Goal: Task Accomplishment & Management: Manage account settings

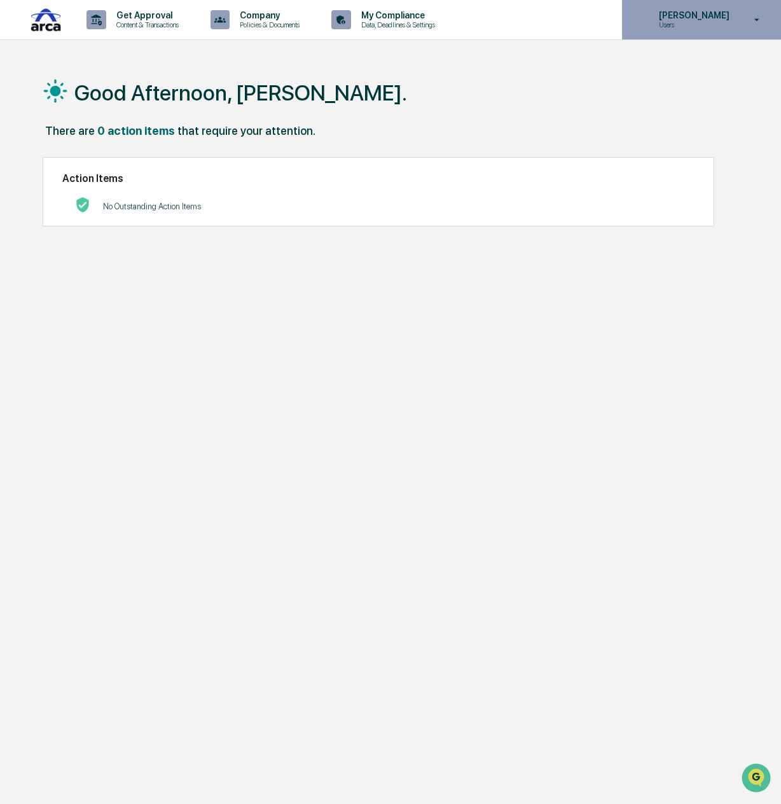
click at [702, 24] on p "Users" at bounding box center [692, 24] width 87 height 9
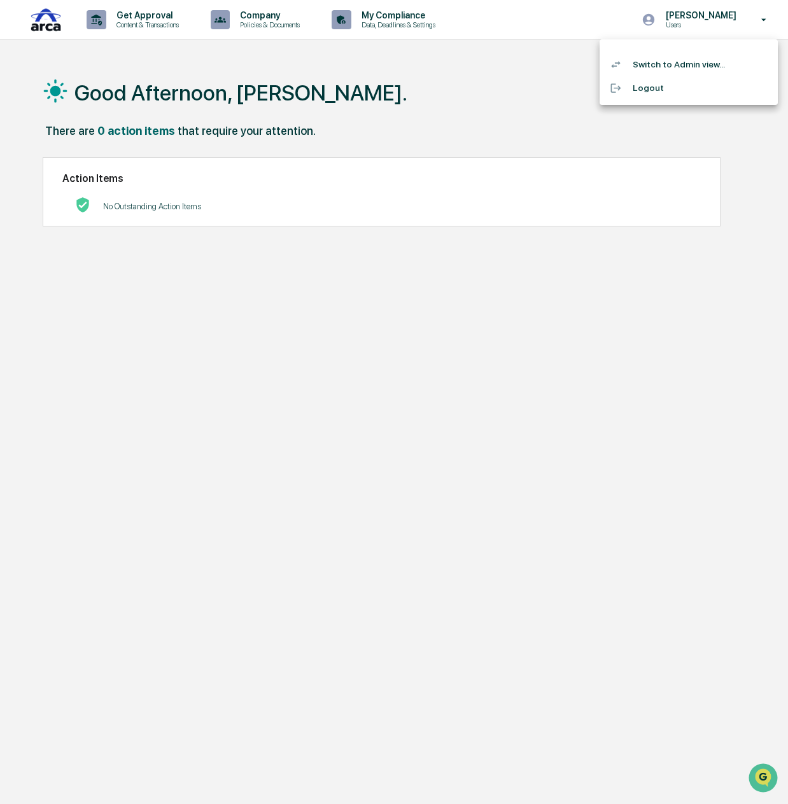
click at [698, 67] on li "Switch to Admin view..." at bounding box center [688, 65] width 178 height 24
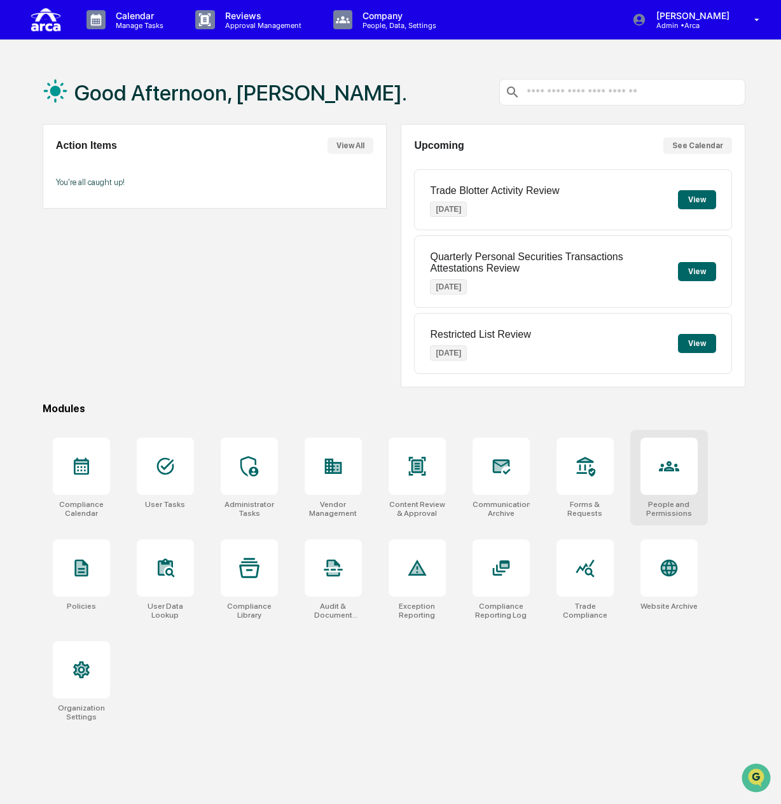
click at [679, 467] on icon at bounding box center [669, 466] width 20 height 20
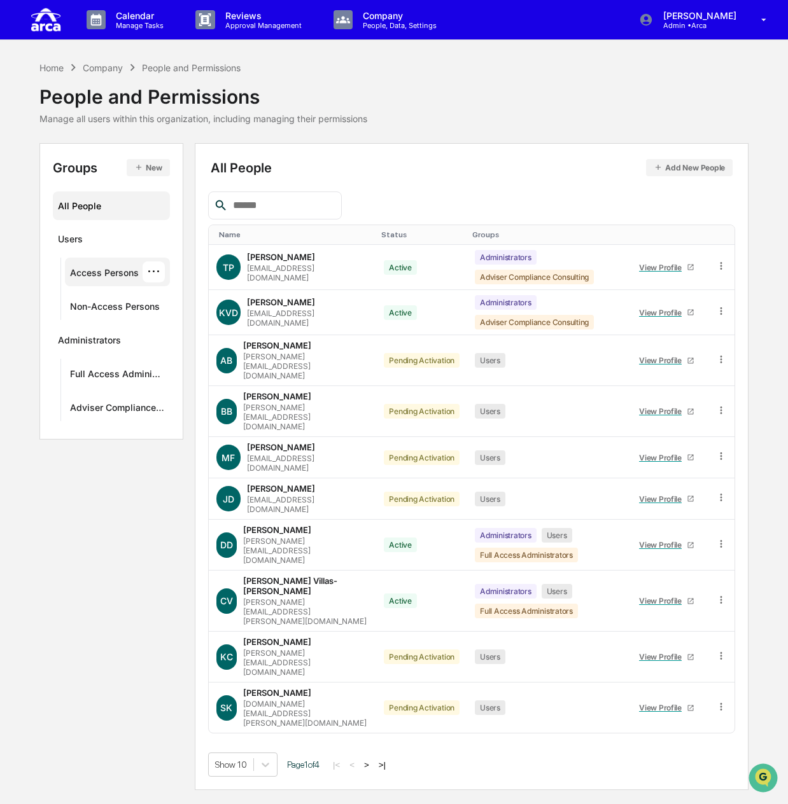
click at [96, 272] on div "Access Persons" at bounding box center [104, 274] width 69 height 15
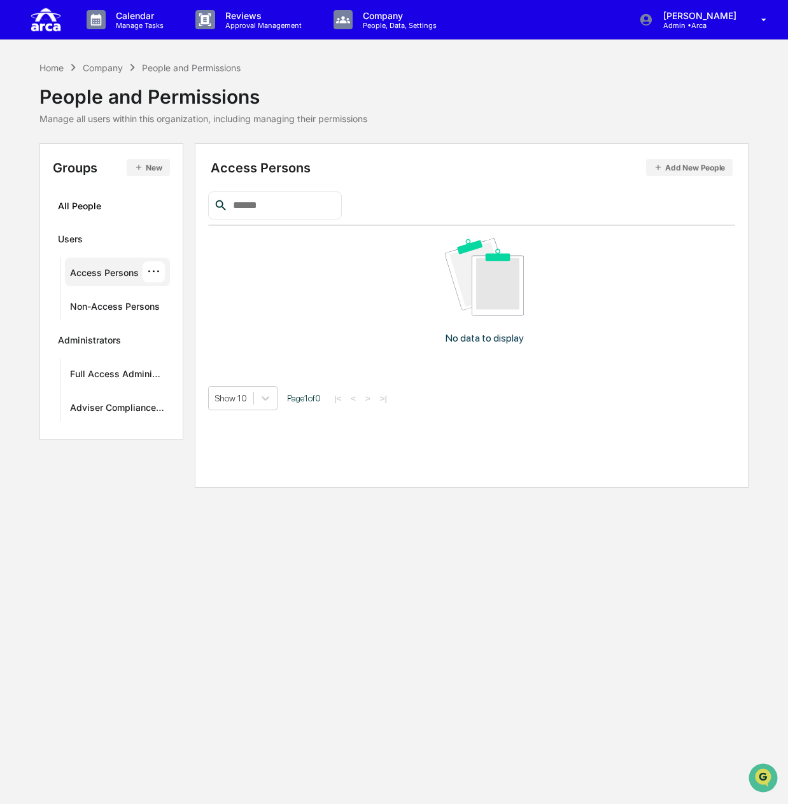
click at [280, 197] on input "text" at bounding box center [282, 205] width 108 height 17
click at [156, 270] on div "···" at bounding box center [154, 271] width 22 height 21
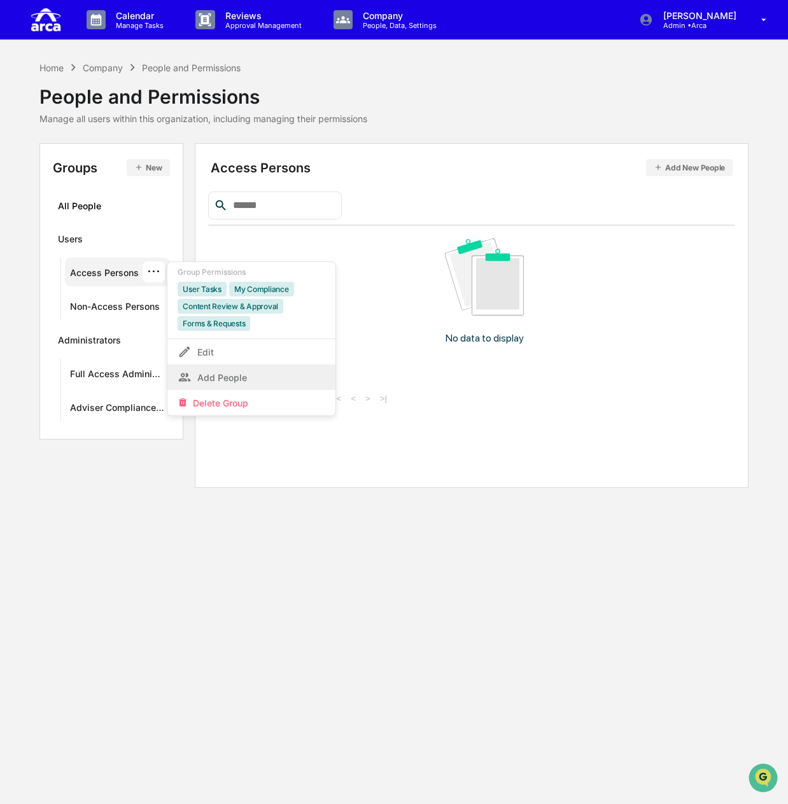
click at [223, 370] on div "Add People" at bounding box center [252, 377] width 148 height 15
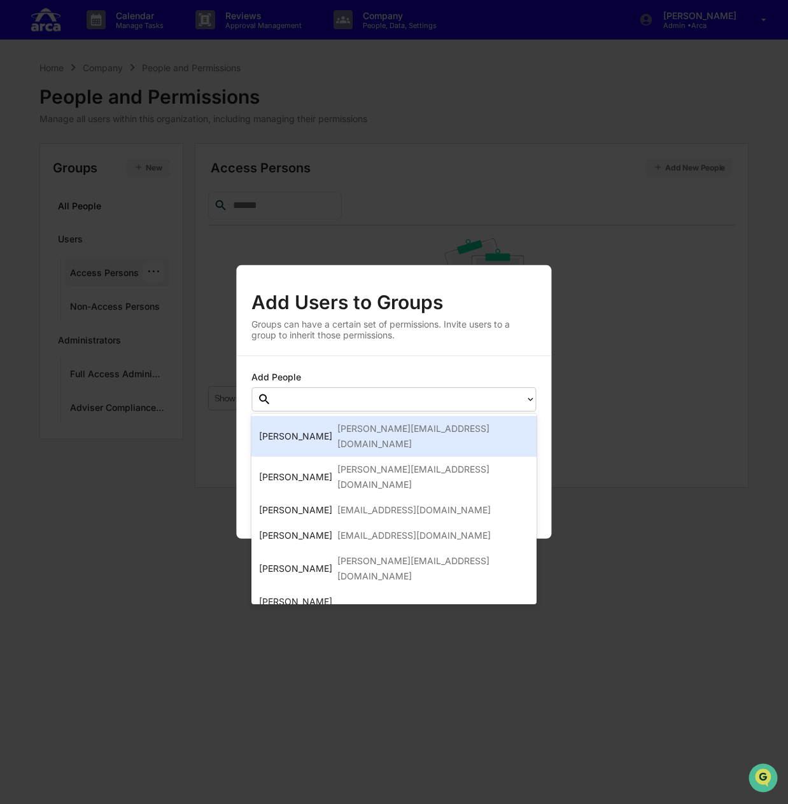
click at [337, 400] on div at bounding box center [398, 399] width 241 height 15
click at [412, 435] on div "Anthony Bufinski anthony@ar.ca" at bounding box center [393, 436] width 269 height 31
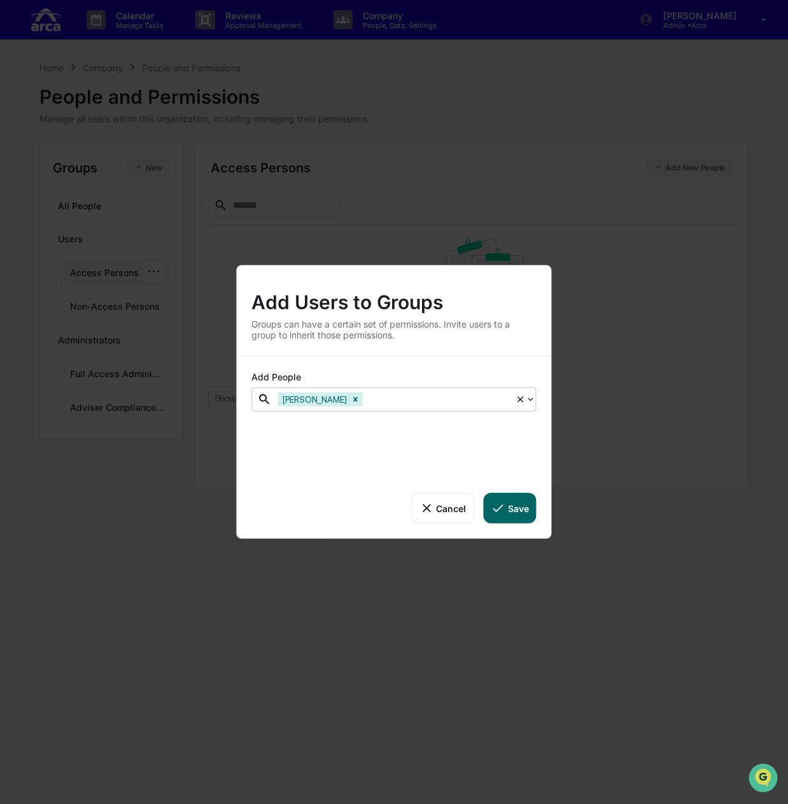
click at [470, 400] on div at bounding box center [437, 399] width 144 height 15
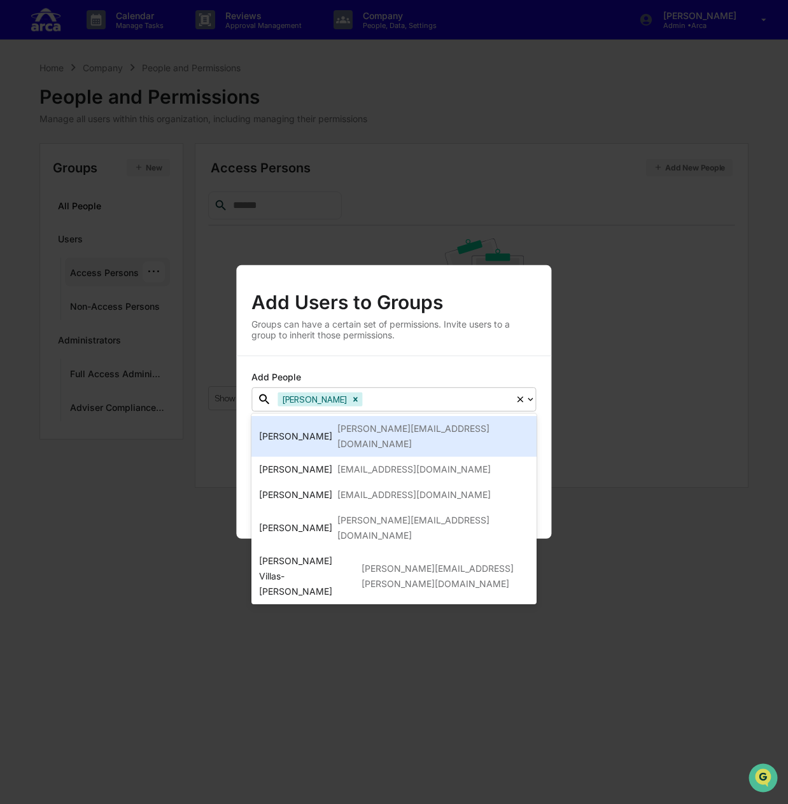
click at [528, 398] on icon at bounding box center [531, 399] width 10 height 10
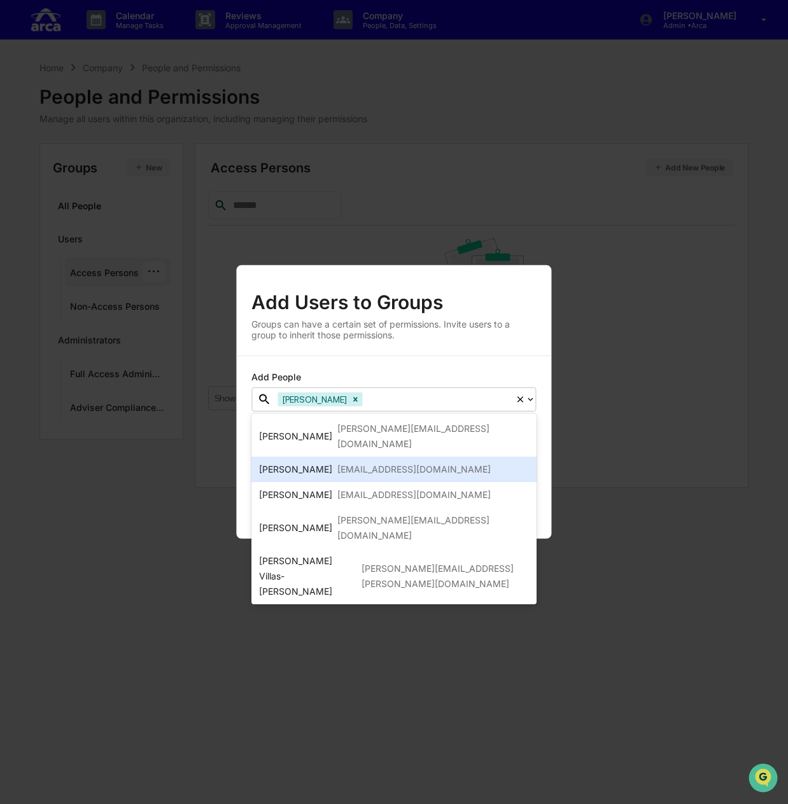
click at [298, 462] on div "Mike Fleming" at bounding box center [295, 469] width 73 height 15
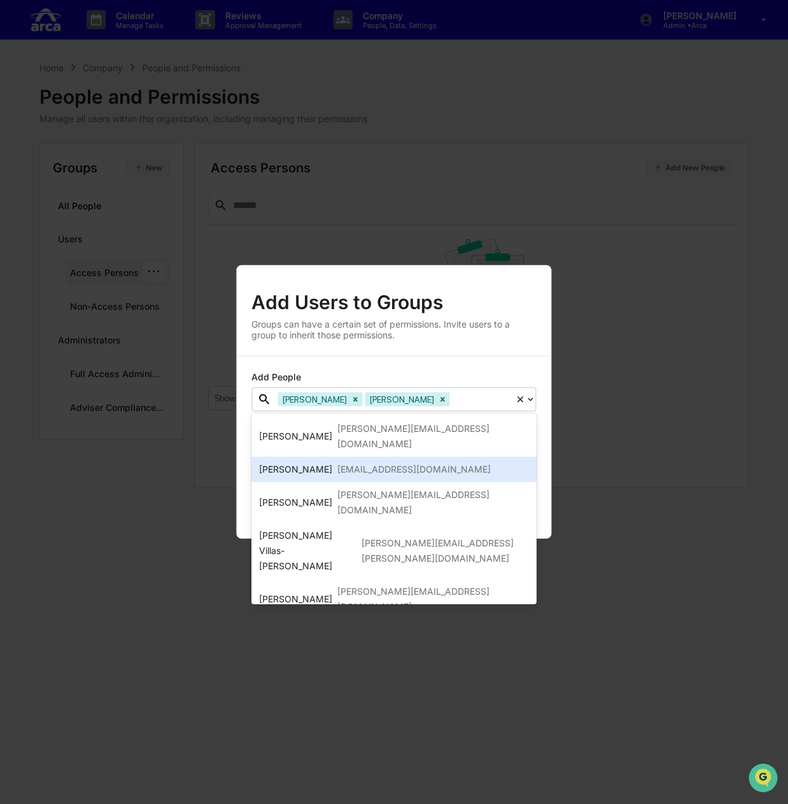
click at [308, 462] on div "Jerald David" at bounding box center [295, 469] width 73 height 15
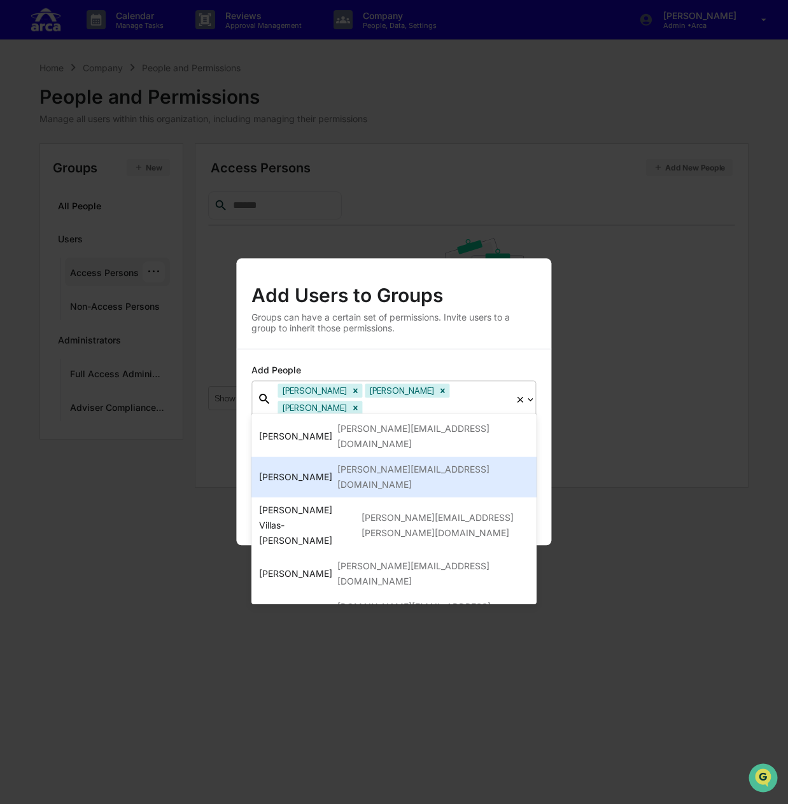
click at [304, 470] on div "[PERSON_NAME]" at bounding box center [295, 477] width 73 height 15
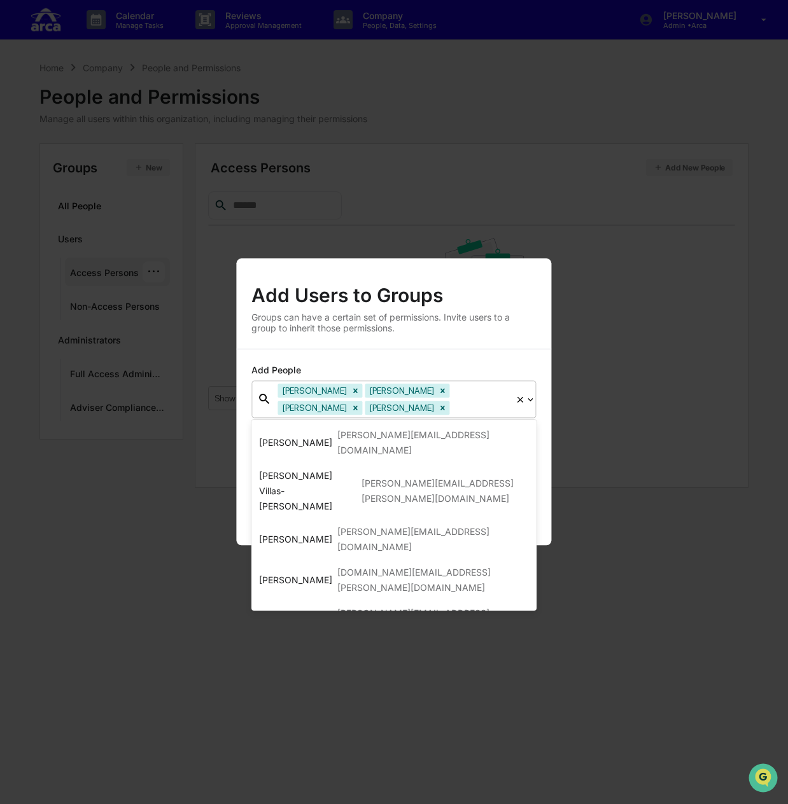
click at [302, 646] on div "Rayne Steinberg" at bounding box center [295, 653] width 73 height 15
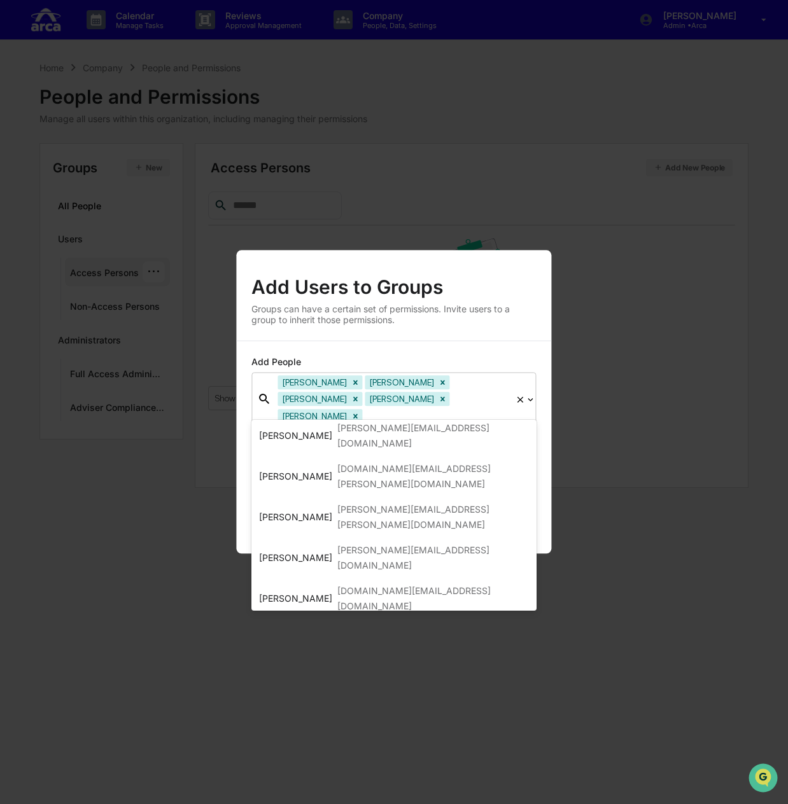
scroll to position [127, 0]
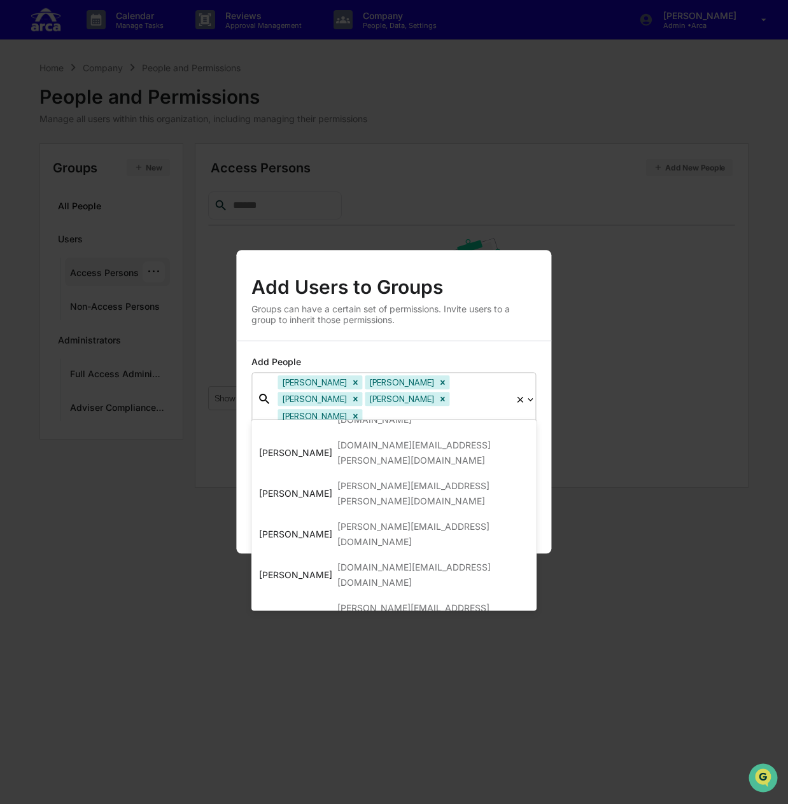
click at [310, 690] on div "Vance Sanders" at bounding box center [295, 697] width 73 height 15
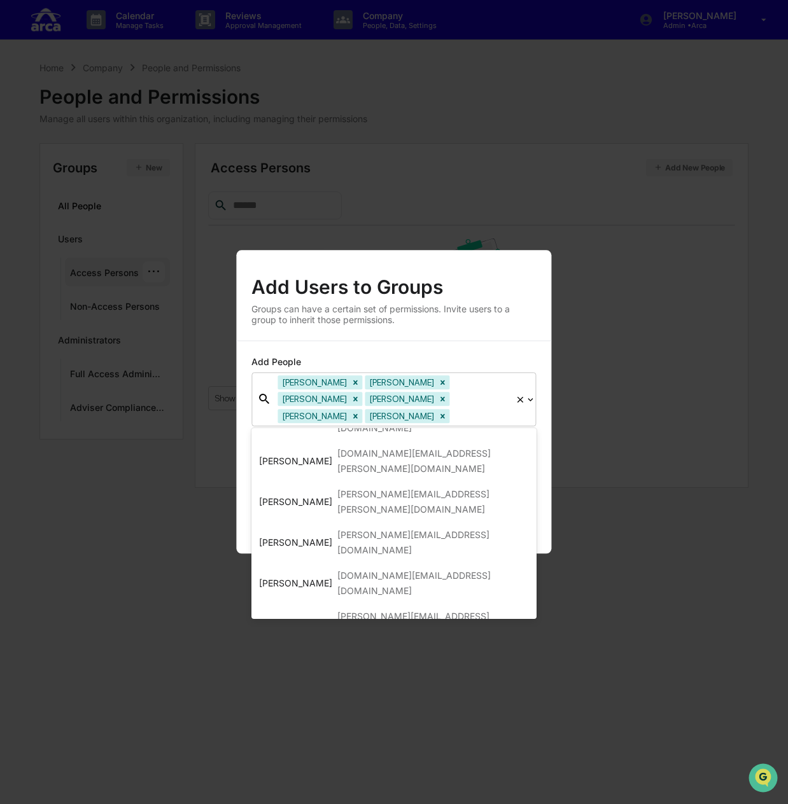
scroll to position [191, 0]
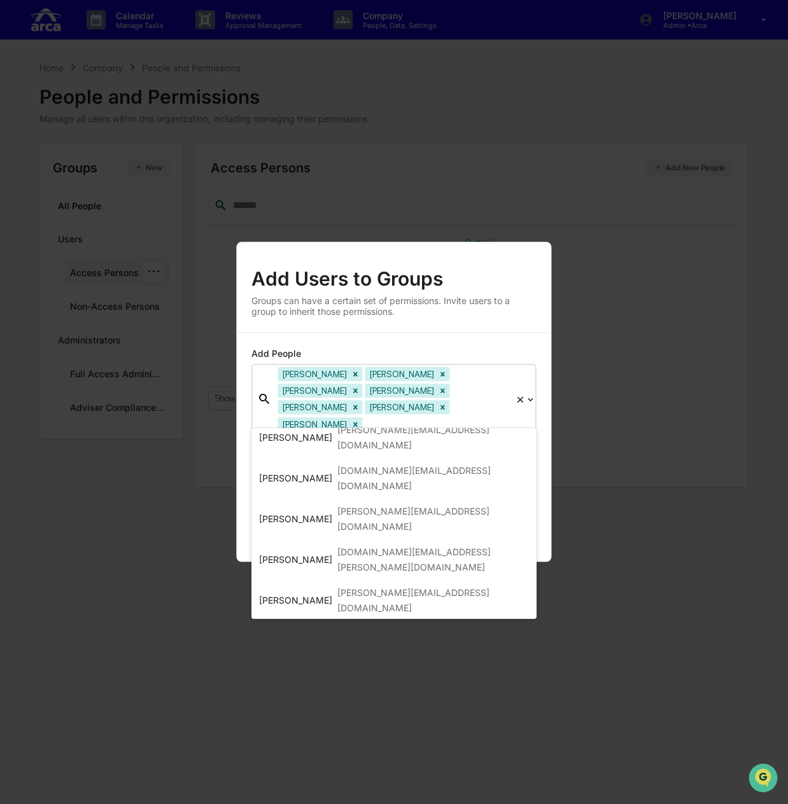
scroll to position [254, 0]
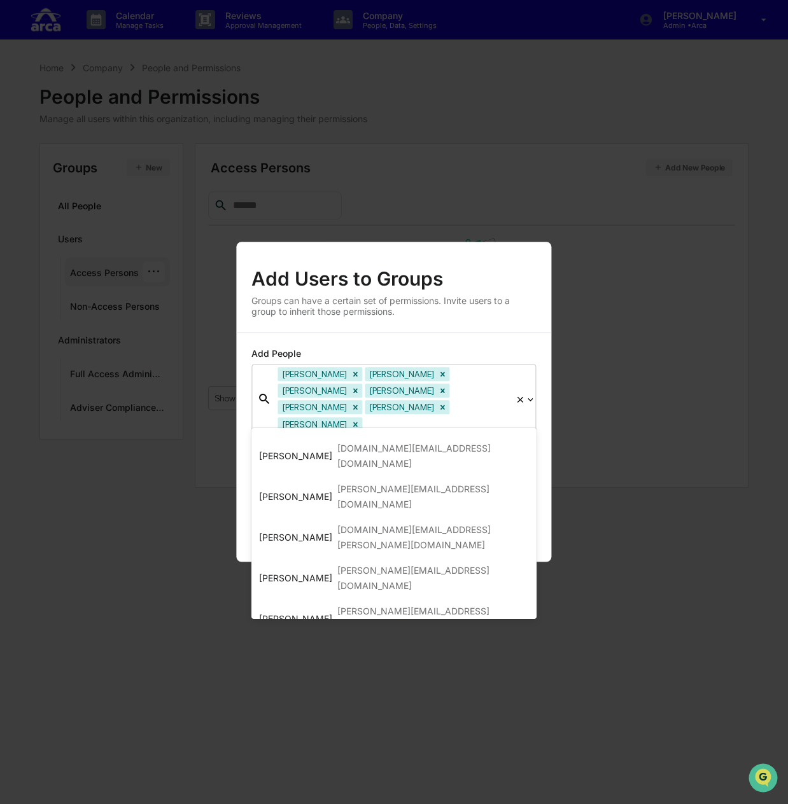
click at [304, 774] on div "Jeffrey Dorman" at bounding box center [295, 781] width 73 height 15
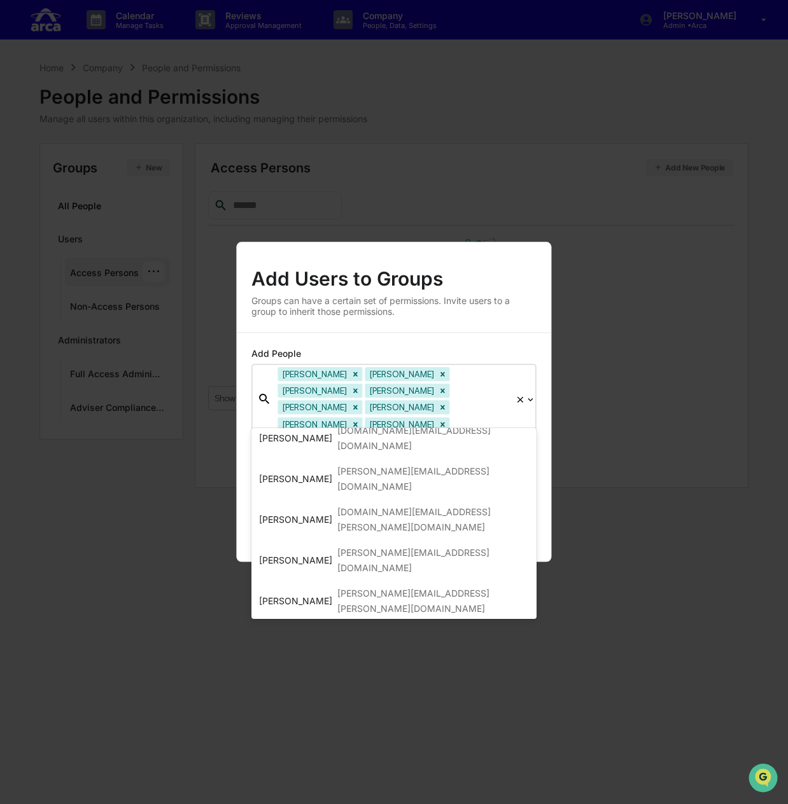
scroll to position [336, 0]
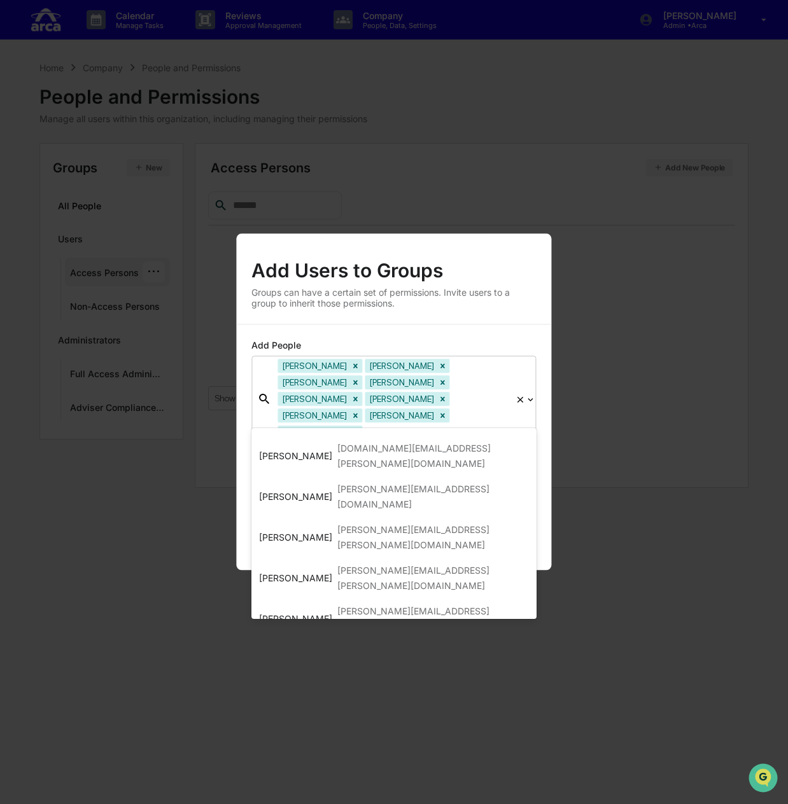
click at [332, 759] on div "Michal Benedykcinski" at bounding box center [295, 766] width 73 height 15
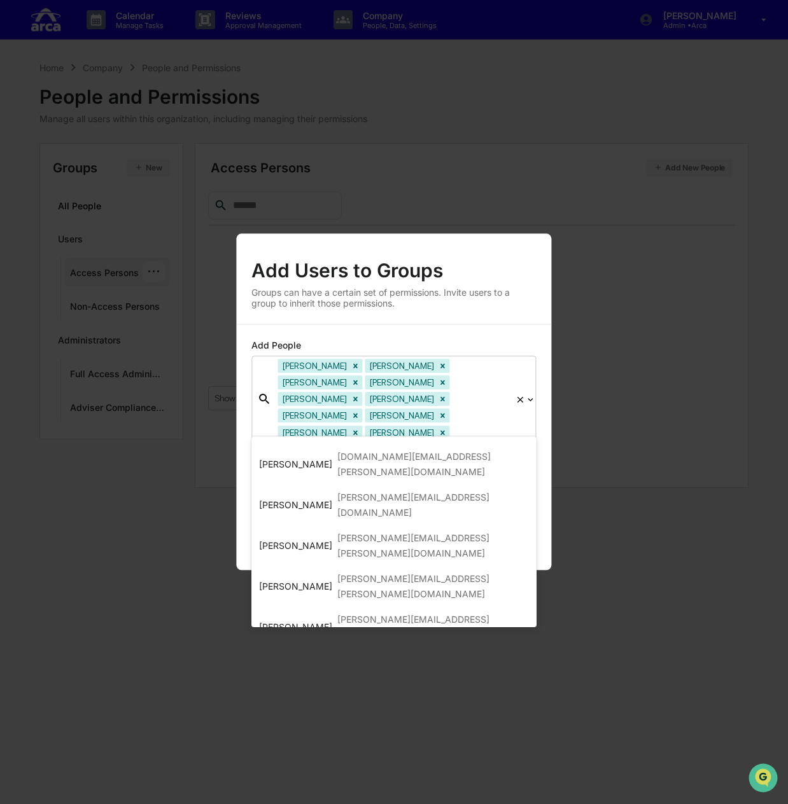
click at [337, 760] on div "david@ar.ca" at bounding box center [432, 775] width 191 height 31
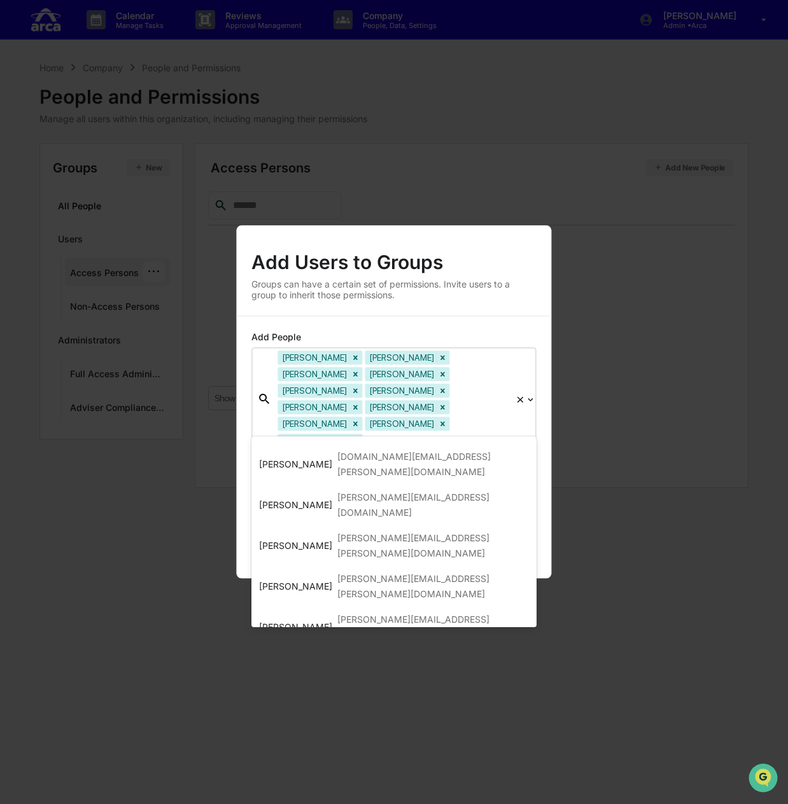
scroll to position [323, 0]
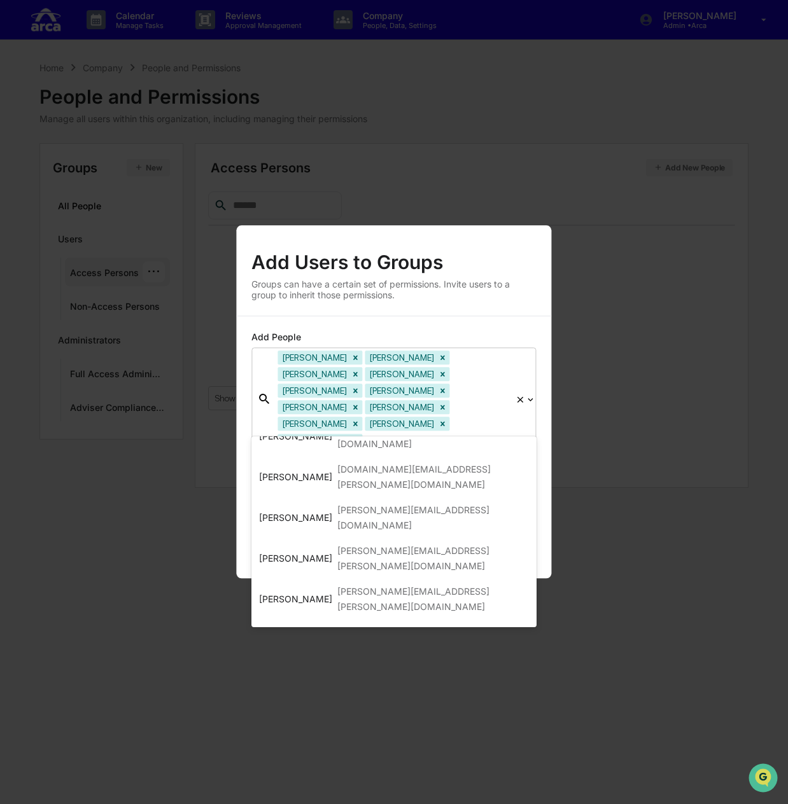
click at [337, 772] on div "alex@ar.ca" at bounding box center [432, 787] width 191 height 31
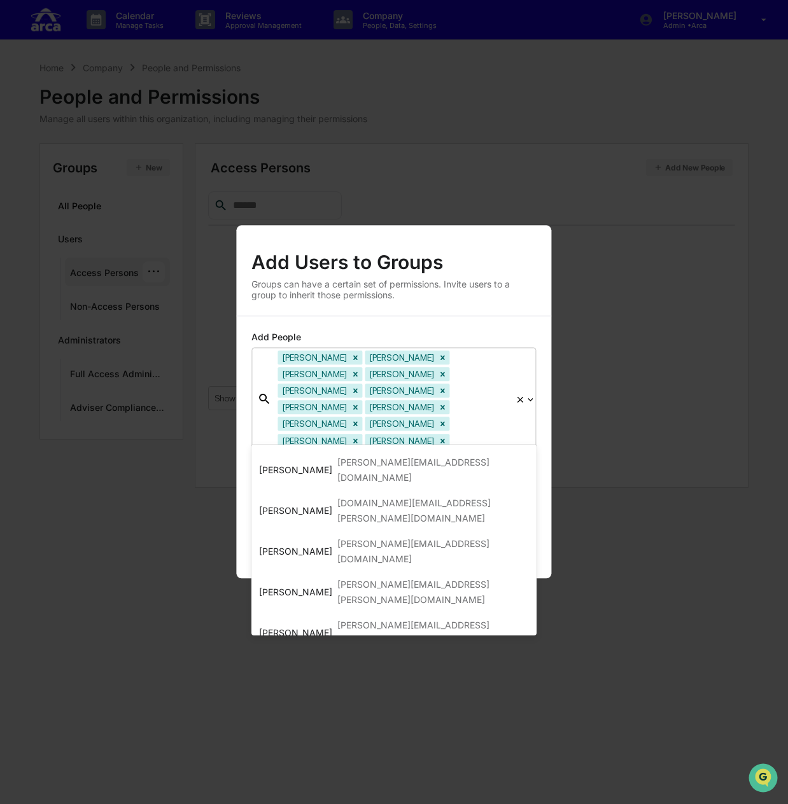
click at [324, 781] on div "Christopher MacPherson" at bounding box center [295, 788] width 73 height 15
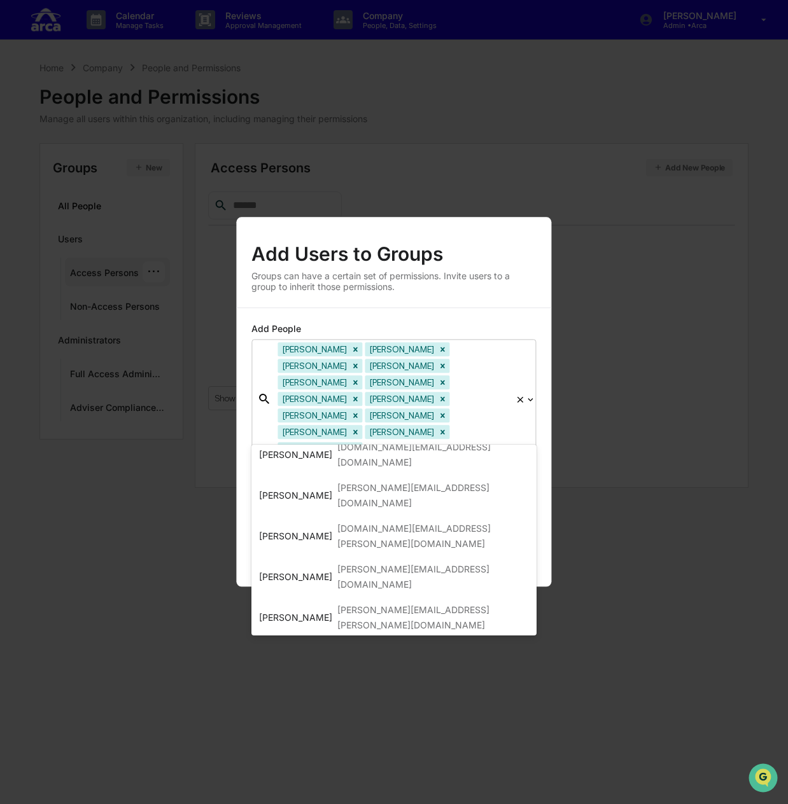
click at [316, 773] on div "Sasha Fleyshman" at bounding box center [295, 780] width 73 height 15
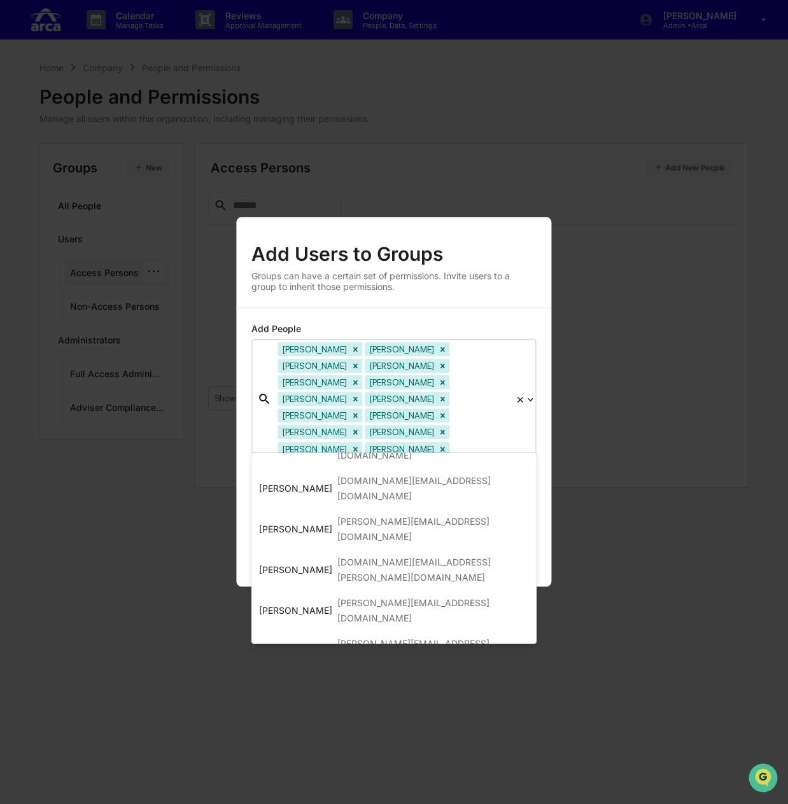
click at [312, 804] on div "Wesley Hansen" at bounding box center [295, 814] width 73 height 15
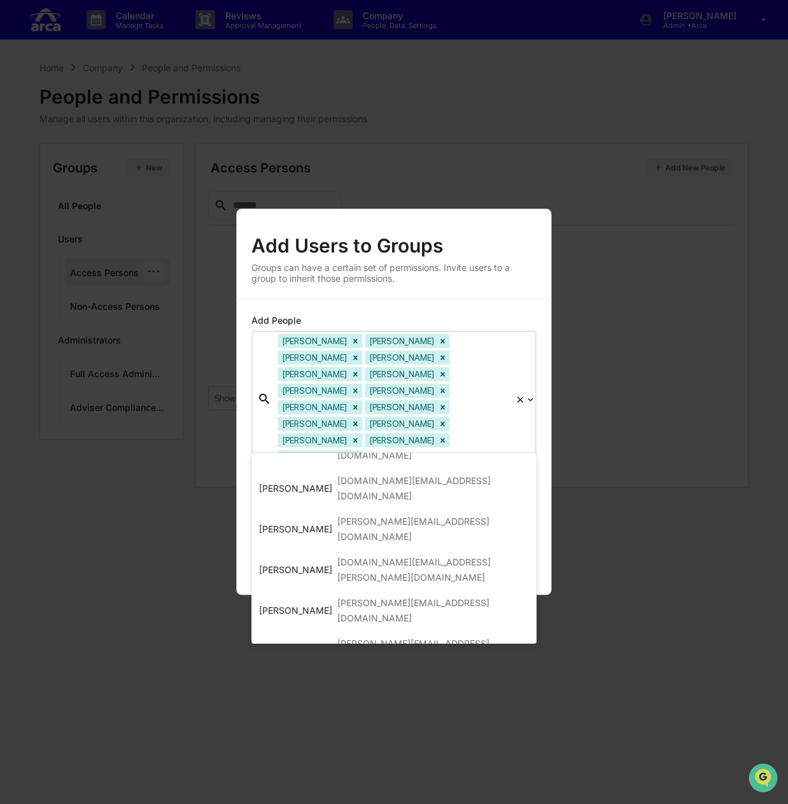
scroll to position [221, 0]
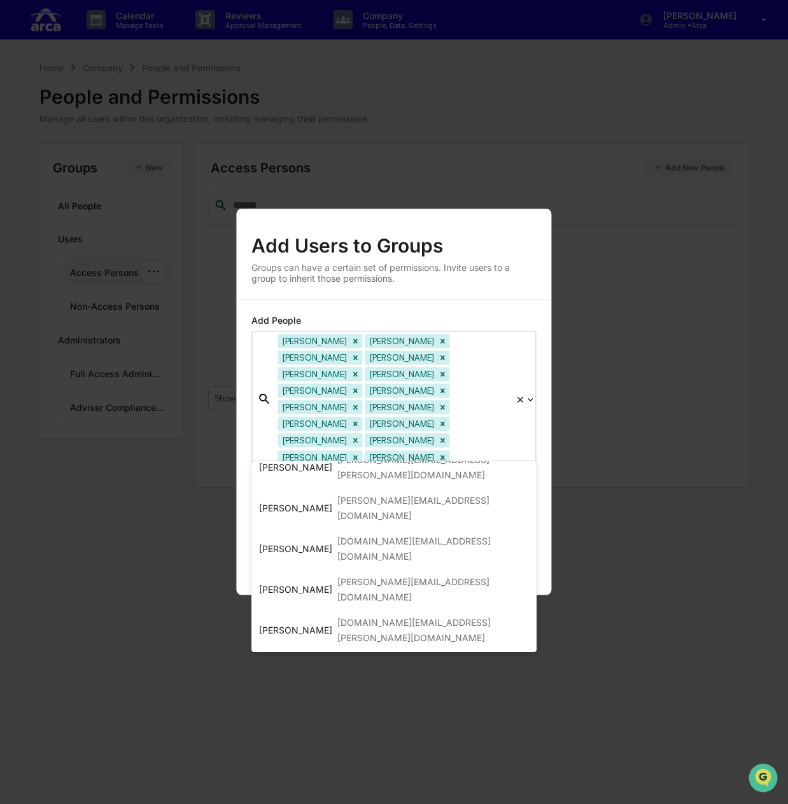
scroll to position [196, 0]
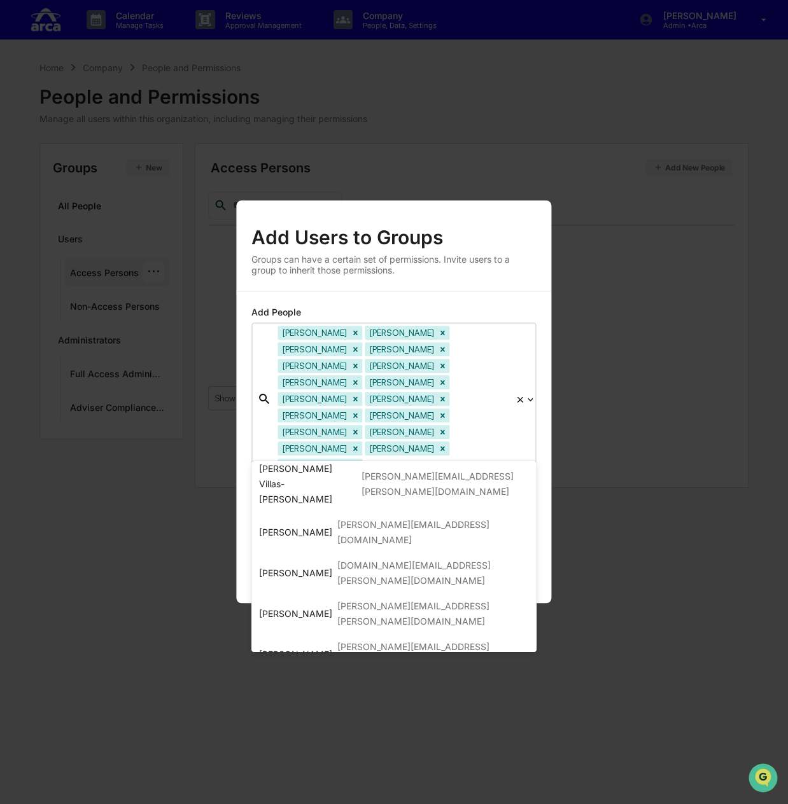
scroll to position [0, 0]
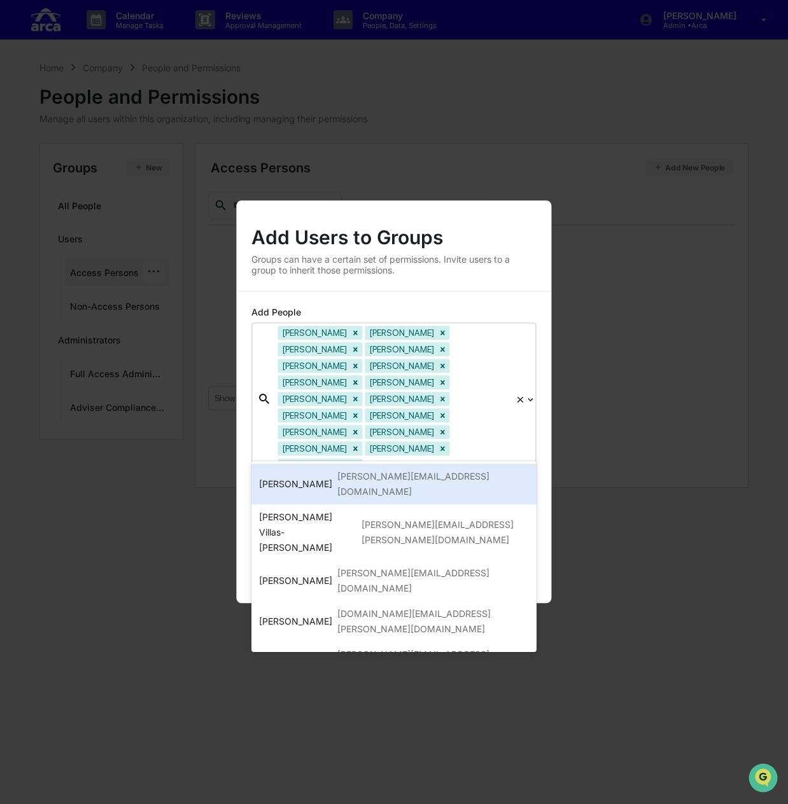
click at [351, 475] on div "blair@ar.ca" at bounding box center [432, 484] width 191 height 31
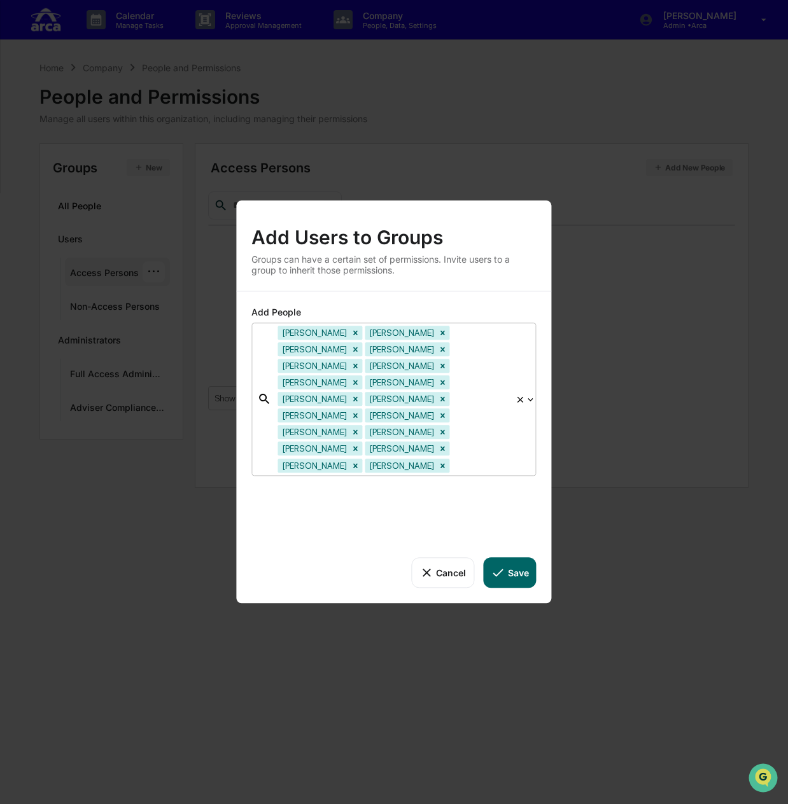
click at [529, 401] on icon at bounding box center [531, 399] width 10 height 10
click at [532, 396] on icon at bounding box center [531, 399] width 10 height 10
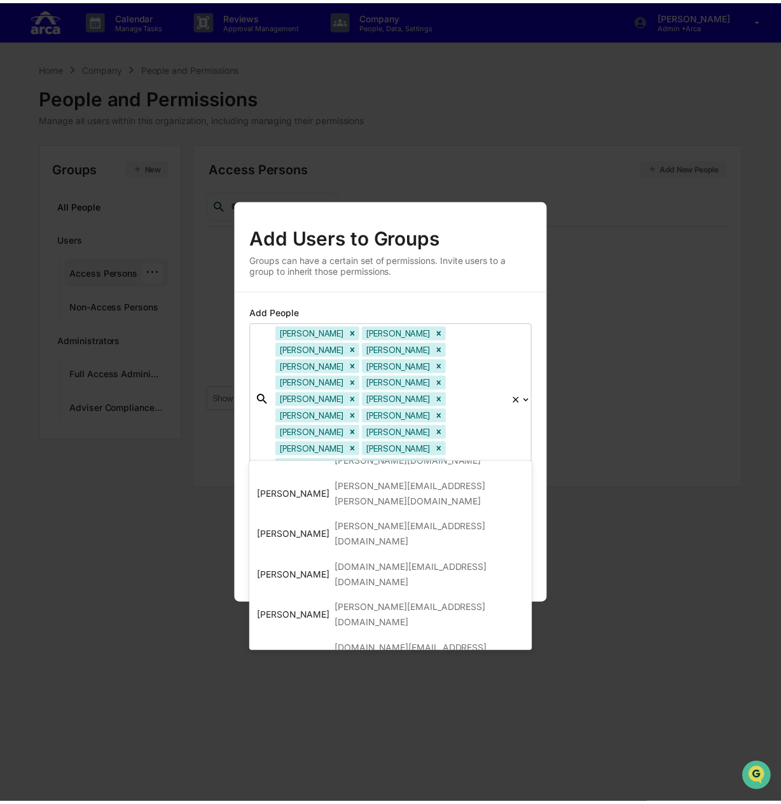
scroll to position [145, 0]
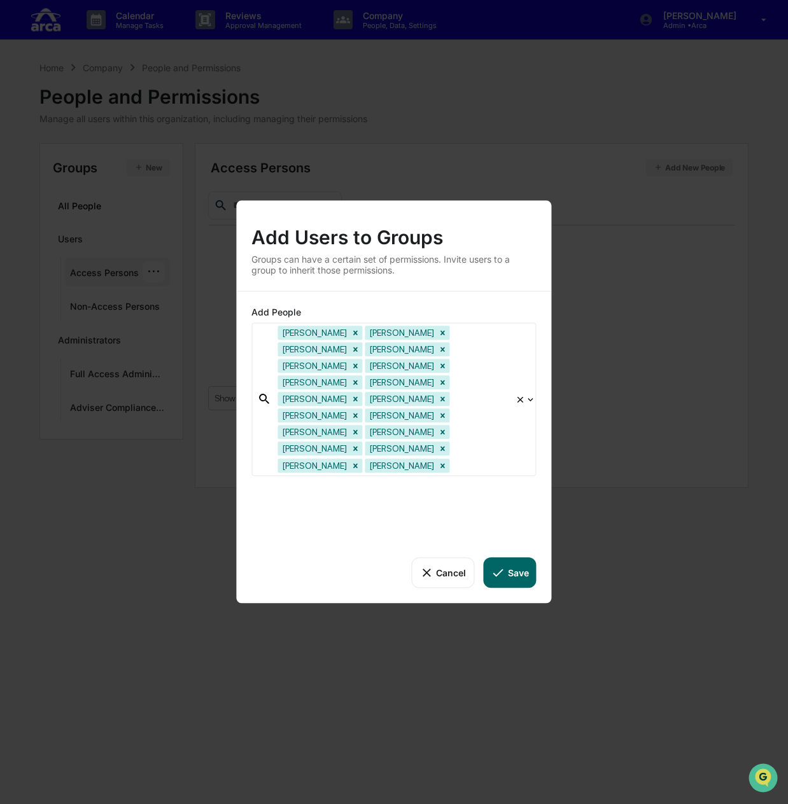
click at [517, 557] on button "Save" at bounding box center [509, 572] width 53 height 31
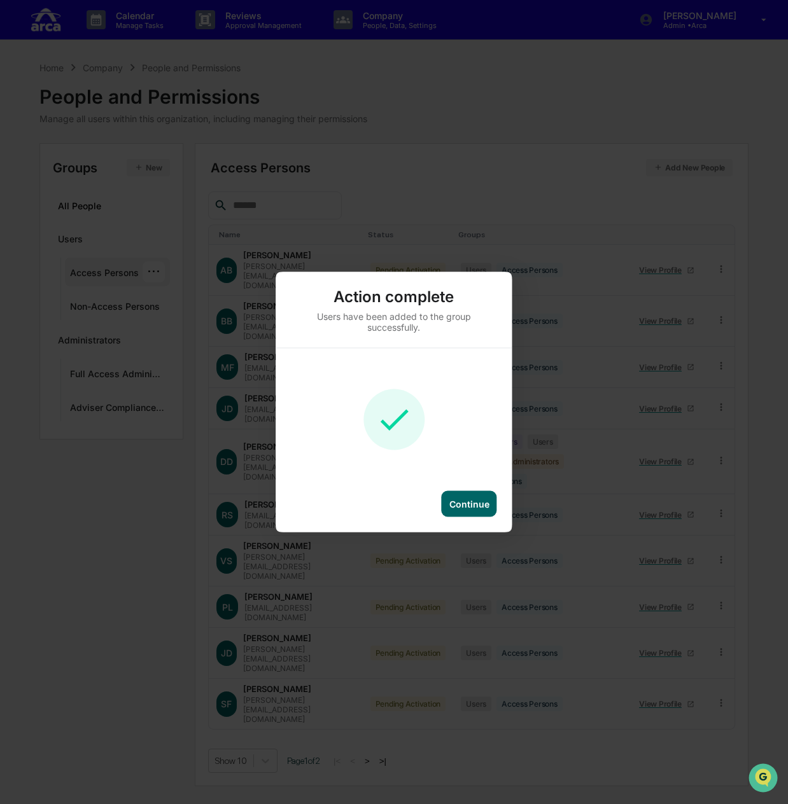
click at [475, 512] on div "Continue" at bounding box center [469, 504] width 55 height 26
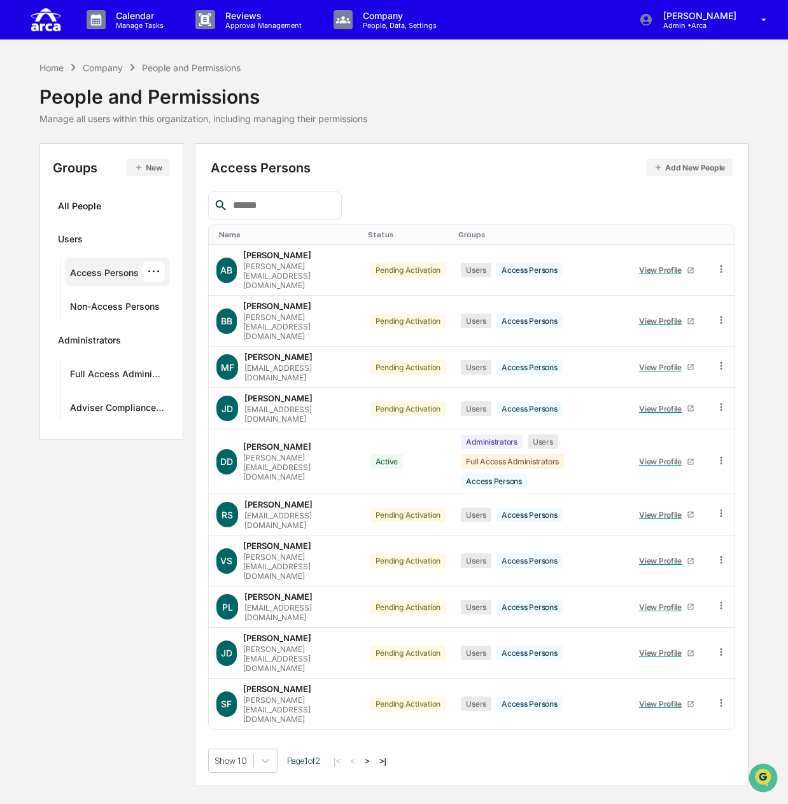
click at [371, 756] on button ">" at bounding box center [367, 761] width 13 height 11
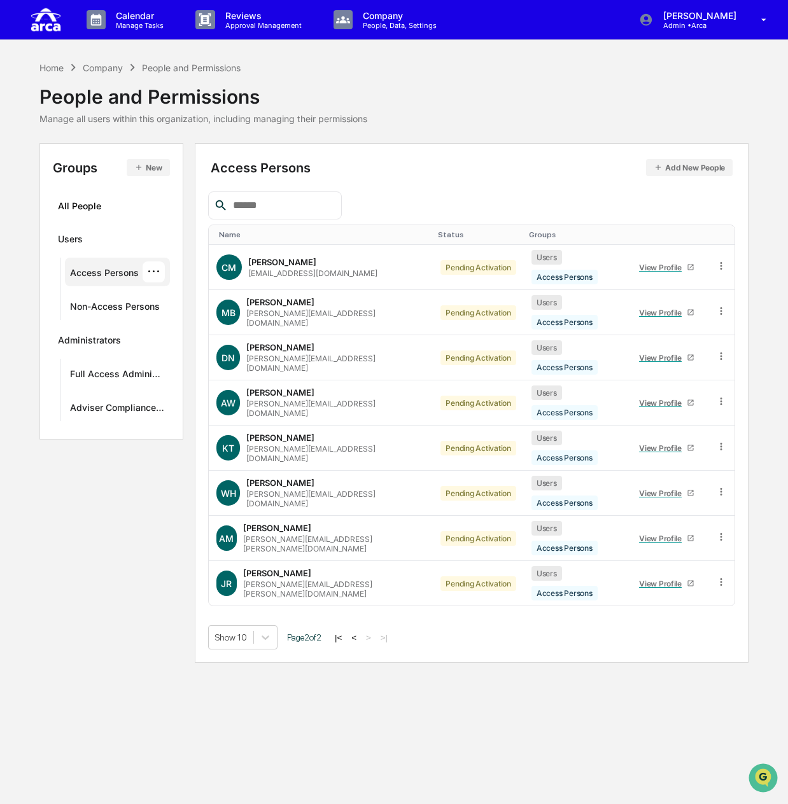
click at [360, 632] on button "<" at bounding box center [353, 637] width 13 height 11
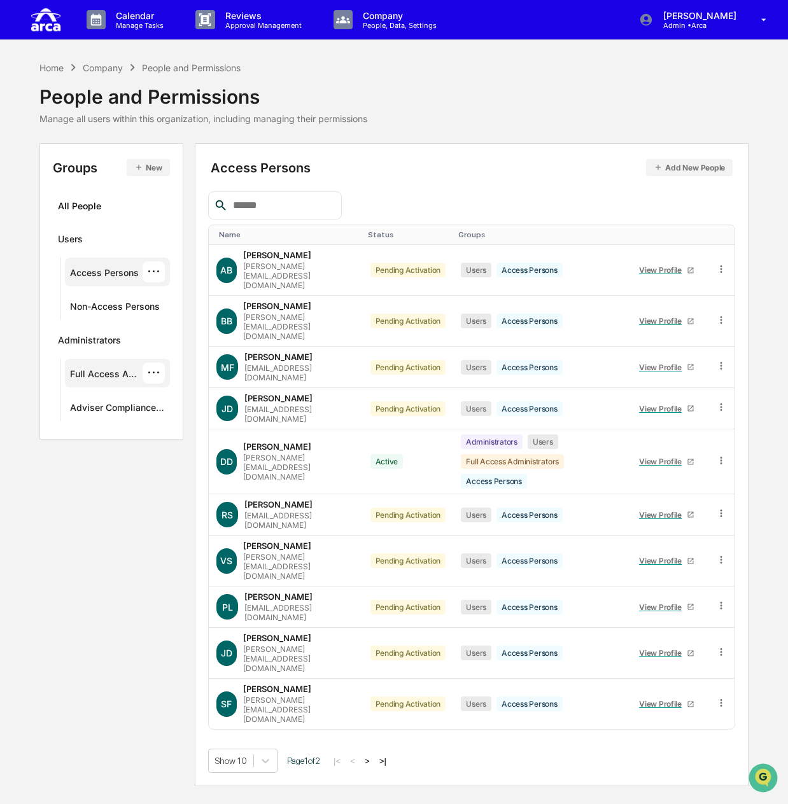
click at [99, 379] on div "Full Access Administrators" at bounding box center [106, 375] width 73 height 15
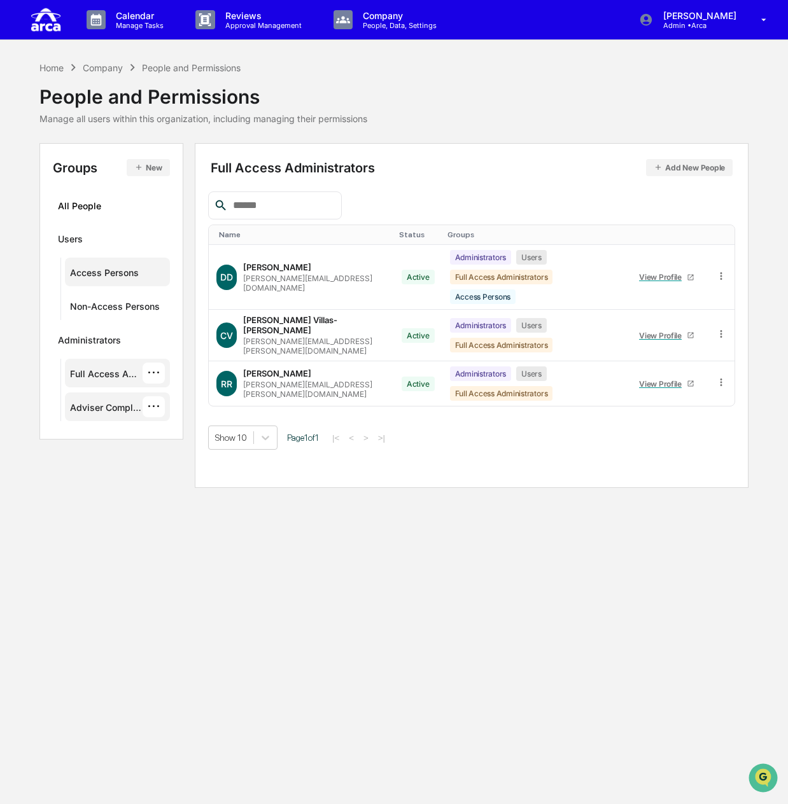
click at [102, 408] on div "Adviser Compliance Consulting" at bounding box center [106, 409] width 73 height 15
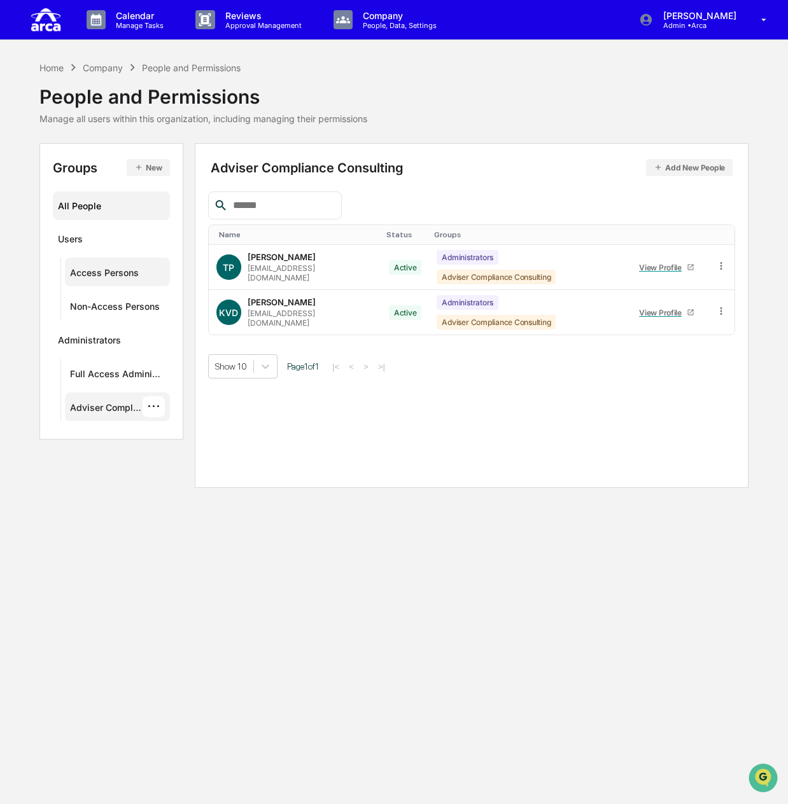
click at [65, 209] on div "All People" at bounding box center [111, 205] width 107 height 21
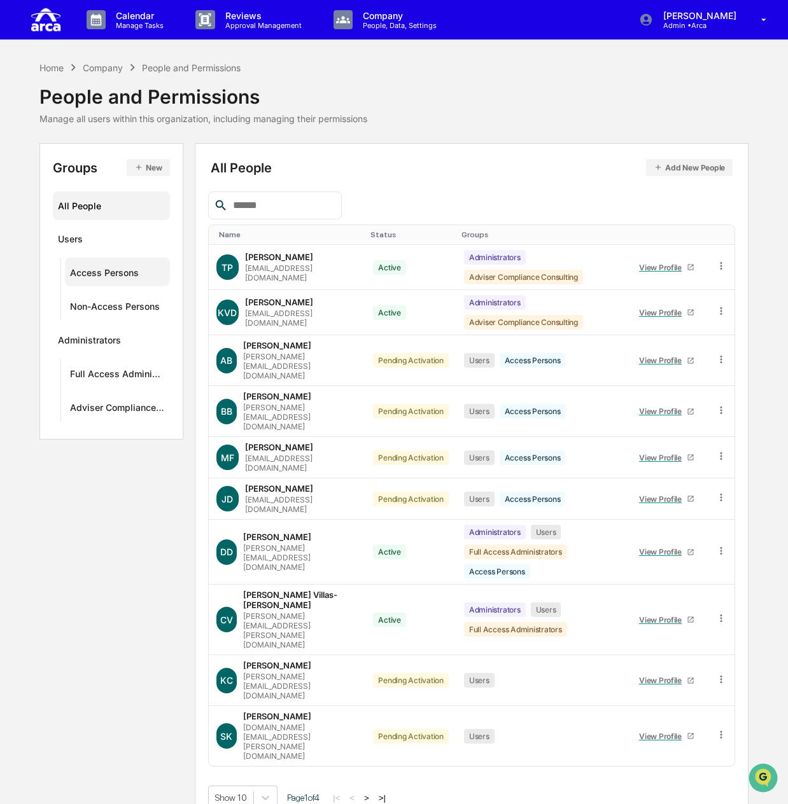
click at [462, 786] on div "Show 10 Page 1 of 4 |< < > >|" at bounding box center [471, 798] width 527 height 24
click at [157, 302] on div "···" at bounding box center [154, 305] width 22 height 21
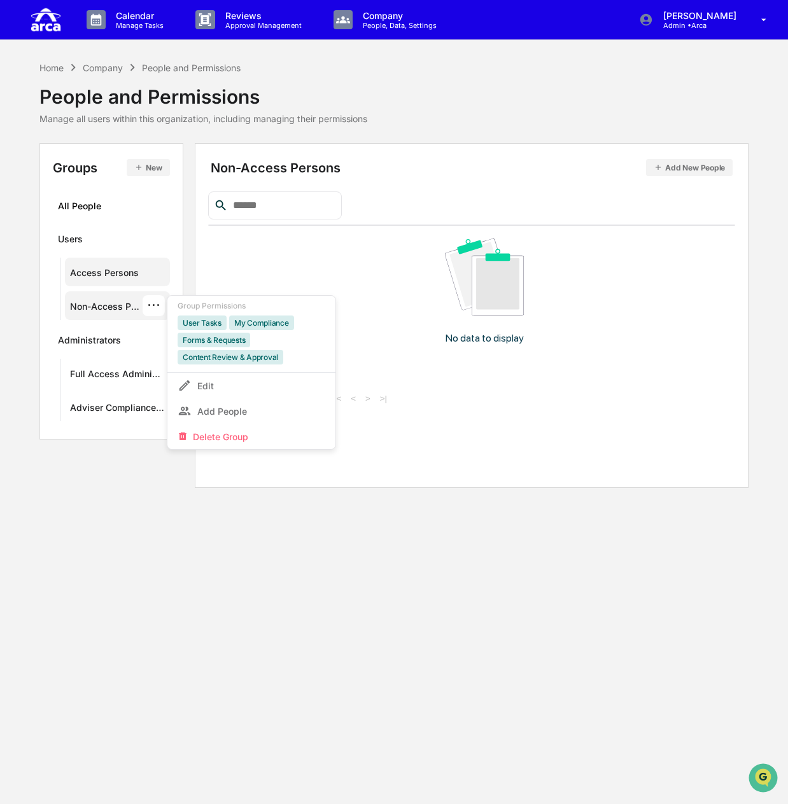
click at [669, 165] on button "Add New People" at bounding box center [689, 167] width 87 height 17
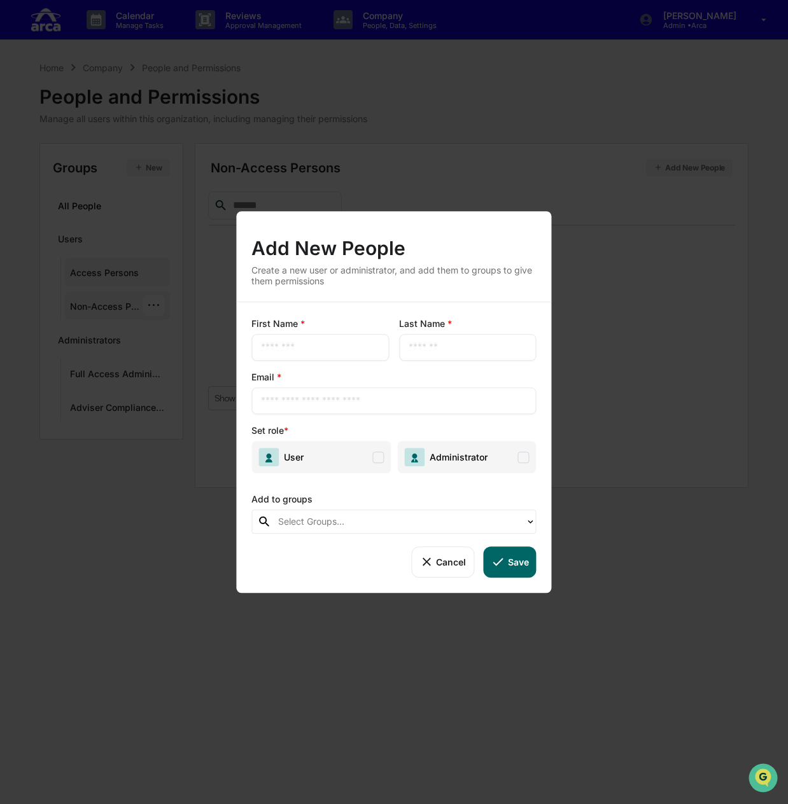
click at [439, 566] on button "Cancel" at bounding box center [442, 562] width 63 height 31
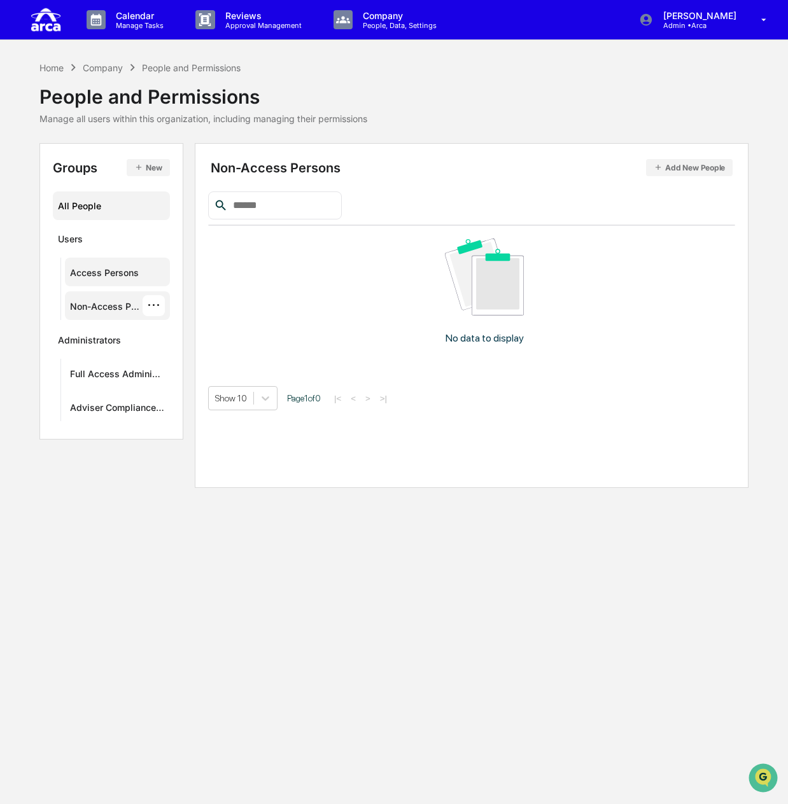
click at [93, 202] on div "All People" at bounding box center [111, 205] width 107 height 21
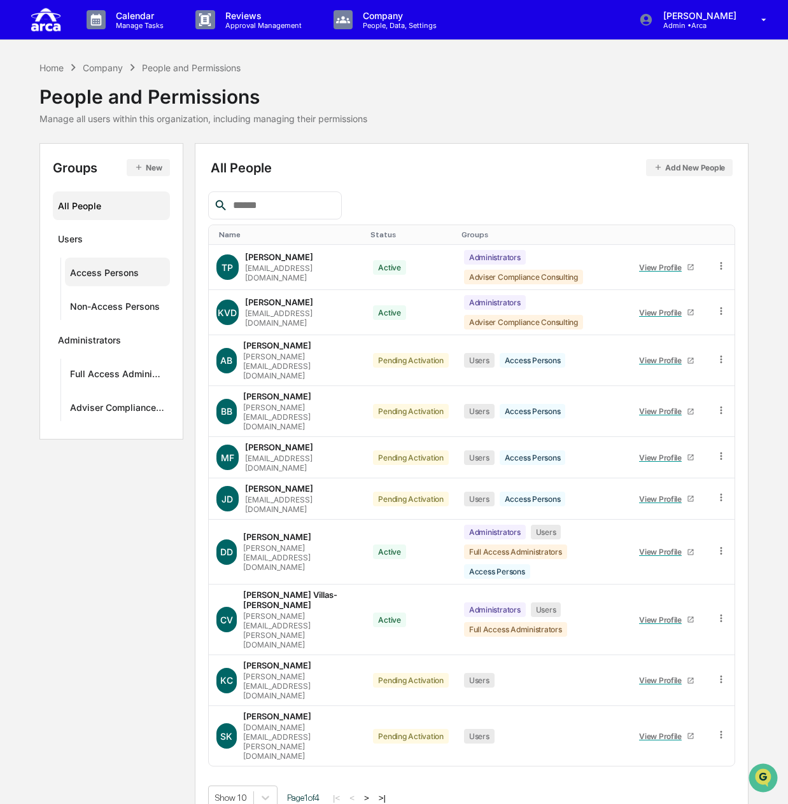
click at [97, 209] on div "All People" at bounding box center [111, 205] width 107 height 21
click at [307, 202] on input "text" at bounding box center [282, 205] width 108 height 17
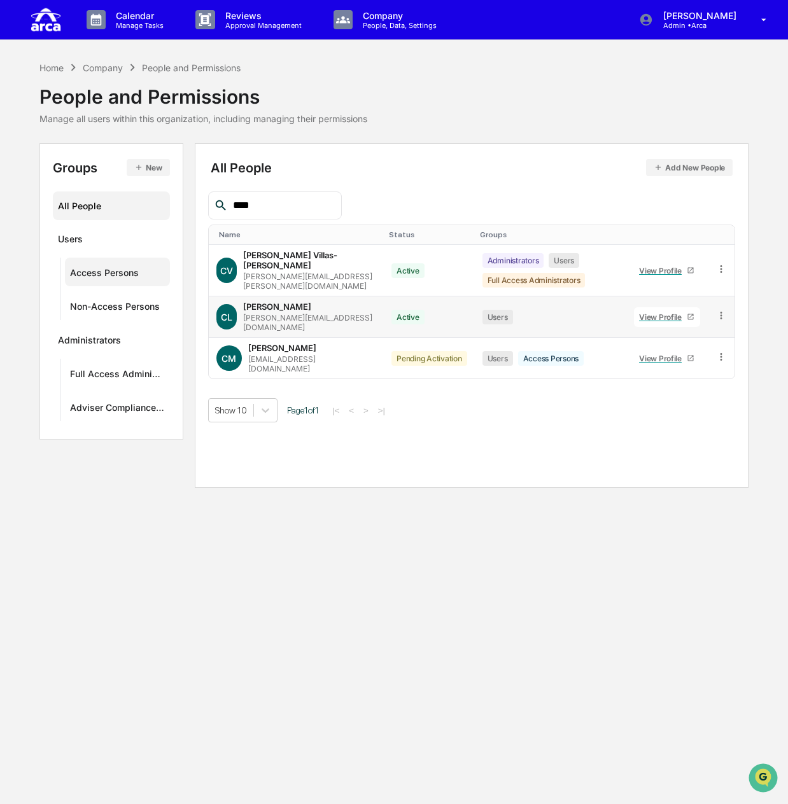
type input "****"
click at [720, 310] on icon at bounding box center [721, 316] width 12 height 12
click at [688, 329] on div "Groups & Permissions" at bounding box center [661, 336] width 109 height 15
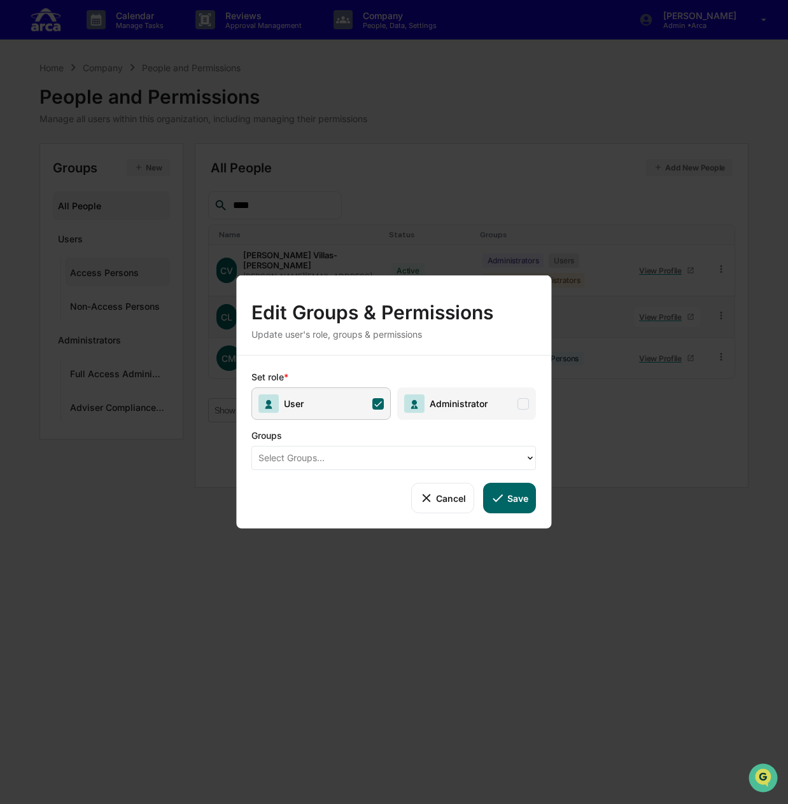
click at [480, 401] on span "Administrator" at bounding box center [455, 403] width 63 height 11
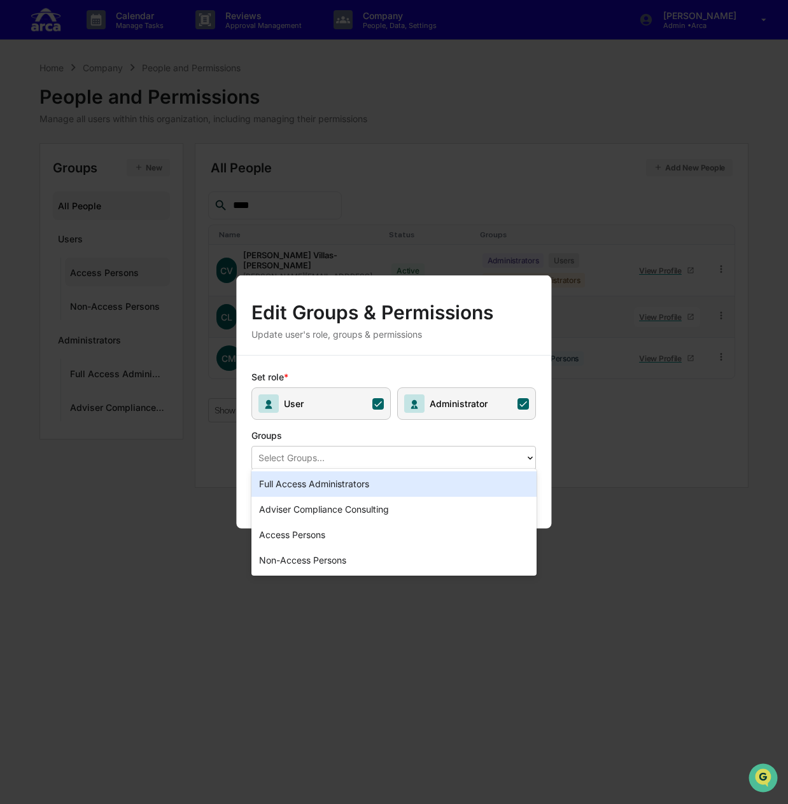
click at [454, 461] on div at bounding box center [388, 457] width 260 height 15
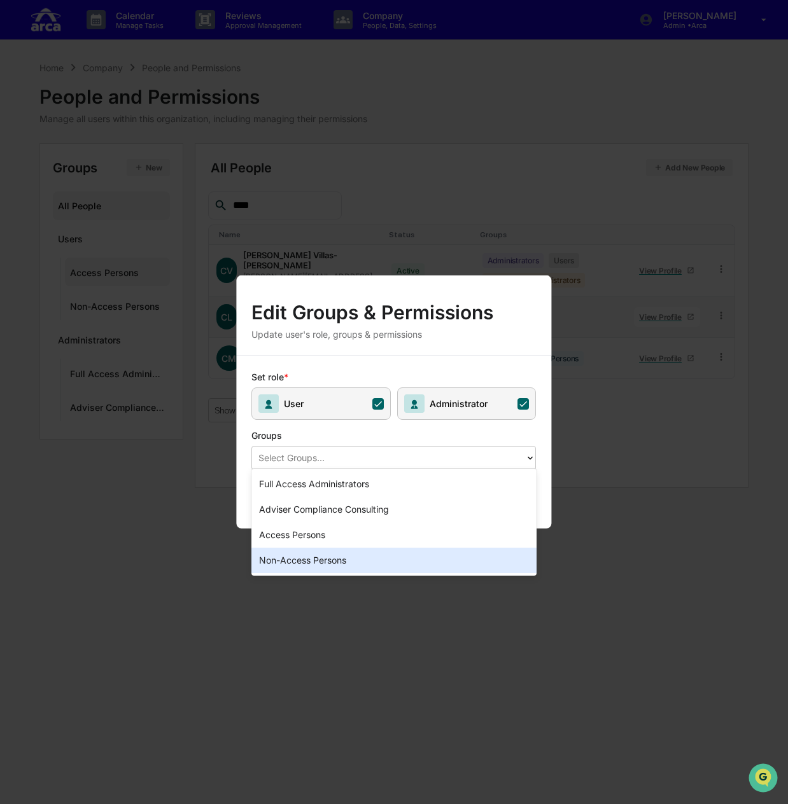
click at [345, 564] on div "Non-Access Persons" at bounding box center [393, 560] width 284 height 25
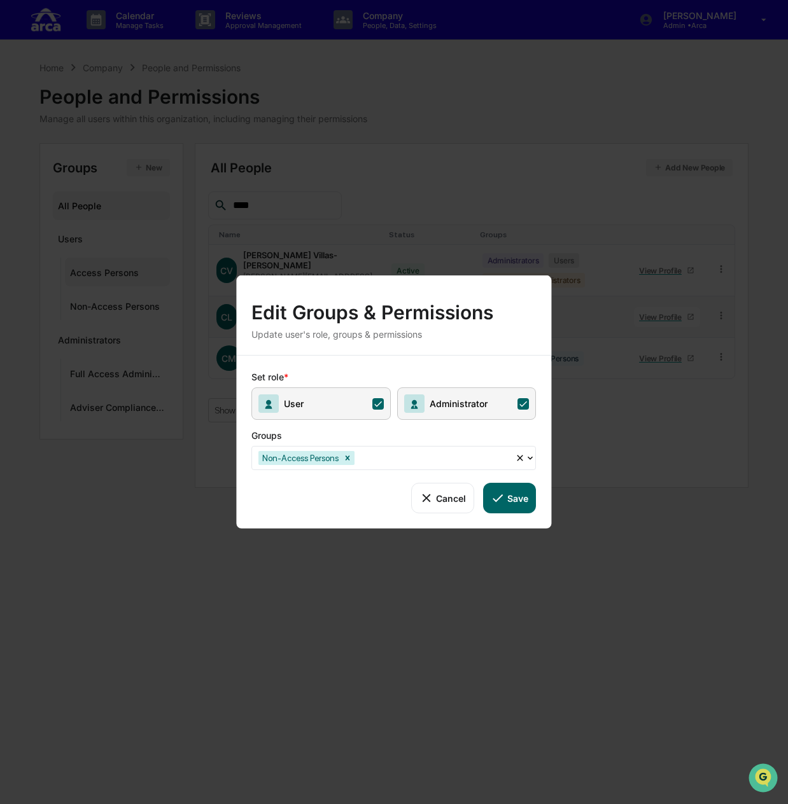
click at [509, 492] on button "Save" at bounding box center [509, 498] width 53 height 31
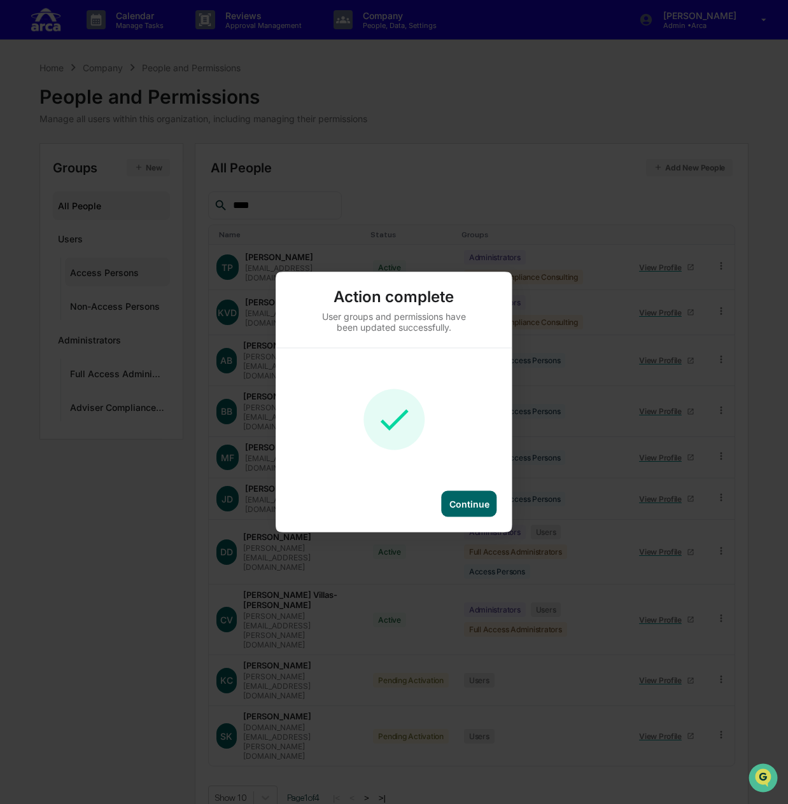
click at [473, 510] on div "Continue" at bounding box center [469, 504] width 55 height 26
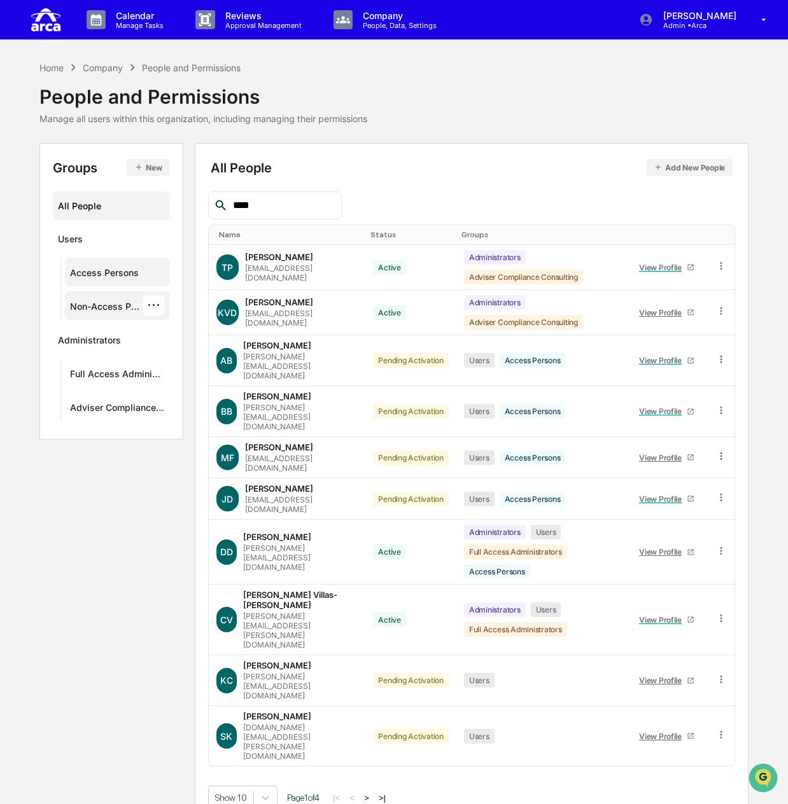
click at [114, 297] on div "Non-Access Persons ···" at bounding box center [117, 305] width 95 height 21
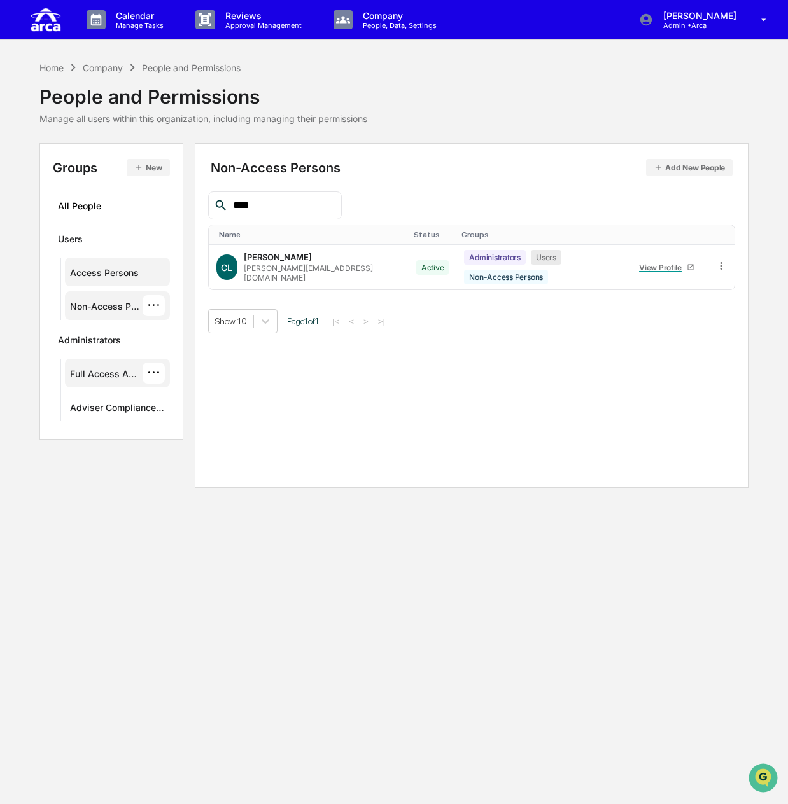
click at [84, 376] on div "Full Access Administrators" at bounding box center [106, 375] width 73 height 15
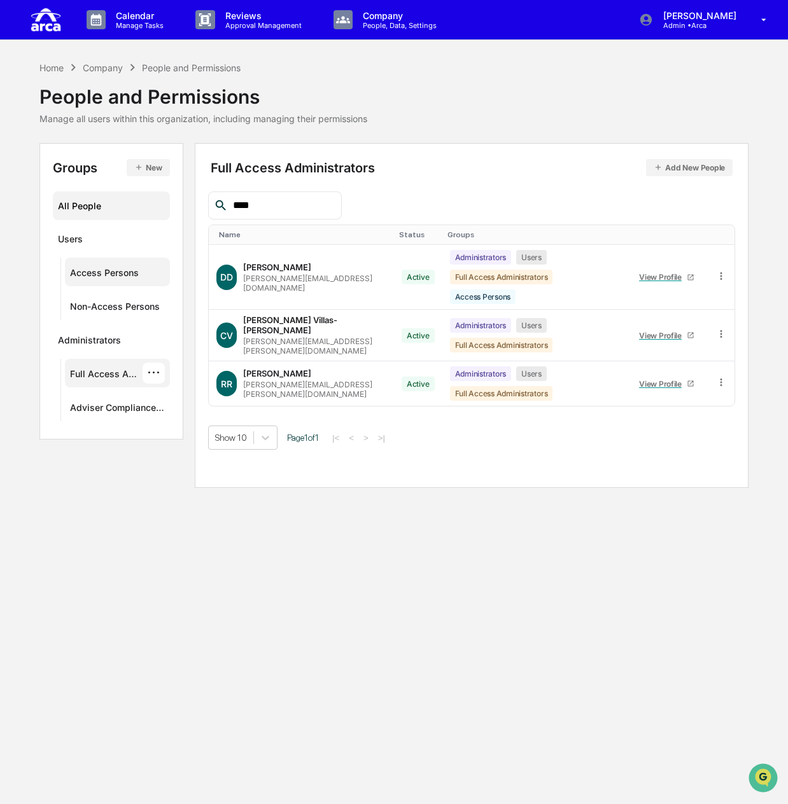
click at [94, 202] on div "All People" at bounding box center [111, 205] width 107 height 21
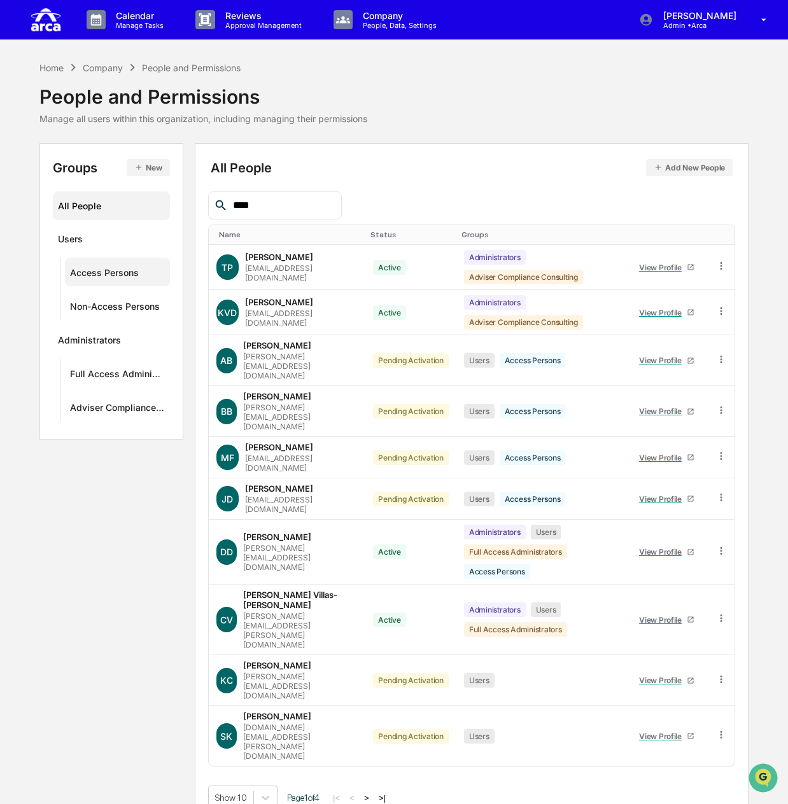
click at [369, 793] on button ">" at bounding box center [366, 798] width 13 height 11
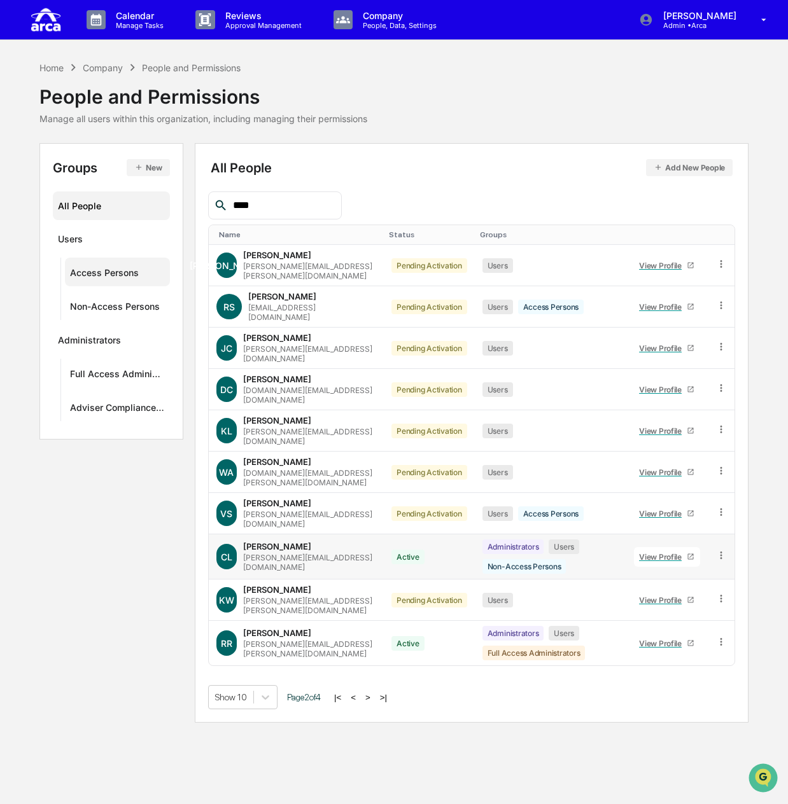
click at [725, 550] on icon at bounding box center [721, 556] width 12 height 12
click at [697, 569] on div "Groups & Permissions" at bounding box center [661, 576] width 109 height 15
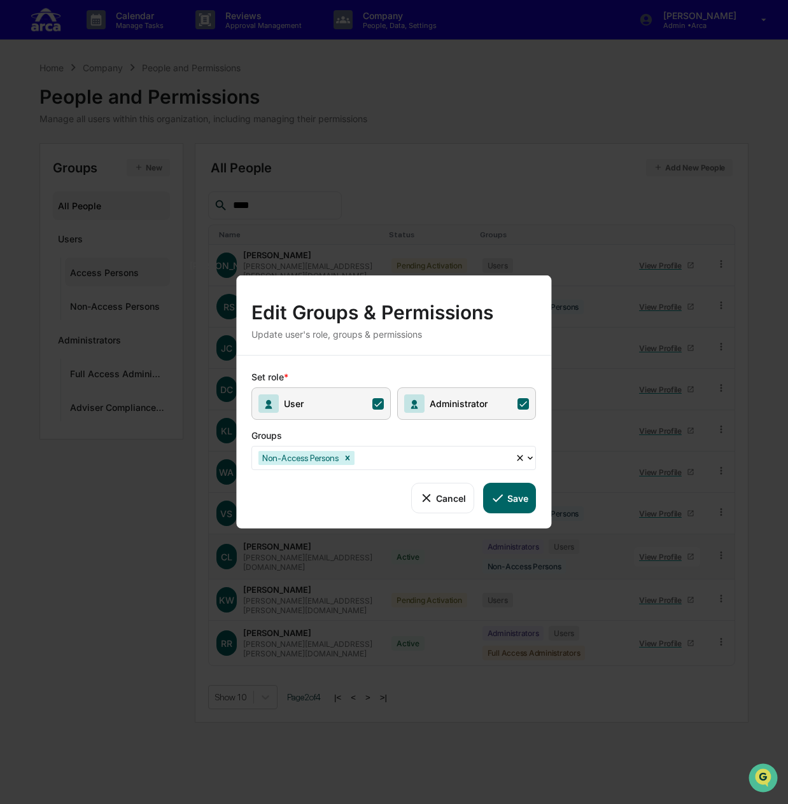
click at [449, 496] on button "Cancel" at bounding box center [442, 498] width 63 height 31
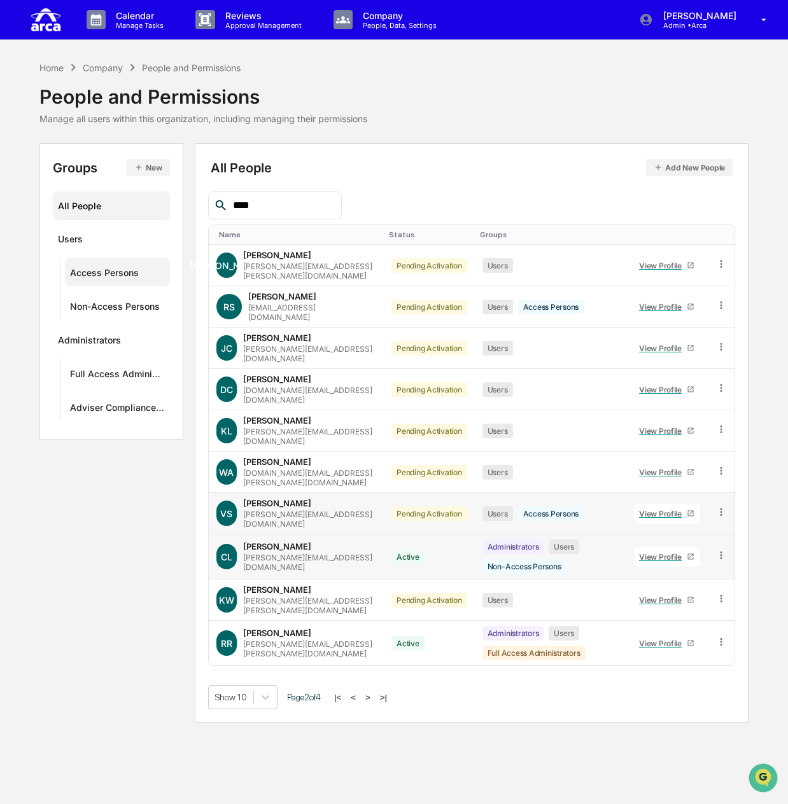
click at [722, 506] on div at bounding box center [721, 513] width 12 height 14
click at [702, 526] on div "Groups & Permissions" at bounding box center [661, 533] width 109 height 15
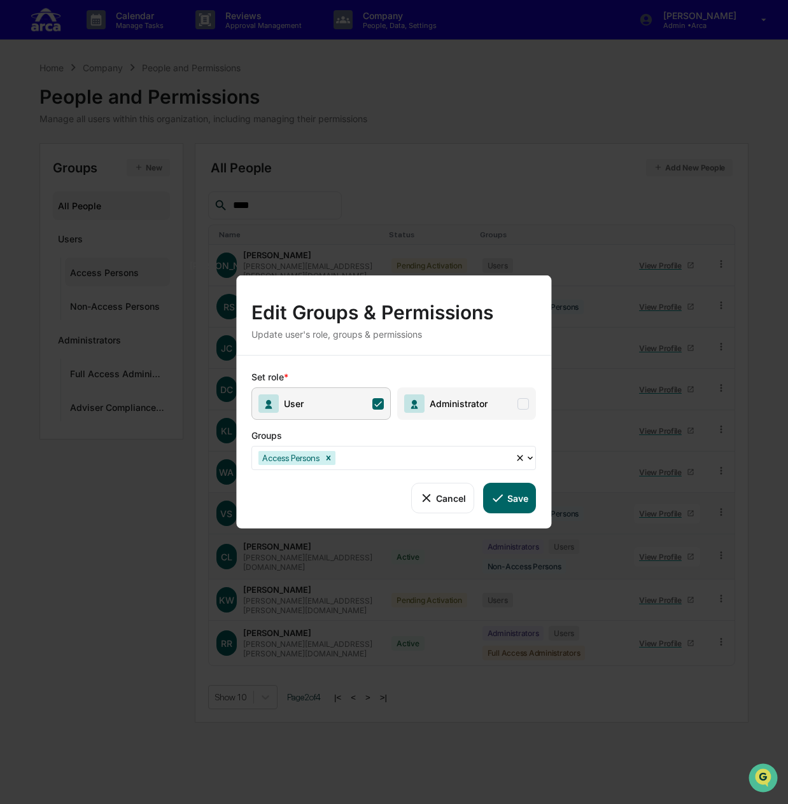
click at [436, 500] on button "Cancel" at bounding box center [442, 498] width 63 height 31
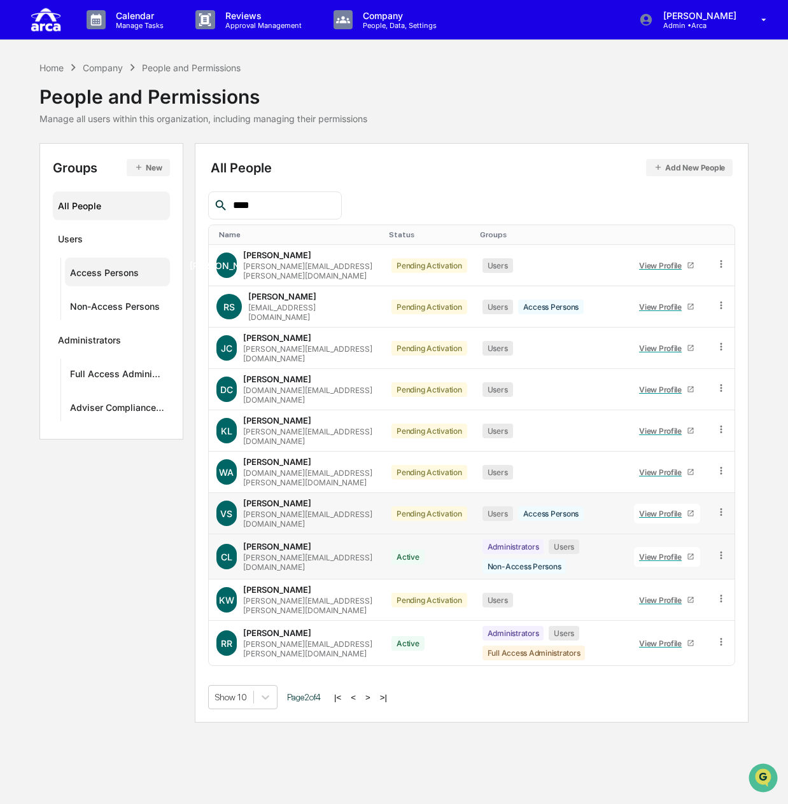
click at [265, 209] on input "****" at bounding box center [282, 205] width 108 height 17
click at [95, 372] on div "Full Access Administrators" at bounding box center [106, 375] width 73 height 15
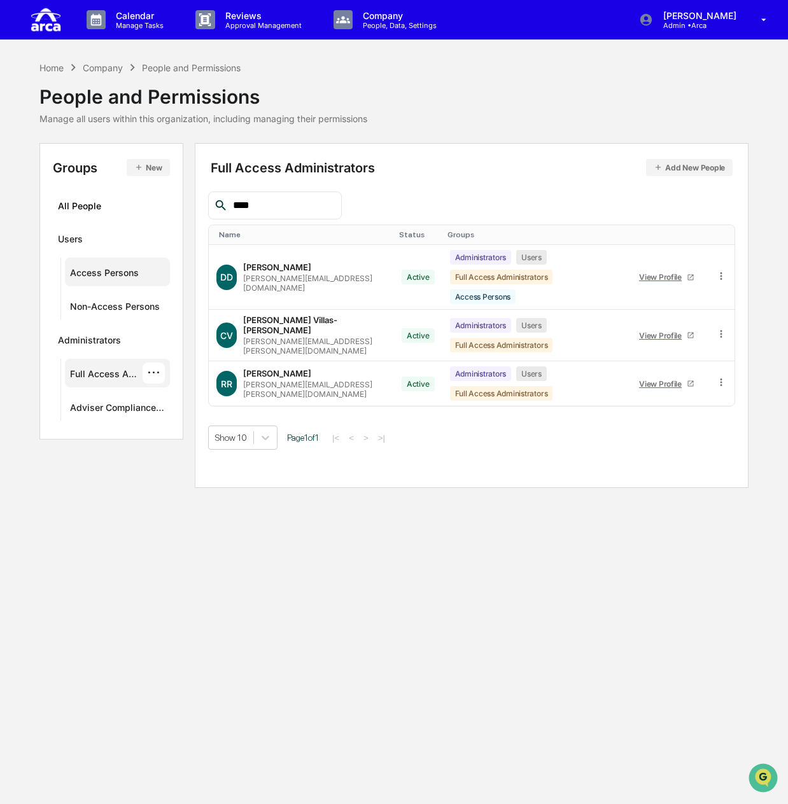
click at [701, 162] on button "Add New People" at bounding box center [689, 167] width 87 height 17
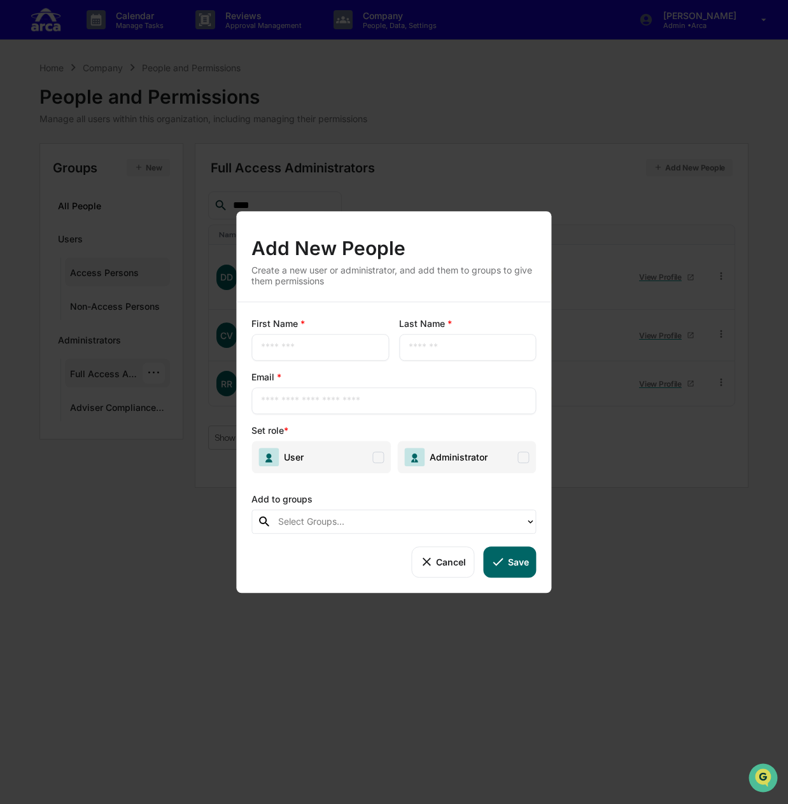
click at [374, 521] on div at bounding box center [398, 522] width 241 height 15
click at [436, 563] on button "Cancel" at bounding box center [442, 562] width 63 height 31
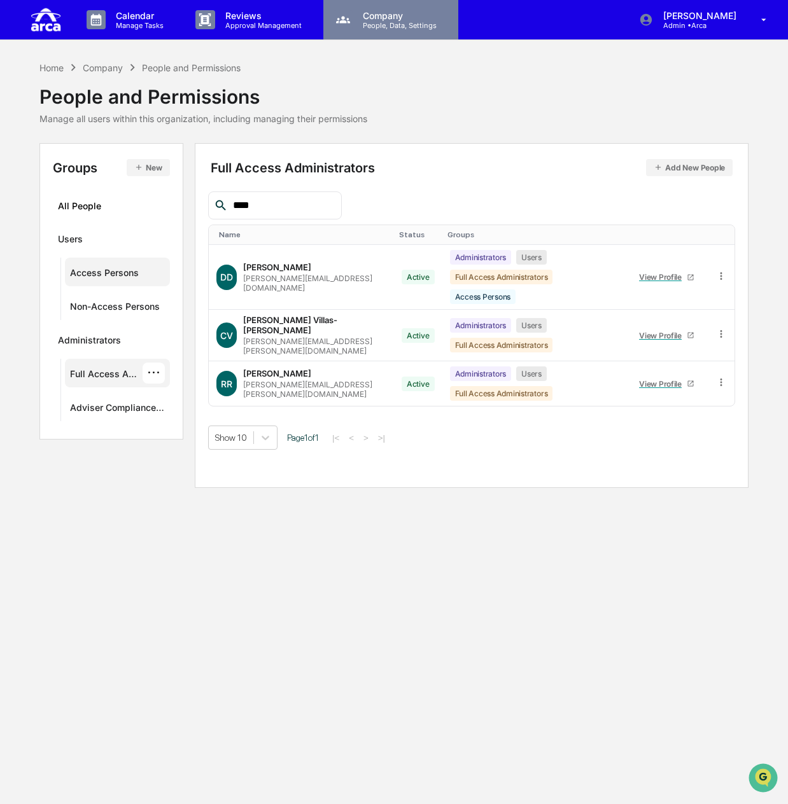
click at [389, 17] on p "Company" at bounding box center [397, 15] width 90 height 11
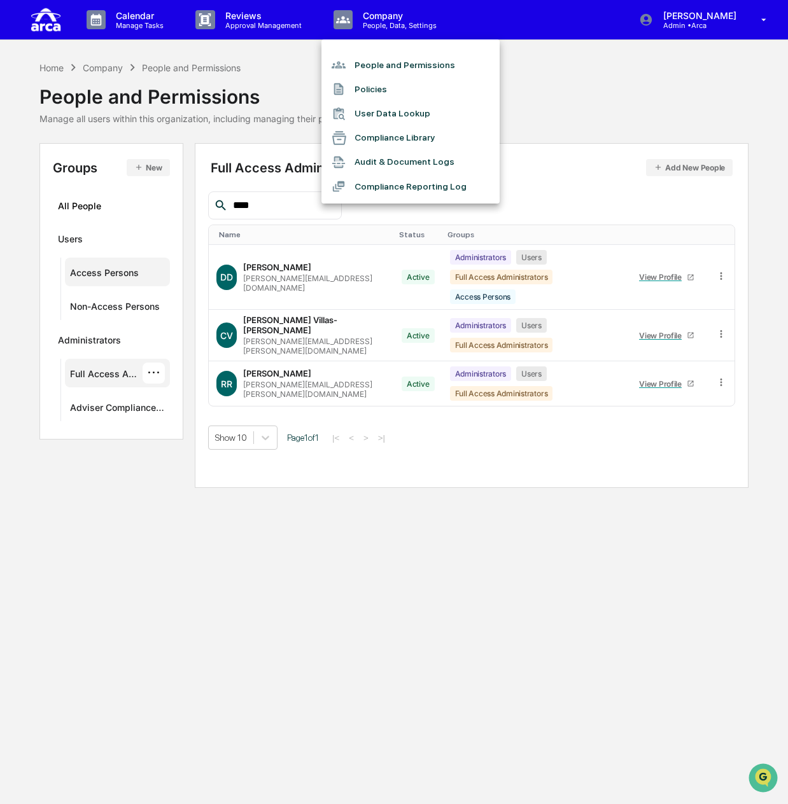
click at [249, 24] on div at bounding box center [394, 402] width 788 height 804
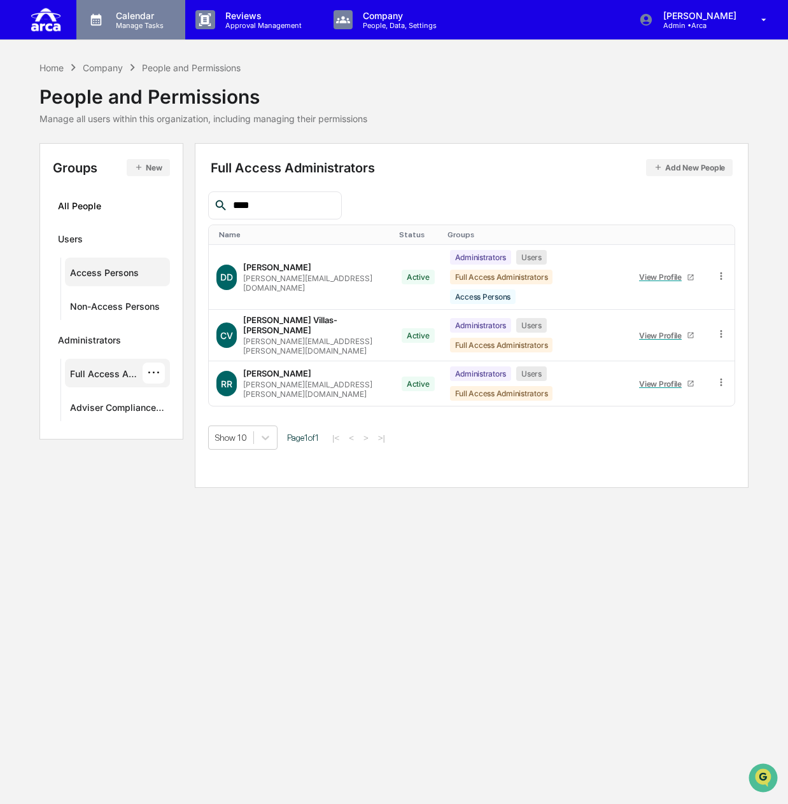
click at [116, 31] on div "Calendar Manage Tasks" at bounding box center [130, 19] width 109 height 39
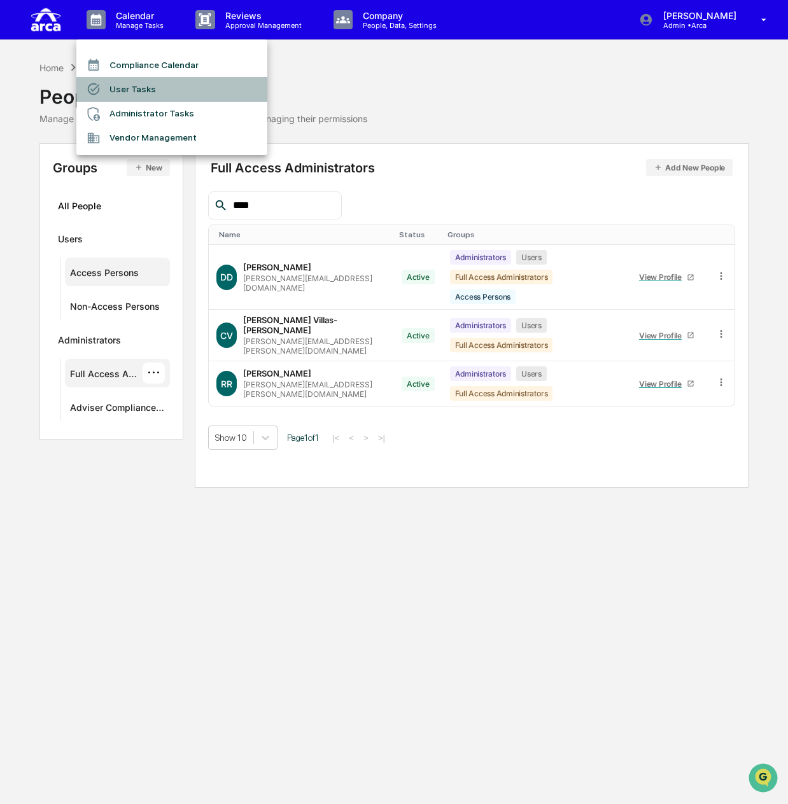
click at [140, 91] on li "User Tasks" at bounding box center [171, 89] width 191 height 24
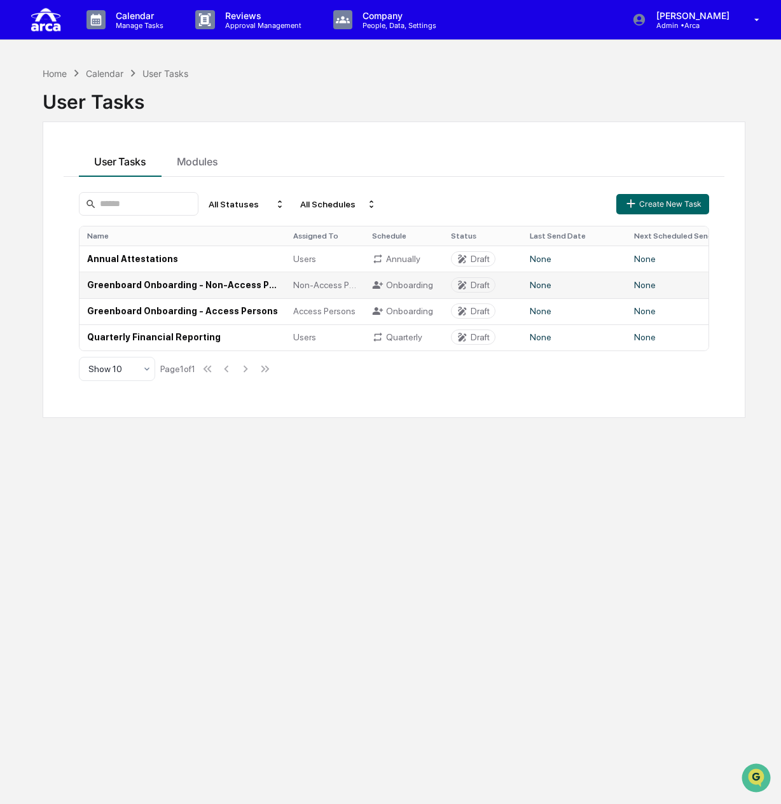
click at [181, 283] on td "Greenboard Onboarding - Non-Access Persons" at bounding box center [183, 285] width 206 height 26
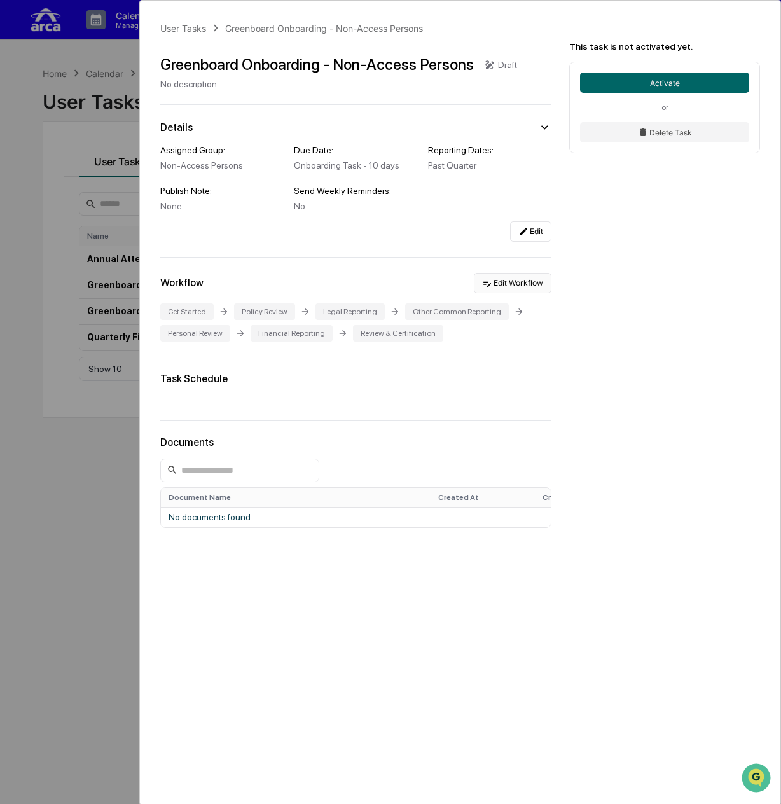
click at [527, 286] on button "Edit Workflow" at bounding box center [513, 283] width 78 height 20
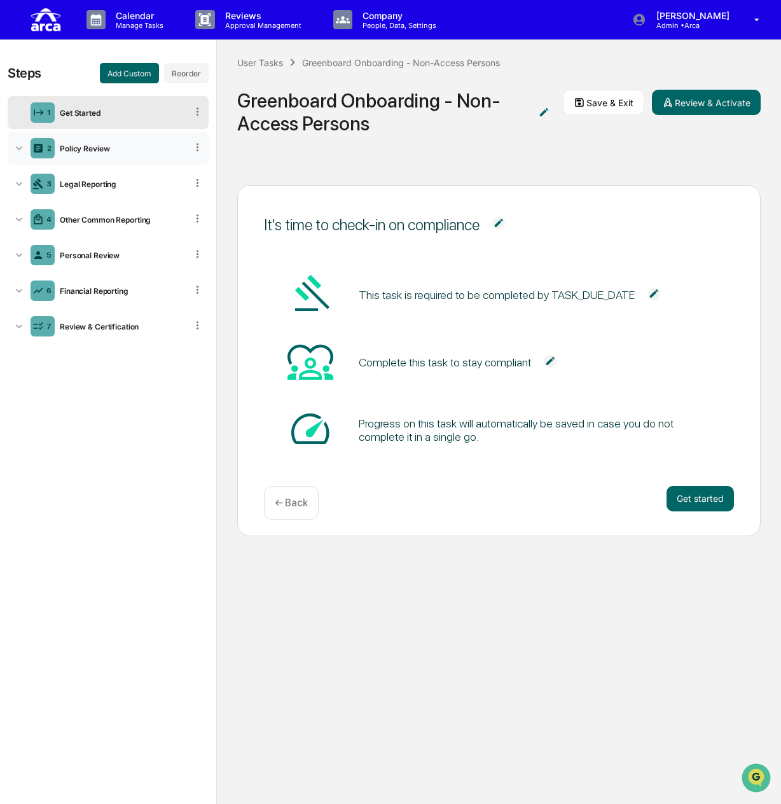
click at [129, 141] on div "2 Policy Review" at bounding box center [108, 148] width 201 height 33
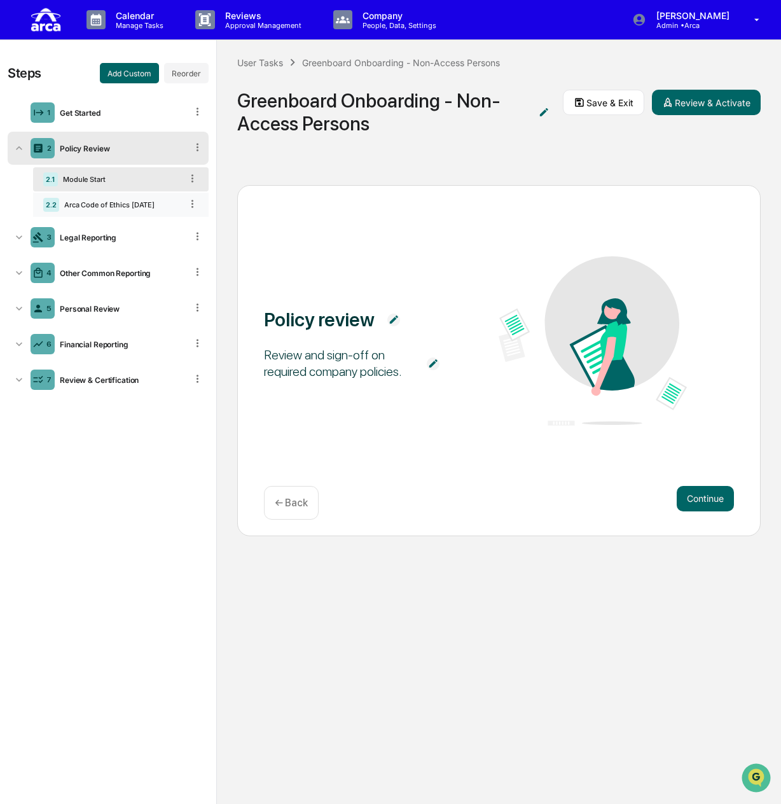
click at [79, 204] on div "Arca Code of Ethics [DATE]" at bounding box center [120, 204] width 122 height 9
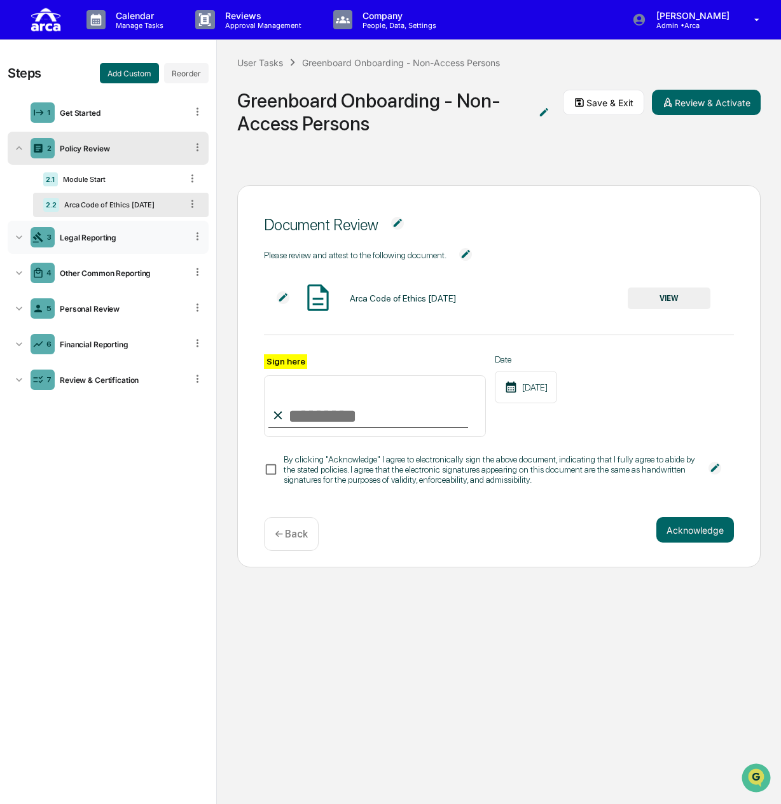
click at [102, 233] on div "Legal Reporting" at bounding box center [121, 238] width 132 height 10
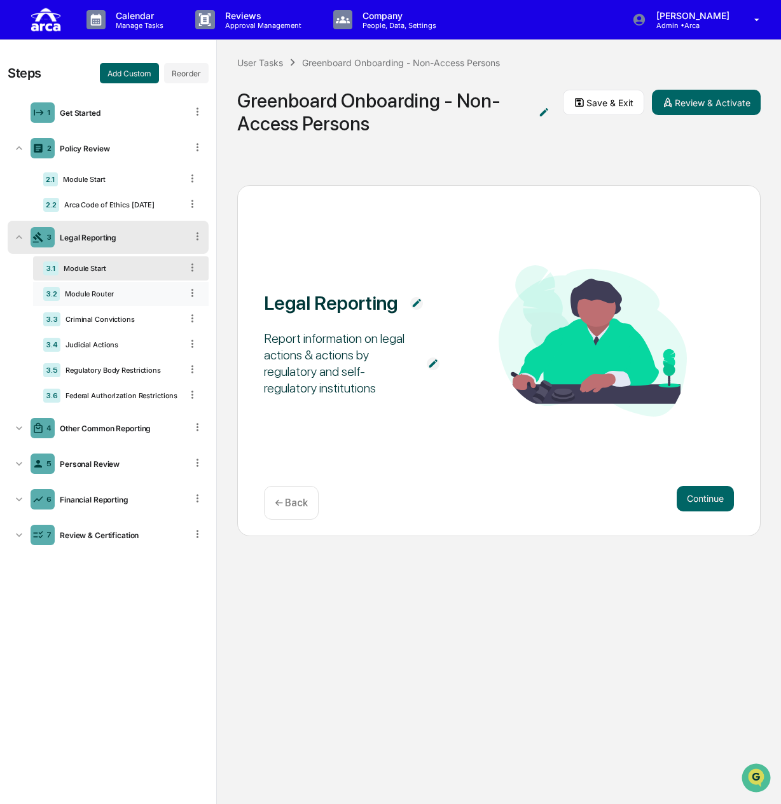
click at [129, 288] on div "3.2 Module Router" at bounding box center [121, 294] width 176 height 24
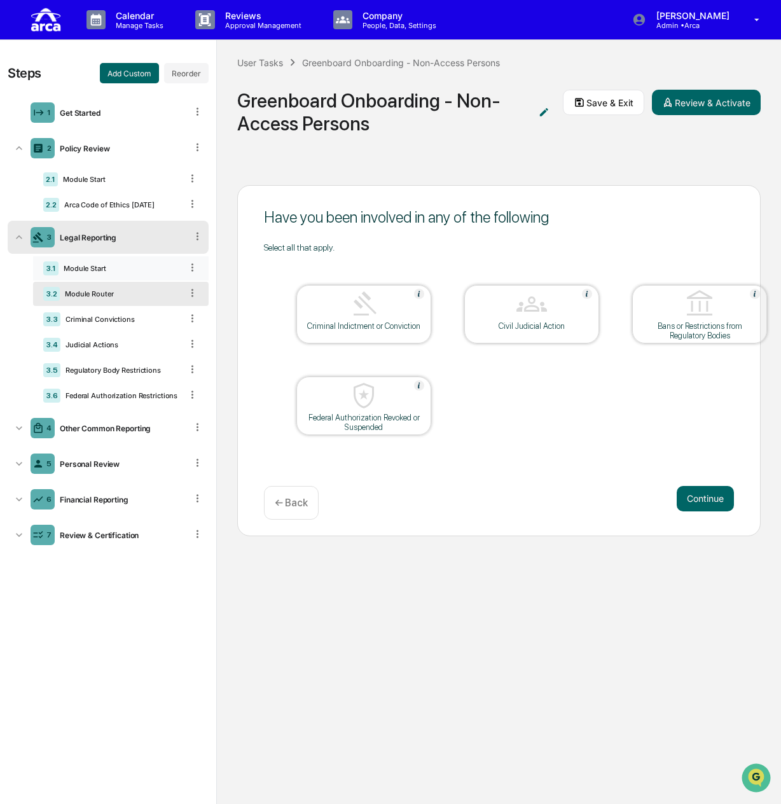
click at [126, 268] on div "Module Start" at bounding box center [120, 268] width 123 height 9
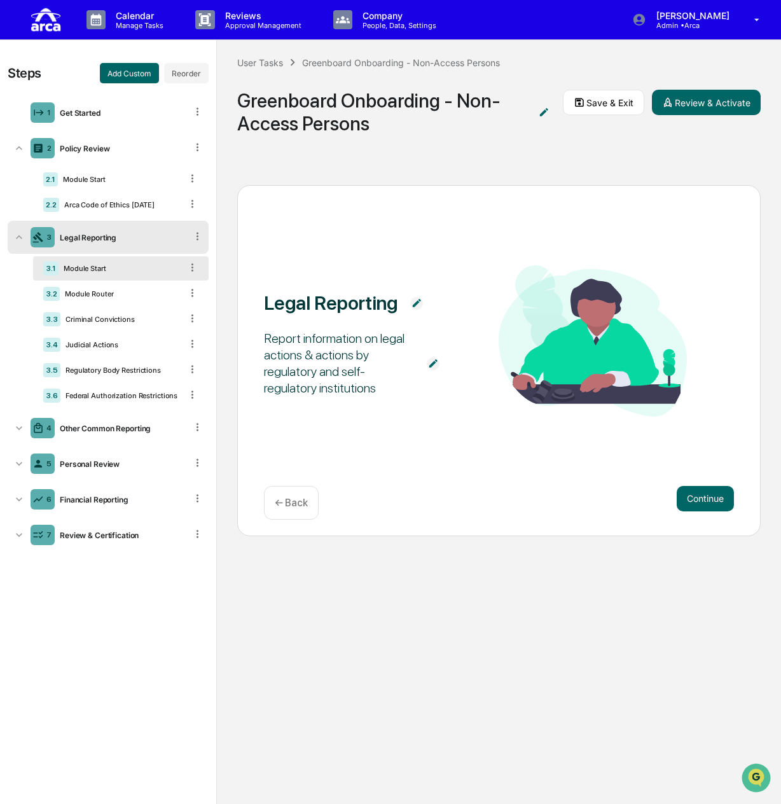
click at [193, 265] on icon at bounding box center [192, 267] width 12 height 12
click at [431, 361] on img at bounding box center [433, 364] width 13 height 13
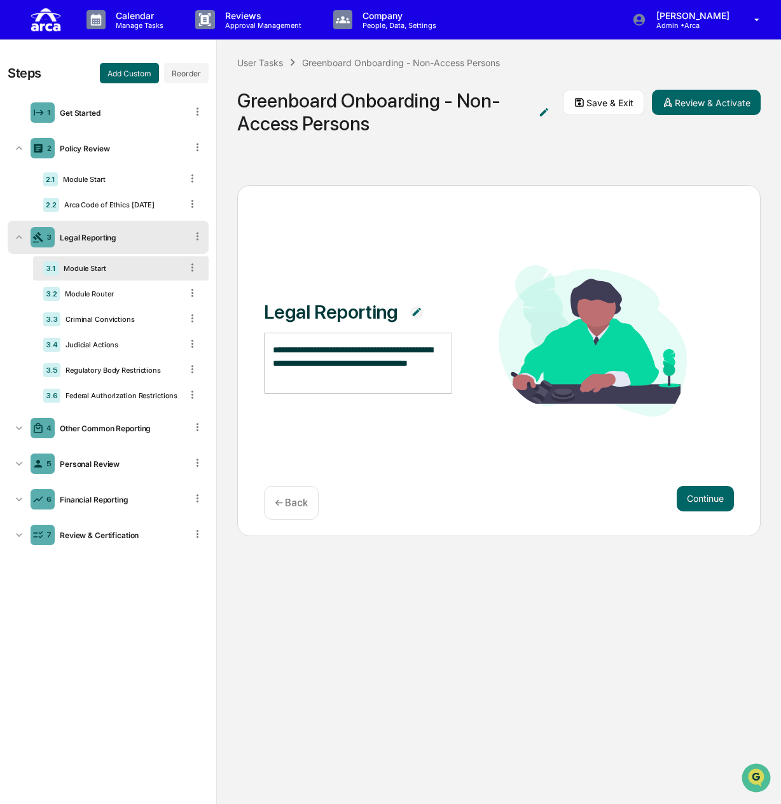
click at [490, 326] on div "**********" at bounding box center [499, 342] width 470 height 154
click at [415, 310] on img at bounding box center [416, 312] width 13 height 13
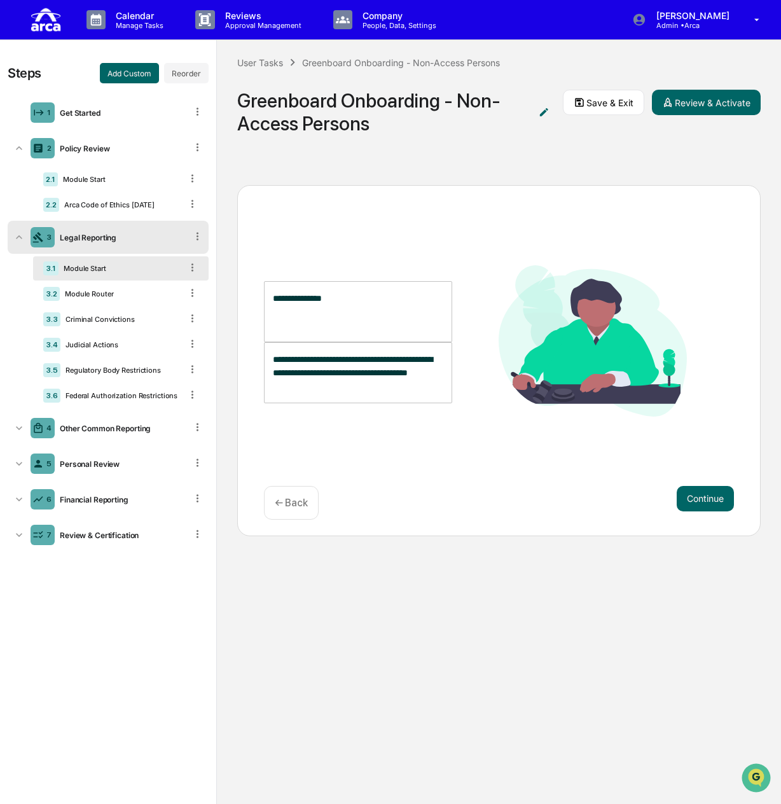
click at [501, 310] on img at bounding box center [593, 340] width 188 height 151
click at [323, 456] on div "**********" at bounding box center [499, 360] width 524 height 351
click at [291, 506] on p "← Back" at bounding box center [291, 503] width 33 height 12
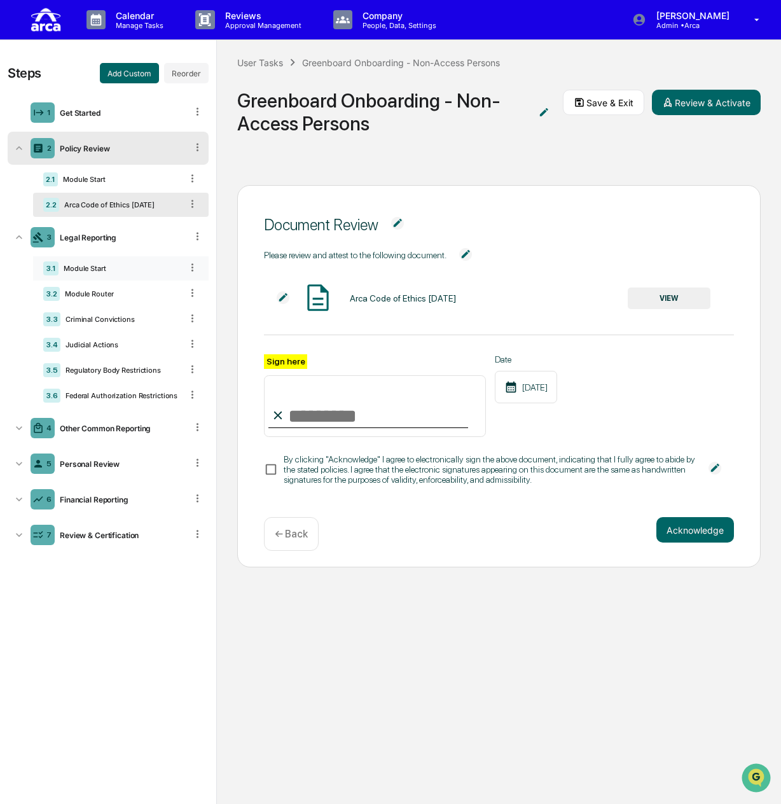
click at [102, 272] on div "Module Start" at bounding box center [120, 268] width 123 height 9
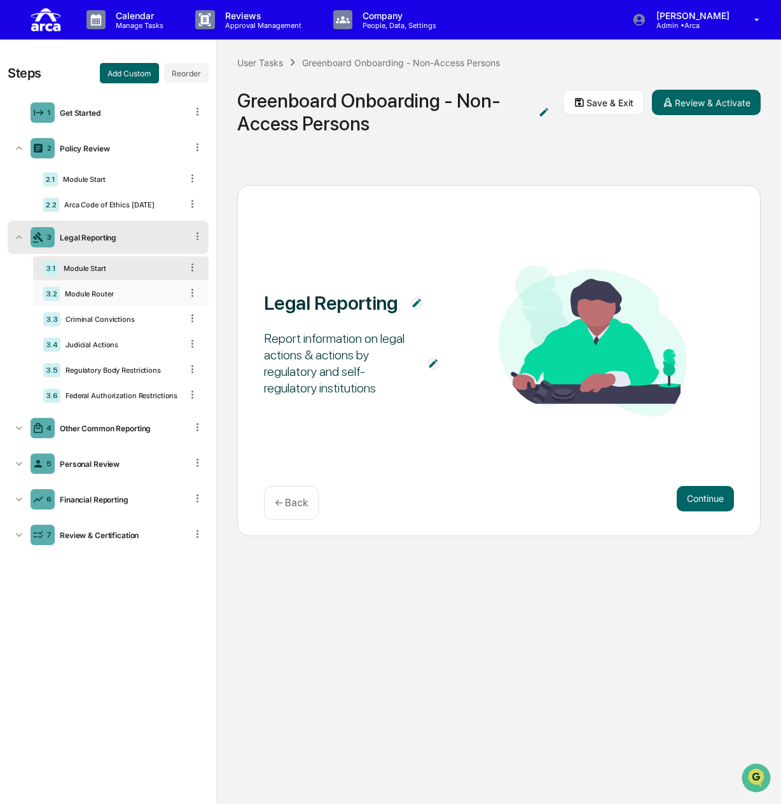
click at [183, 293] on div "3.2 Module Router" at bounding box center [121, 294] width 176 height 24
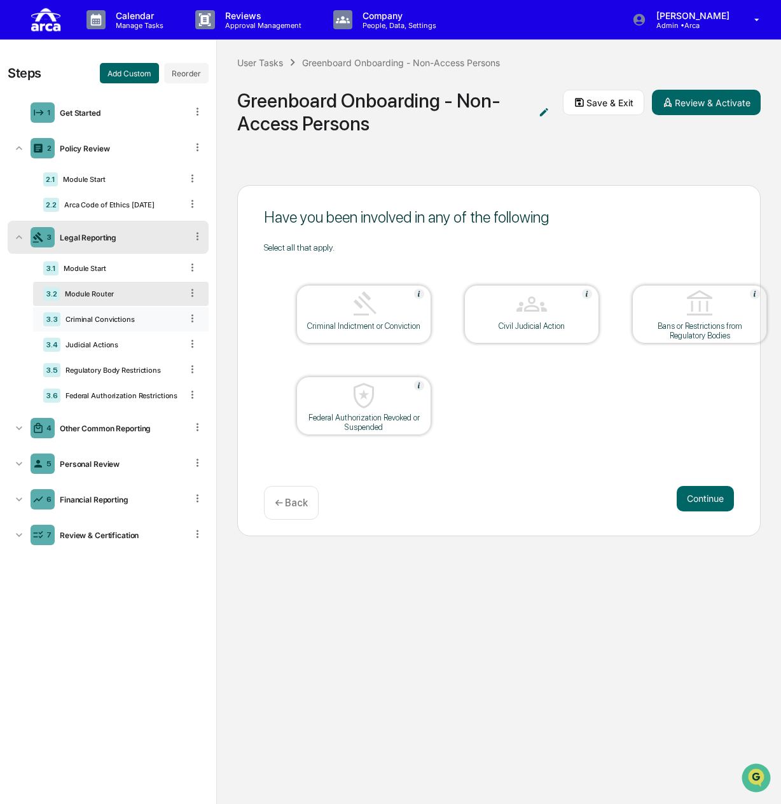
click at [80, 323] on div "Criminal Convictions" at bounding box center [120, 319] width 121 height 9
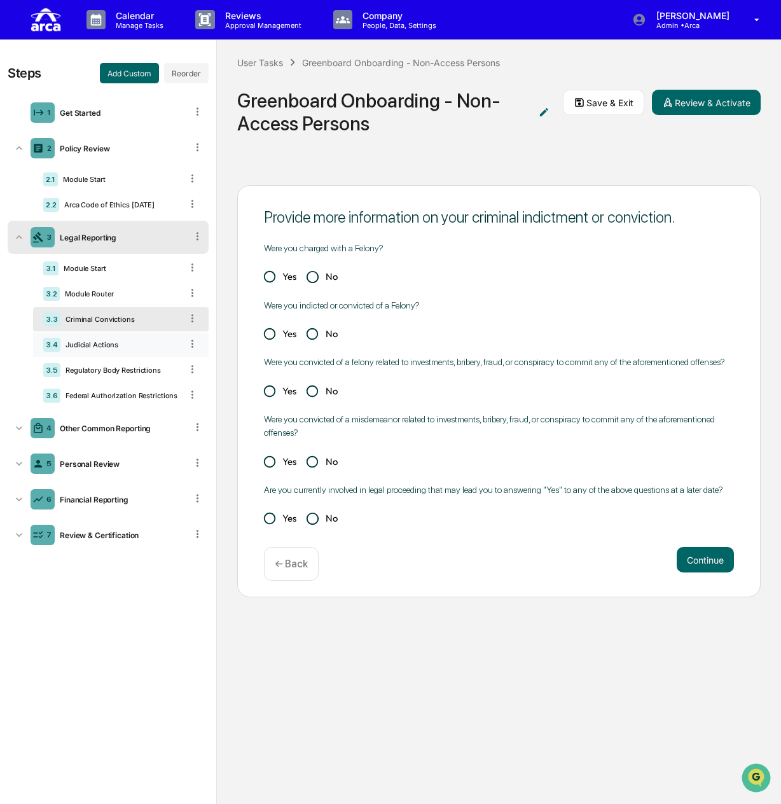
click at [122, 347] on div "Judicial Actions" at bounding box center [120, 344] width 121 height 9
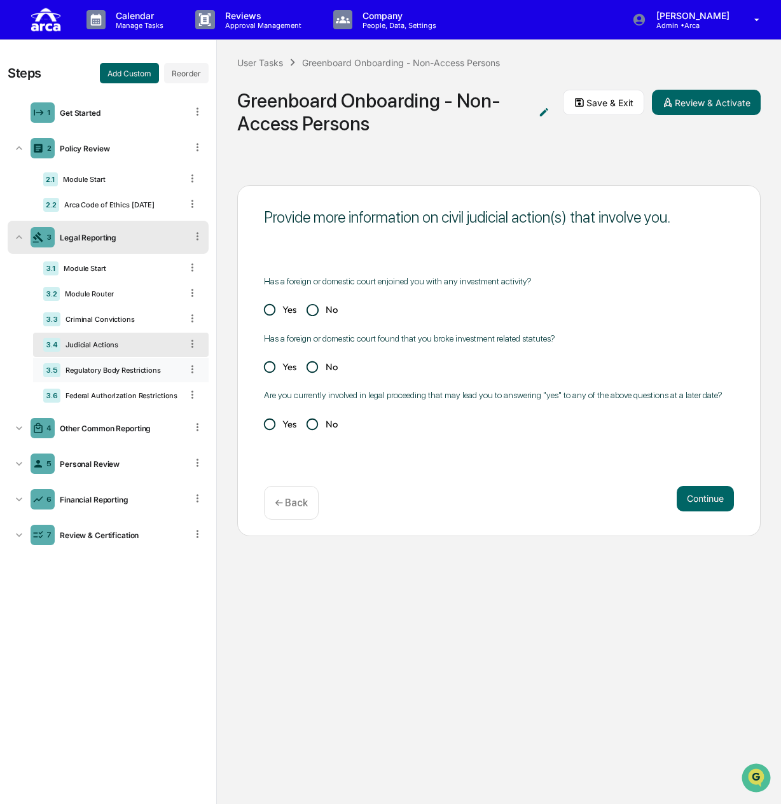
click at [125, 367] on div "Regulatory Body Restrictions" at bounding box center [120, 370] width 121 height 9
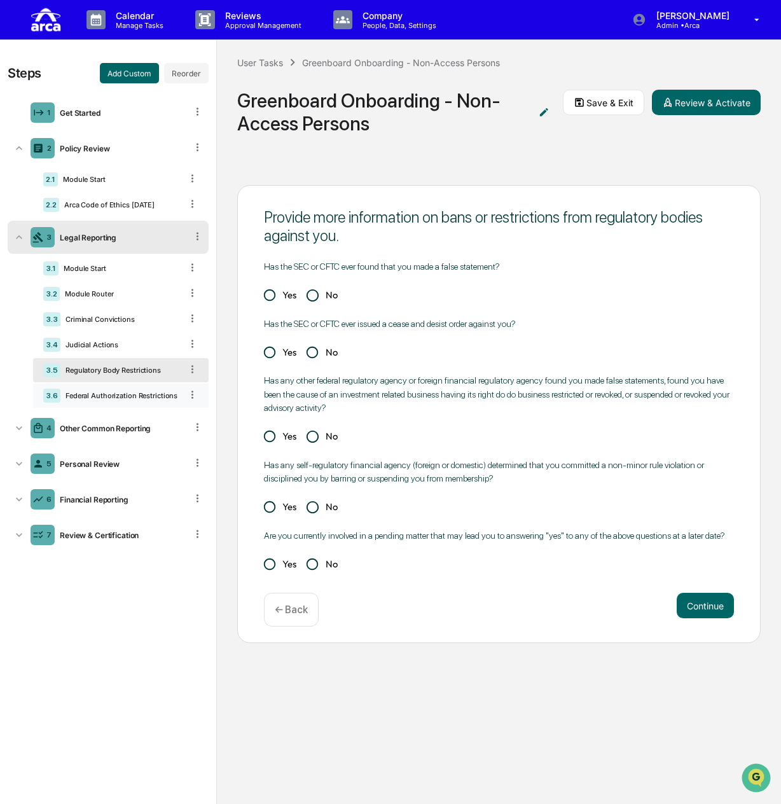
click at [129, 392] on div "Federal Authorization Restrictions" at bounding box center [120, 395] width 121 height 9
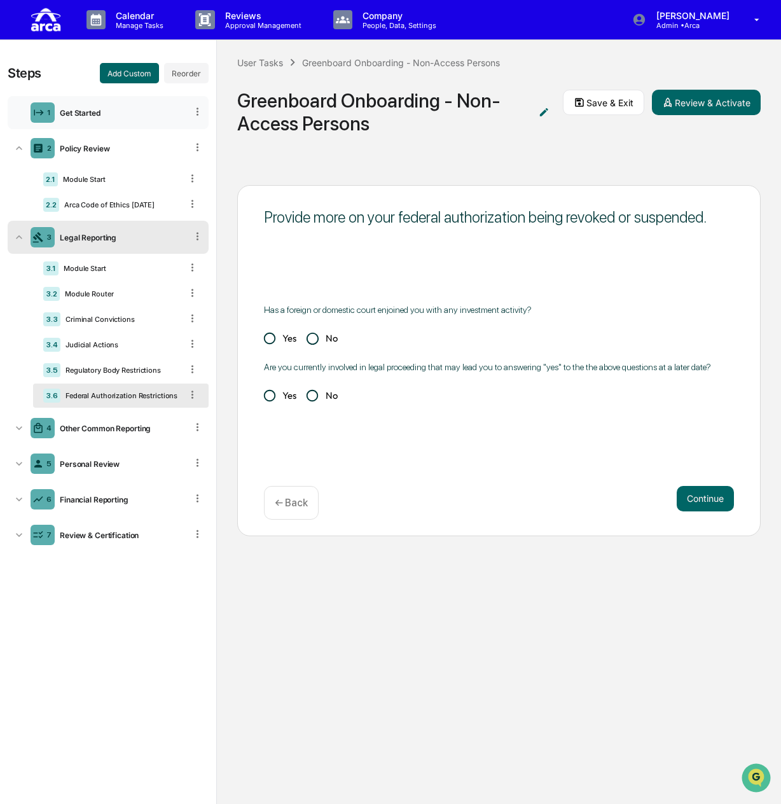
click at [103, 110] on div "Get Started" at bounding box center [121, 113] width 132 height 10
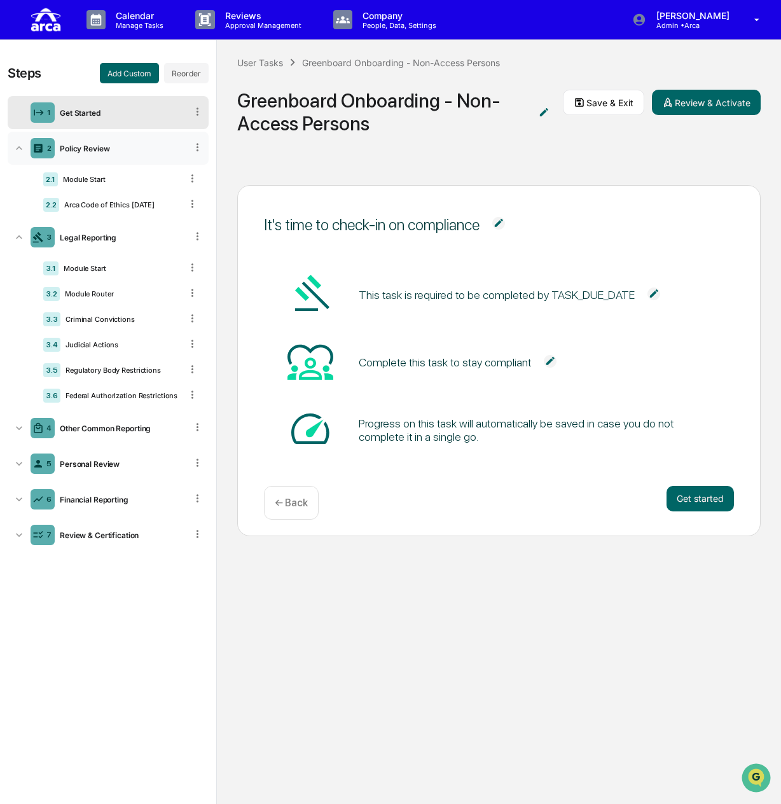
click at [128, 139] on div "2 Policy Review" at bounding box center [108, 148] width 201 height 33
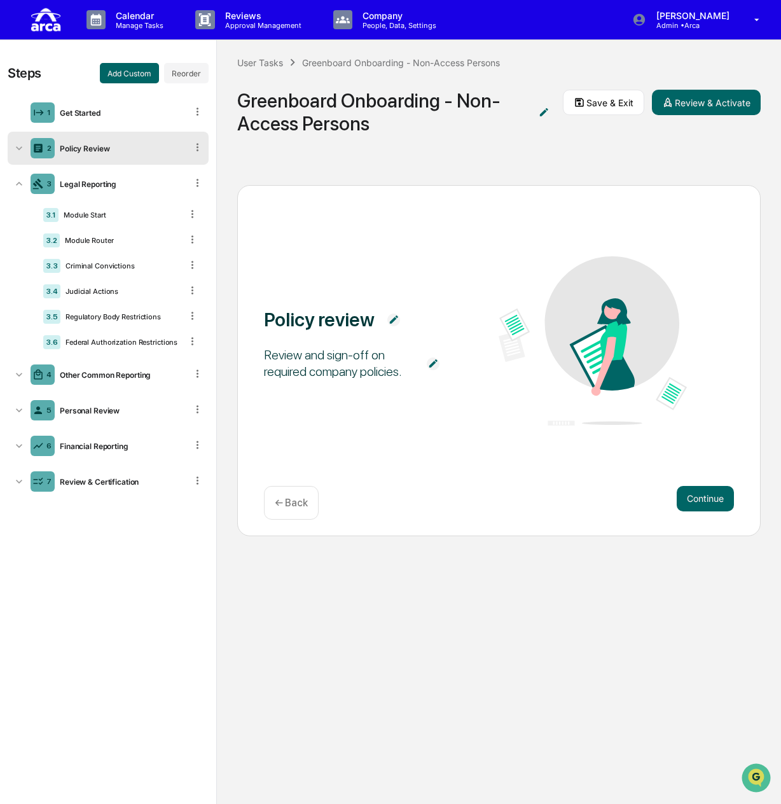
click at [164, 137] on div "2 Policy Review" at bounding box center [108, 148] width 201 height 33
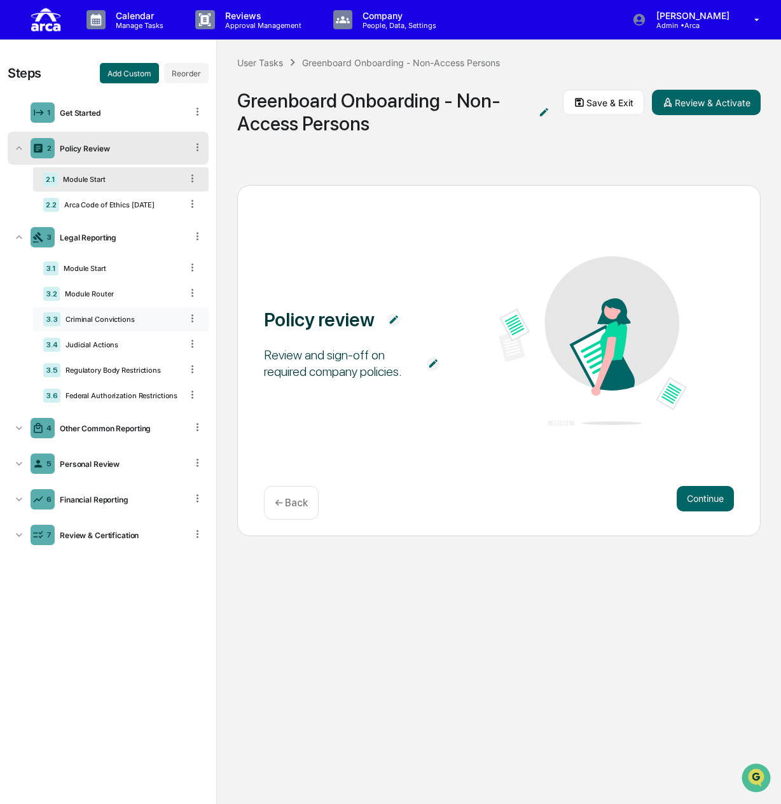
click at [127, 315] on div "Criminal Convictions" at bounding box center [120, 319] width 121 height 9
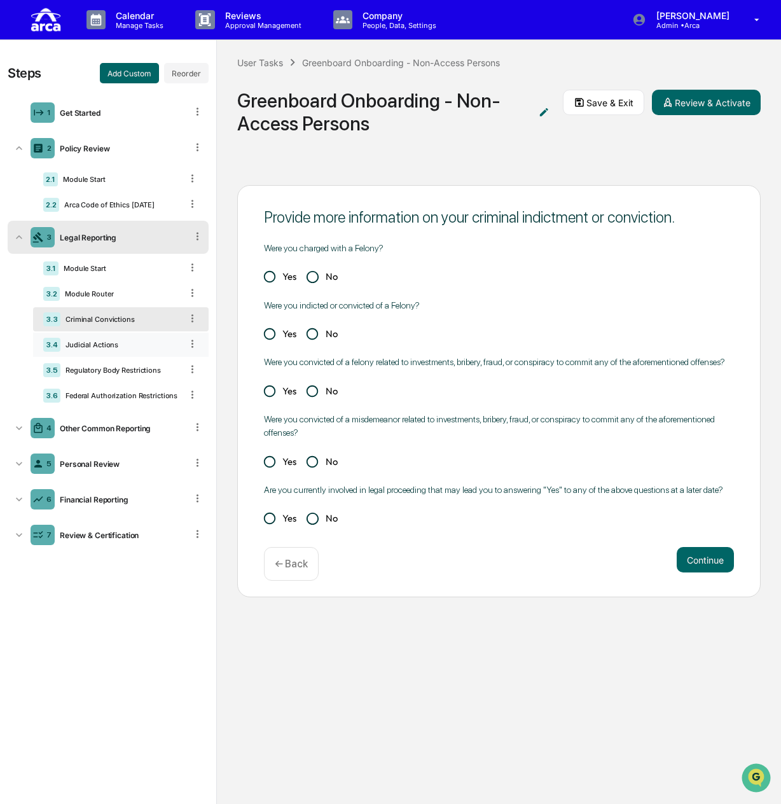
click at [125, 345] on div "Judicial Actions" at bounding box center [120, 344] width 121 height 9
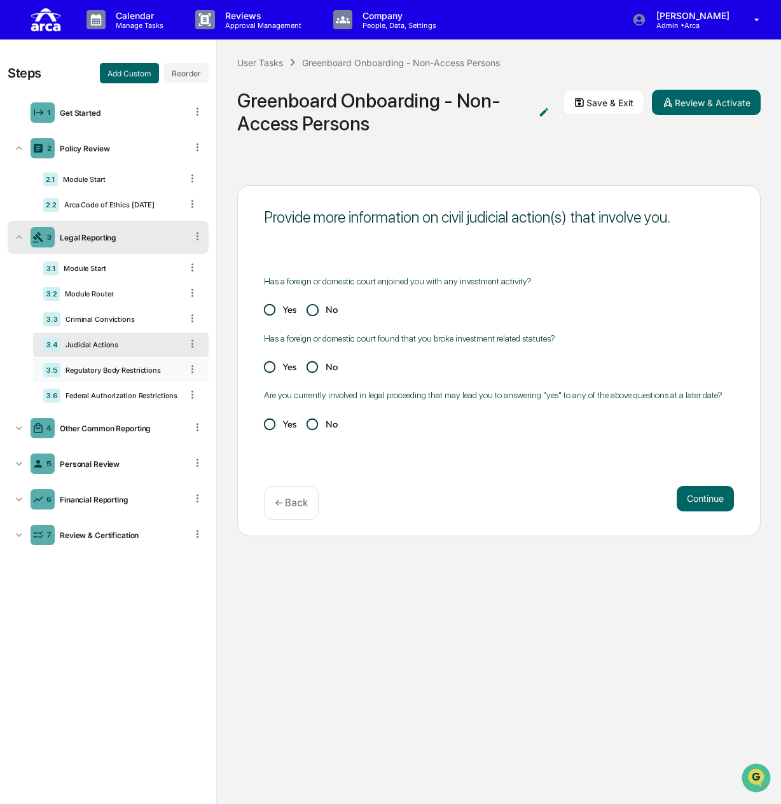
click at [140, 372] on div "Regulatory Body Restrictions" at bounding box center [120, 370] width 121 height 9
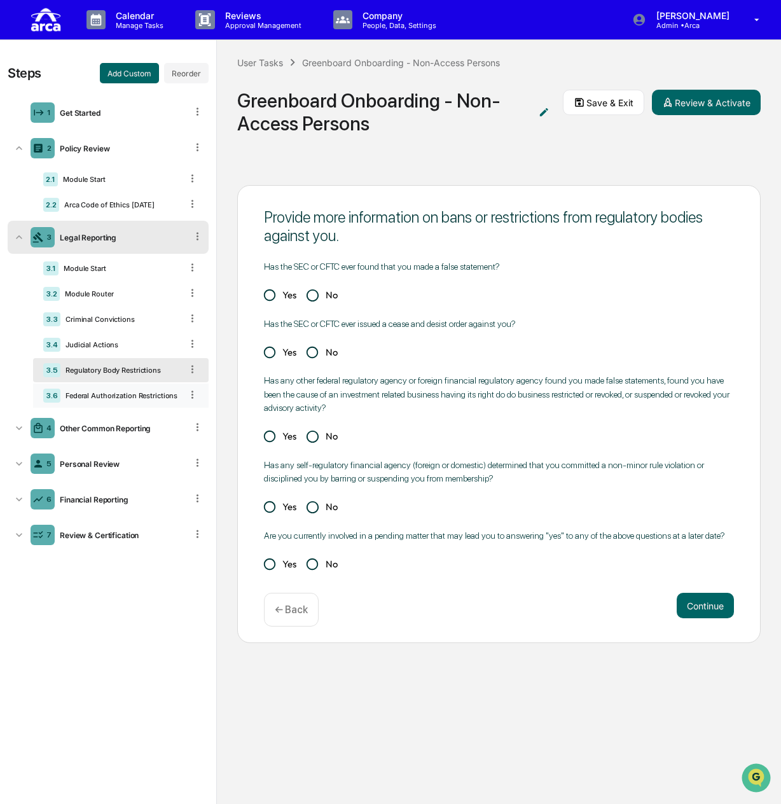
click at [148, 396] on div "Federal Authorization Restrictions" at bounding box center [120, 395] width 121 height 9
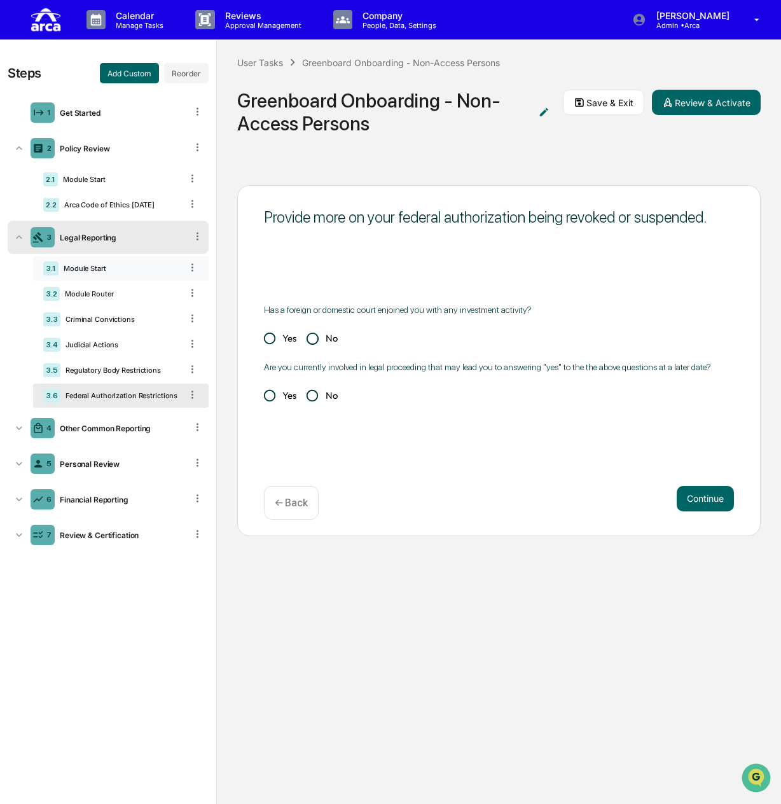
click at [130, 258] on div "3.1 Module Start" at bounding box center [121, 268] width 176 height 24
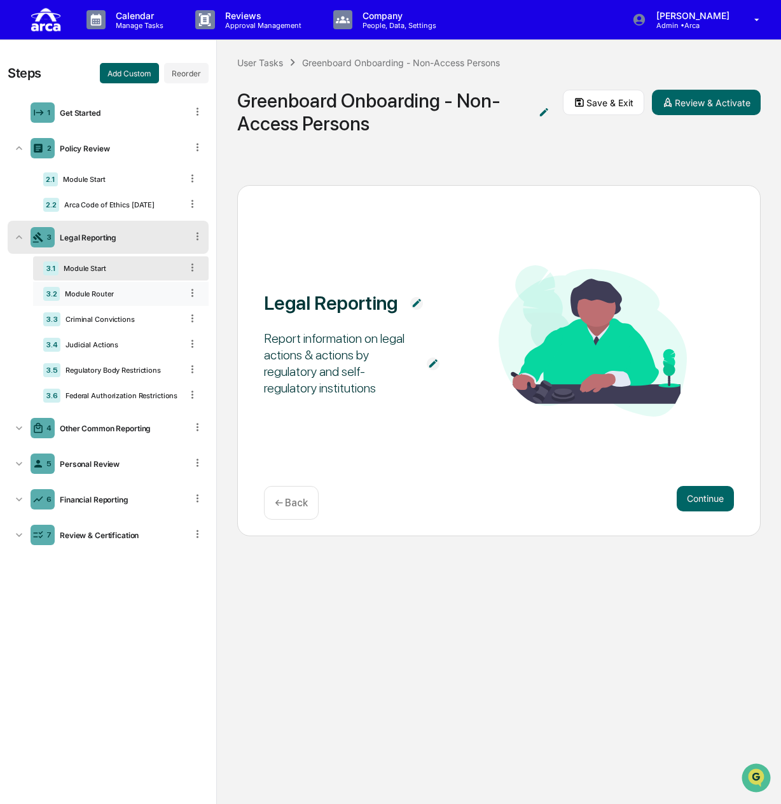
click at [134, 289] on div "3.2 Module Router" at bounding box center [121, 294] width 176 height 24
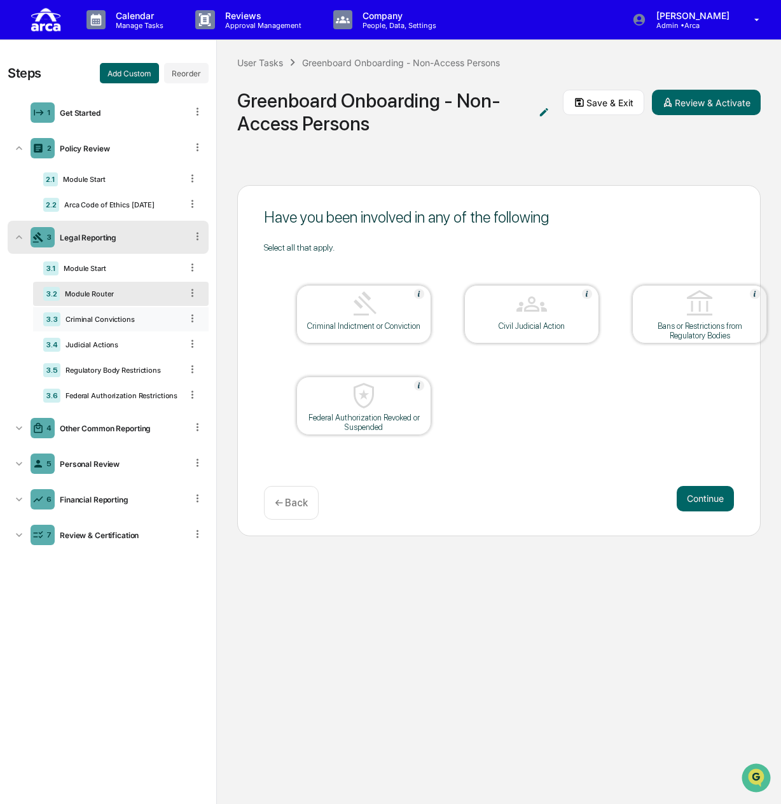
click at [122, 316] on div "Criminal Convictions" at bounding box center [120, 319] width 121 height 9
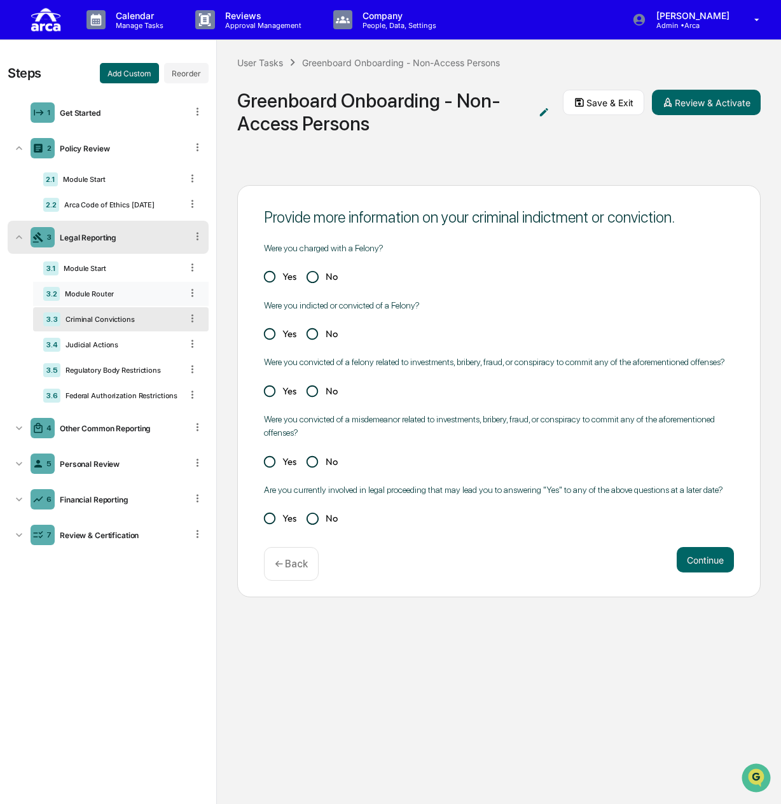
click at [125, 295] on div "Module Router" at bounding box center [121, 293] width 122 height 9
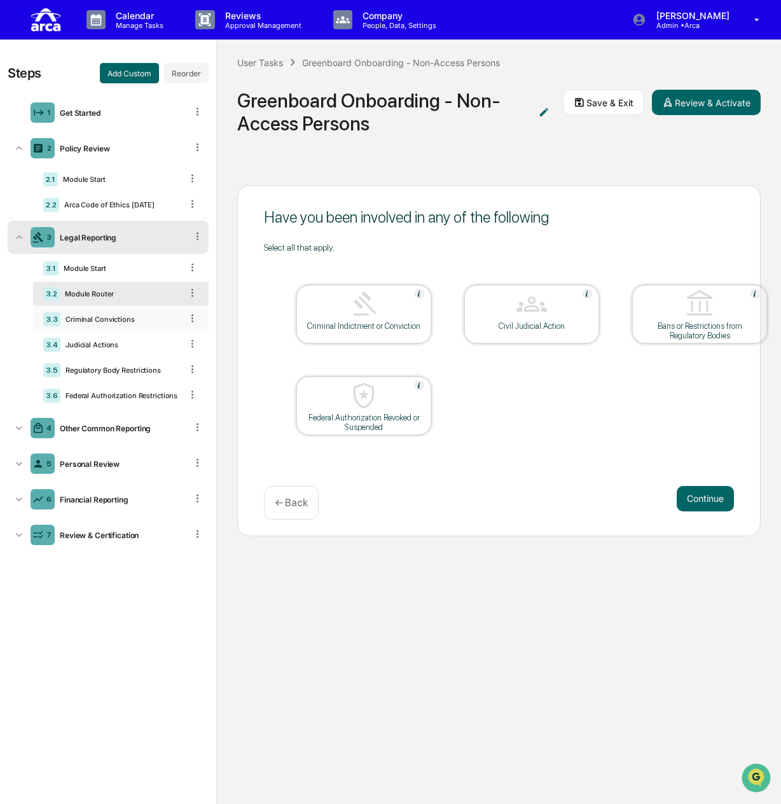
click at [113, 321] on div "Criminal Convictions" at bounding box center [120, 319] width 121 height 9
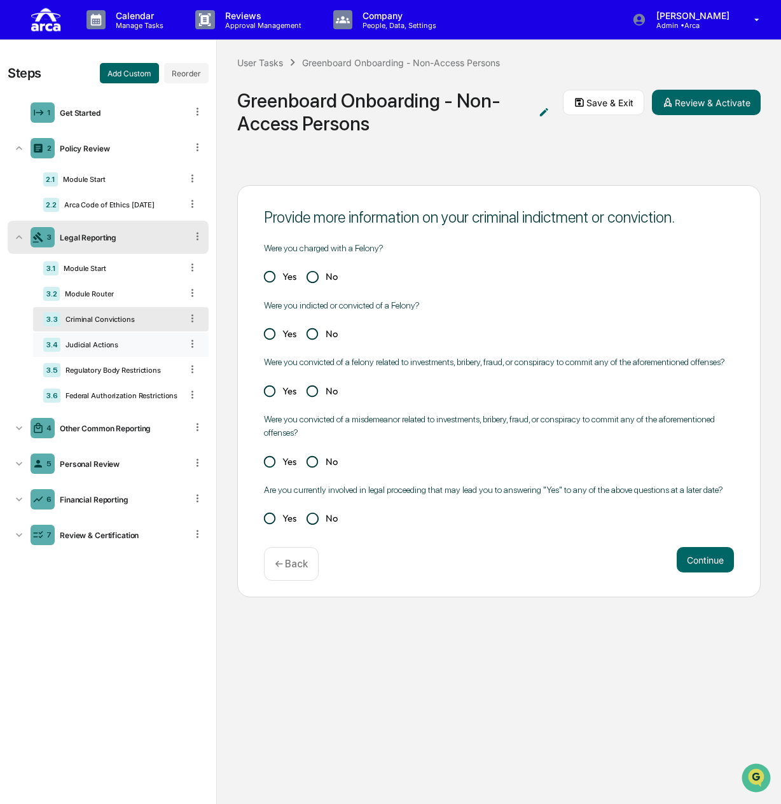
click at [134, 352] on div "3.4 Judicial Actions" at bounding box center [121, 345] width 176 height 24
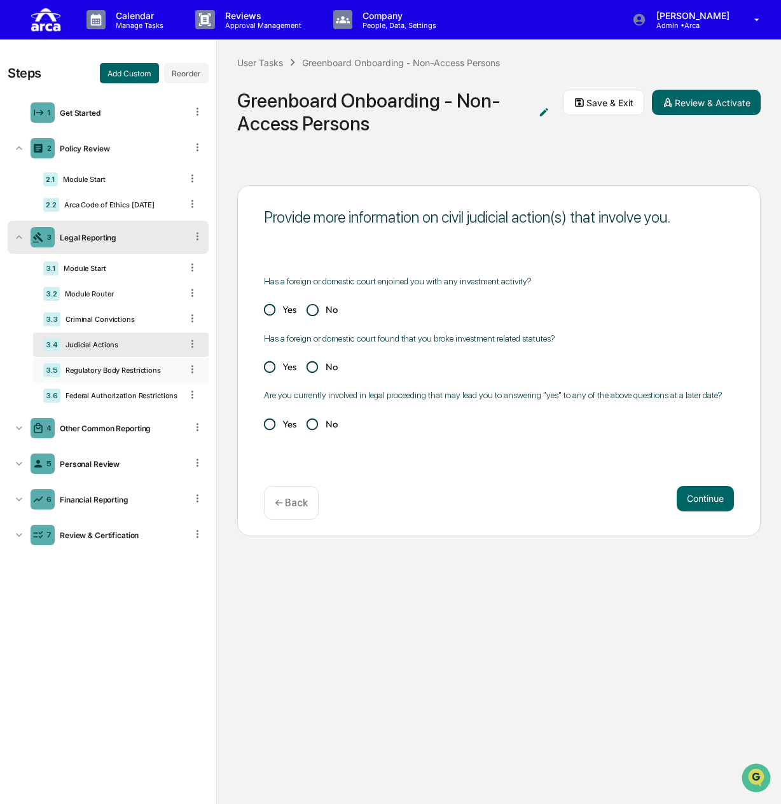
click at [143, 372] on div "Regulatory Body Restrictions" at bounding box center [120, 370] width 121 height 9
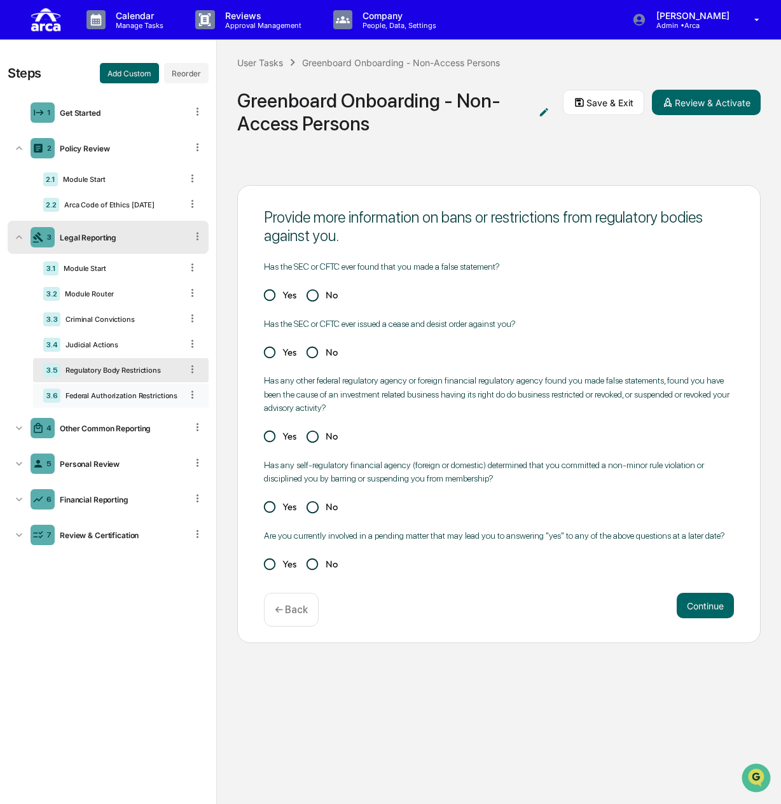
click at [151, 392] on div "Federal Authorization Restrictions" at bounding box center [120, 395] width 121 height 9
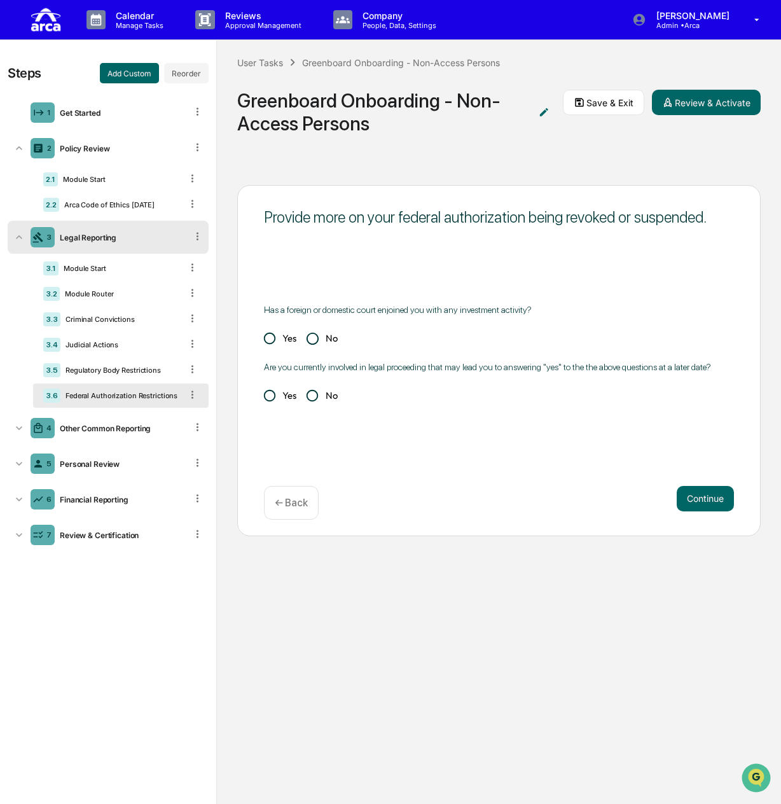
click at [151, 392] on div "Federal Authorization Restrictions" at bounding box center [120, 395] width 121 height 9
click at [144, 288] on div "3.2 Module Router" at bounding box center [121, 294] width 176 height 24
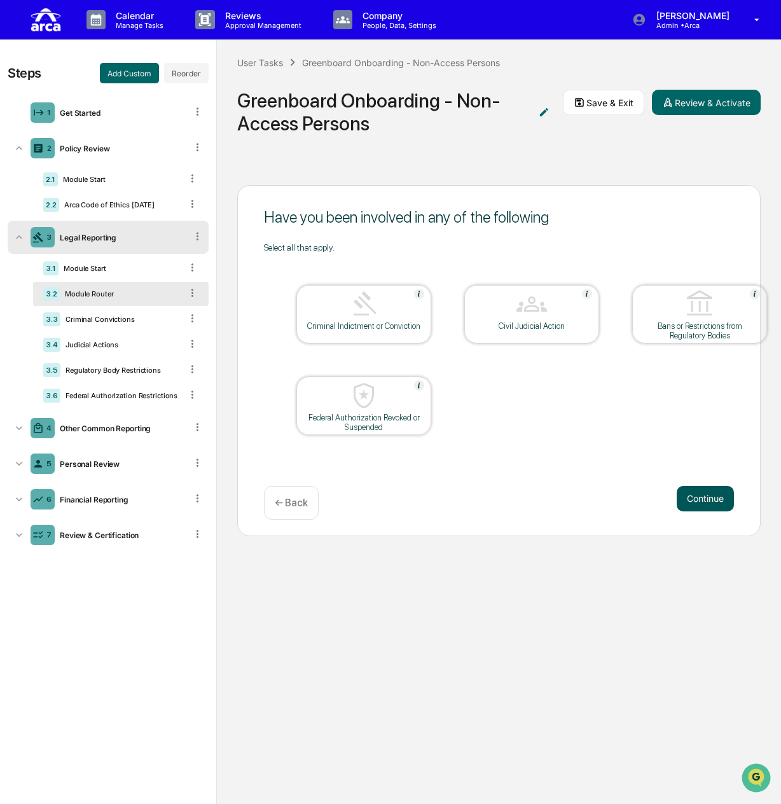
click at [712, 494] on button "Continue" at bounding box center [705, 498] width 57 height 25
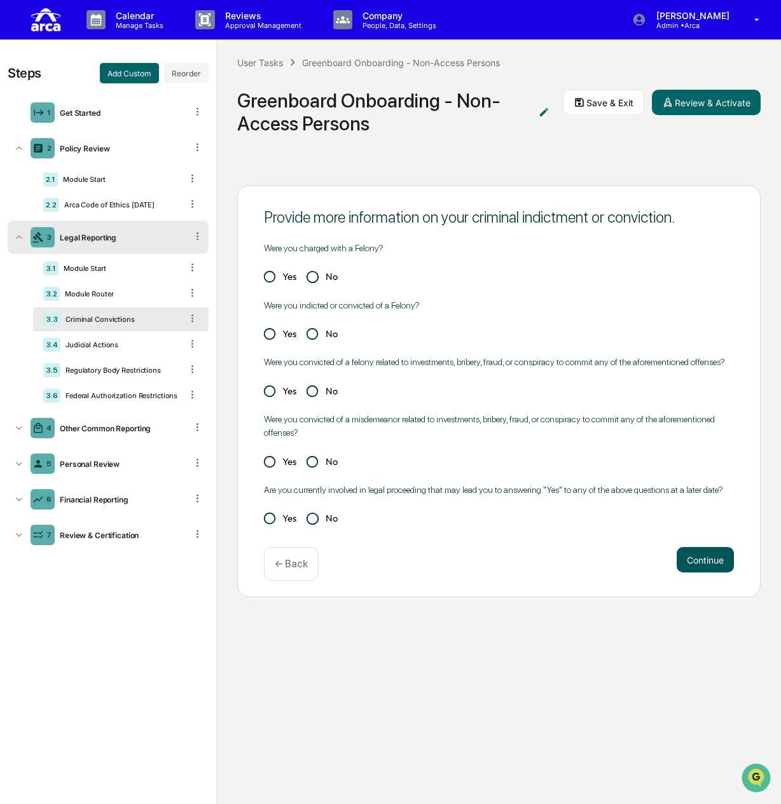
click at [730, 569] on button "Continue" at bounding box center [705, 559] width 57 height 25
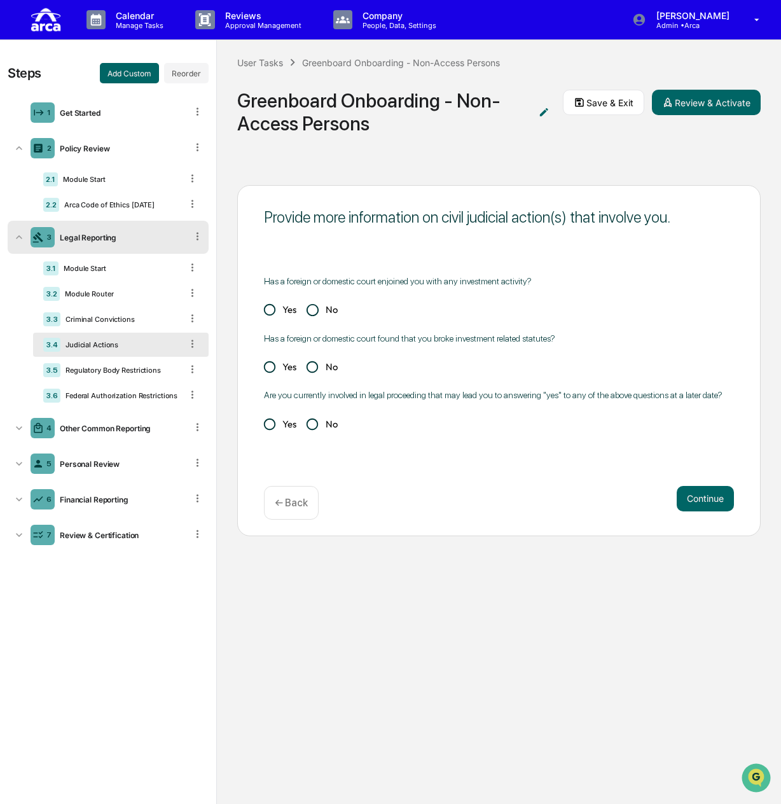
click at [722, 566] on div "Provide more information on civil judicial action(s) that involve you. Has a fo…" at bounding box center [499, 485] width 564 height 640
click at [690, 526] on div "Provide more information on civil judicial action(s) that involve you. Has a fo…" at bounding box center [499, 360] width 524 height 351
click at [700, 496] on button "Continue" at bounding box center [705, 498] width 57 height 25
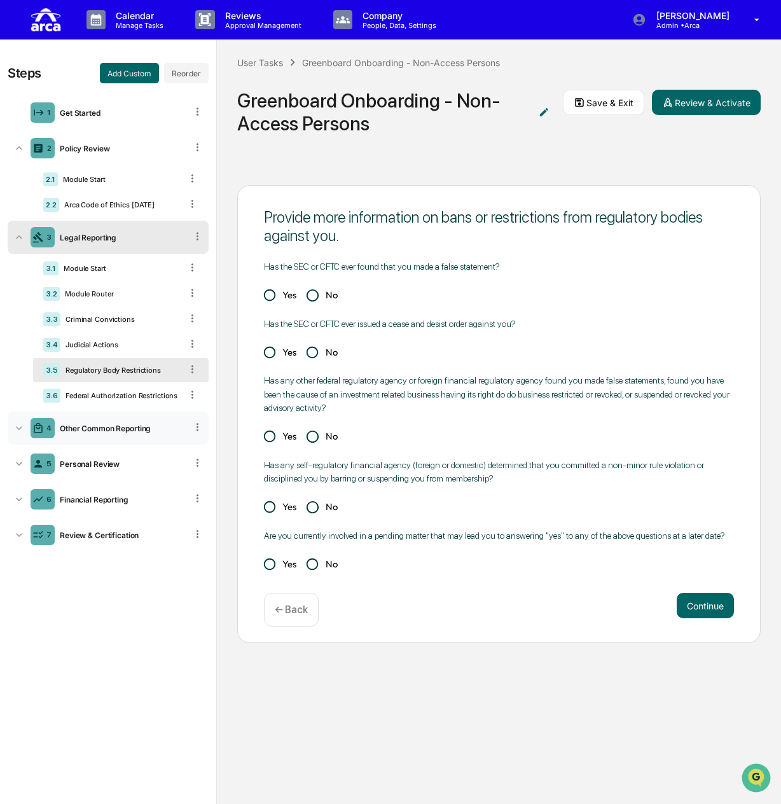
click at [108, 427] on div "Other Common Reporting" at bounding box center [121, 429] width 132 height 10
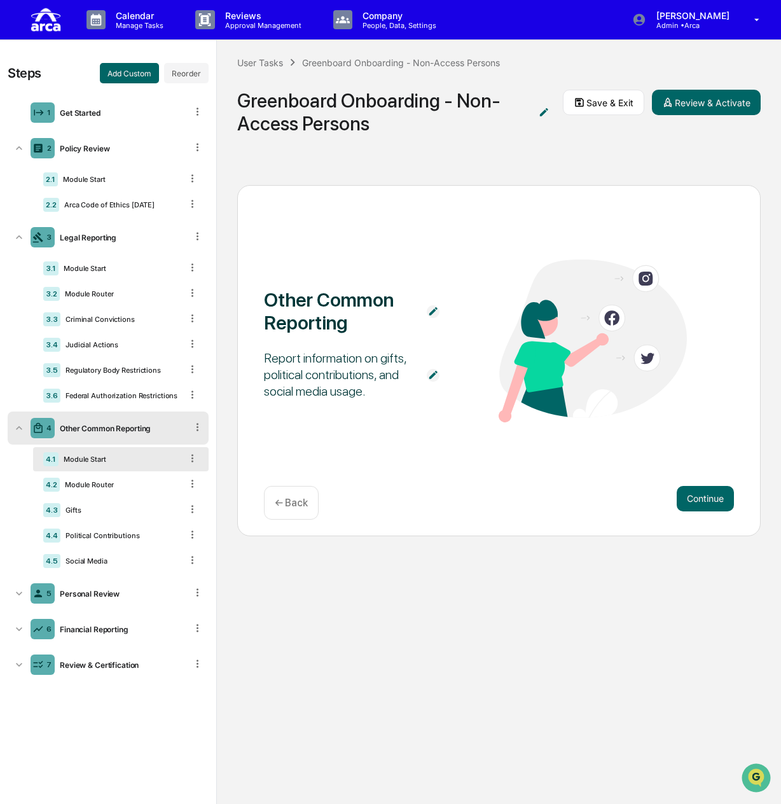
click at [106, 459] on div "Module Start" at bounding box center [120, 459] width 123 height 9
click at [148, 488] on div "Module Router" at bounding box center [121, 484] width 122 height 9
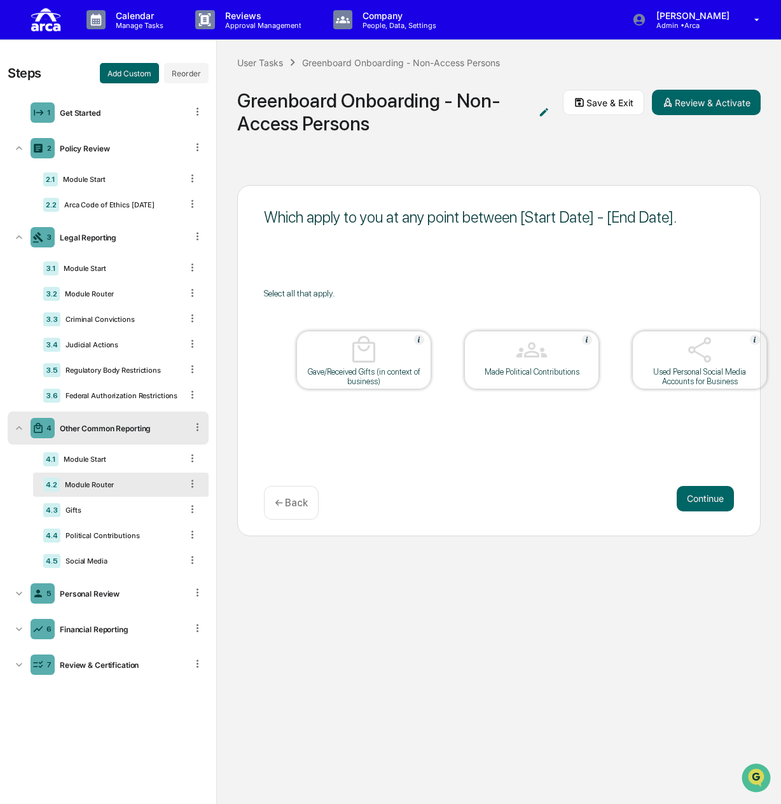
click at [548, 115] on img at bounding box center [544, 112] width 13 height 13
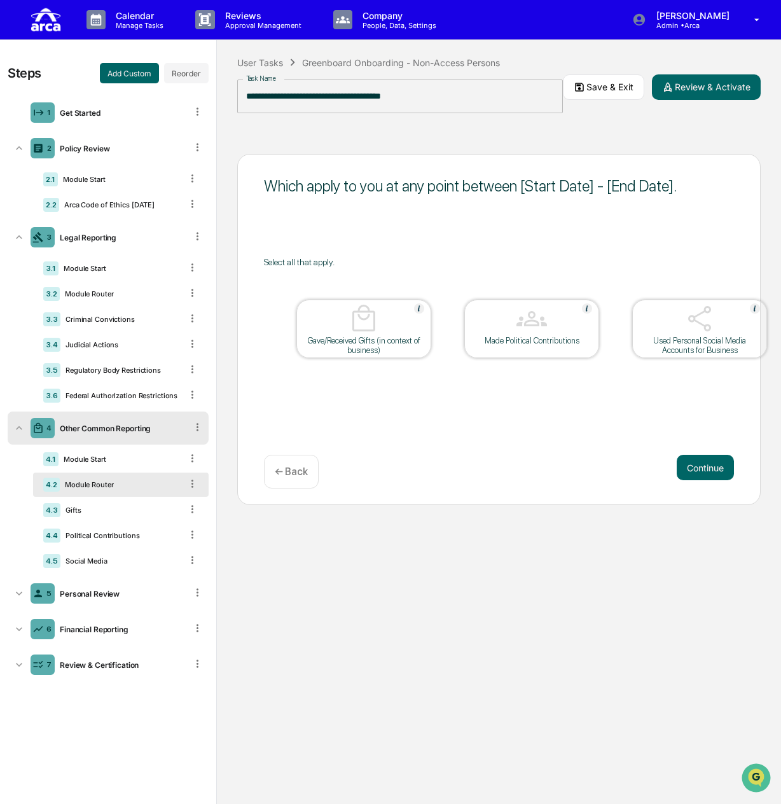
click at [606, 134] on div "Which apply to you at any point between [Start Date] - [End Date]. Select all t…" at bounding box center [499, 469] width 564 height 671
click at [112, 511] on div "Gifts" at bounding box center [120, 510] width 121 height 9
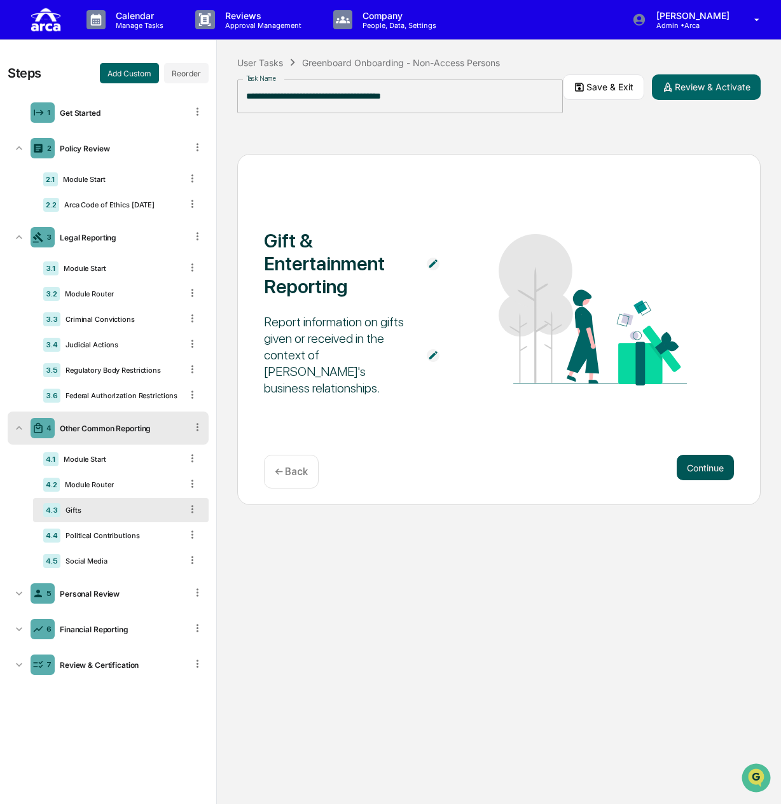
click at [693, 471] on button "Continue" at bounding box center [705, 467] width 57 height 25
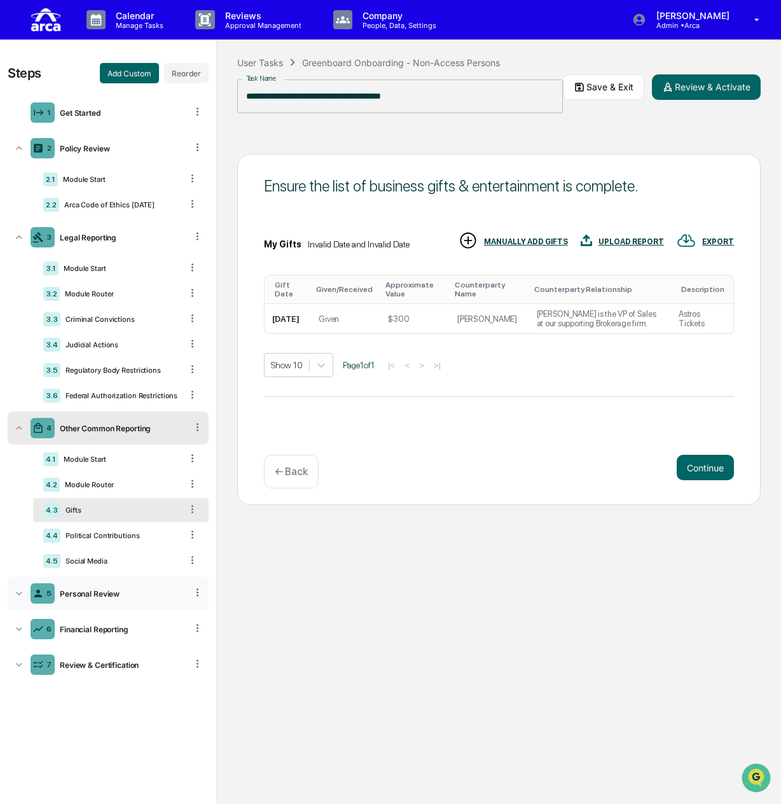
click at [120, 587] on div "5 Personal Review" at bounding box center [108, 593] width 201 height 33
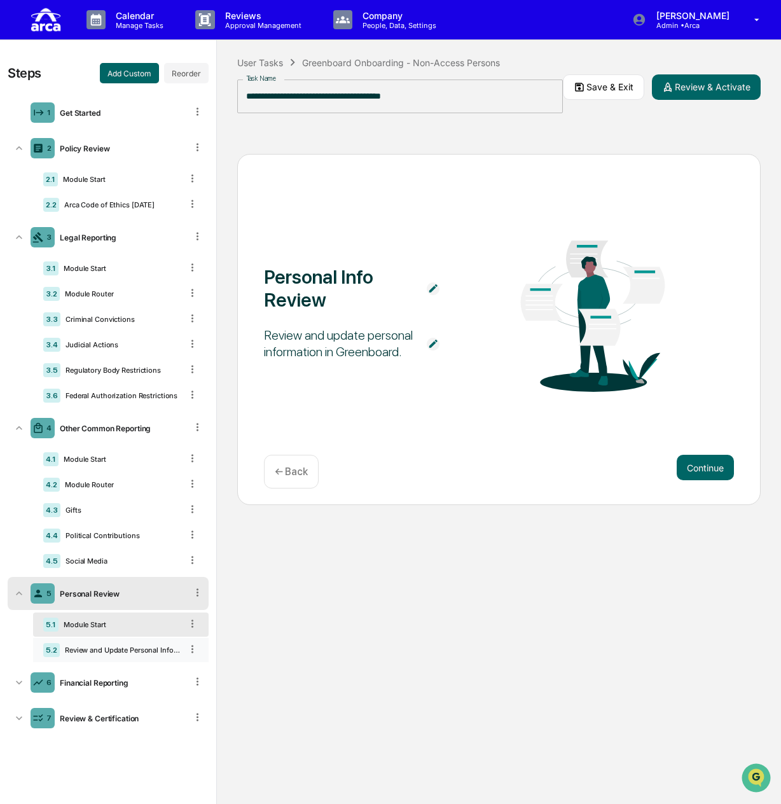
click at [125, 648] on div "Review and Update Personal Information" at bounding box center [121, 650] width 122 height 9
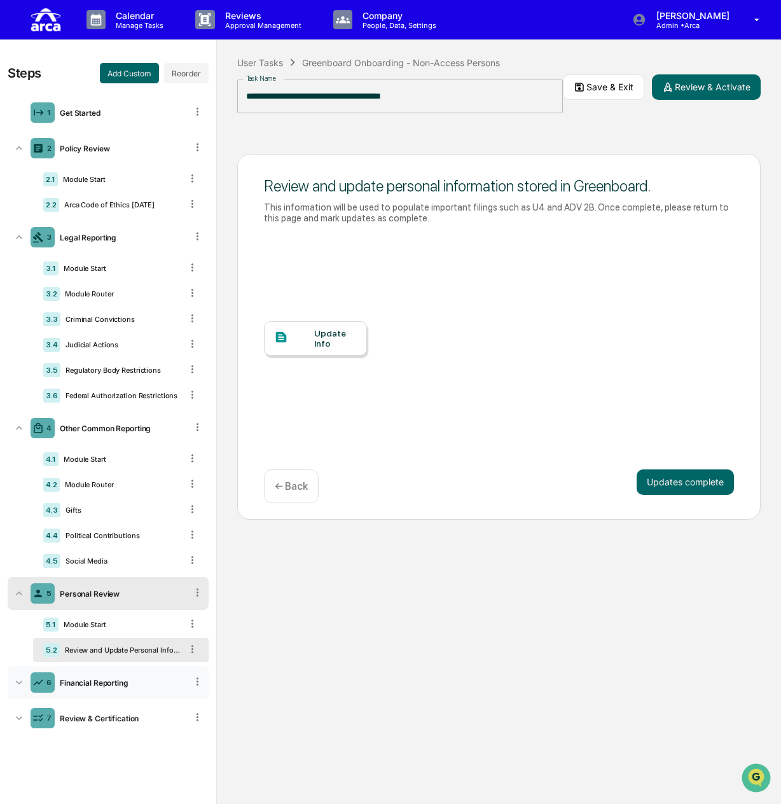
click at [127, 687] on div "6 Financial Reporting" at bounding box center [108, 682] width 201 height 33
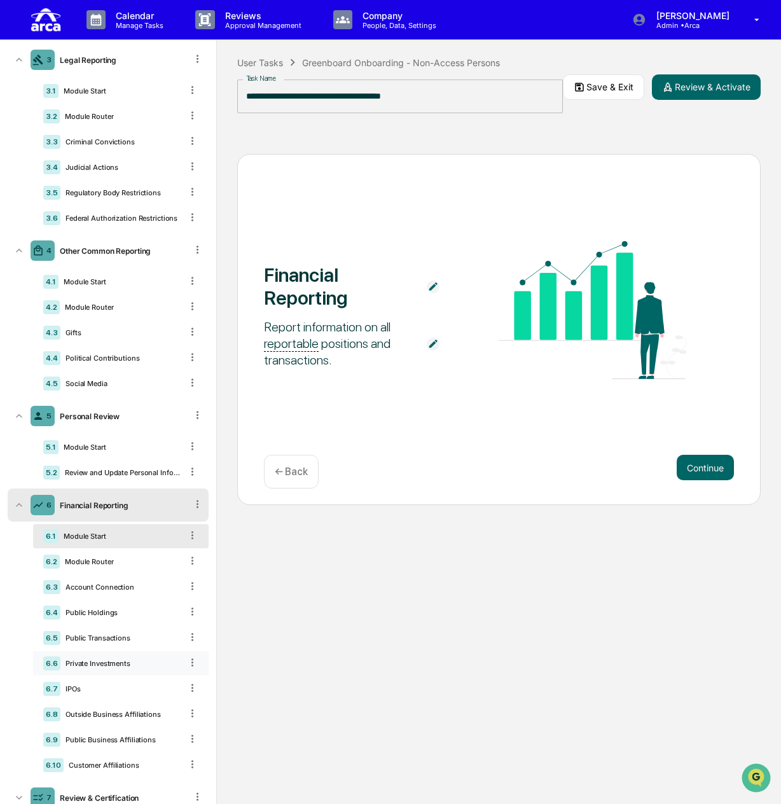
scroll to position [191, 0]
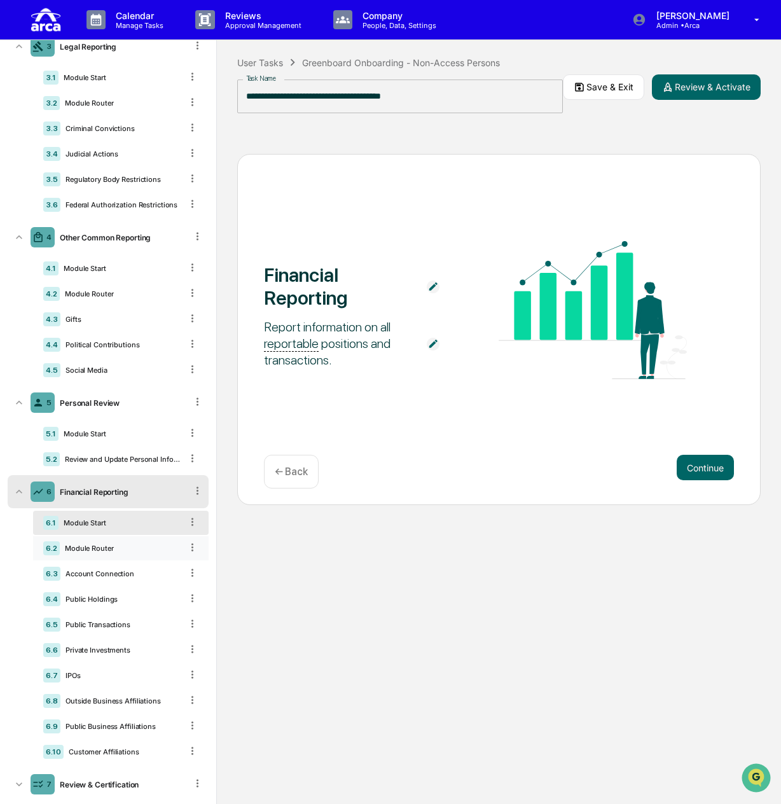
click at [137, 549] on div "Module Router" at bounding box center [121, 548] width 122 height 9
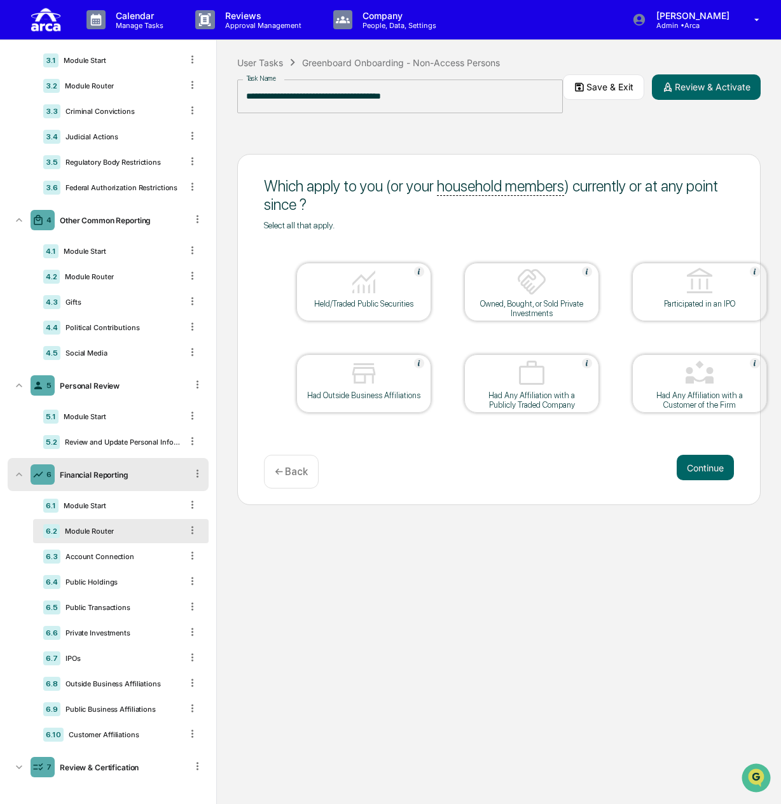
scroll to position [213, 0]
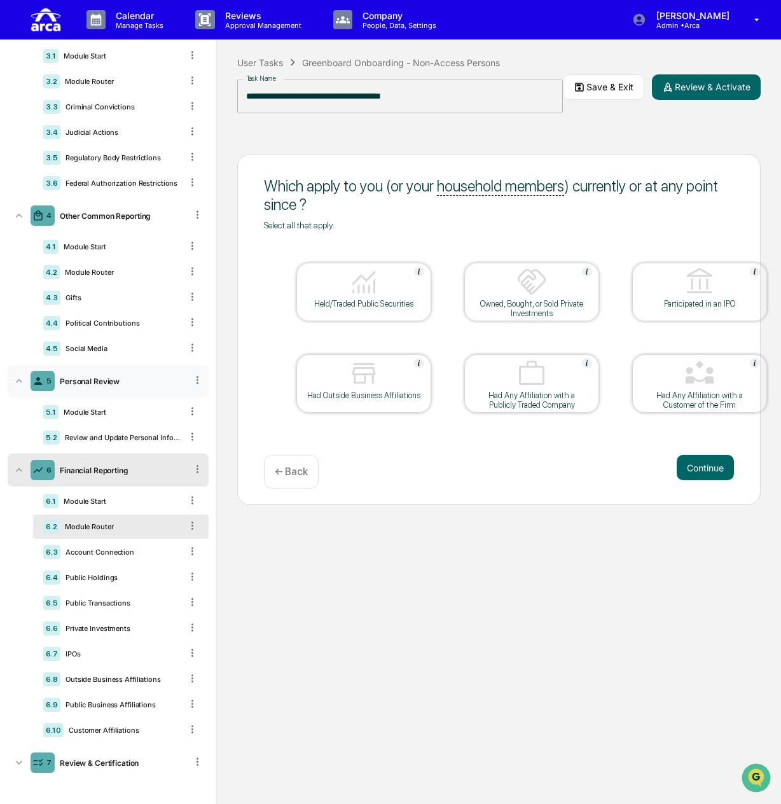
click at [194, 379] on icon at bounding box center [198, 380] width 12 height 12
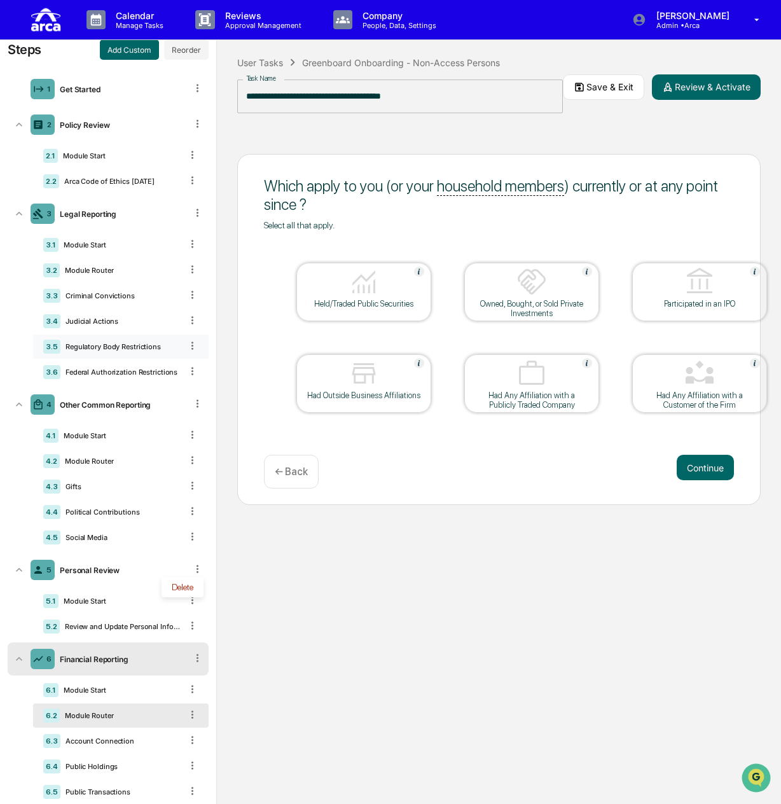
scroll to position [0, 0]
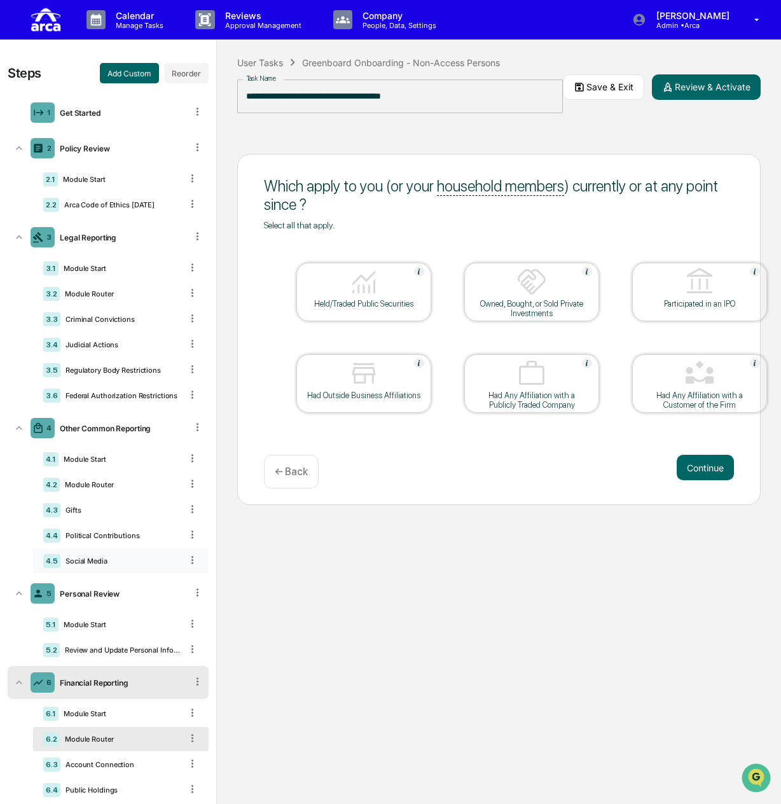
click at [128, 567] on div "4.5 Social Media" at bounding box center [121, 561] width 176 height 24
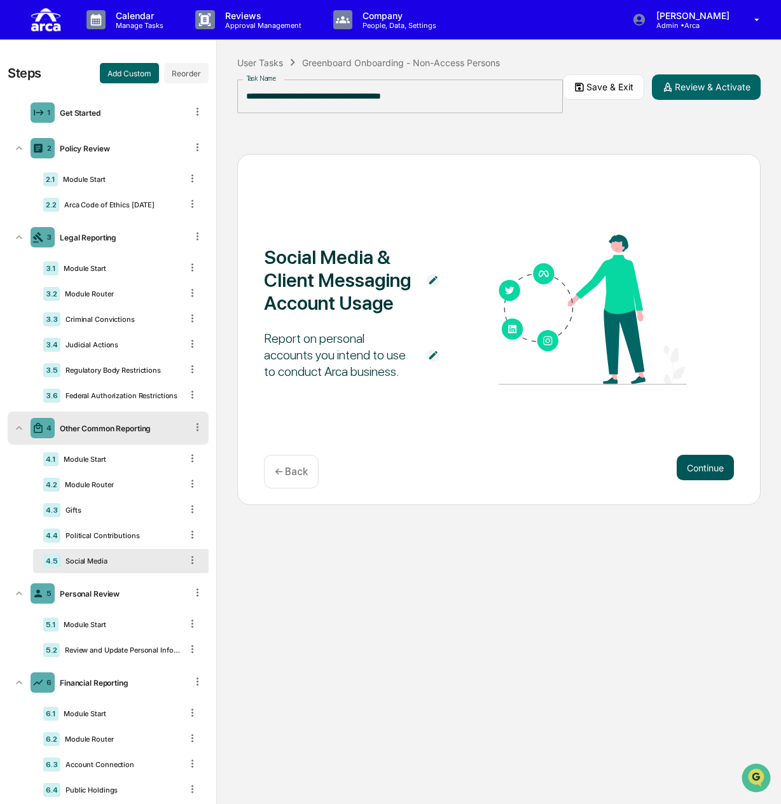
click at [704, 473] on button "Continue" at bounding box center [705, 467] width 57 height 25
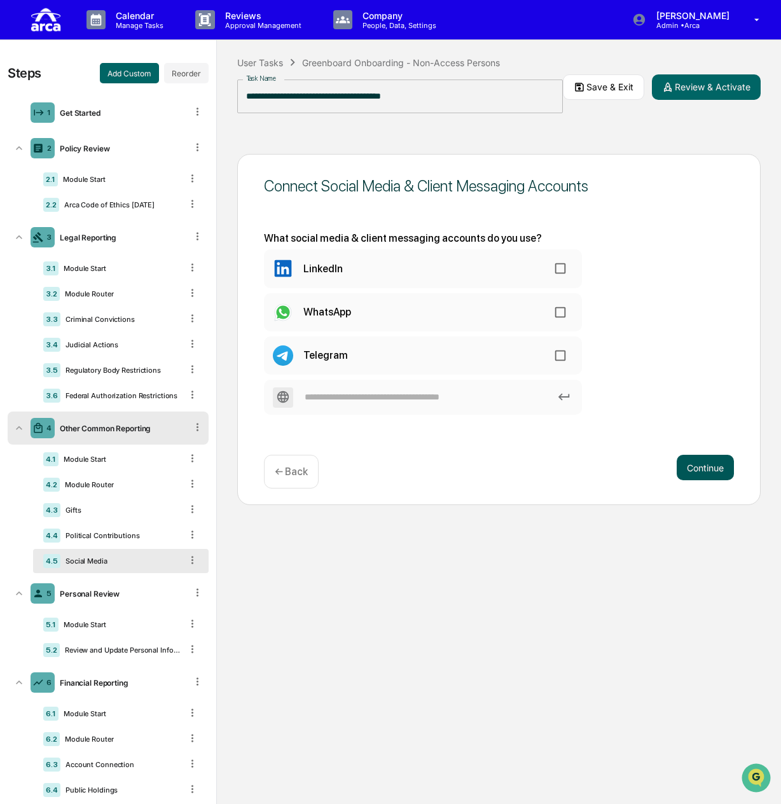
click at [700, 466] on button "Continue" at bounding box center [705, 467] width 57 height 25
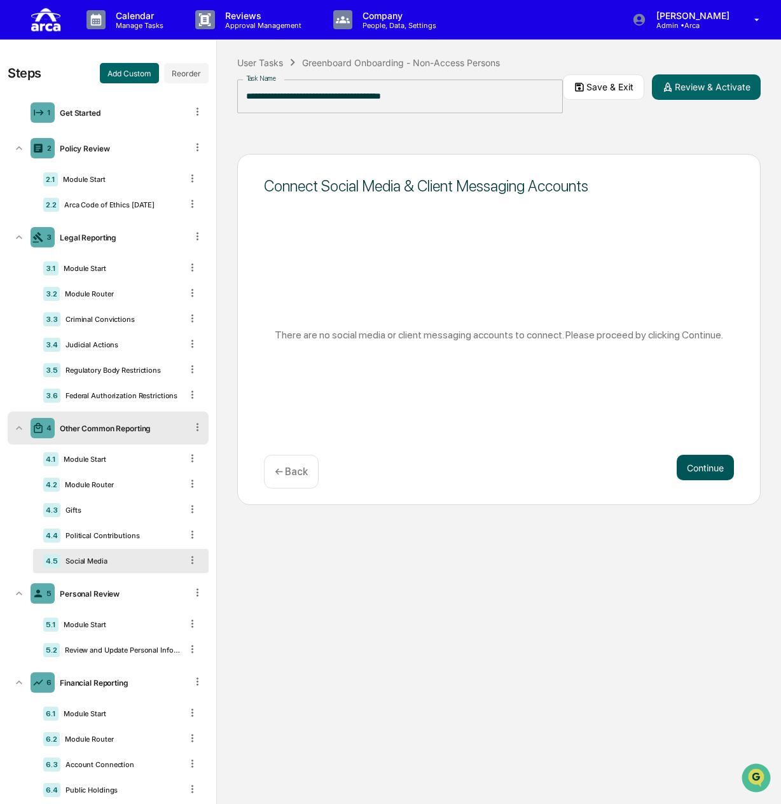
click at [700, 466] on button "Continue" at bounding box center [705, 467] width 57 height 25
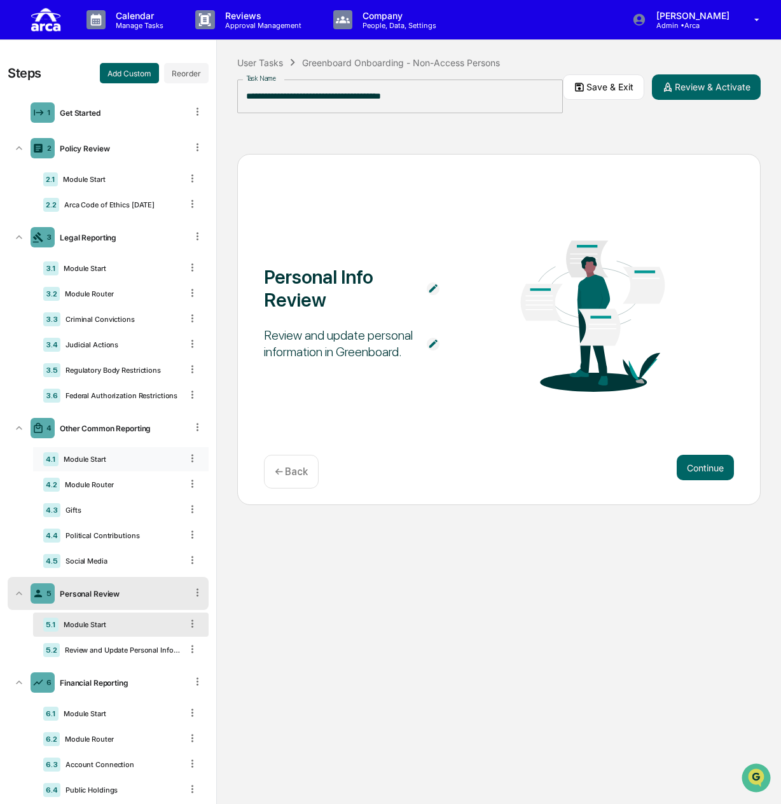
click at [117, 458] on div "Module Start" at bounding box center [120, 459] width 123 height 9
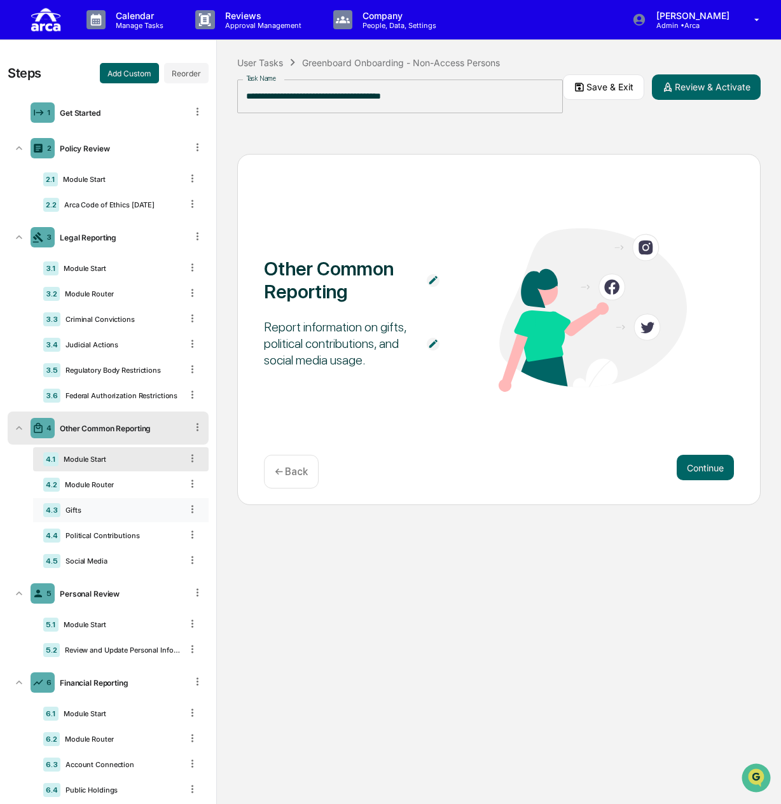
click at [122, 503] on div "4.3 Gifts" at bounding box center [121, 510] width 176 height 24
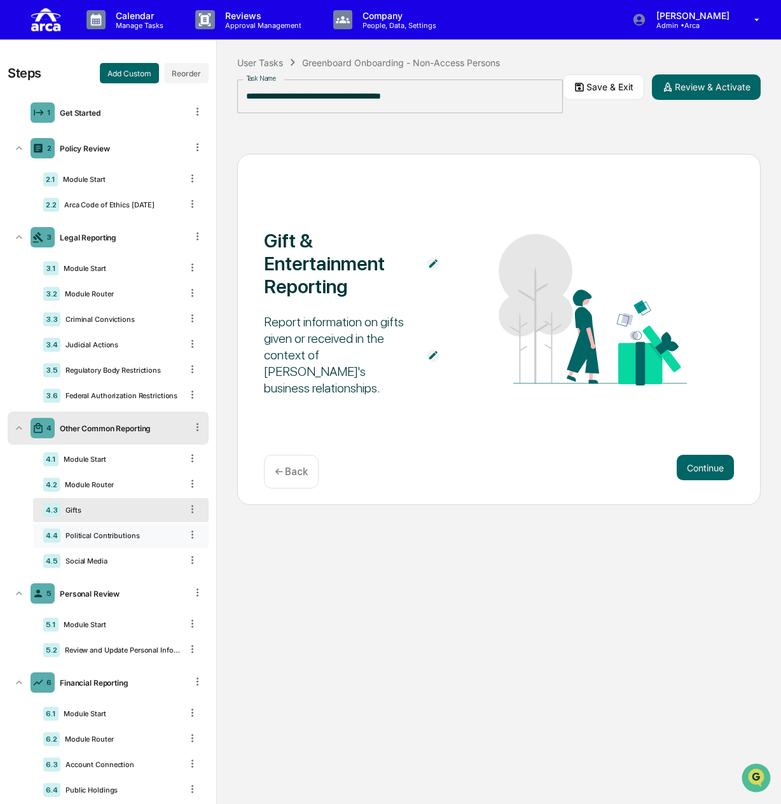
click at [132, 533] on div "Political Contributions" at bounding box center [120, 535] width 121 height 9
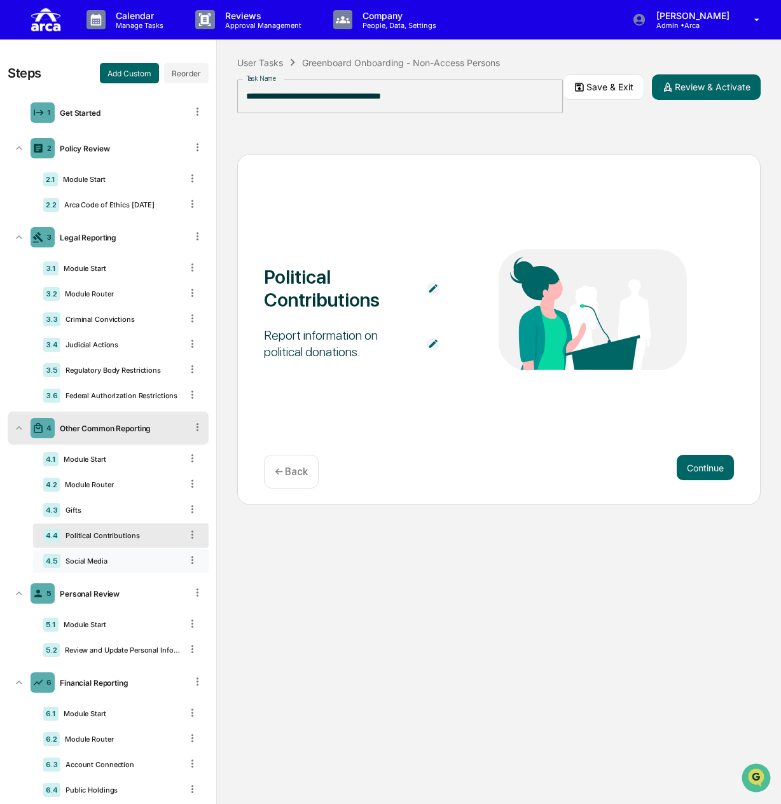
click at [141, 562] on div "Social Media" at bounding box center [120, 561] width 121 height 9
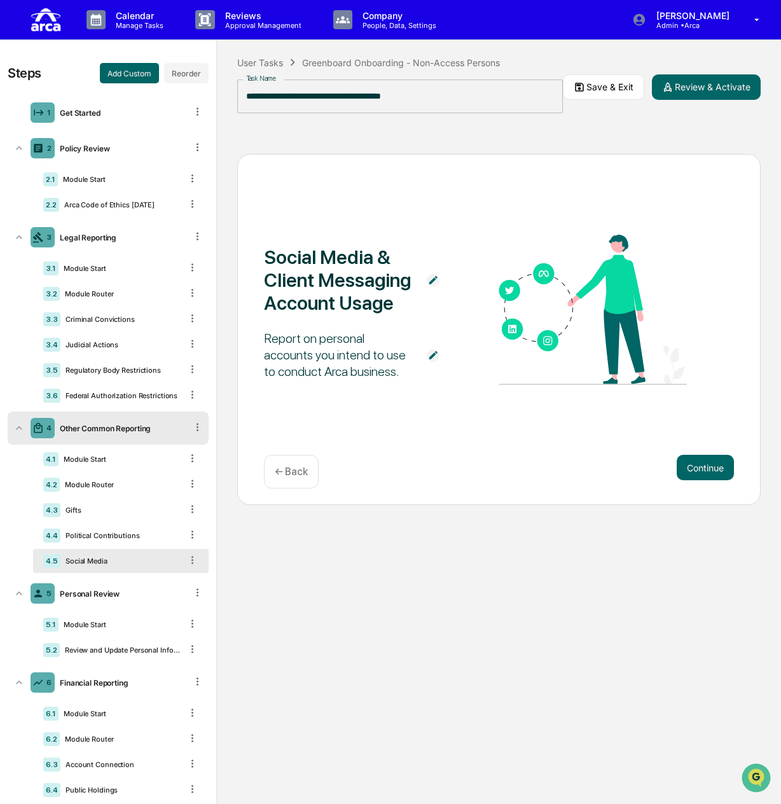
click at [195, 424] on icon at bounding box center [198, 427] width 12 height 12
click at [137, 69] on button "Add Custom" at bounding box center [129, 73] width 59 height 20
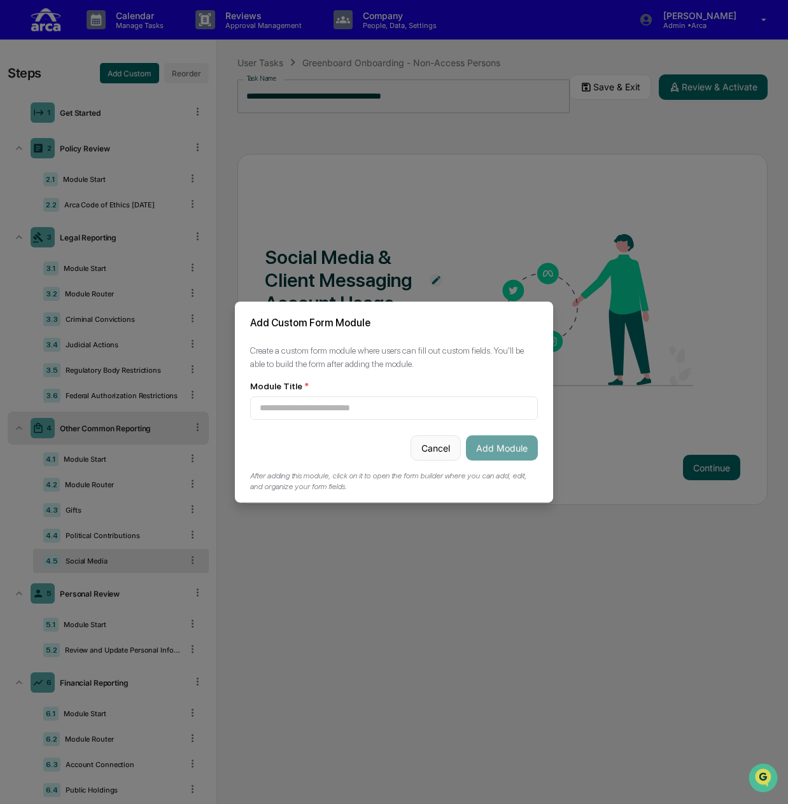
click at [426, 438] on button "Cancel" at bounding box center [435, 447] width 50 height 25
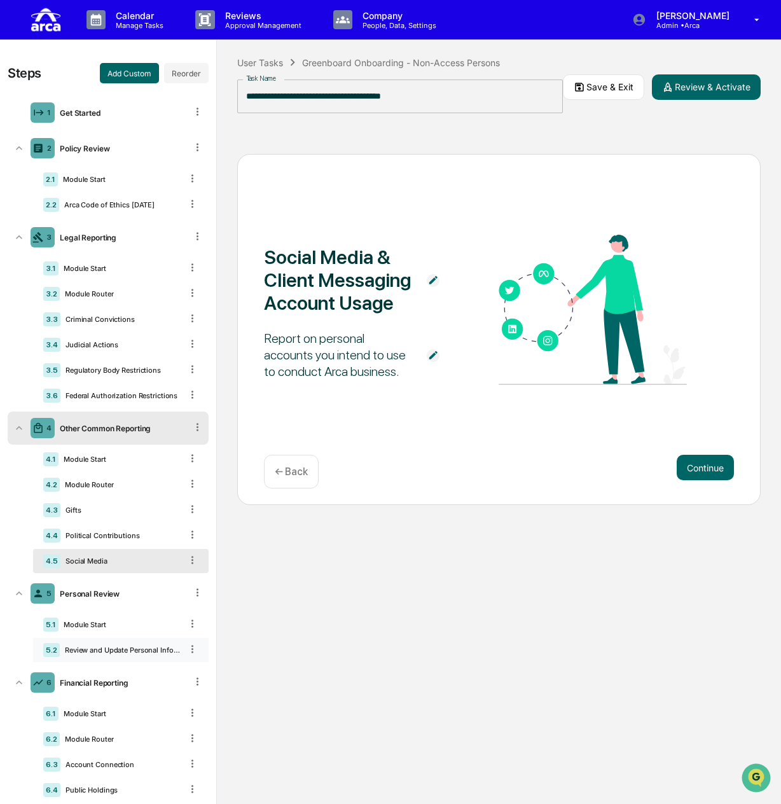
click at [122, 645] on div "5.2 Review and Update Personal Information" at bounding box center [121, 650] width 176 height 24
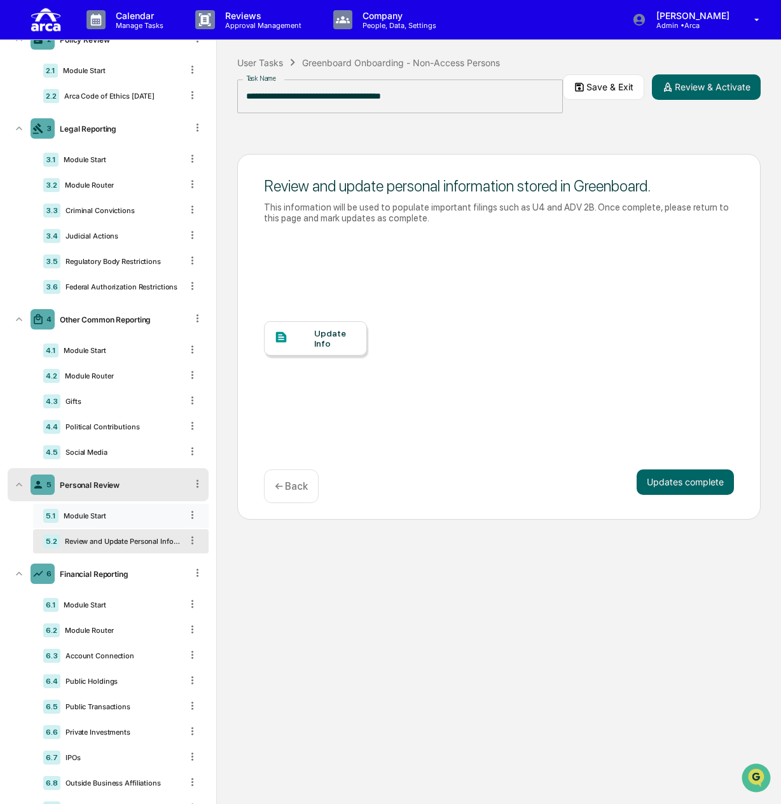
scroll to position [191, 0]
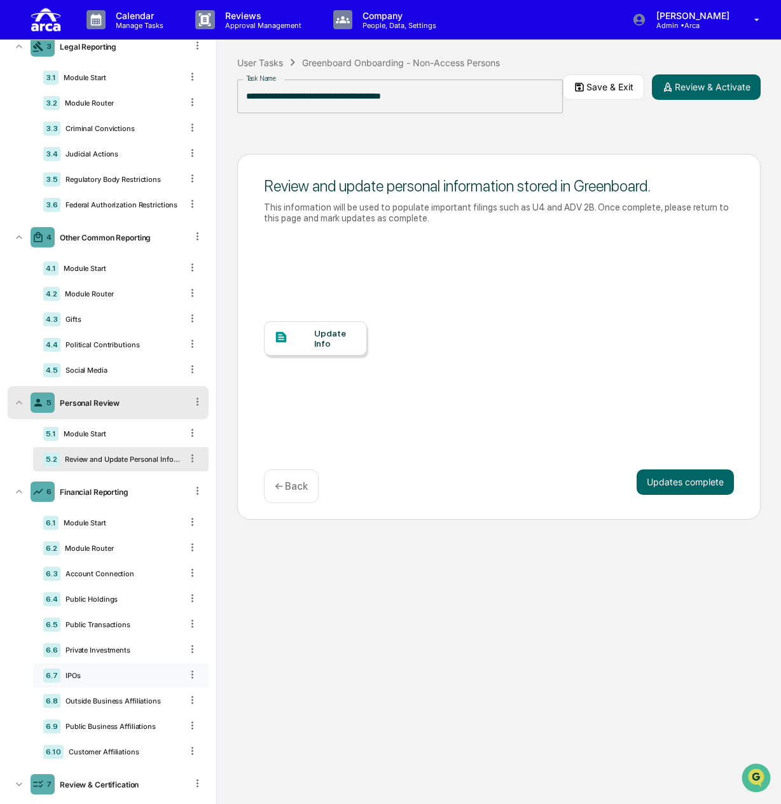
click at [104, 674] on div "IPOs" at bounding box center [120, 675] width 121 height 9
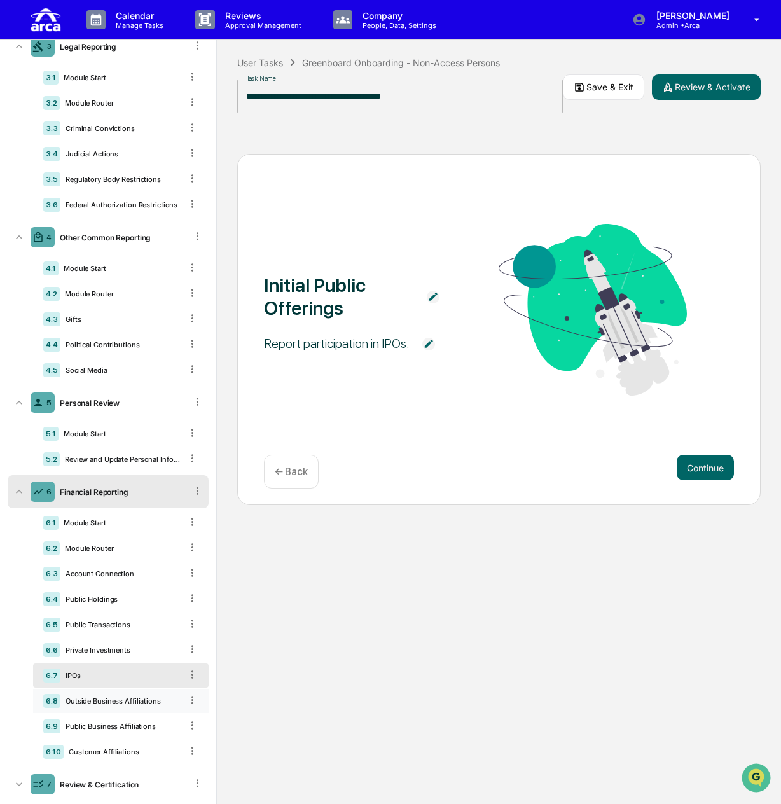
click at [108, 698] on div "Outside Business Affiliations" at bounding box center [120, 701] width 121 height 9
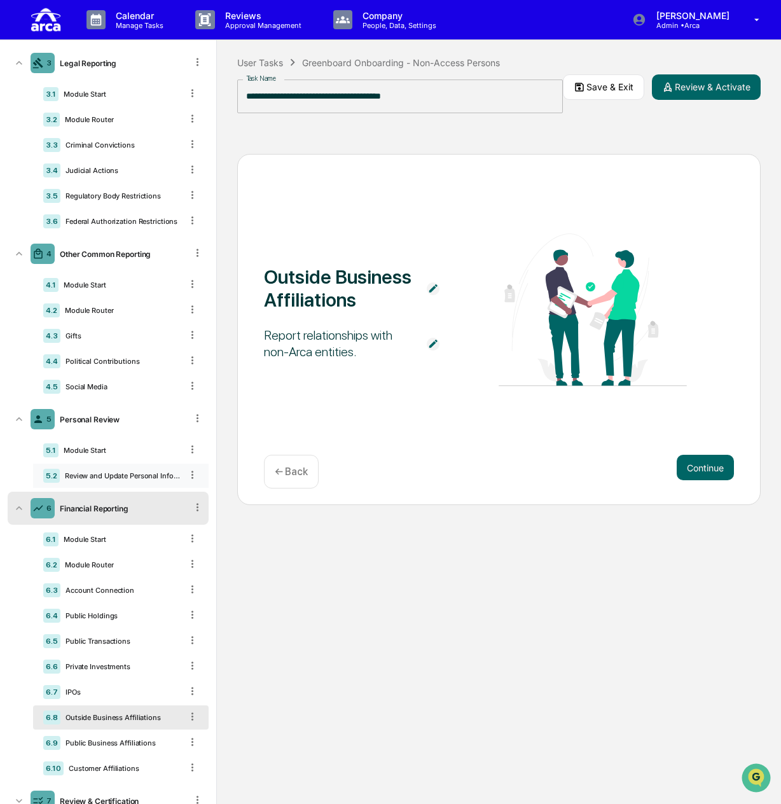
scroll to position [213, 0]
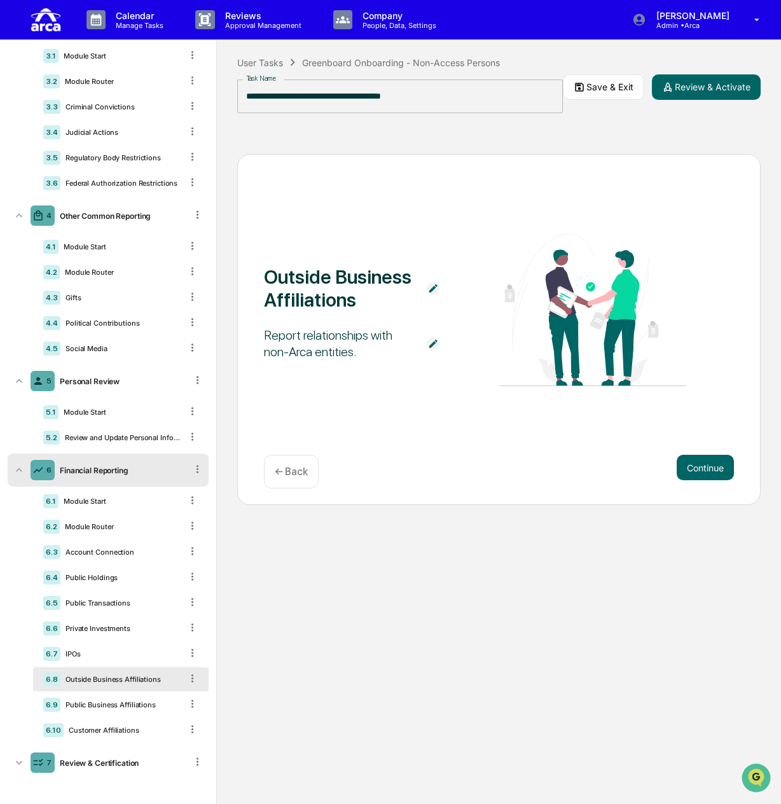
click at [90, 478] on div "6 Financial Reporting" at bounding box center [108, 470] width 201 height 33
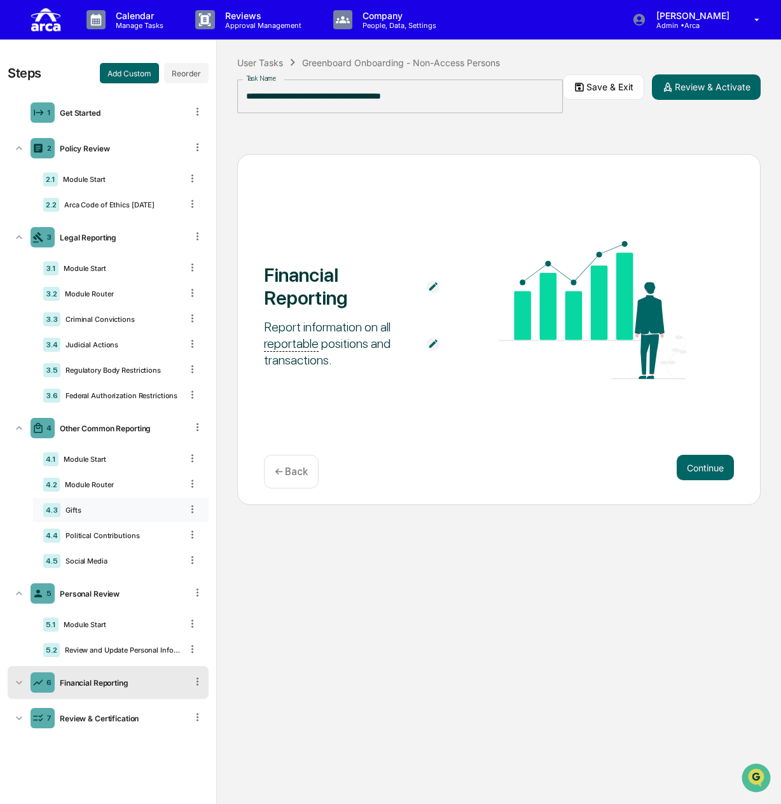
scroll to position [0, 0]
click at [119, 676] on div "6 Financial Reporting" at bounding box center [108, 682] width 201 height 33
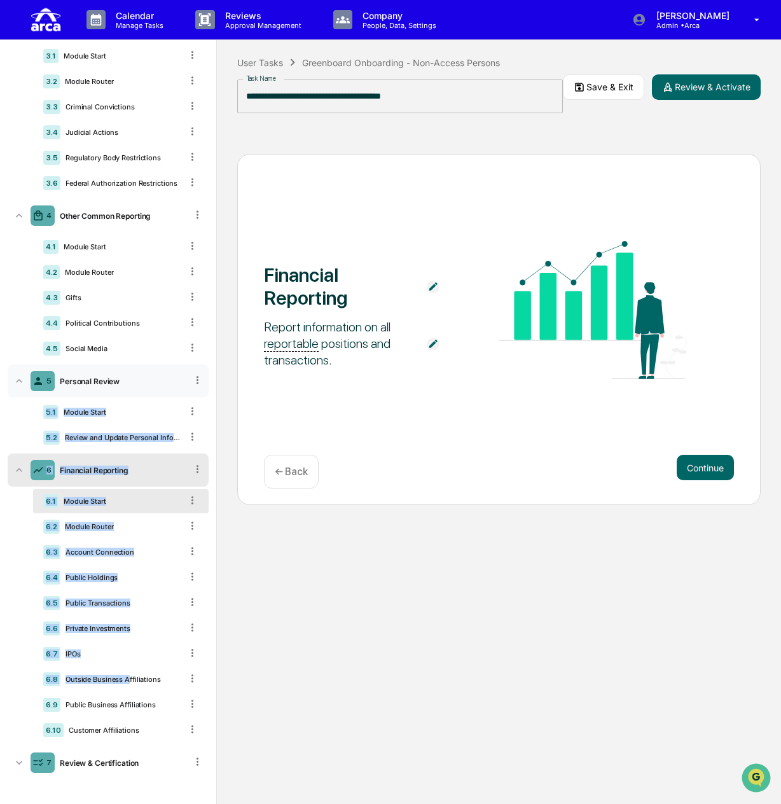
drag, startPoint x: 127, startPoint y: 680, endPoint x: 135, endPoint y: 375, distance: 304.9
click at [135, 375] on ul "1 Get Started 2 Policy Review 2.1 Module Start 2.2 Arca Code of Ethics 10.1.25 …" at bounding box center [108, 331] width 201 height 901
click at [192, 680] on icon at bounding box center [193, 678] width 2 height 8
click at [146, 680] on div "Outside Business Affiliations" at bounding box center [120, 679] width 121 height 9
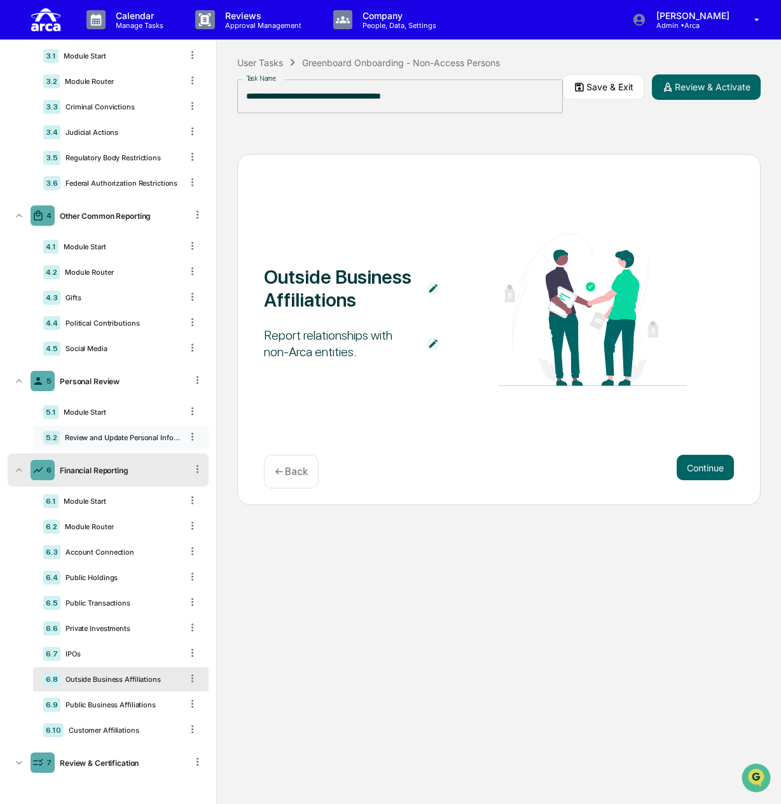
drag, startPoint x: 186, startPoint y: 675, endPoint x: 169, endPoint y: 437, distance: 238.5
click at [169, 437] on ul "1 Get Started 2 Policy Review 2.1 Module Start 2.2 Arca Code of Ethics 10.1.25 …" at bounding box center [108, 331] width 201 height 901
click at [104, 503] on div "Module Start" at bounding box center [120, 501] width 123 height 9
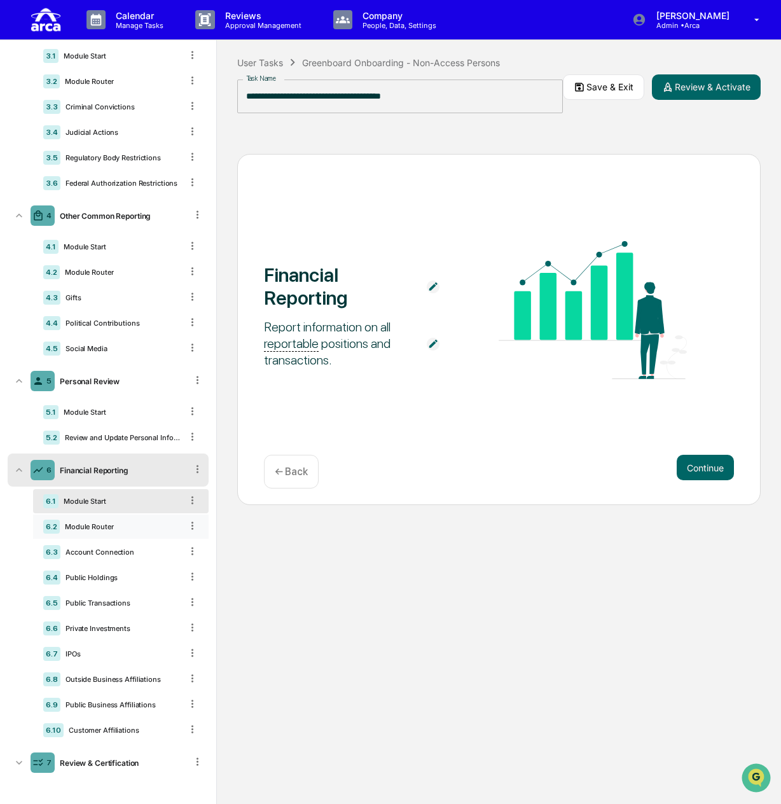
click at [109, 531] on div "6.2 Module Router" at bounding box center [121, 527] width 176 height 24
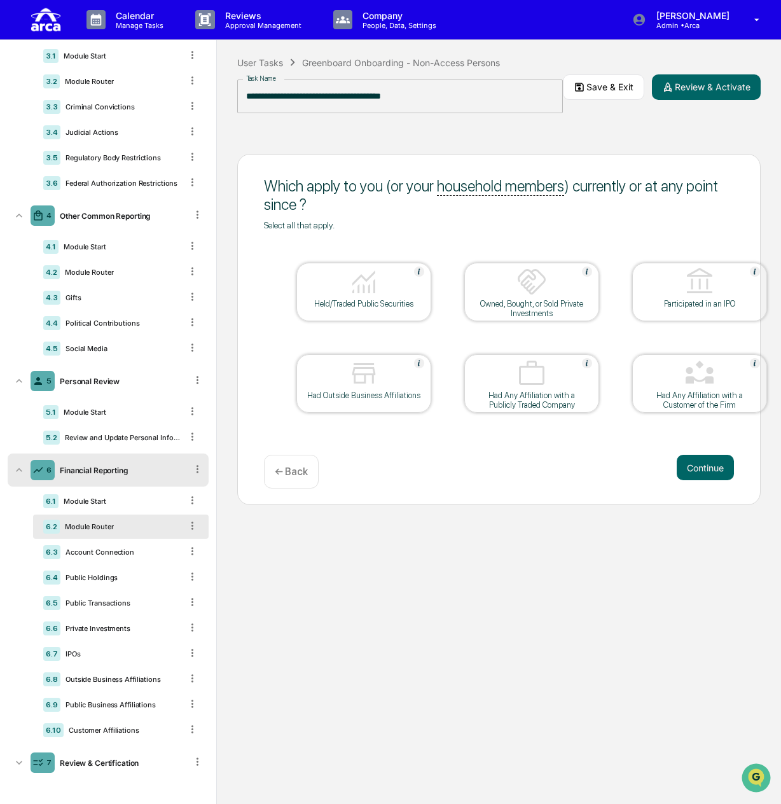
click at [368, 402] on div "Had Outside Business Affiliations" at bounding box center [363, 383] width 135 height 59
click at [113, 577] on div "Public Holdings" at bounding box center [120, 577] width 121 height 9
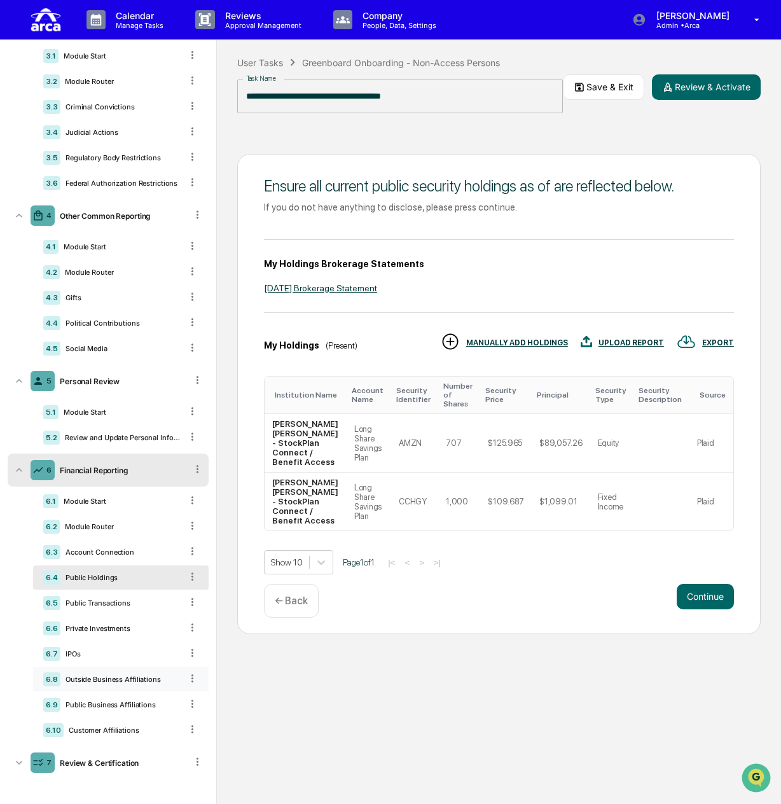
click at [101, 680] on div "Outside Business Affiliations" at bounding box center [120, 679] width 121 height 9
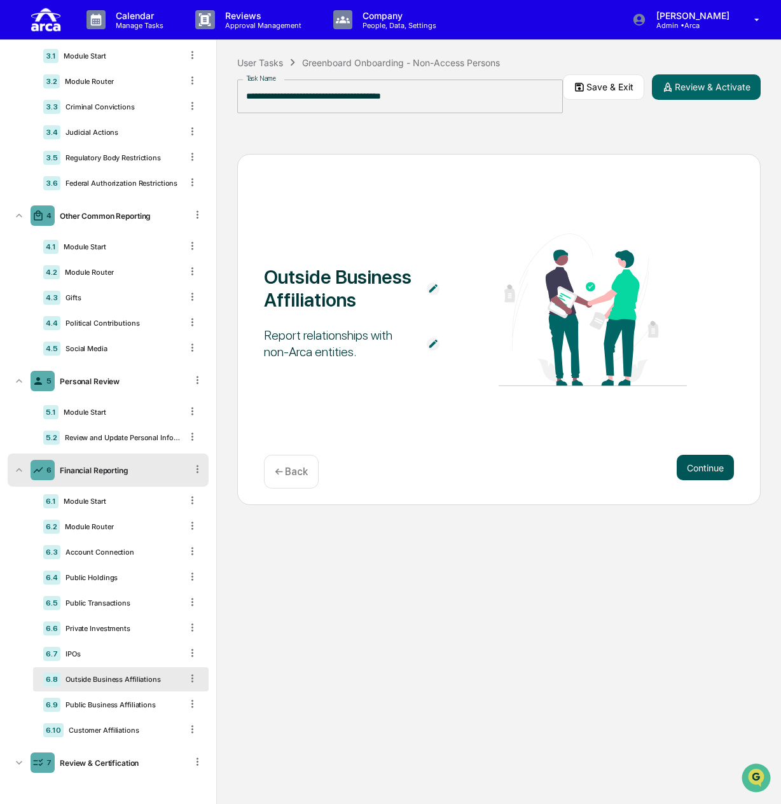
click at [695, 466] on button "Continue" at bounding box center [705, 467] width 57 height 25
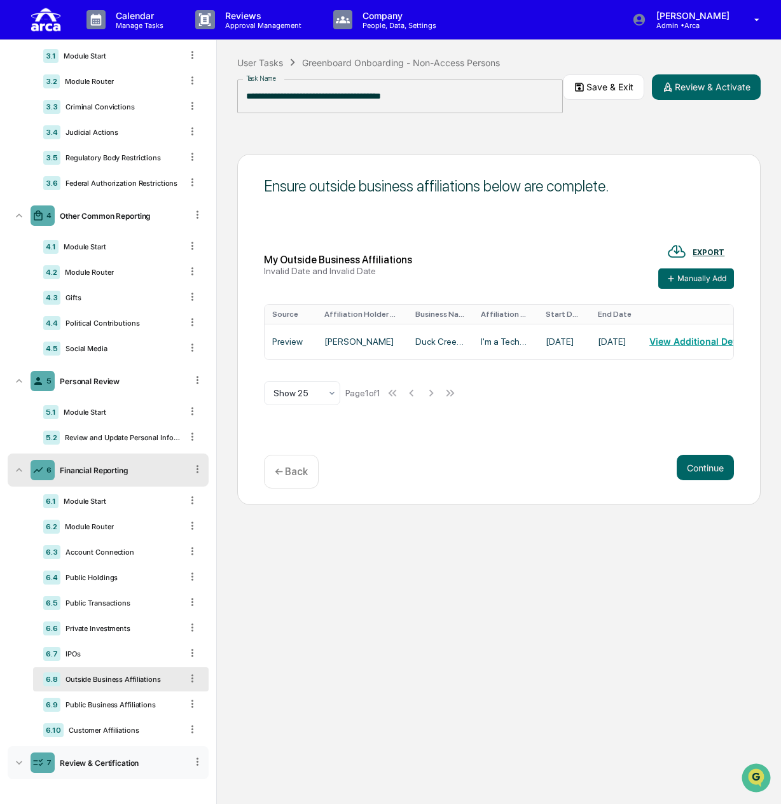
click at [132, 768] on div "7 Review & Certification" at bounding box center [108, 762] width 201 height 33
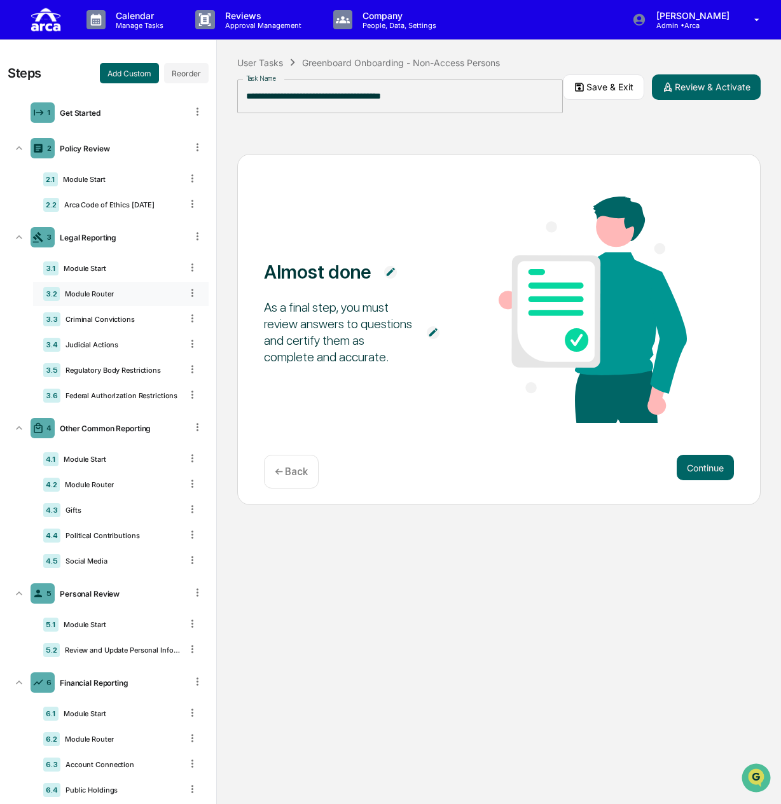
click at [167, 289] on div "Module Router" at bounding box center [121, 293] width 122 height 9
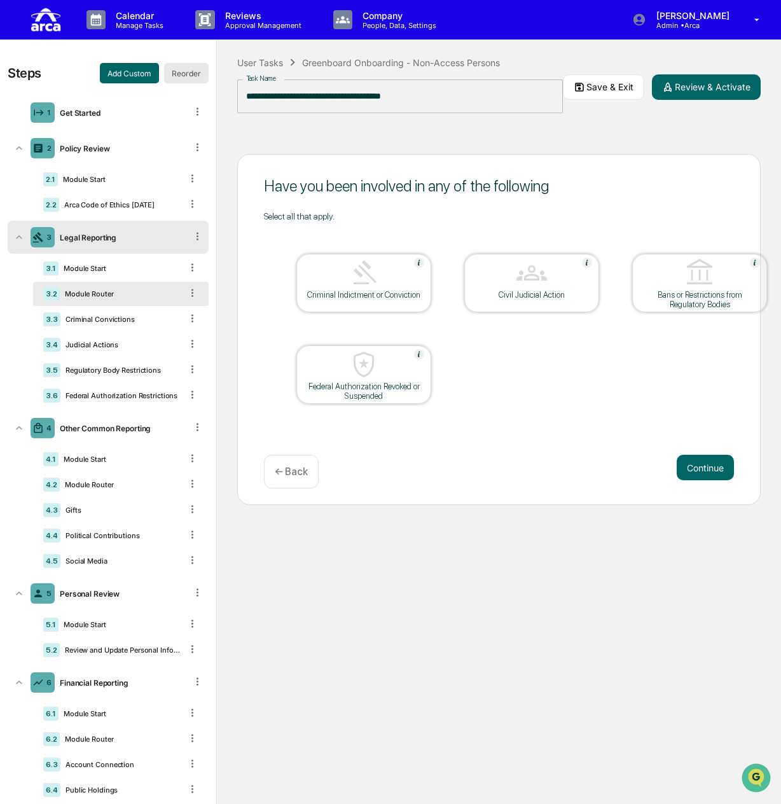
click at [183, 66] on button "Reorder" at bounding box center [186, 73] width 45 height 20
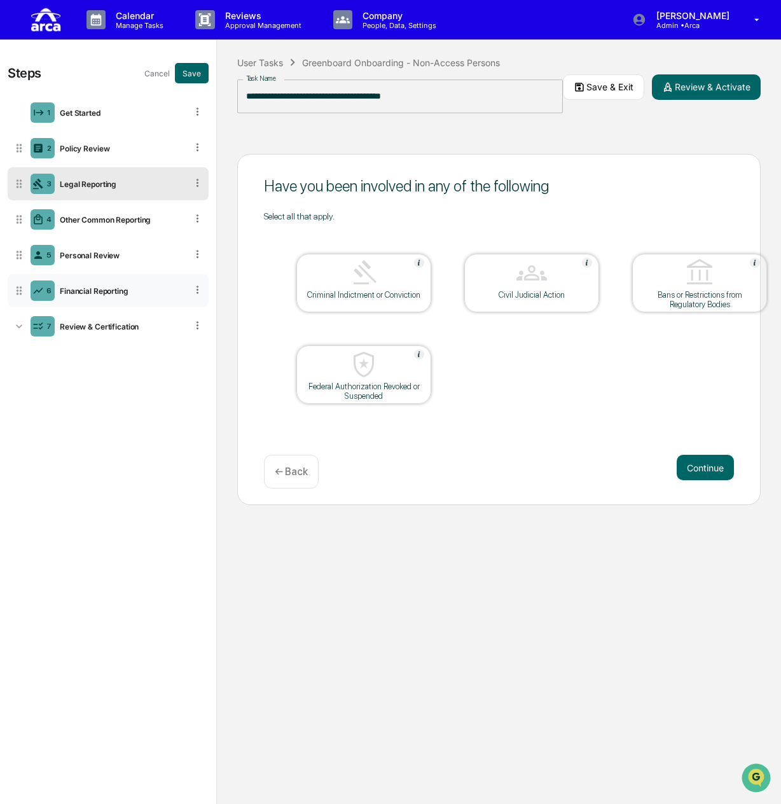
click at [103, 282] on div "6 Financial Reporting" at bounding box center [108, 290] width 201 height 33
click at [18, 291] on icon at bounding box center [19, 290] width 13 height 13
click at [199, 286] on icon at bounding box center [198, 290] width 2 height 8
click at [106, 288] on div "Financial Reporting" at bounding box center [121, 291] width 132 height 10
click at [23, 296] on icon at bounding box center [19, 290] width 13 height 13
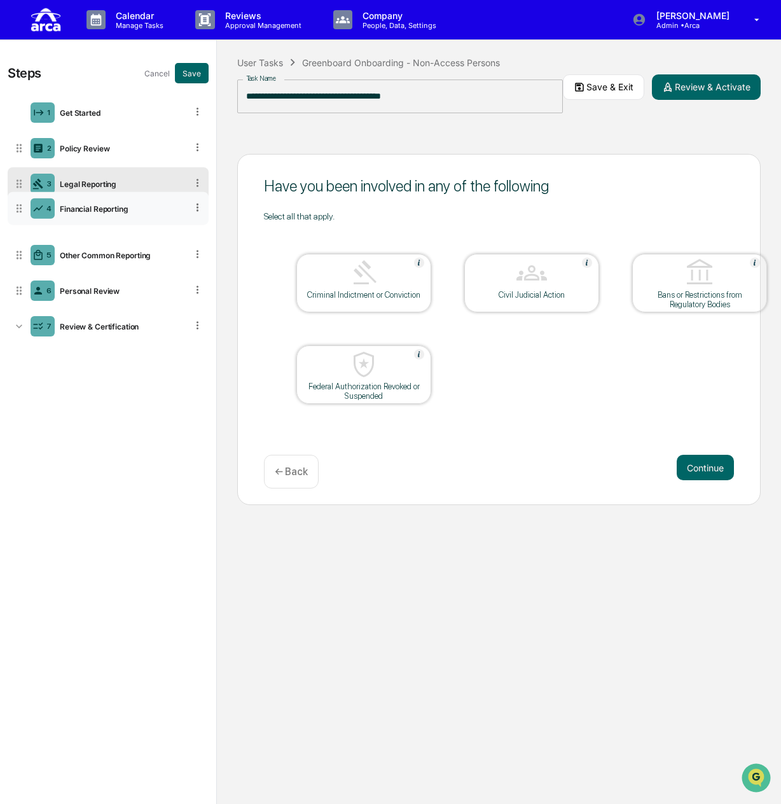
drag, startPoint x: 17, startPoint y: 291, endPoint x: 37, endPoint y: 209, distance: 84.6
click at [37, 209] on div "4 Financial Reporting" at bounding box center [108, 208] width 201 height 33
click at [144, 253] on div "Other Common Reporting" at bounding box center [121, 256] width 132 height 10
click at [162, 77] on button "Cancel" at bounding box center [156, 73] width 25 height 20
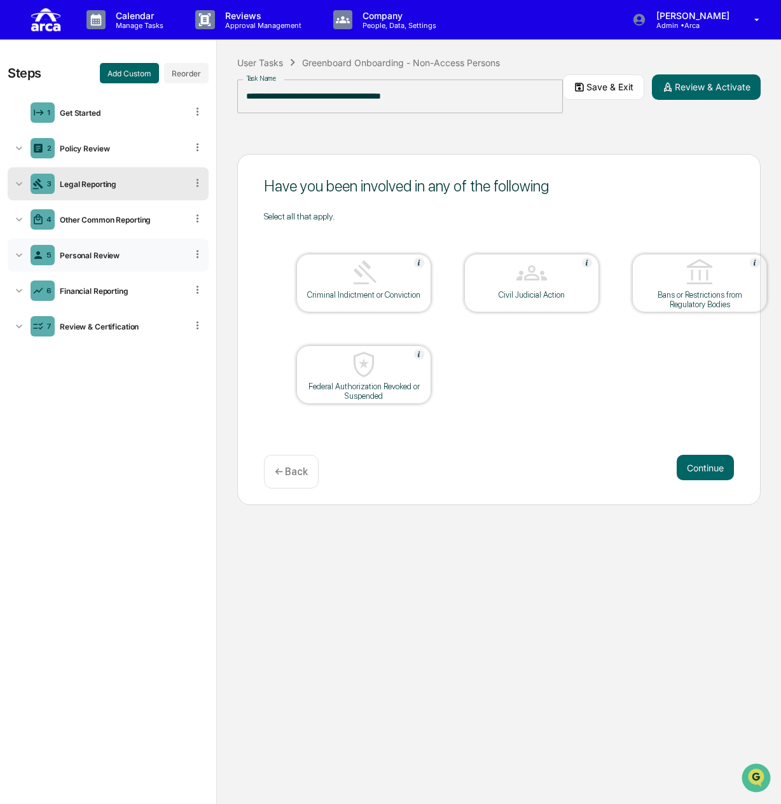
click at [147, 252] on div "Personal Review" at bounding box center [121, 256] width 132 height 10
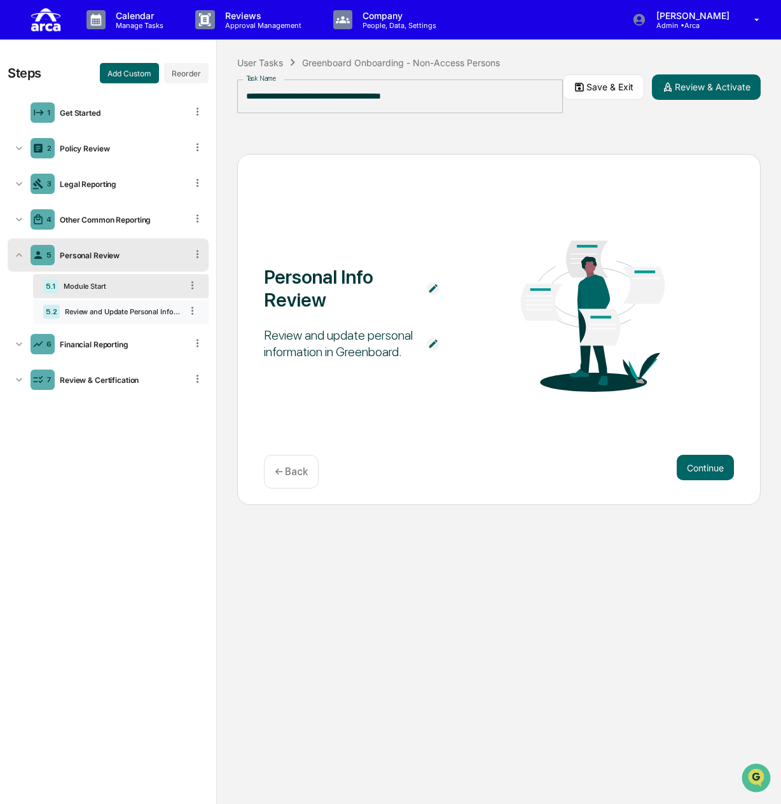
click at [130, 311] on div "Review and Update Personal Information" at bounding box center [121, 311] width 122 height 9
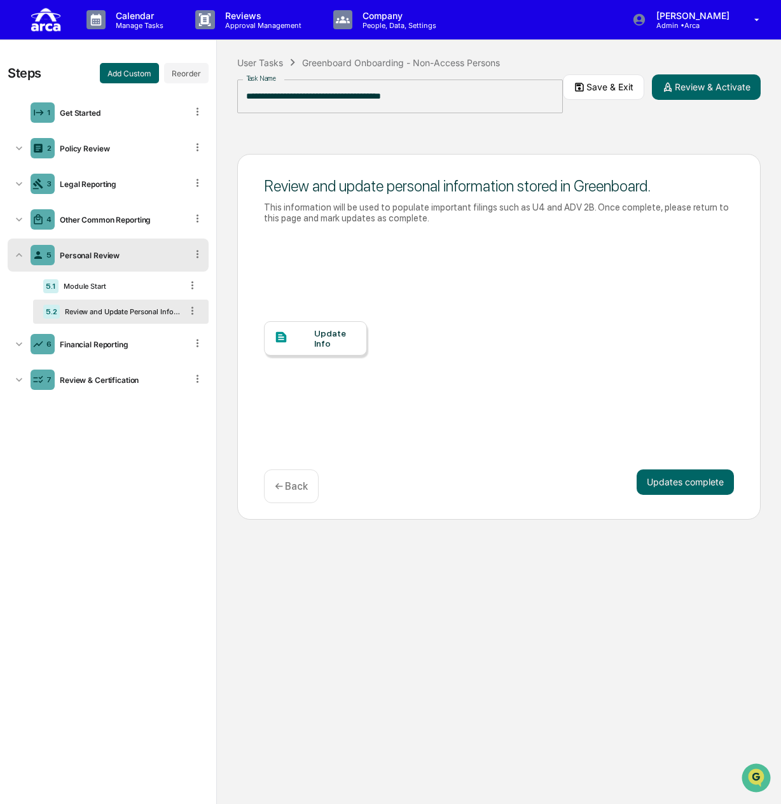
click at [197, 255] on icon at bounding box center [198, 254] width 12 height 12
click at [411, 260] on div "Update Info" at bounding box center [499, 345] width 470 height 229
click at [108, 260] on div "5 Personal Review" at bounding box center [108, 255] width 201 height 33
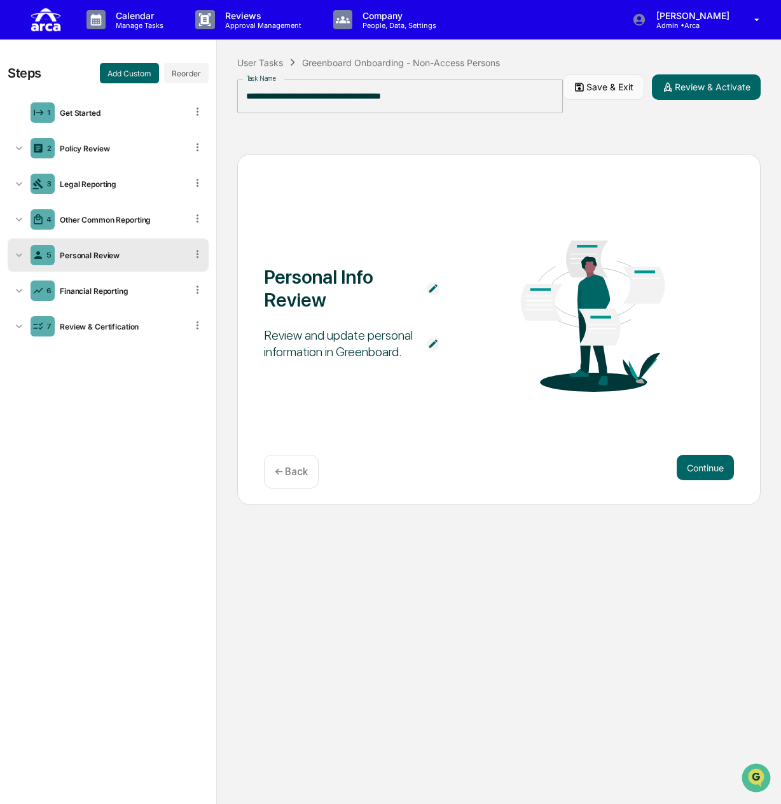
click at [597, 90] on button "Save & Exit" at bounding box center [603, 86] width 81 height 25
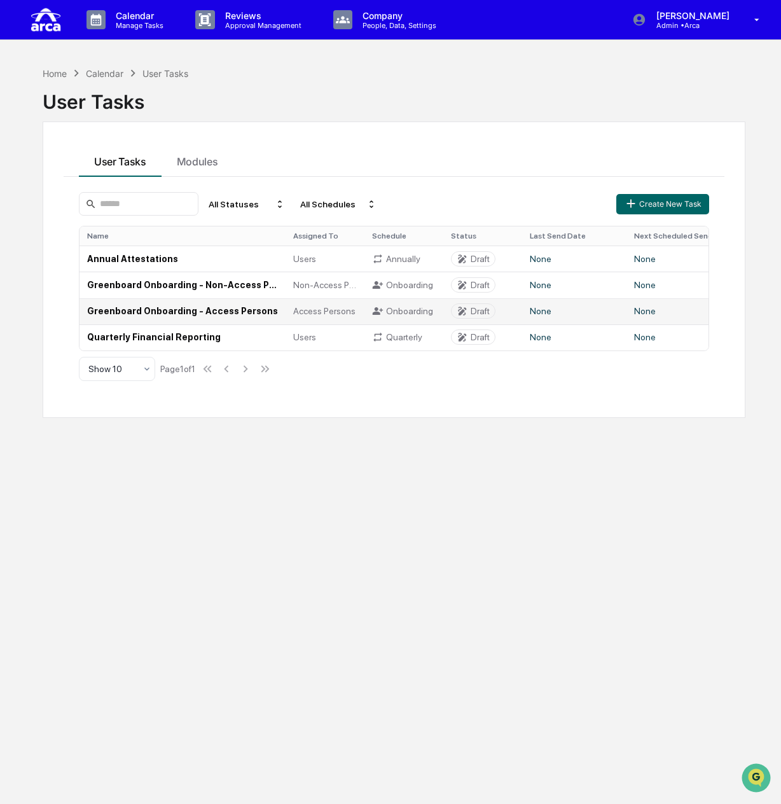
click at [155, 313] on td "Greenboard Onboarding - Access Persons" at bounding box center [183, 311] width 206 height 26
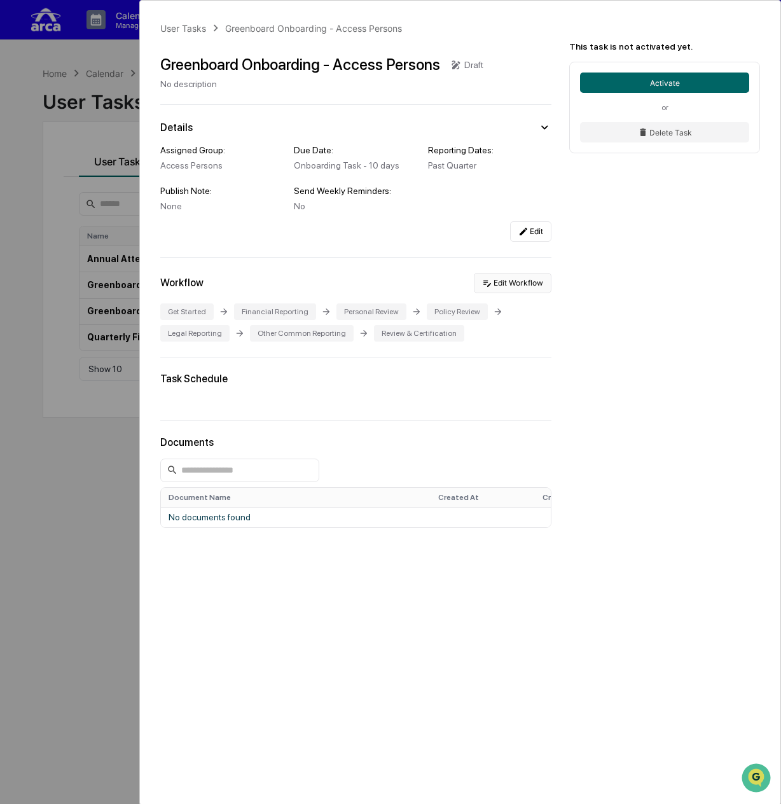
click at [515, 283] on button "Edit Workflow" at bounding box center [513, 283] width 78 height 20
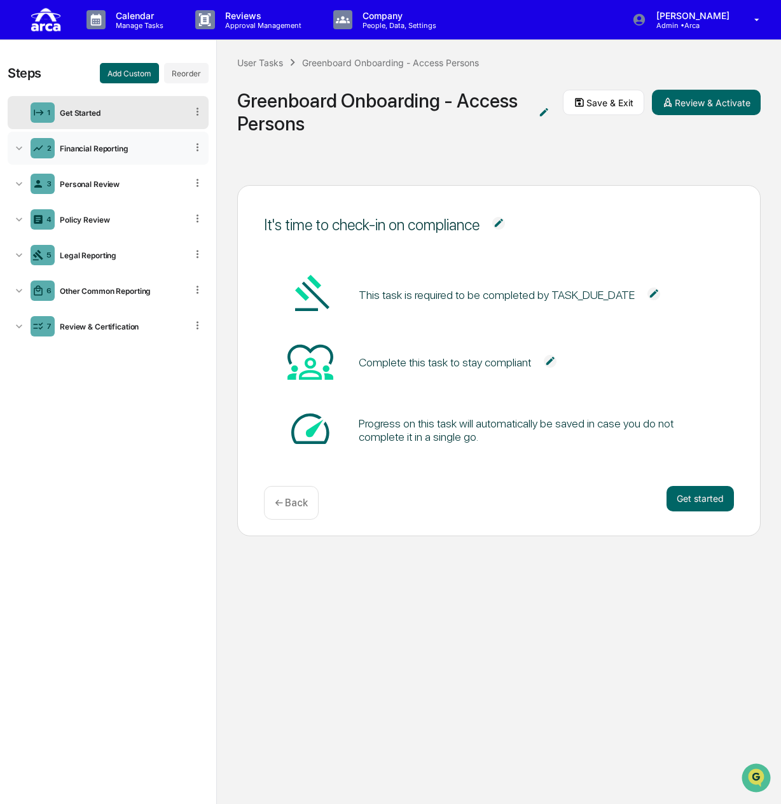
click at [102, 148] on div "Financial Reporting" at bounding box center [121, 149] width 132 height 10
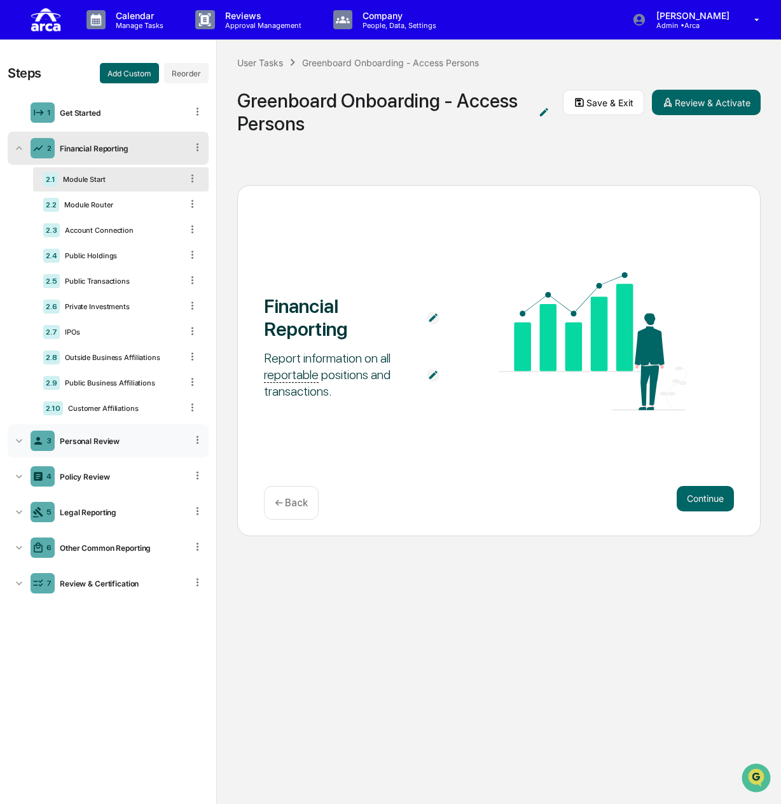
click at [100, 440] on div "Personal Review" at bounding box center [121, 441] width 132 height 10
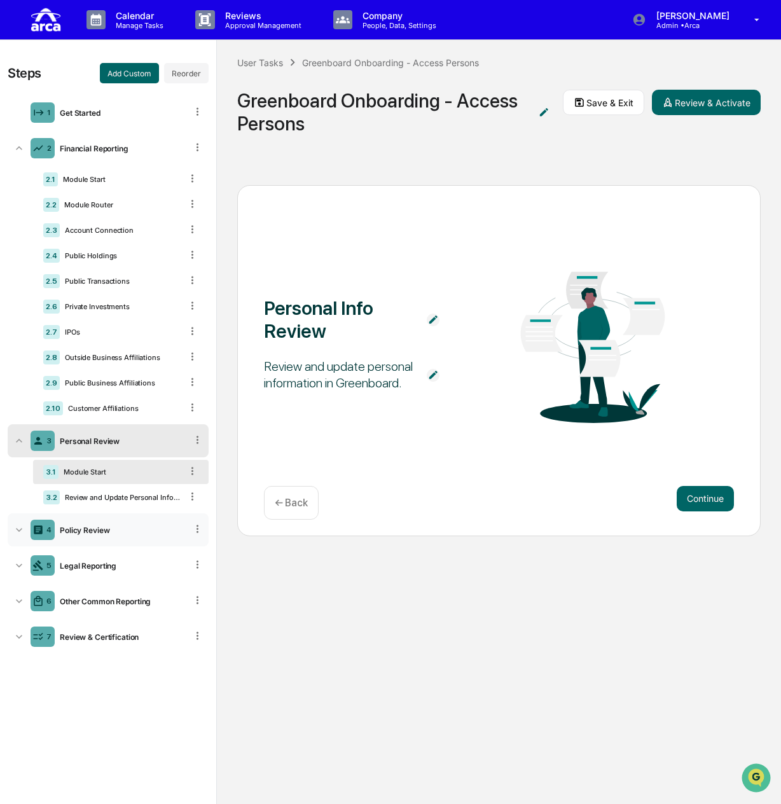
click at [111, 519] on div "4 Policy Review" at bounding box center [108, 529] width 201 height 33
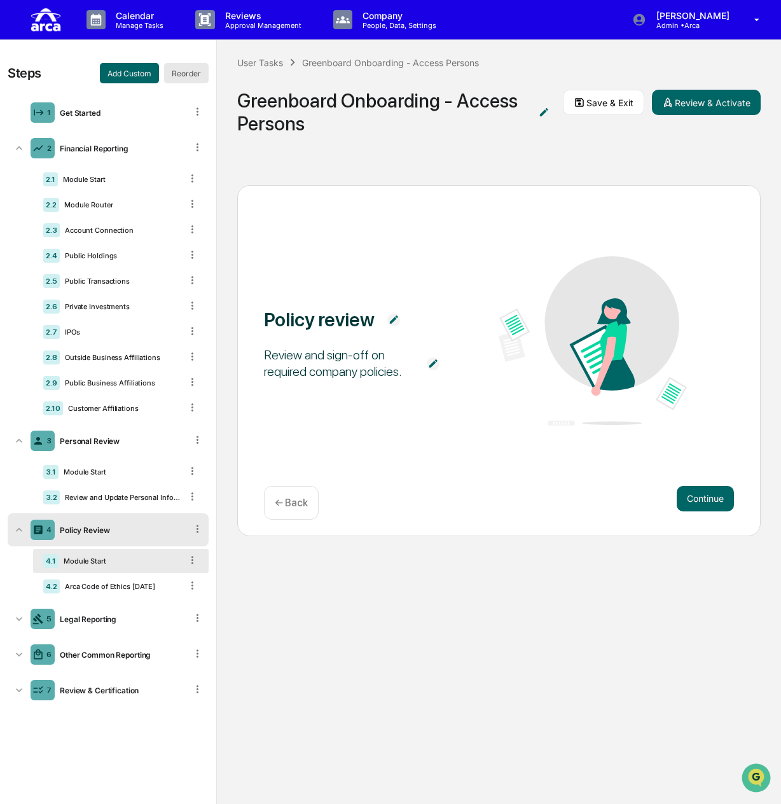
click at [183, 74] on button "Reorder" at bounding box center [186, 73] width 45 height 20
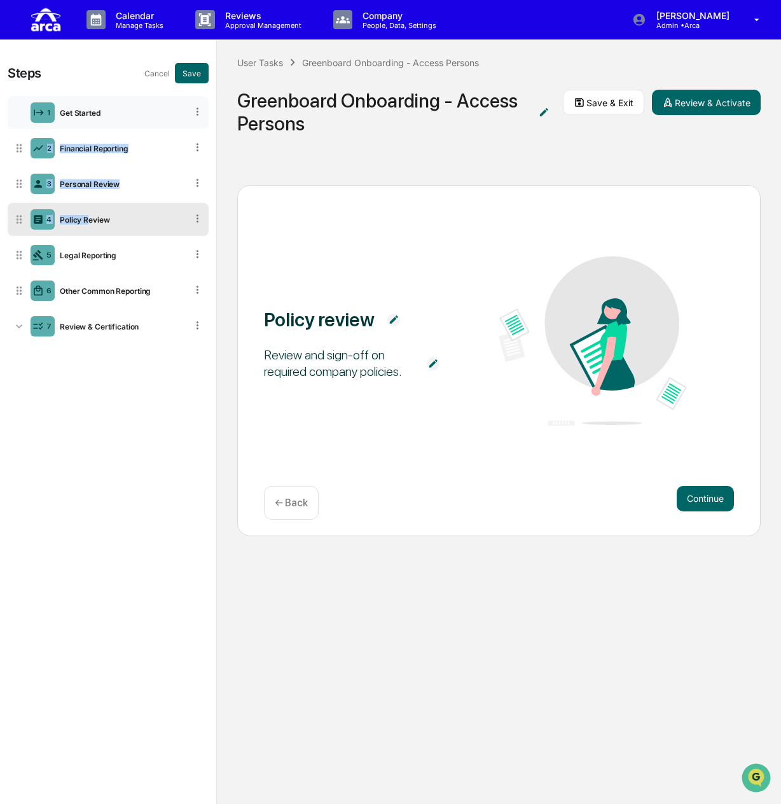
drag, startPoint x: 89, startPoint y: 217, endPoint x: 101, endPoint y: 105, distance: 112.6
click at [101, 105] on ul "1 Get Started 2 Financial Reporting 3 Personal Review 4 Policy Review 5 Legal R…" at bounding box center [108, 220] width 201 height 252
click at [196, 217] on icon at bounding box center [198, 219] width 12 height 12
click at [197, 220] on icon at bounding box center [198, 219] width 12 height 12
click at [286, 292] on div "Policy review Review and sign-off on required company policies." at bounding box center [499, 342] width 470 height 172
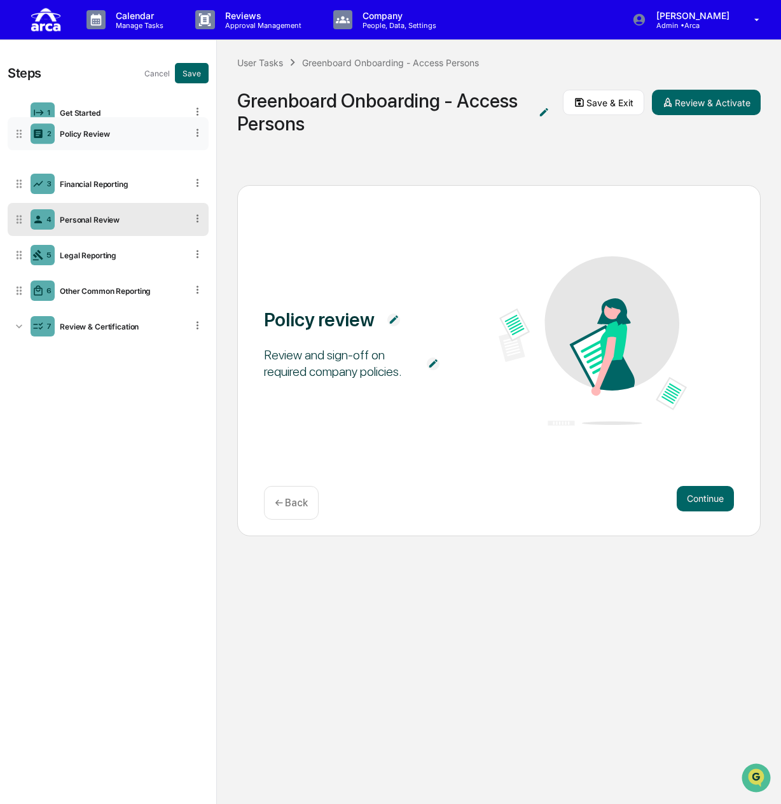
drag, startPoint x: 18, startPoint y: 218, endPoint x: 24, endPoint y: 133, distance: 85.4
click at [24, 133] on icon at bounding box center [19, 133] width 13 height 13
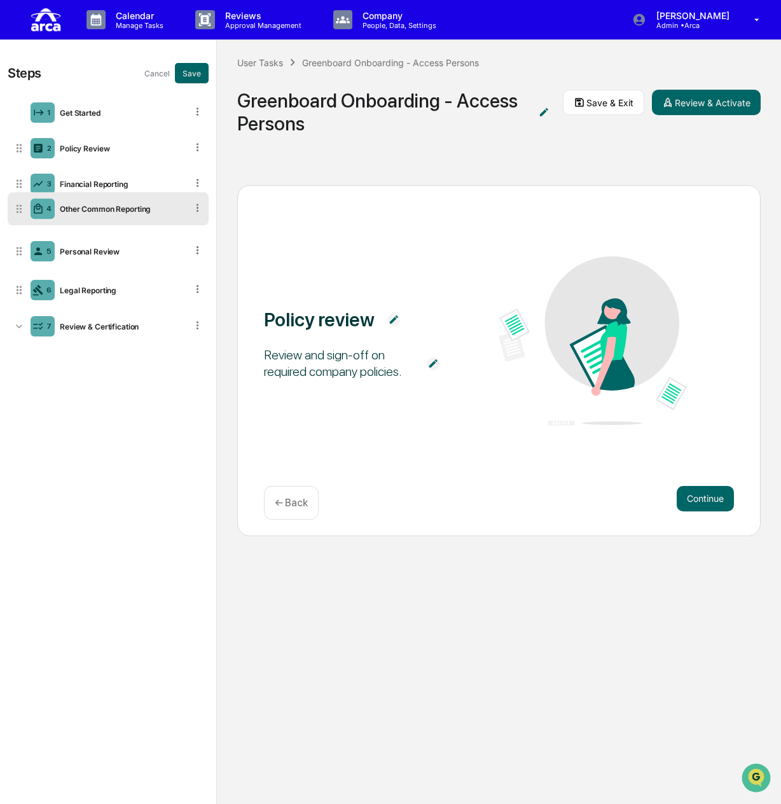
drag, startPoint x: 18, startPoint y: 288, endPoint x: 23, endPoint y: 206, distance: 82.2
click at [23, 206] on icon at bounding box center [19, 208] width 13 height 13
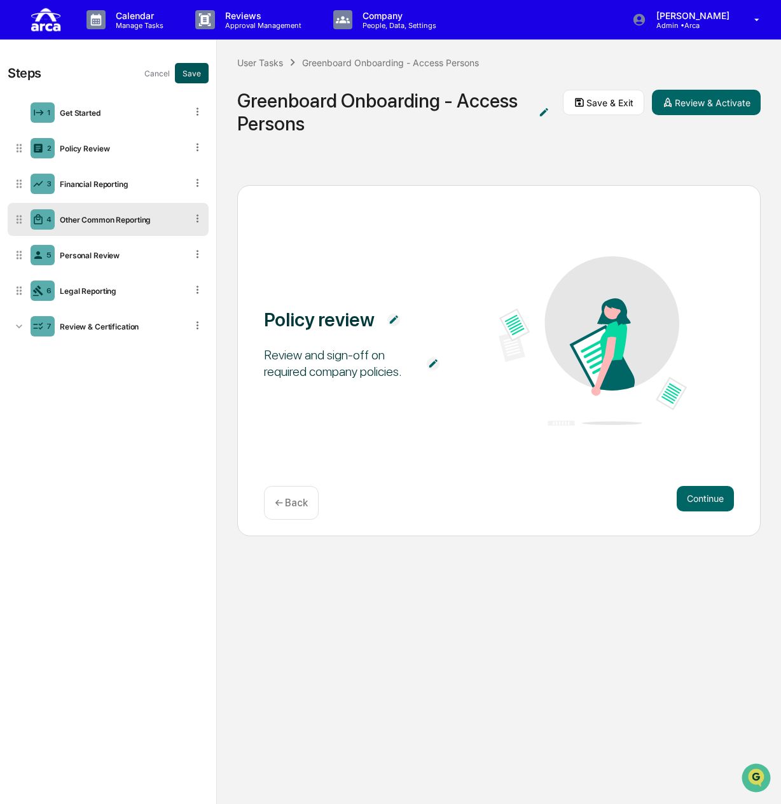
click at [192, 71] on button "Save" at bounding box center [192, 73] width 34 height 20
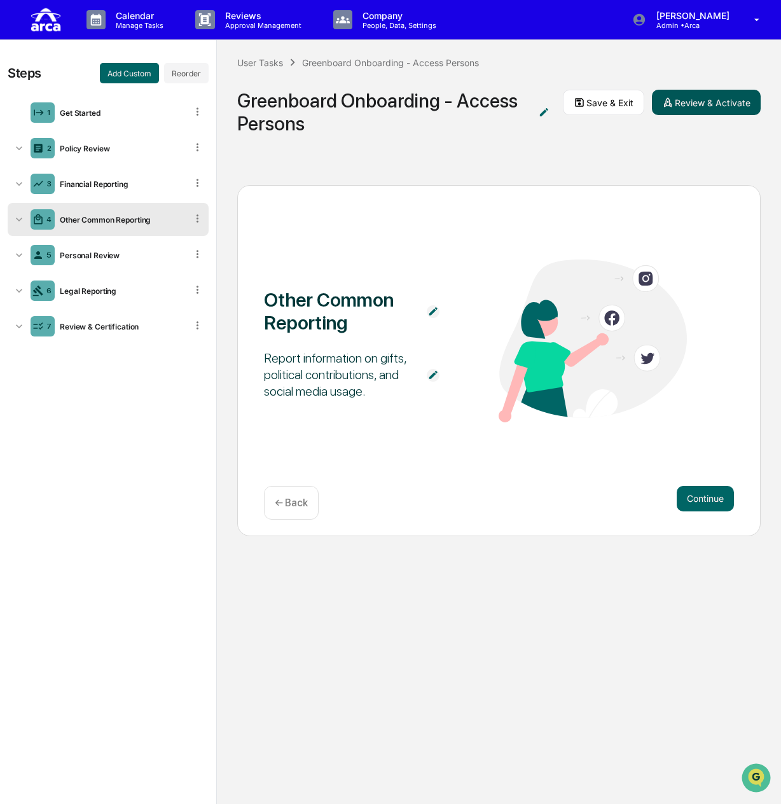
click at [695, 102] on button "Review & Activate" at bounding box center [706, 102] width 109 height 25
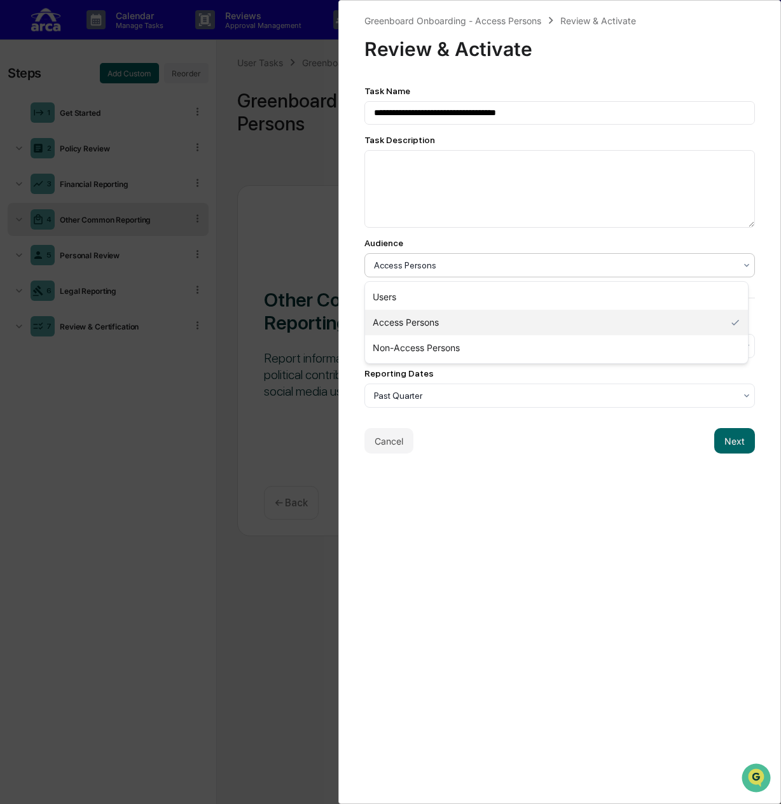
click at [502, 267] on div at bounding box center [554, 265] width 361 height 13
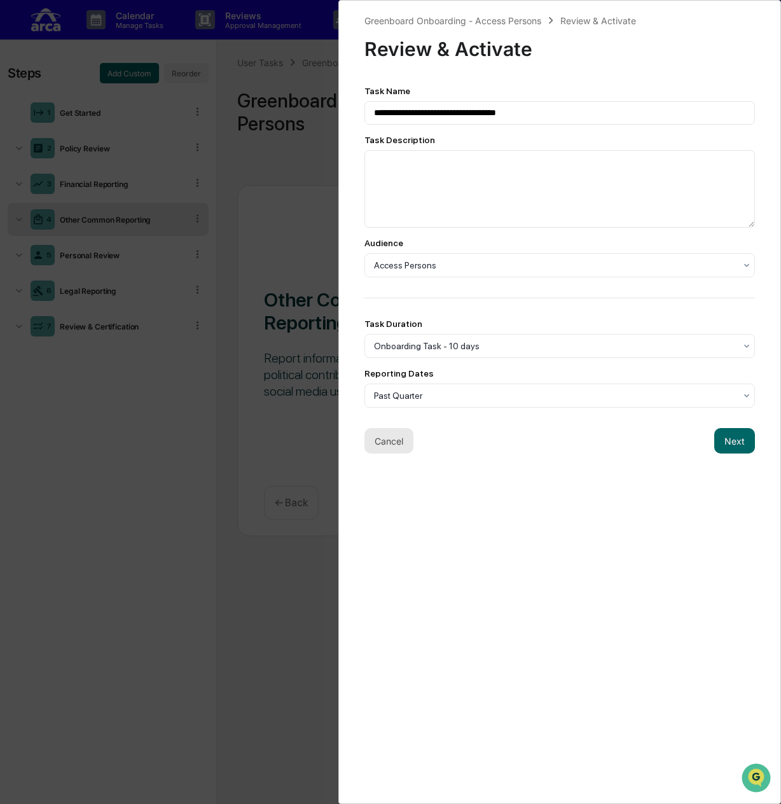
click at [386, 452] on button "Cancel" at bounding box center [389, 440] width 49 height 25
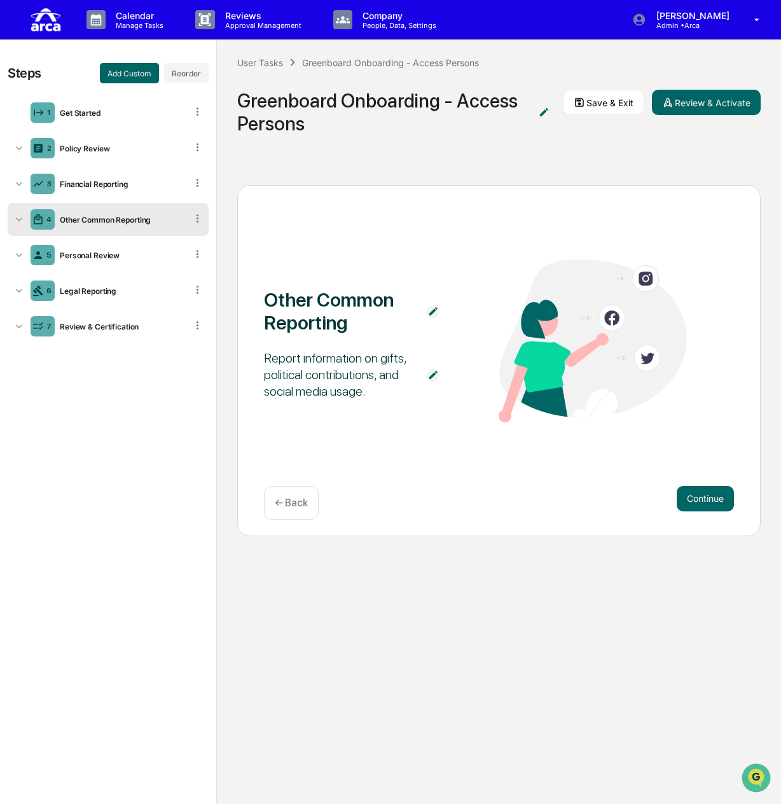
click at [384, 161] on div "User Tasks Greenboard Onboarding - Access Persons Greenboard Onboarding - Acces…" at bounding box center [499, 102] width 564 height 125
click at [614, 97] on button "Save & Exit" at bounding box center [603, 102] width 81 height 25
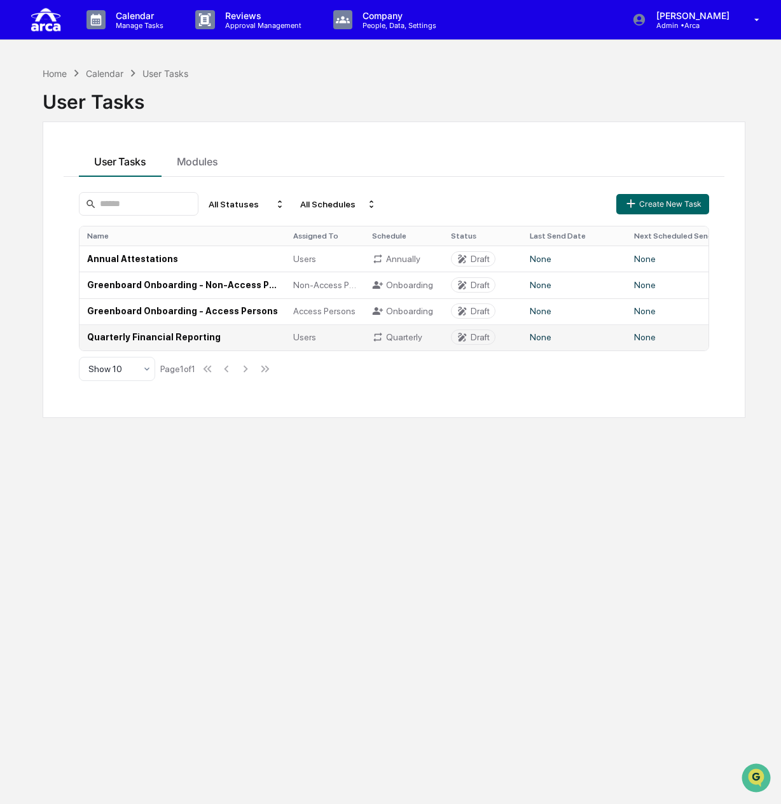
click at [157, 338] on td "Quarterly Financial Reporting" at bounding box center [183, 337] width 206 height 26
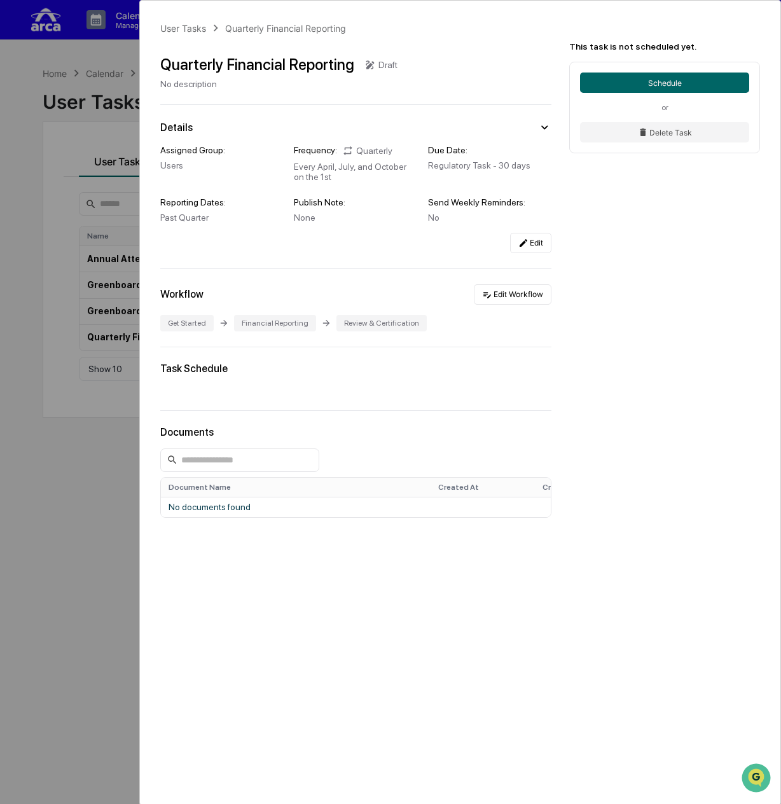
click at [50, 194] on div "User Tasks Quarterly Financial Reporting Quarterly Financial Reporting Draft No…" at bounding box center [390, 402] width 781 height 804
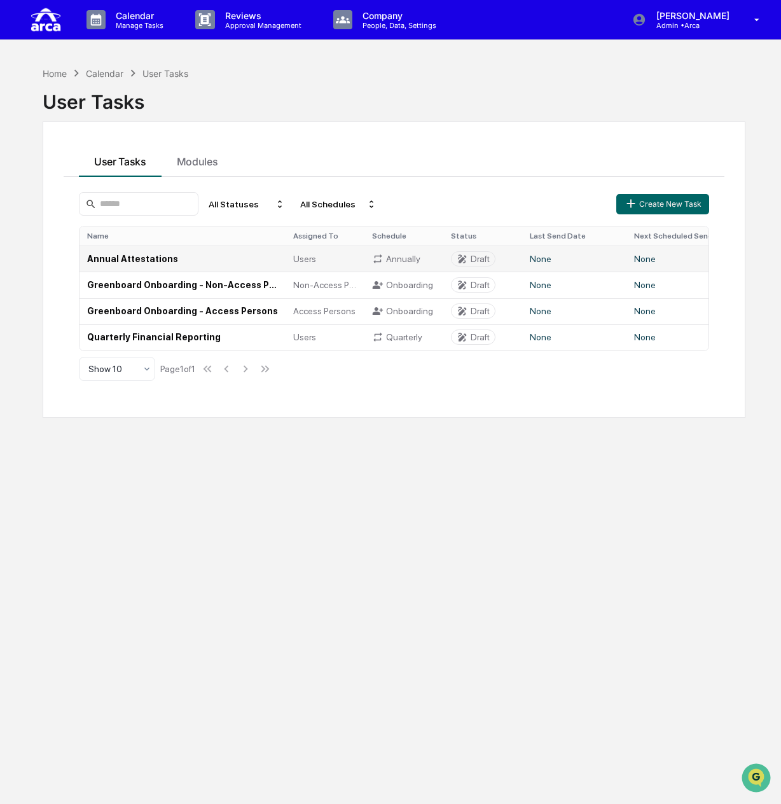
click at [129, 261] on td "Annual Attestations" at bounding box center [183, 259] width 206 height 26
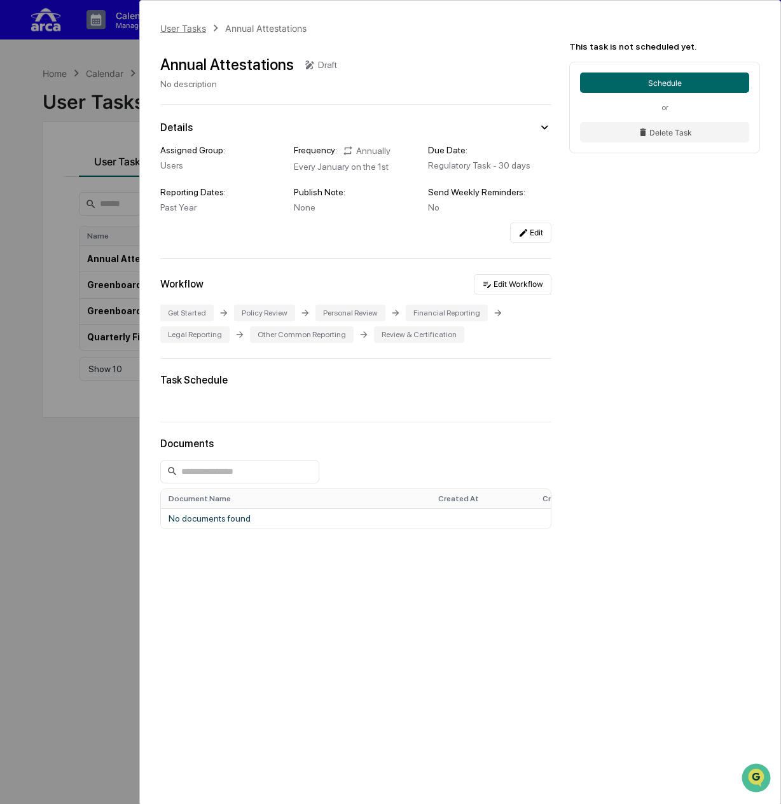
click at [172, 25] on div "User Tasks" at bounding box center [183, 28] width 46 height 11
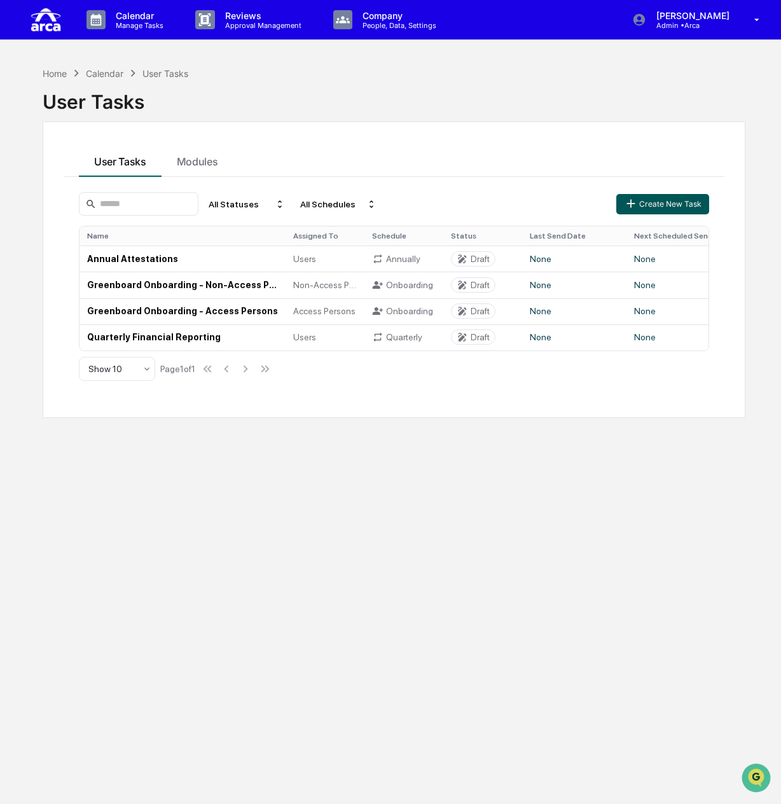
click at [650, 204] on button "Create New Task" at bounding box center [663, 204] width 93 height 20
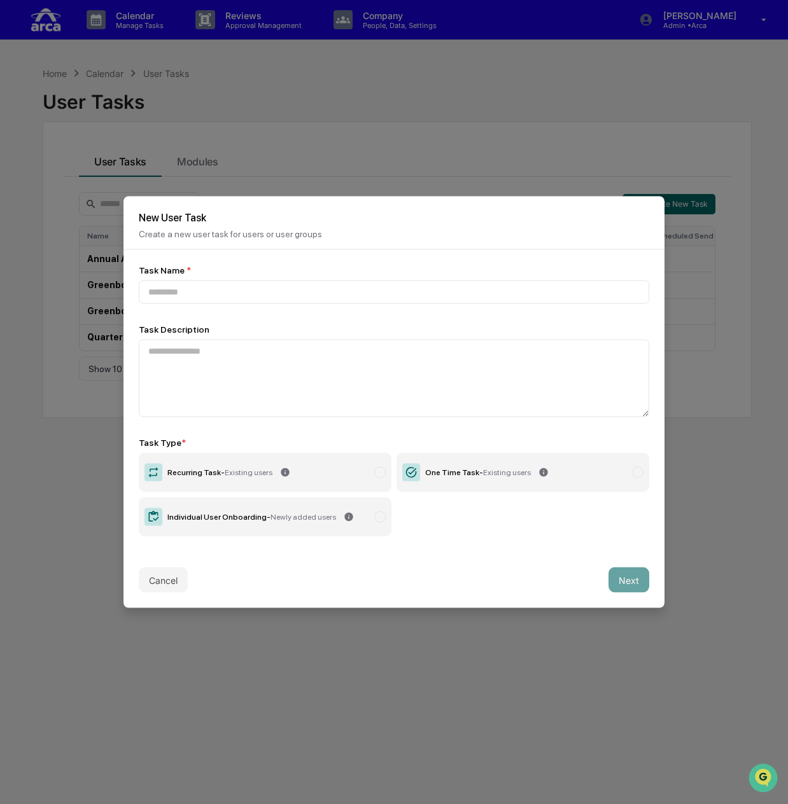
click at [219, 473] on div "Recurring Task - Existing users" at bounding box center [219, 472] width 105 height 9
click at [225, 277] on div "Task Name *" at bounding box center [394, 284] width 510 height 39
click at [227, 287] on input at bounding box center [394, 293] width 510 height 24
click at [173, 580] on button "Cancel" at bounding box center [163, 580] width 49 height 25
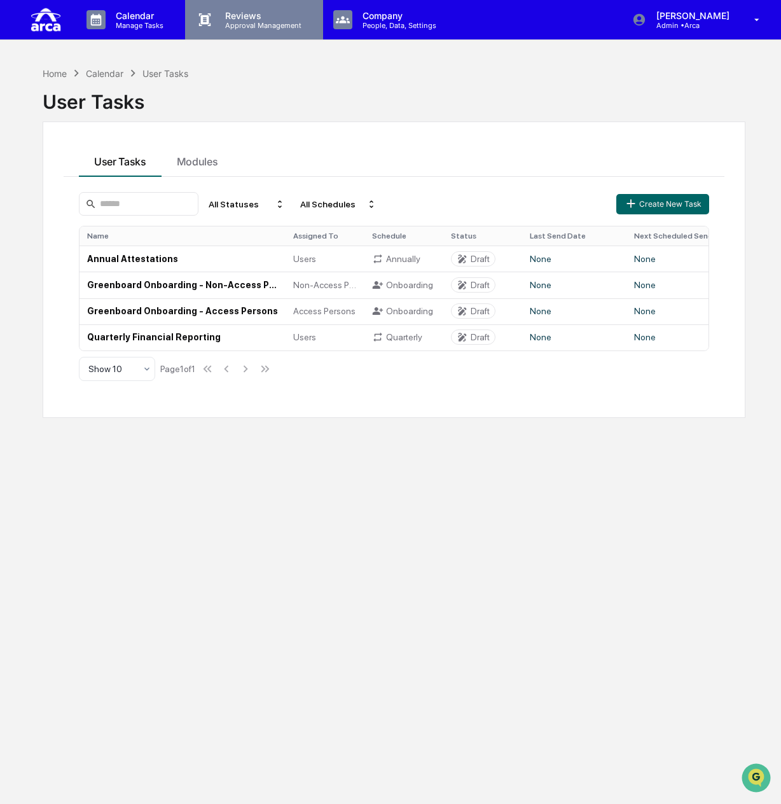
click at [265, 22] on p "Approval Management" at bounding box center [261, 25] width 93 height 9
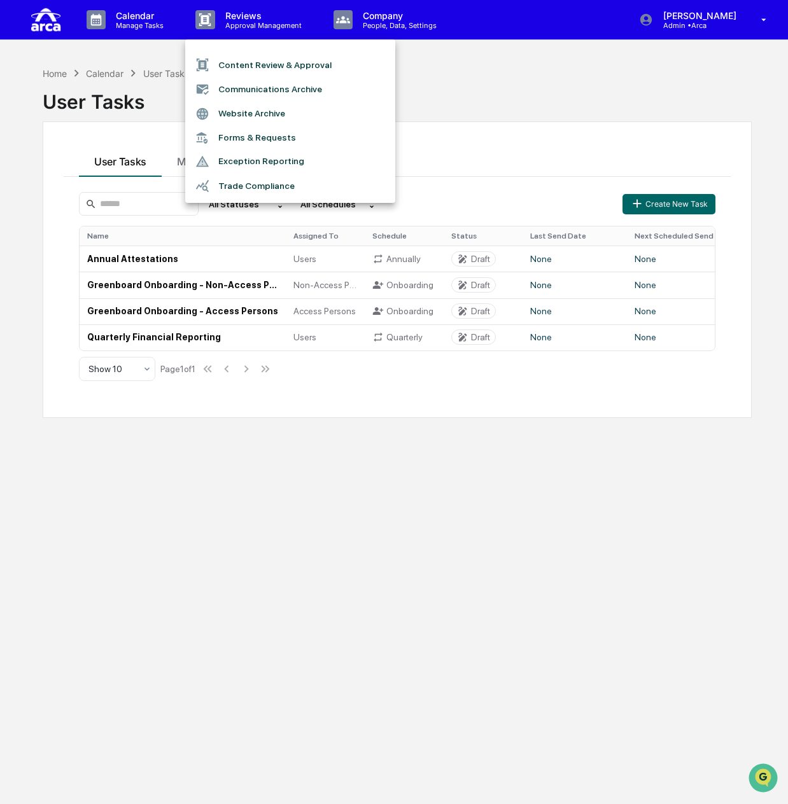
click at [127, 12] on div at bounding box center [394, 402] width 788 height 804
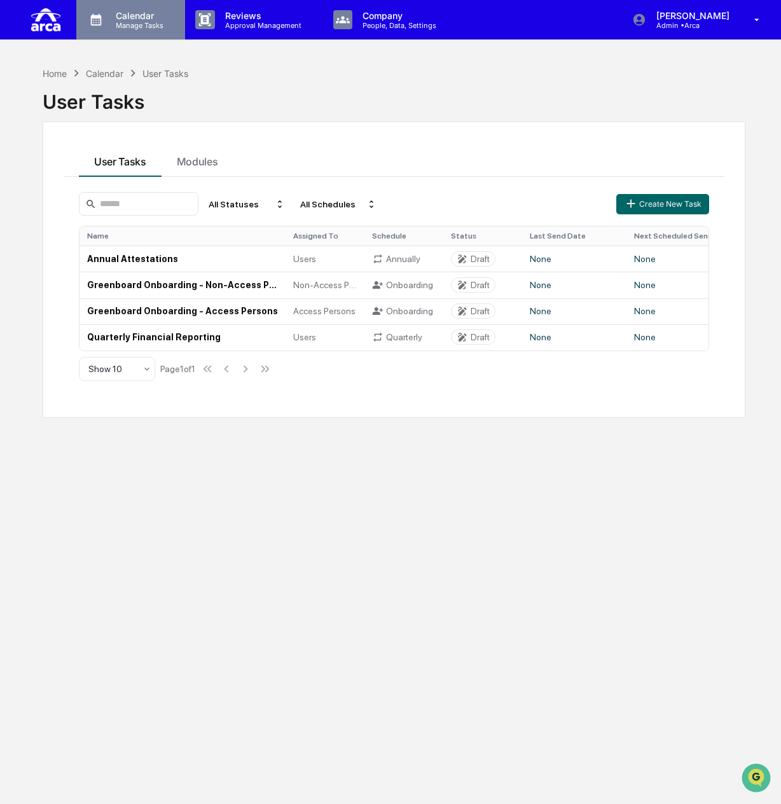
click at [130, 18] on p "Calendar" at bounding box center [138, 15] width 64 height 11
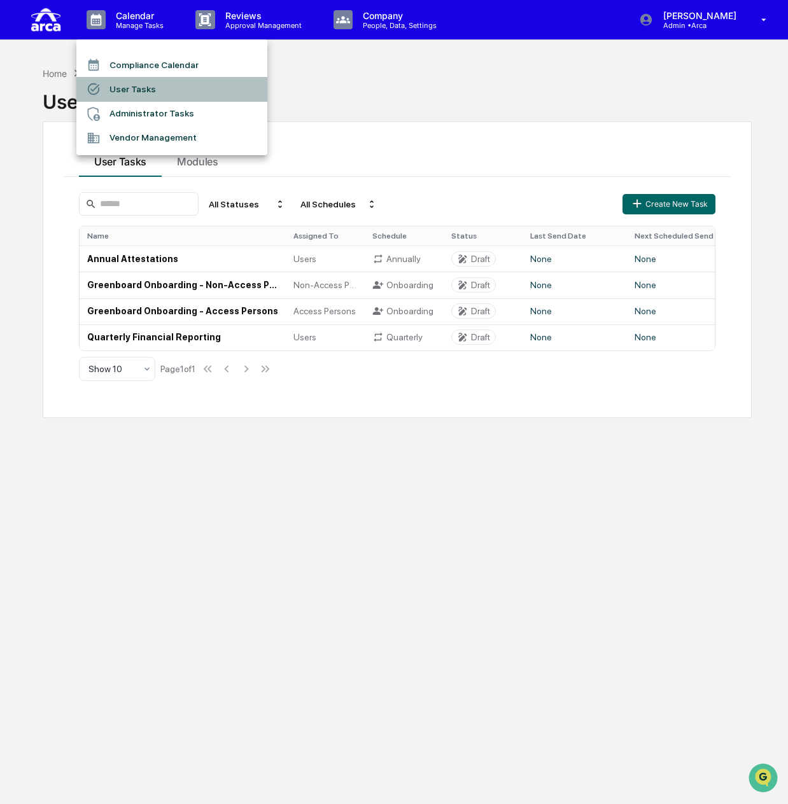
click at [144, 90] on li "User Tasks" at bounding box center [171, 89] width 191 height 24
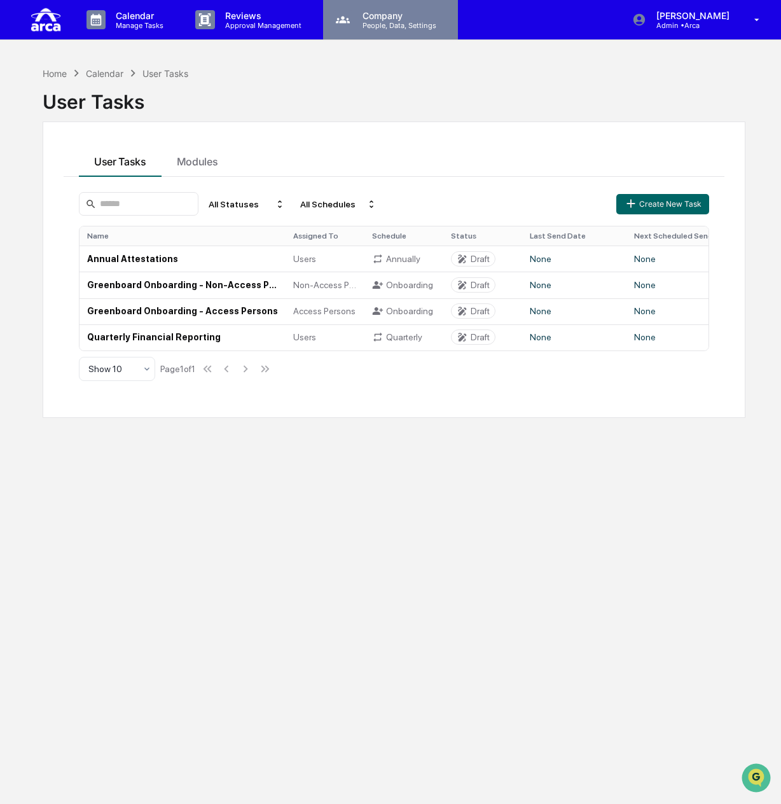
click at [403, 29] on p "People, Data, Settings" at bounding box center [397, 25] width 90 height 9
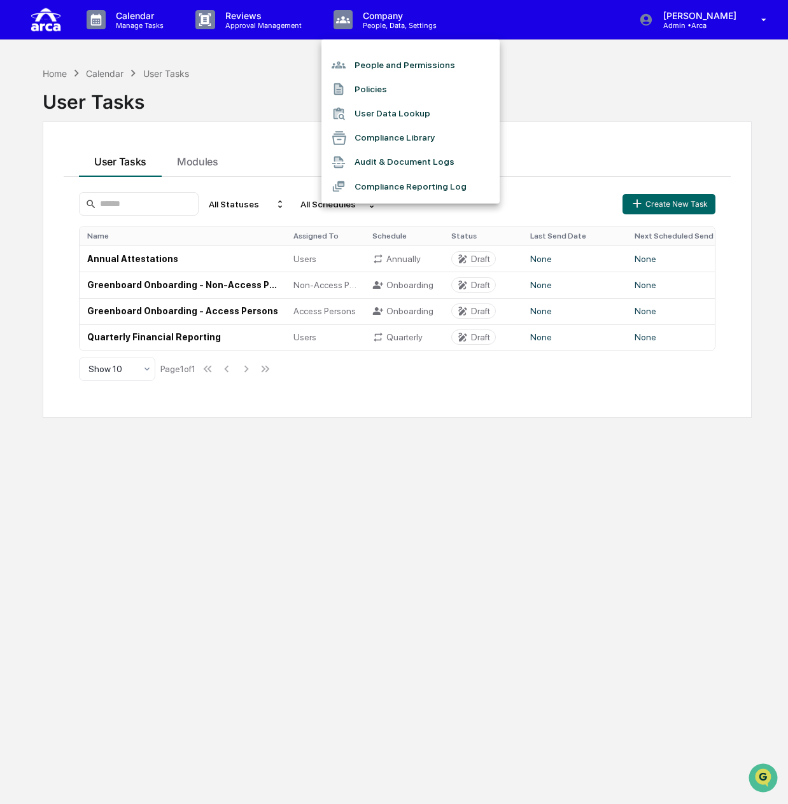
click at [246, 16] on div at bounding box center [394, 402] width 788 height 804
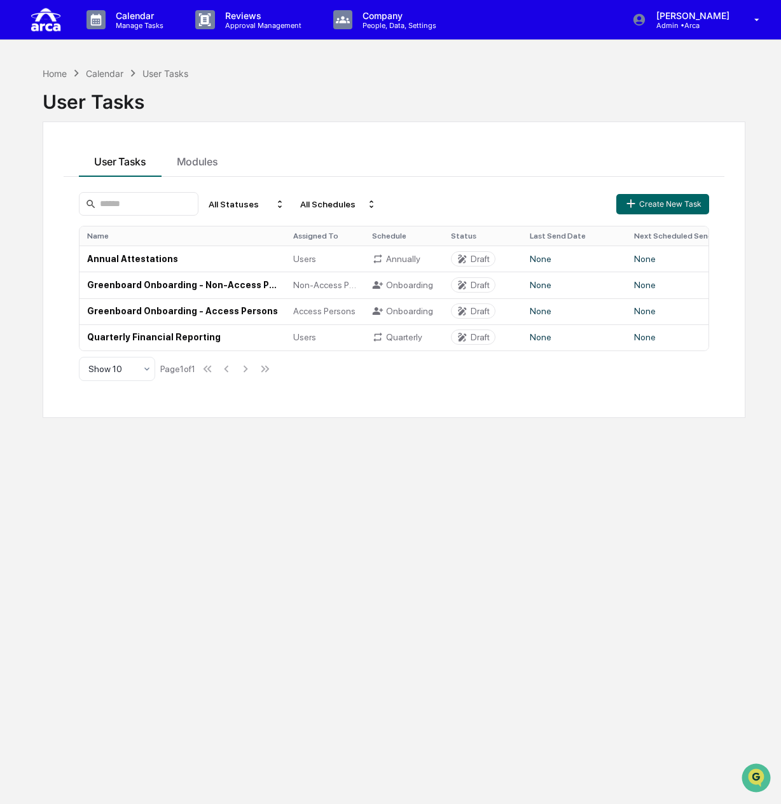
click at [246, 16] on p "Reviews" at bounding box center [261, 15] width 93 height 11
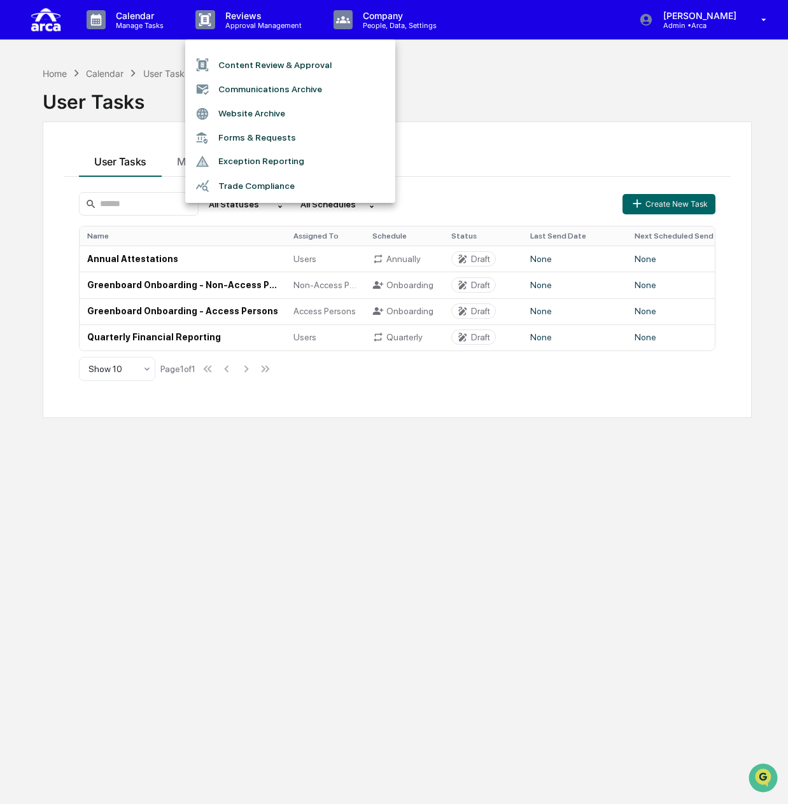
click at [118, 25] on div at bounding box center [394, 402] width 788 height 804
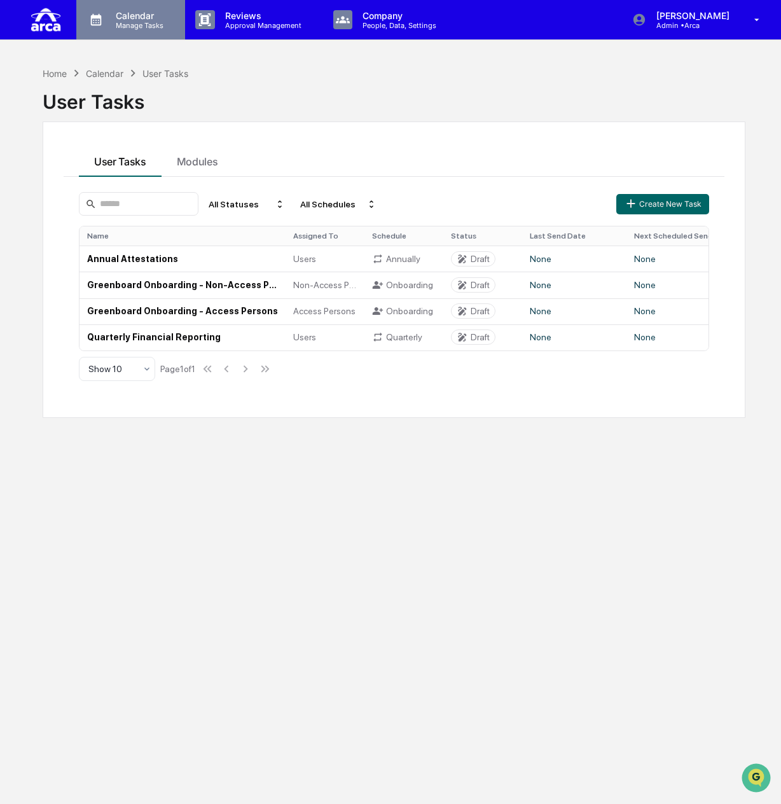
click at [127, 21] on p "Manage Tasks" at bounding box center [138, 25] width 64 height 9
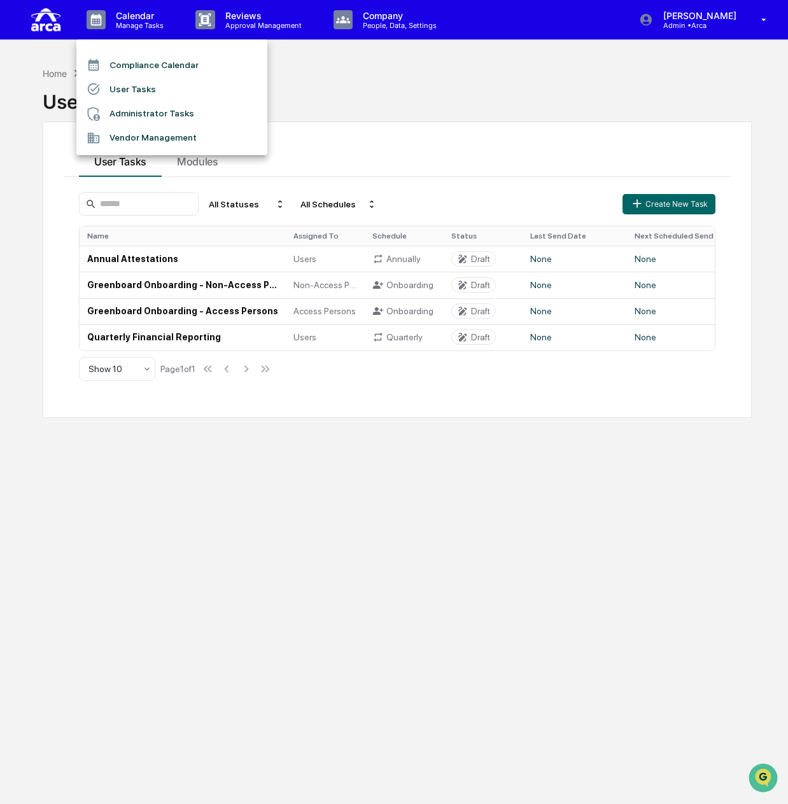
click at [228, 26] on div at bounding box center [394, 402] width 788 height 804
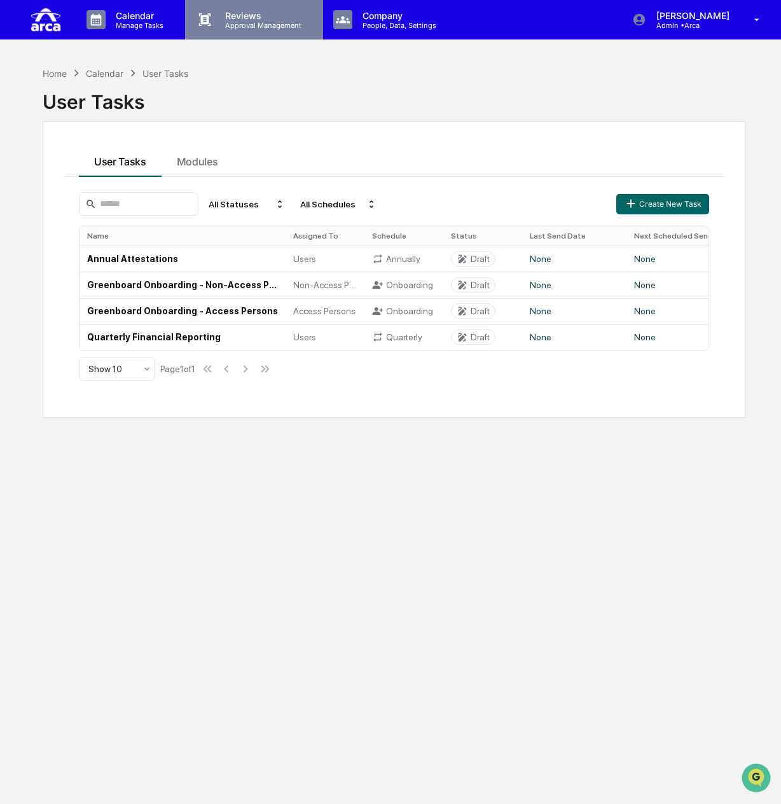
click at [239, 18] on p "Reviews" at bounding box center [261, 15] width 93 height 11
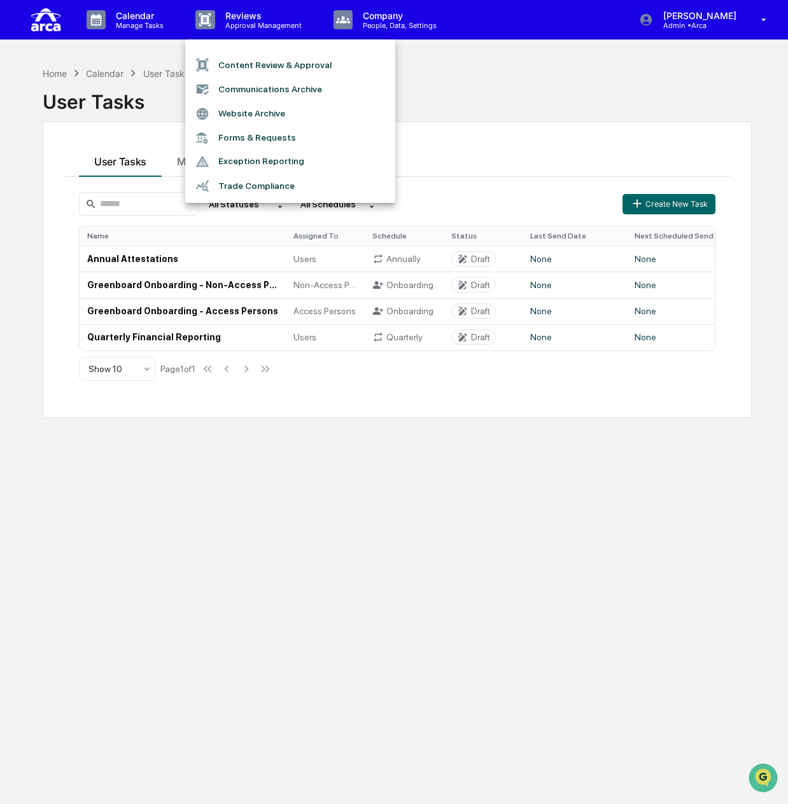
click at [269, 188] on li "Trade Compliance" at bounding box center [290, 186] width 210 height 24
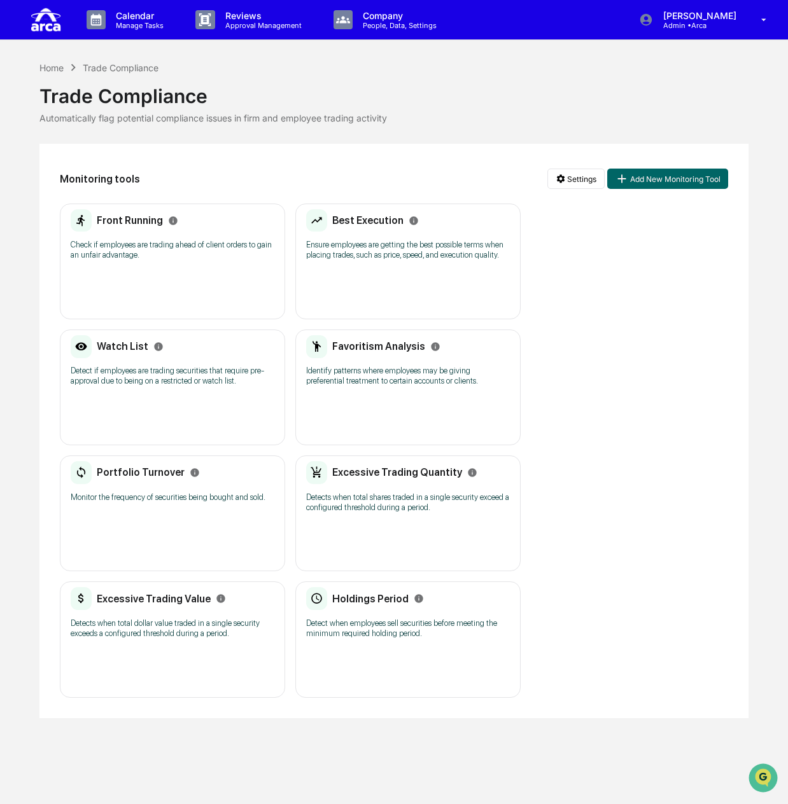
click at [195, 393] on div "Watch List Detect if employees are trading securities that require pre-approval…" at bounding box center [173, 364] width 204 height 59
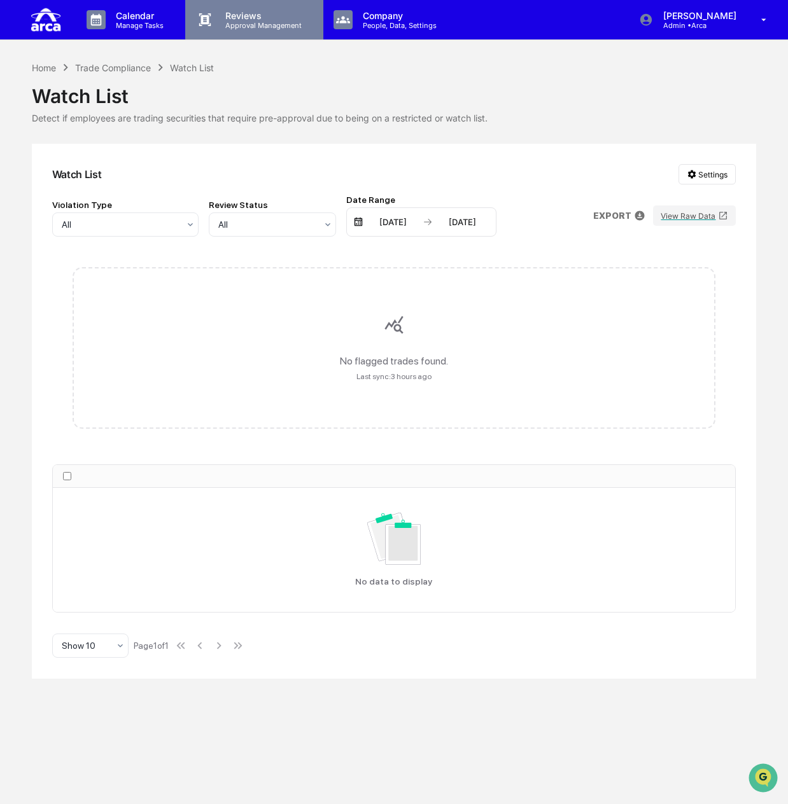
click at [251, 27] on p "Approval Management" at bounding box center [261, 25] width 93 height 9
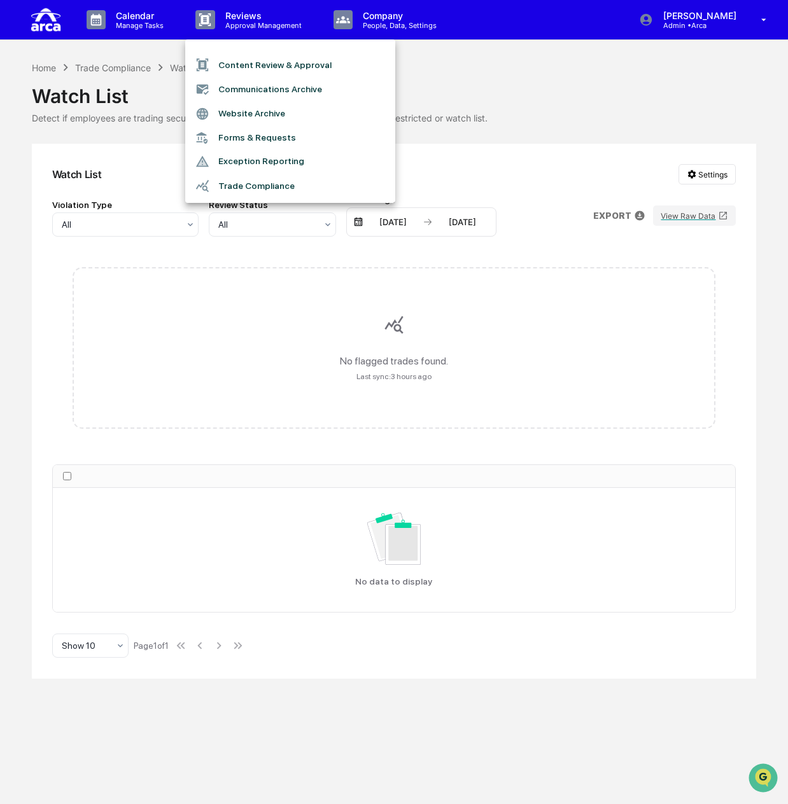
click at [244, 191] on li "Trade Compliance" at bounding box center [290, 186] width 210 height 24
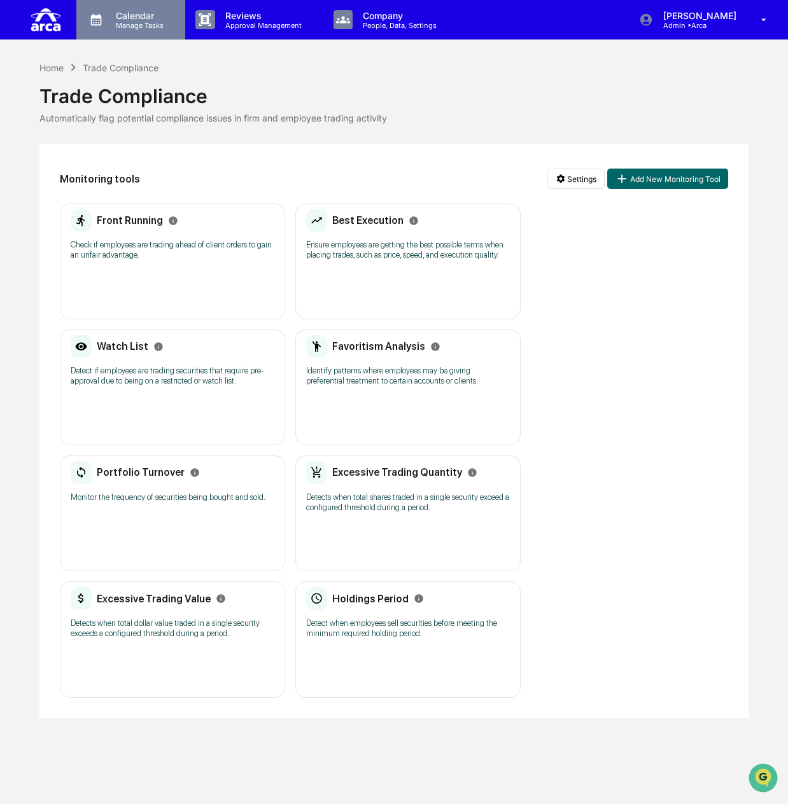
click at [144, 22] on p "Manage Tasks" at bounding box center [138, 25] width 64 height 9
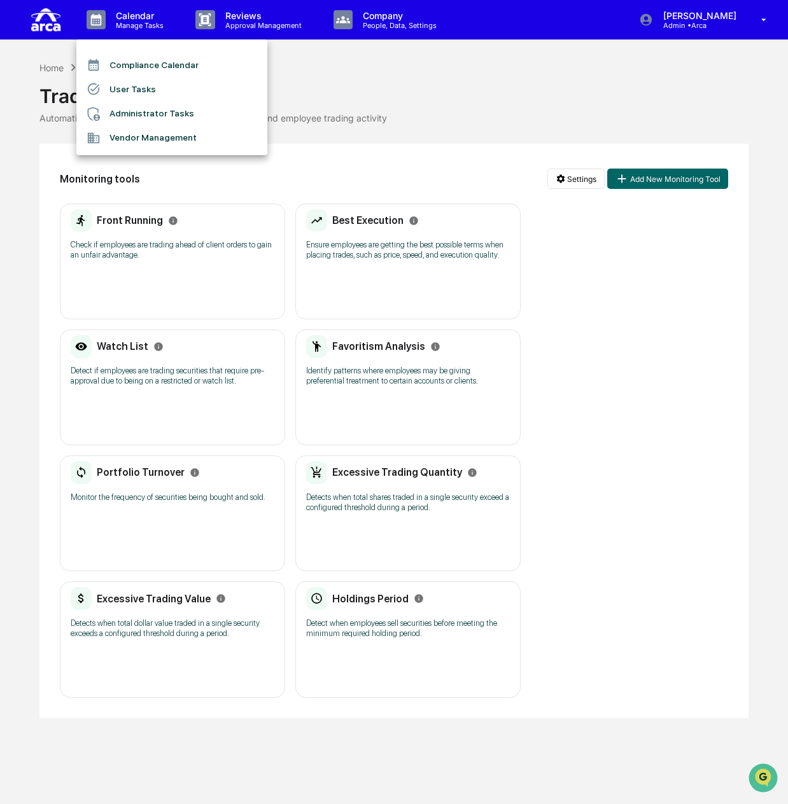
click at [281, 20] on div at bounding box center [394, 402] width 788 height 804
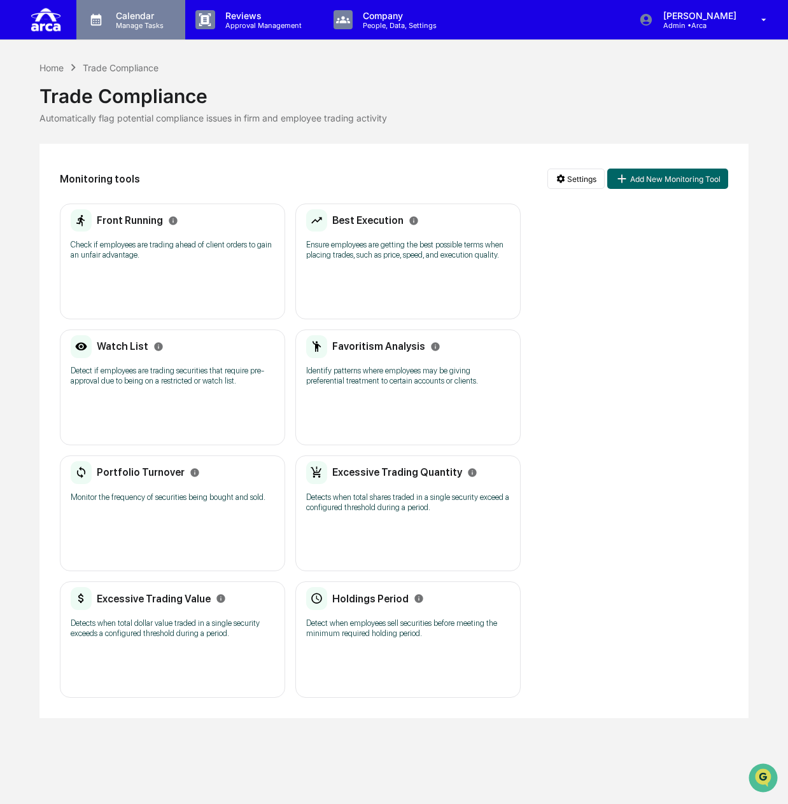
click at [127, 24] on p "Manage Tasks" at bounding box center [138, 25] width 64 height 9
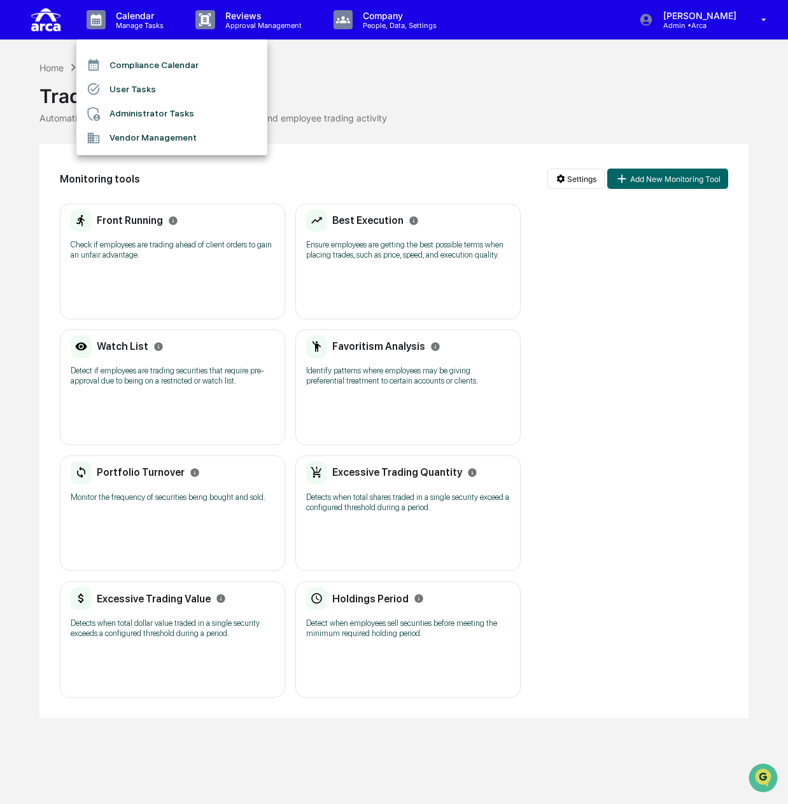
click at [155, 65] on li "Compliance Calendar" at bounding box center [171, 65] width 191 height 24
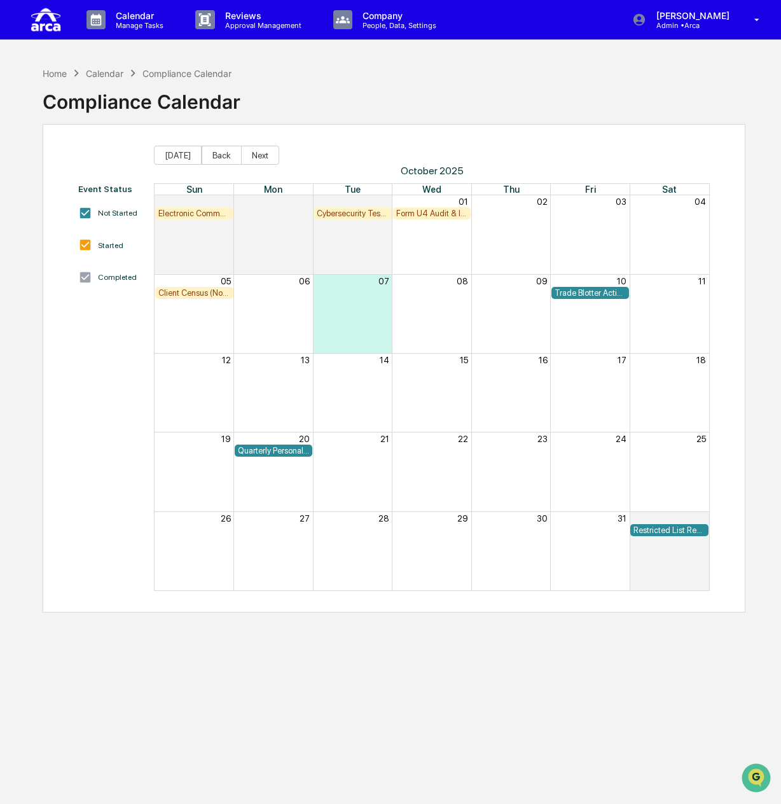
click at [56, 21] on img at bounding box center [46, 19] width 31 height 29
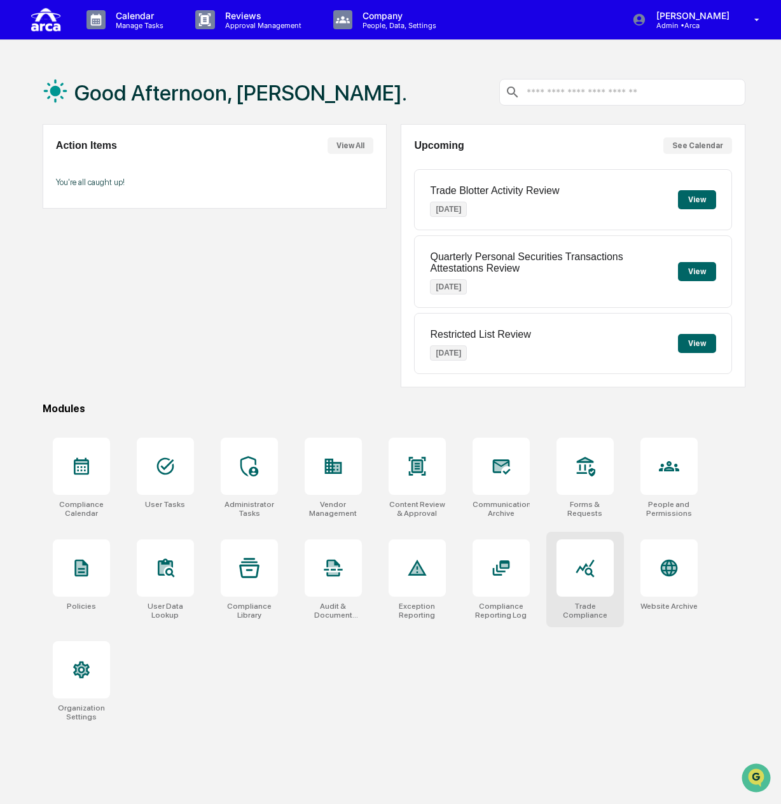
click at [587, 562] on icon at bounding box center [585, 568] width 20 height 20
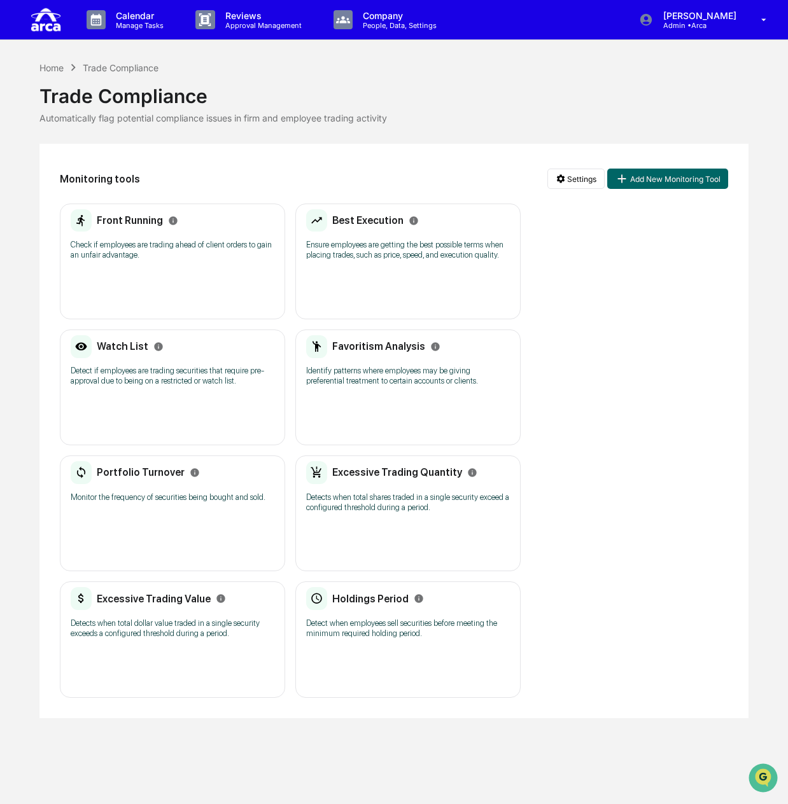
click at [157, 638] on div "Excessive Trading Value Detects when total dollar value traded in a single secu…" at bounding box center [173, 616] width 204 height 59
click at [201, 371] on p "Detect if employees are trading securities that require pre-approval due to bei…" at bounding box center [173, 376] width 204 height 20
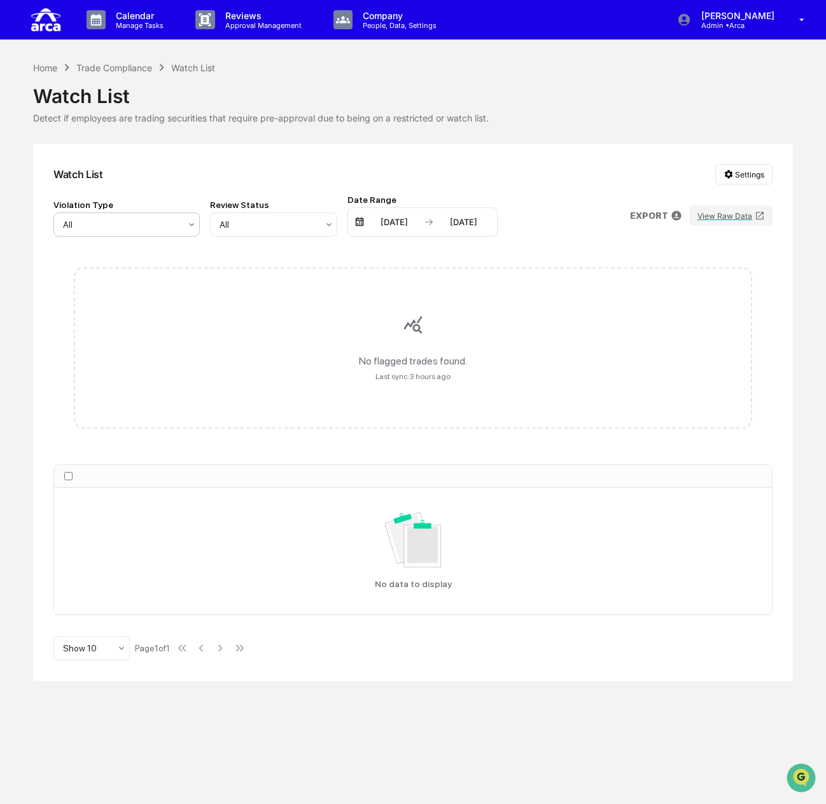
click at [97, 223] on div at bounding box center [121, 224] width 117 height 13
click at [97, 222] on div at bounding box center [121, 224] width 117 height 13
click at [270, 209] on div "Review Status" at bounding box center [273, 205] width 127 height 10
click at [270, 220] on div at bounding box center [269, 224] width 98 height 13
click at [751, 176] on html "Calendar Manage Tasks Reviews Approval Management Company People, Data, Setting…" at bounding box center [413, 402] width 826 height 804
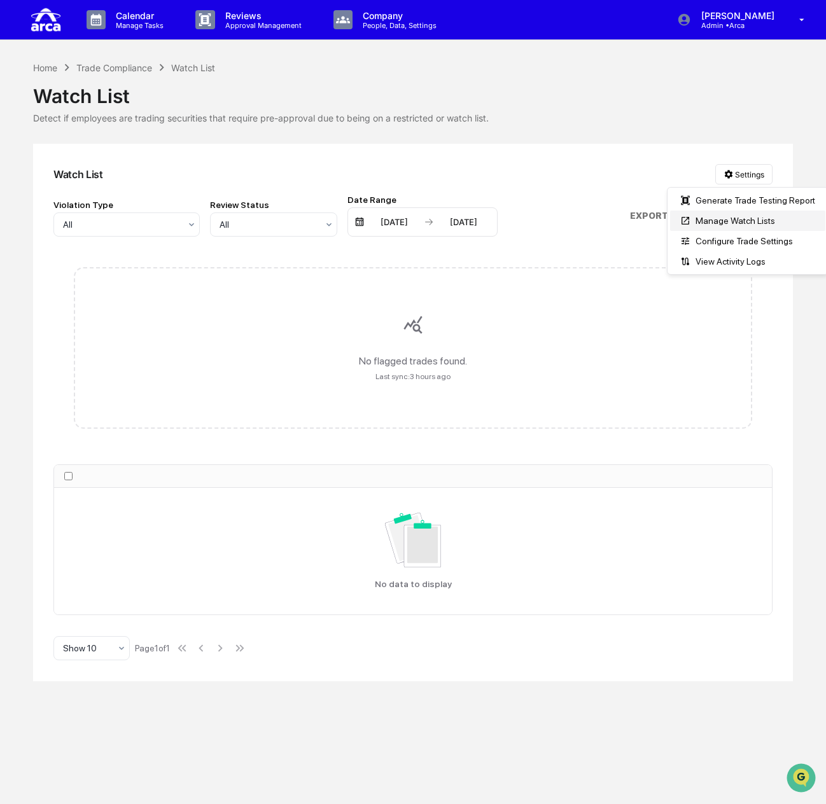
click at [726, 219] on div "Manage Watch Lists" at bounding box center [747, 221] width 155 height 20
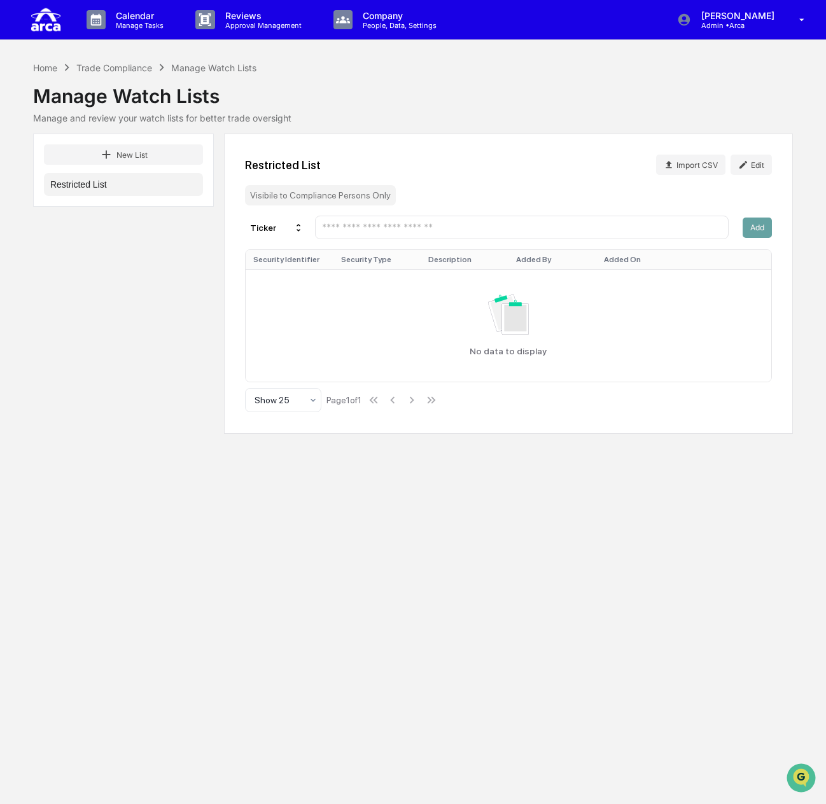
click at [394, 225] on input "text" at bounding box center [522, 227] width 402 height 12
click at [341, 228] on input "text" at bounding box center [522, 227] width 402 height 12
click at [412, 227] on input "text" at bounding box center [522, 227] width 402 height 12
click at [380, 222] on input "text" at bounding box center [522, 227] width 402 height 12
paste input "****"
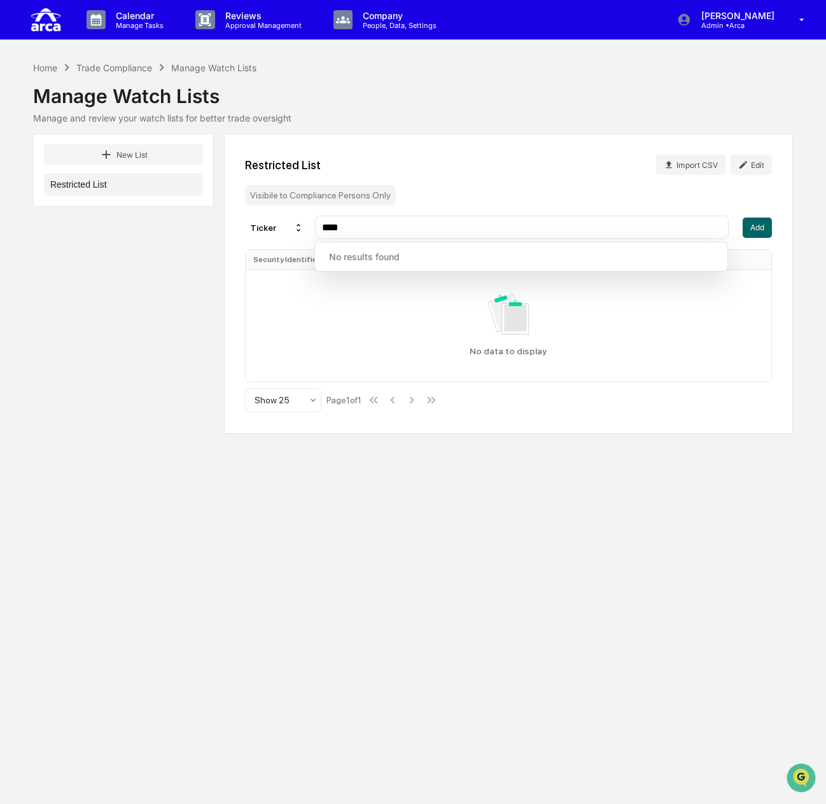
click at [550, 224] on input "****" at bounding box center [522, 227] width 402 height 12
click at [331, 226] on input "****" at bounding box center [522, 227] width 402 height 12
type input "****"
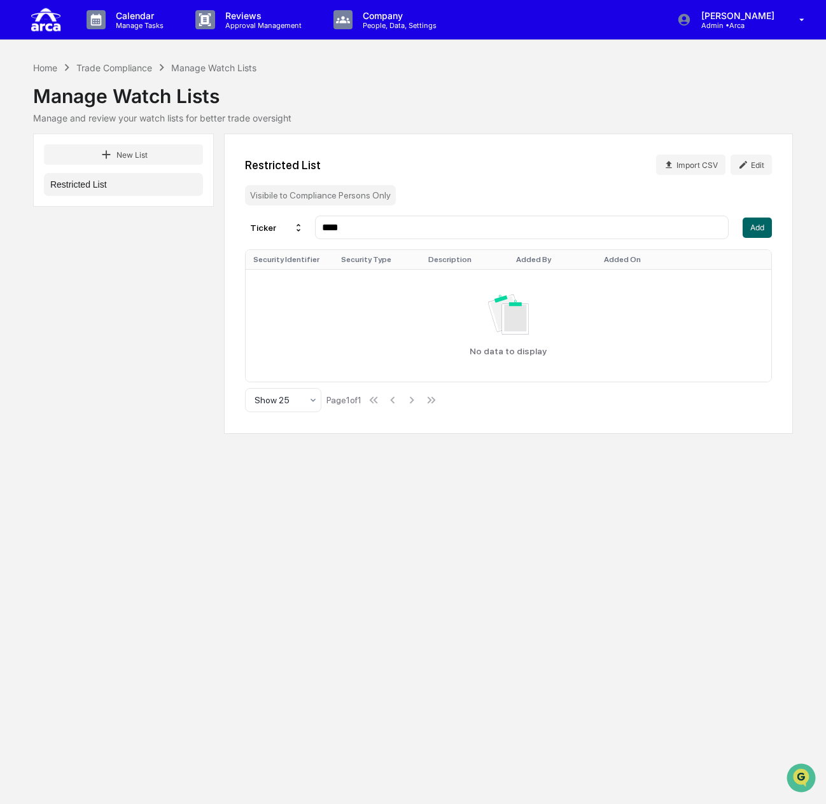
click at [351, 258] on th "Security Type" at bounding box center [377, 259] width 88 height 19
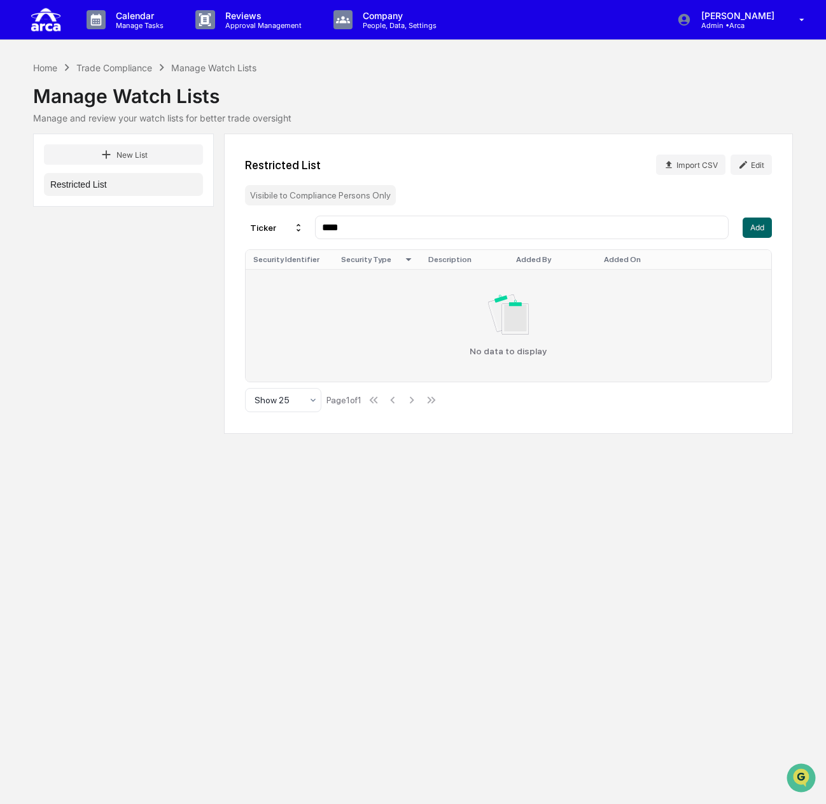
click at [336, 287] on td "No data to display" at bounding box center [509, 325] width 526 height 113
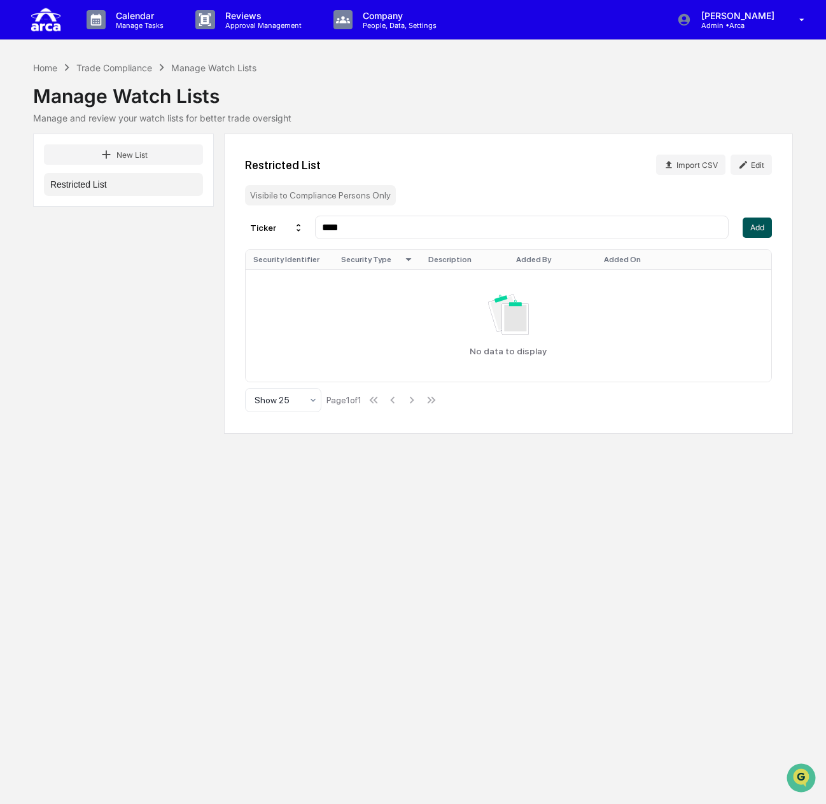
click at [757, 234] on button "Add" at bounding box center [757, 228] width 29 height 20
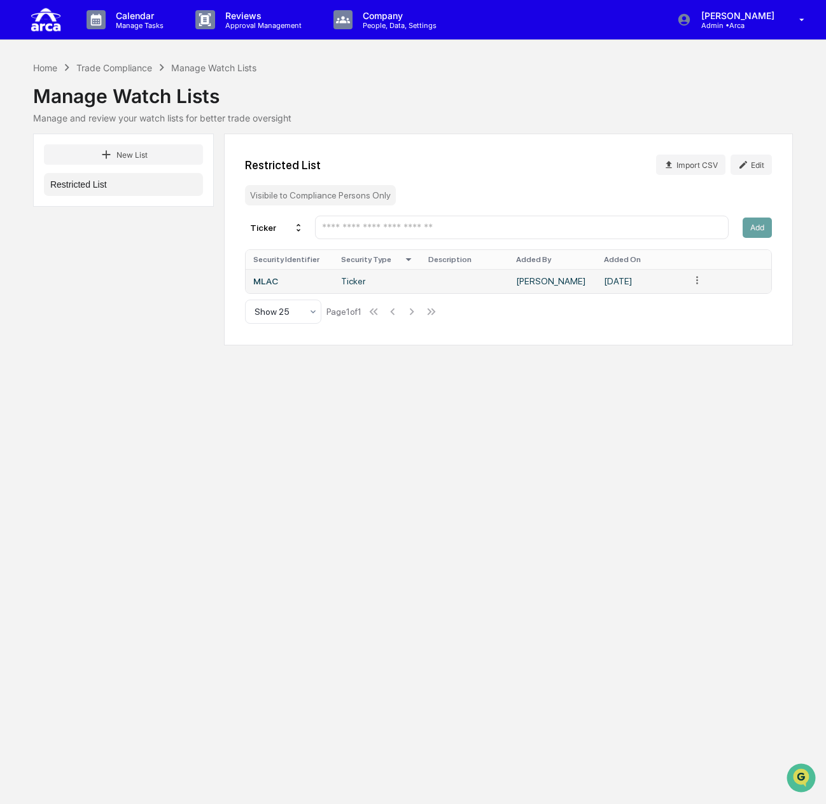
click at [701, 279] on html "Calendar Manage Tasks Reviews Approval Management Company People, Data, Setting…" at bounding box center [413, 402] width 826 height 804
click at [347, 223] on input "text" at bounding box center [522, 227] width 402 height 12
click at [359, 219] on div at bounding box center [522, 228] width 414 height 24
click at [361, 227] on input "text" at bounding box center [522, 227] width 402 height 12
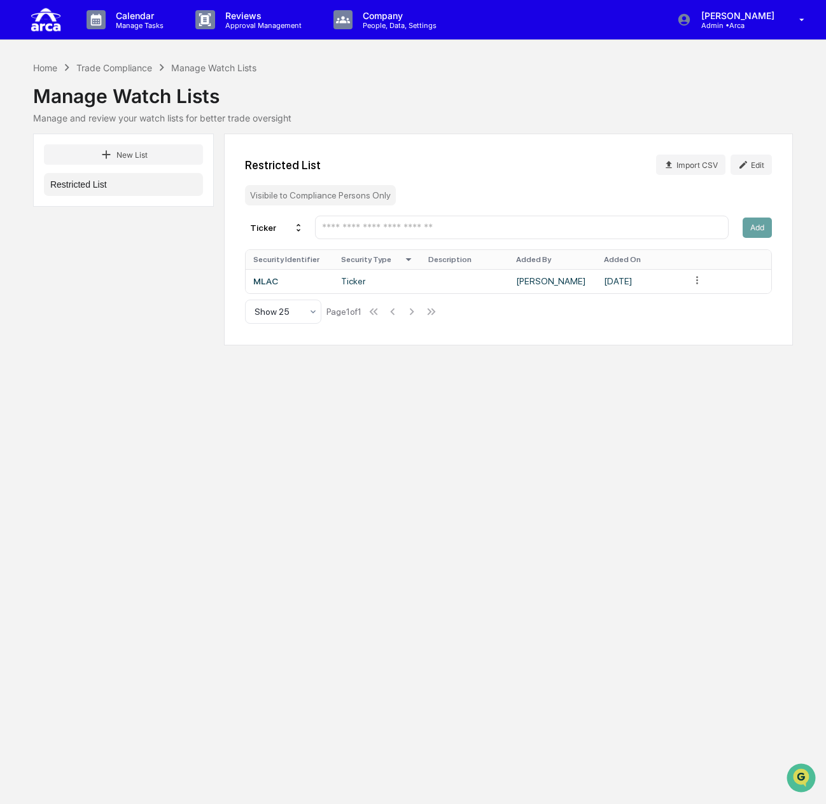
paste input "****"
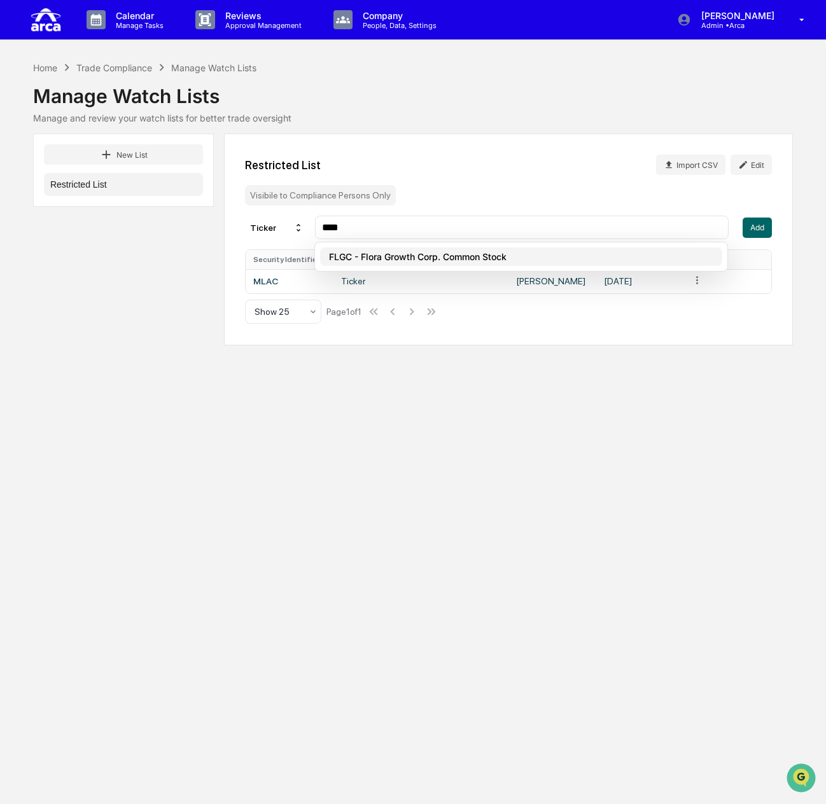
type input "****"
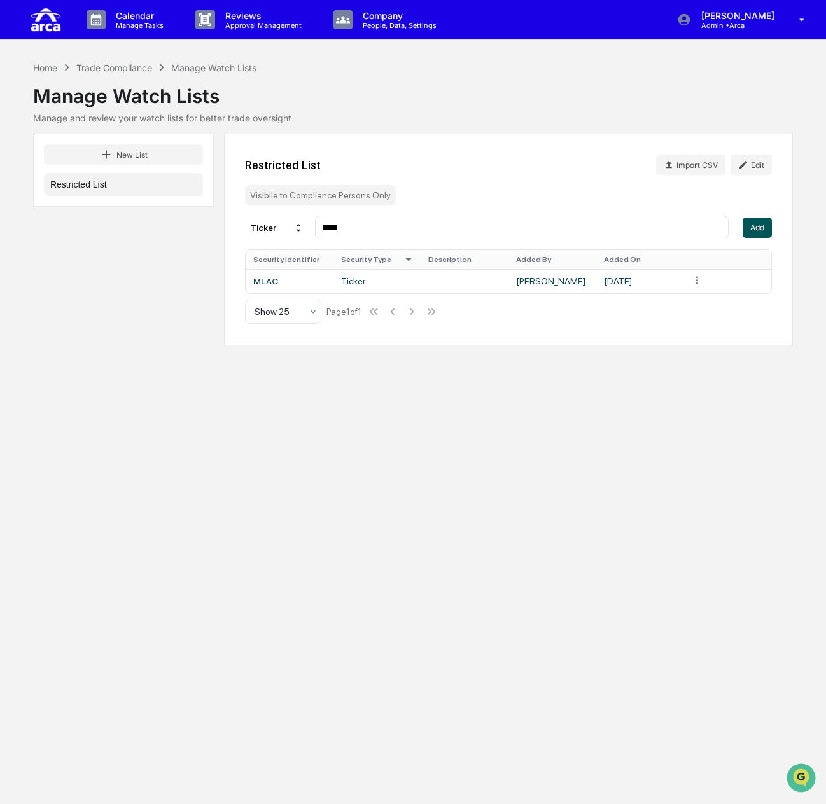
click at [762, 230] on button "Add" at bounding box center [757, 228] width 29 height 20
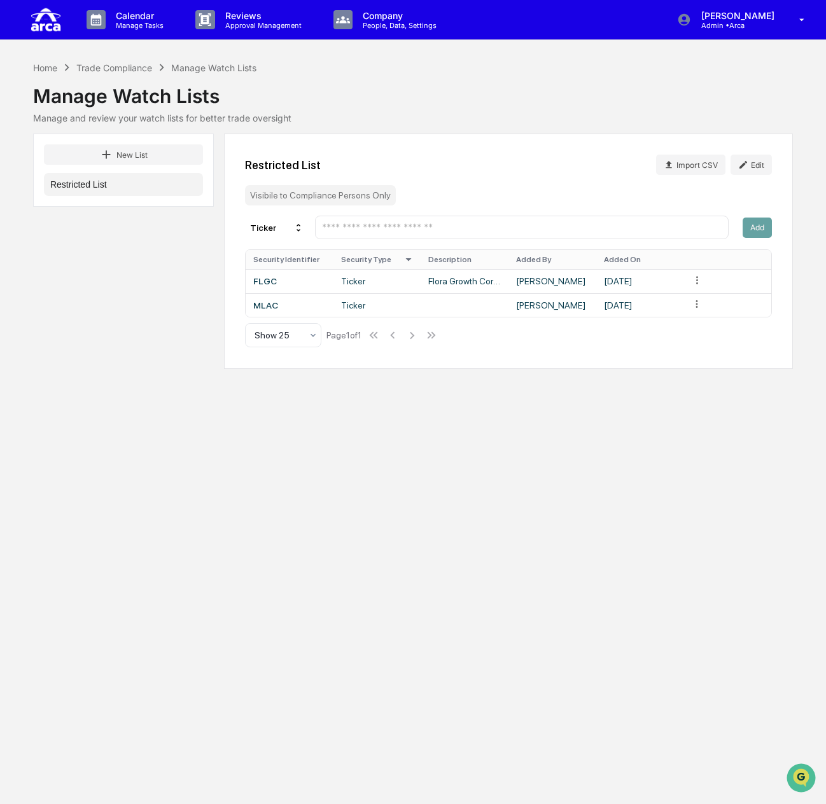
click at [340, 232] on input "text" at bounding box center [522, 227] width 402 height 12
paste input "****"
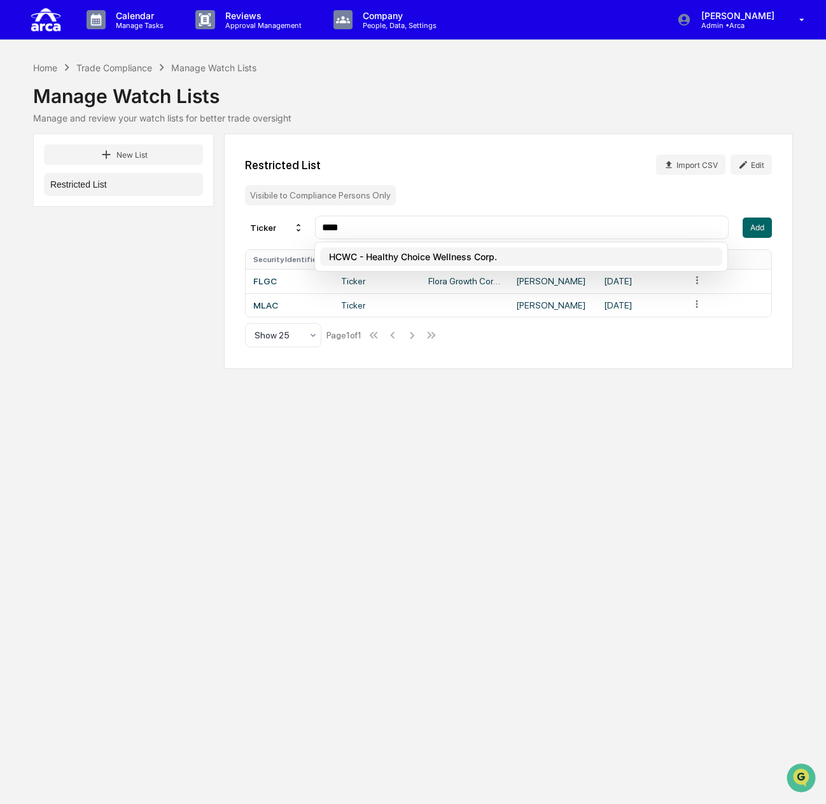
type input "****"
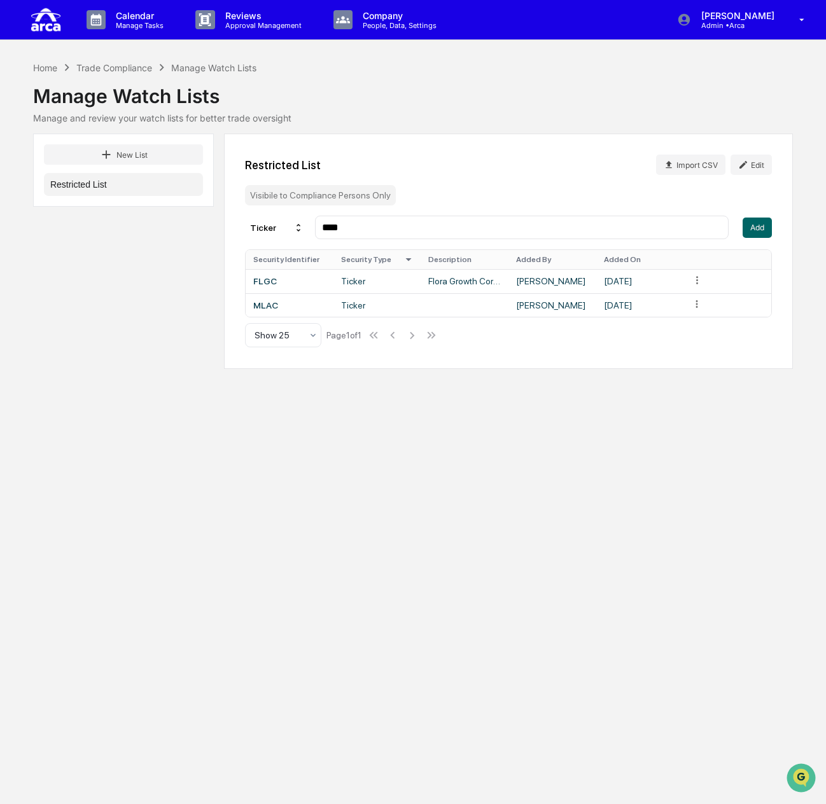
click at [426, 216] on div "****" at bounding box center [522, 228] width 414 height 24
click at [416, 225] on input "****" at bounding box center [522, 227] width 402 height 12
click at [760, 225] on button "Add" at bounding box center [757, 228] width 29 height 20
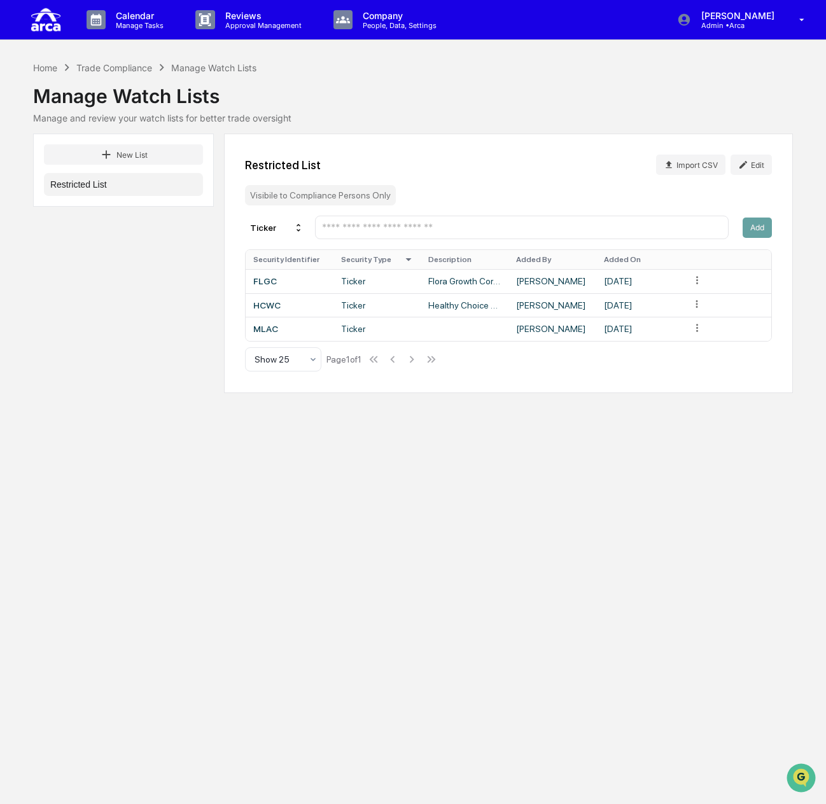
click at [462, 232] on input "text" at bounding box center [522, 227] width 402 height 12
paste input "**********"
click at [440, 218] on div "**********" at bounding box center [522, 228] width 414 height 24
click at [435, 223] on input "**********" at bounding box center [522, 227] width 402 height 12
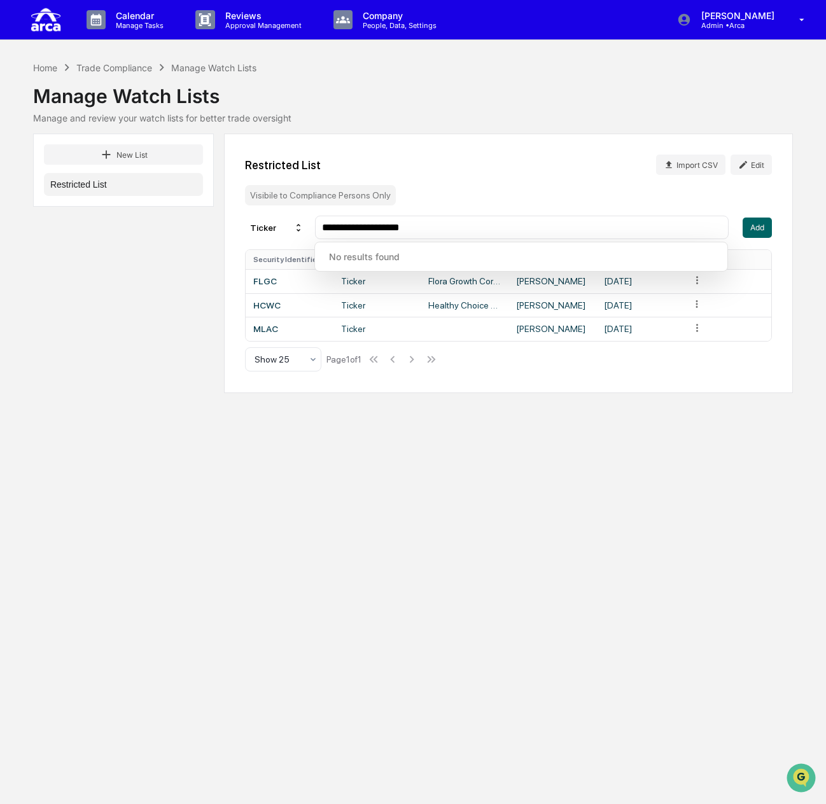
drag, startPoint x: 344, startPoint y: 228, endPoint x: 468, endPoint y: 219, distance: 124.4
click at [468, 219] on div "**********" at bounding box center [522, 228] width 414 height 24
type input "****"
click at [468, 220] on div "****" at bounding box center [522, 228] width 414 height 24
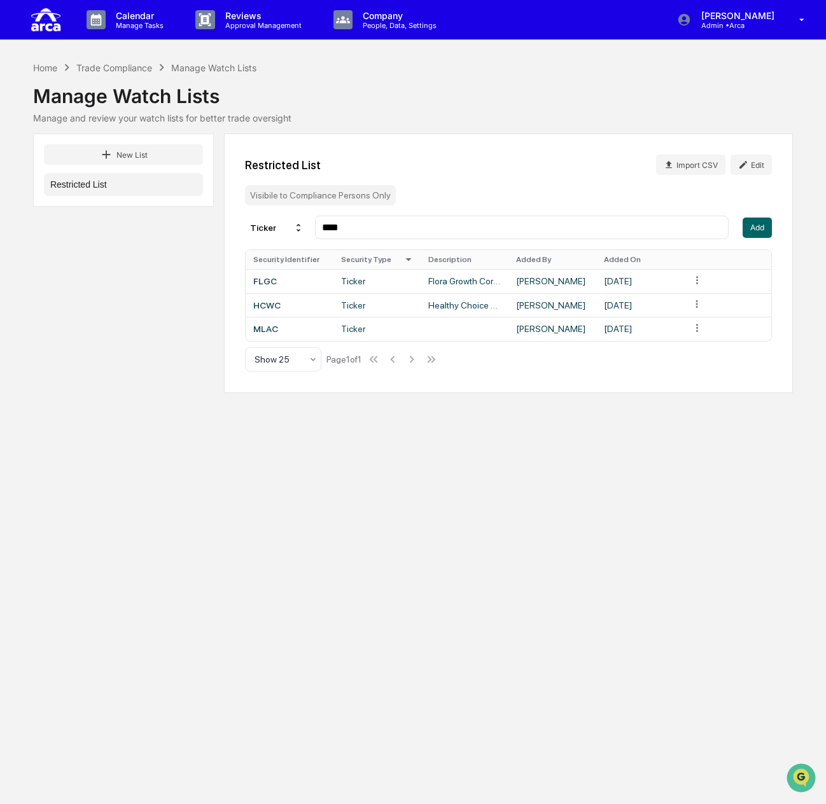
click at [421, 256] on th "Description" at bounding box center [465, 259] width 88 height 19
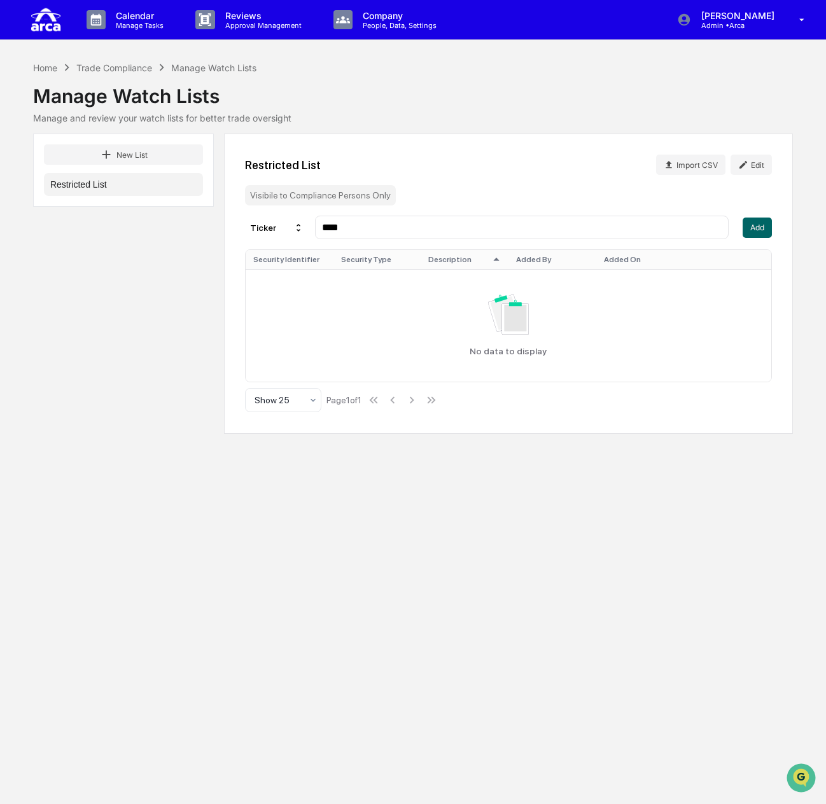
click at [402, 228] on input "****" at bounding box center [522, 227] width 402 height 12
click at [612, 170] on div "Restricted List Import CSV Edit" at bounding box center [508, 165] width 527 height 20
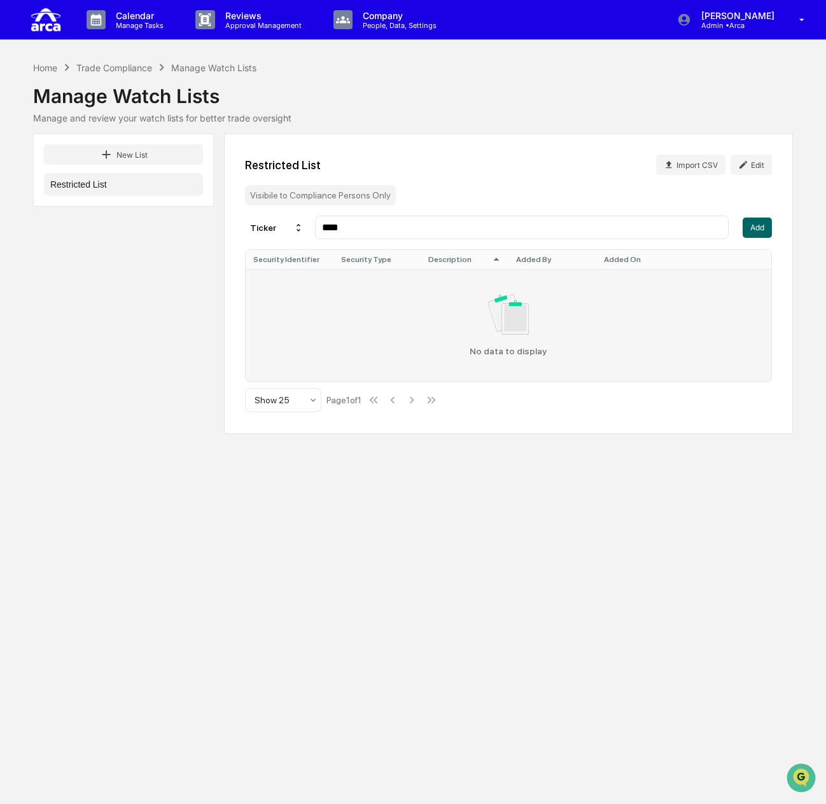
click at [527, 307] on img at bounding box center [508, 315] width 41 height 40
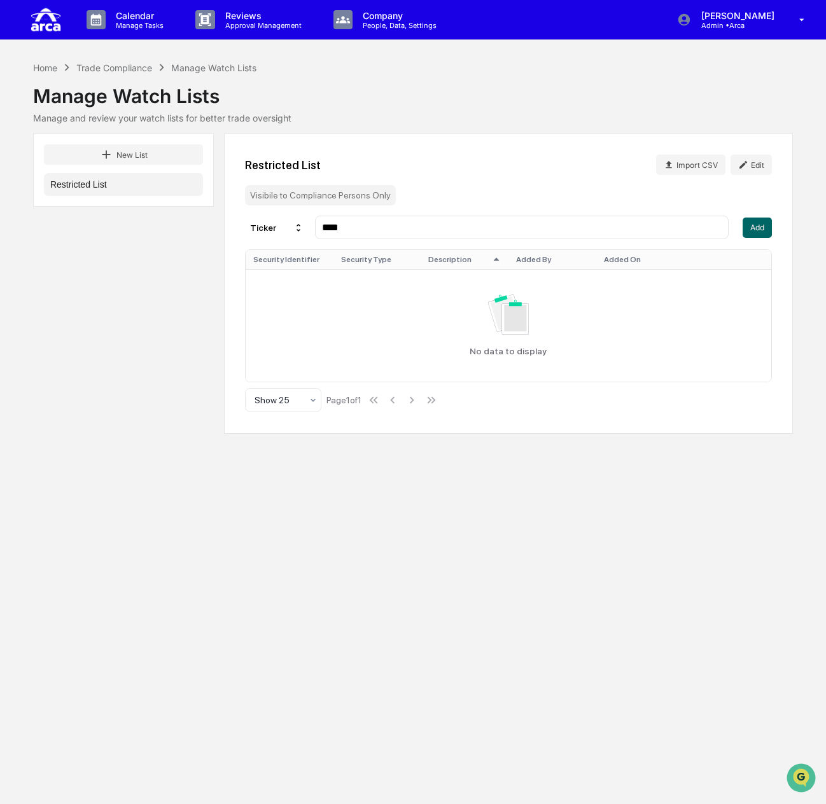
click at [372, 228] on input "****" at bounding box center [522, 227] width 402 height 12
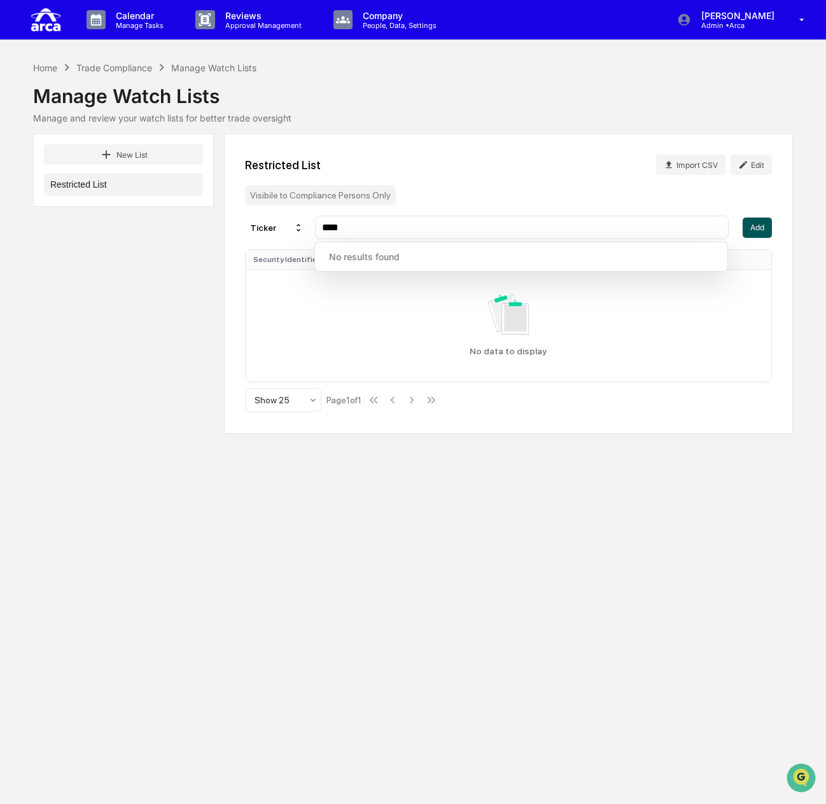
click at [765, 223] on button "Add" at bounding box center [757, 228] width 29 height 20
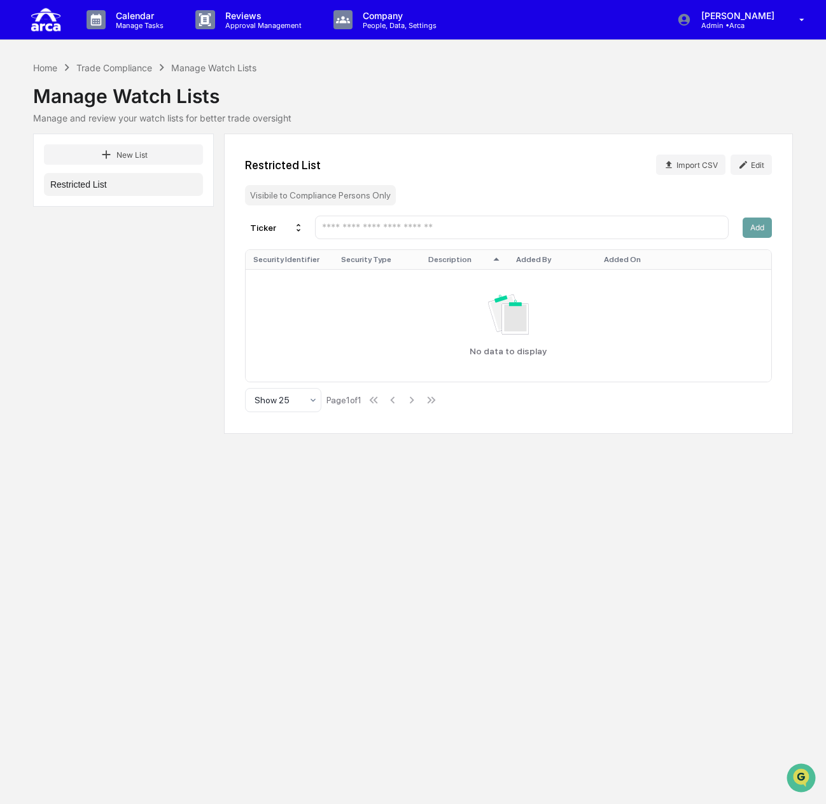
click at [578, 227] on input "text" at bounding box center [522, 227] width 402 height 12
click at [268, 263] on th "Security Identifier" at bounding box center [290, 259] width 88 height 19
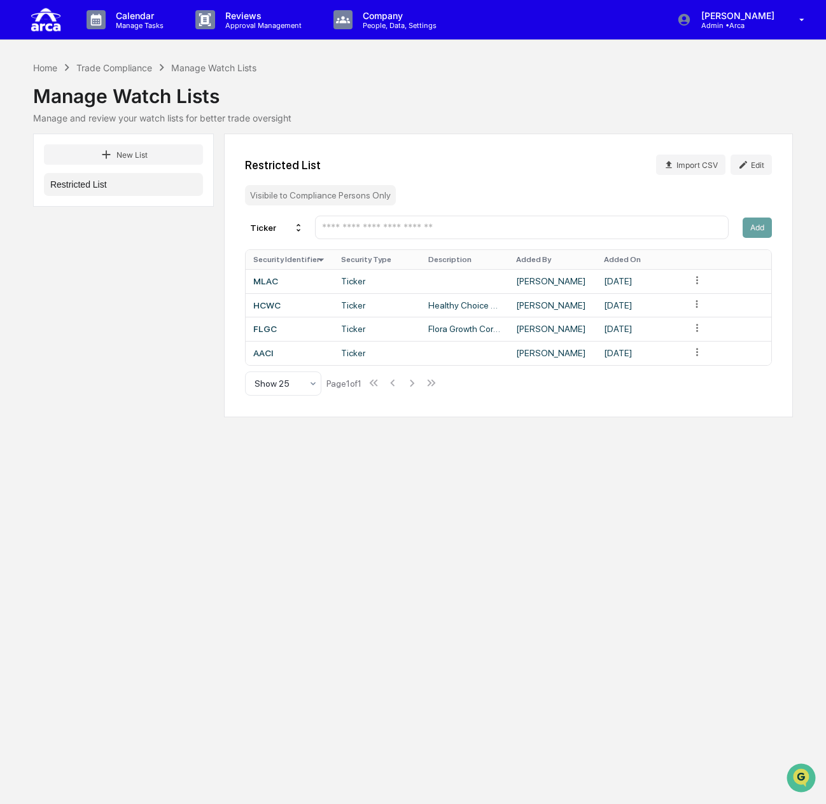
click at [391, 230] on input "text" at bounding box center [522, 227] width 402 height 12
click at [573, 236] on div at bounding box center [522, 228] width 414 height 24
click at [571, 232] on input "text" at bounding box center [522, 227] width 402 height 12
paste input "******"
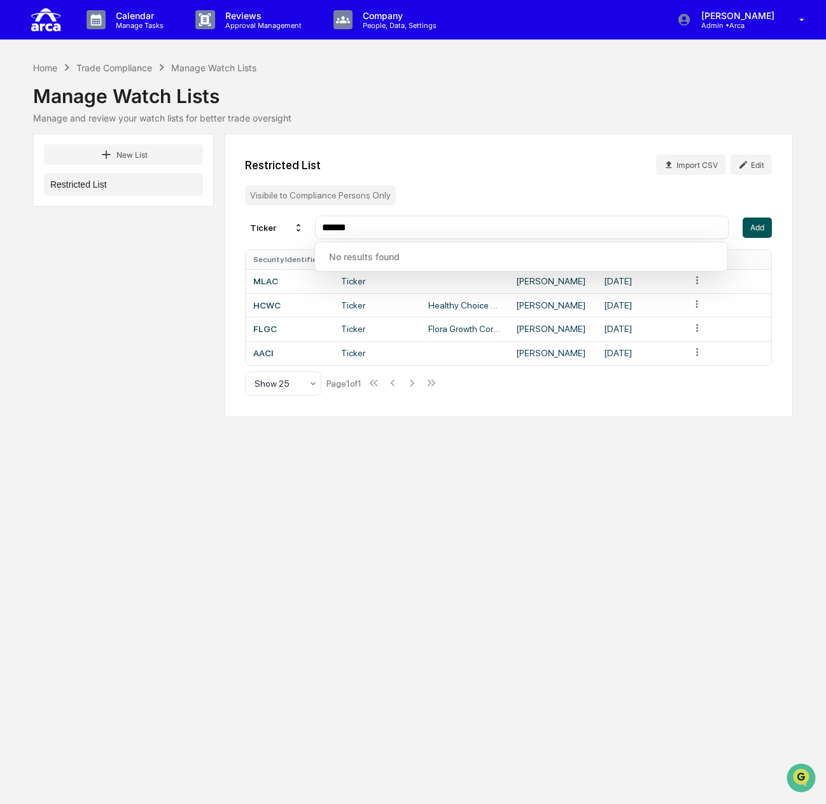
type input "******"
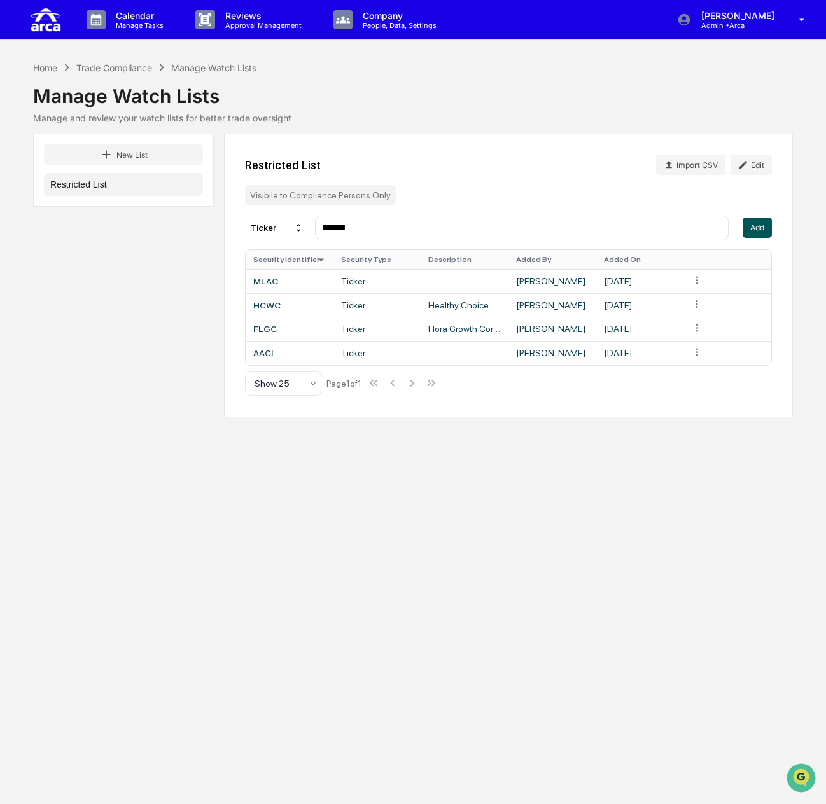
click at [763, 232] on button "Add" at bounding box center [757, 228] width 29 height 20
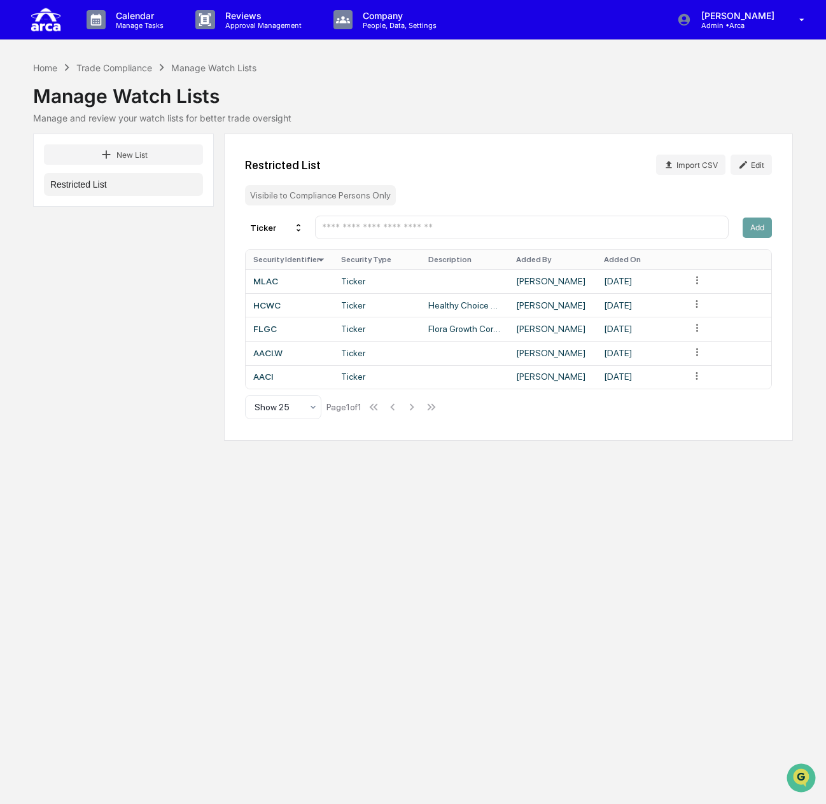
click at [373, 228] on input "text" at bounding box center [522, 227] width 402 height 12
paste input "******"
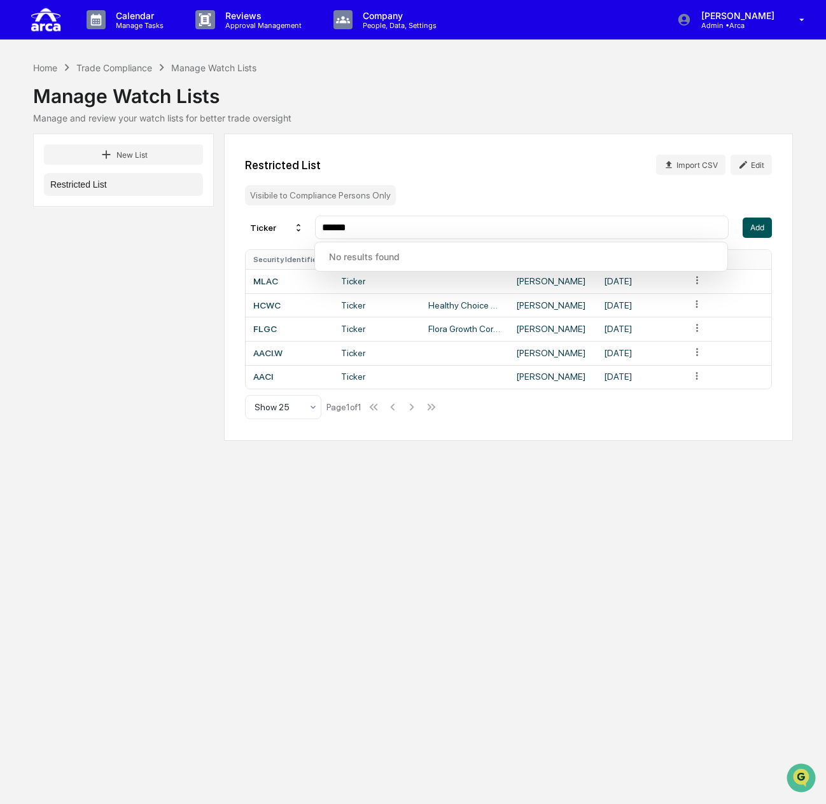
type input "******"
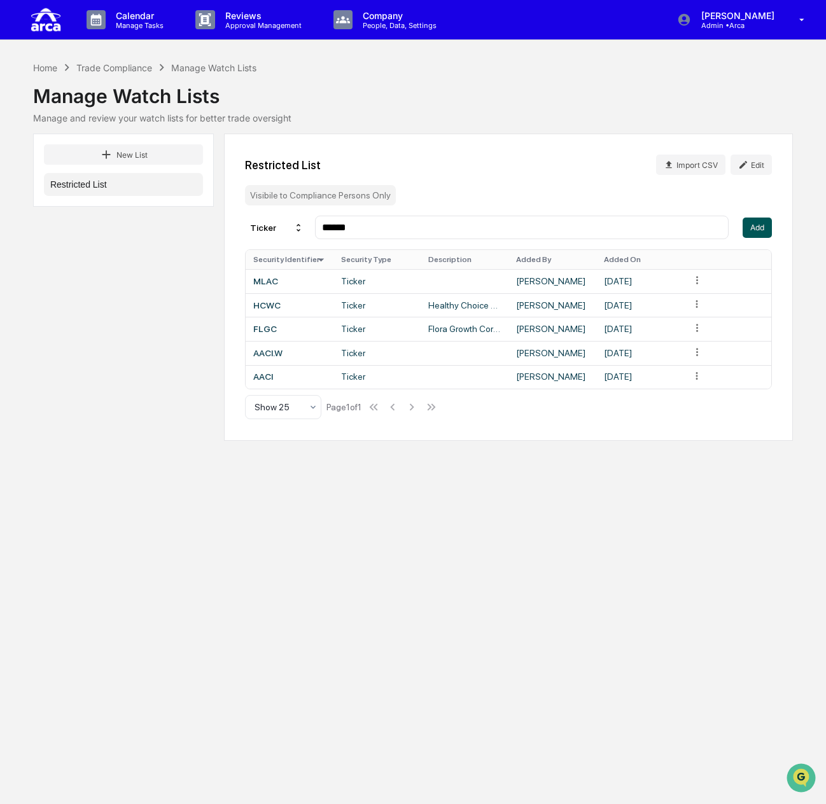
drag, startPoint x: 769, startPoint y: 223, endPoint x: 760, endPoint y: 225, distance: 9.0
click at [768, 223] on button "Add" at bounding box center [757, 228] width 29 height 20
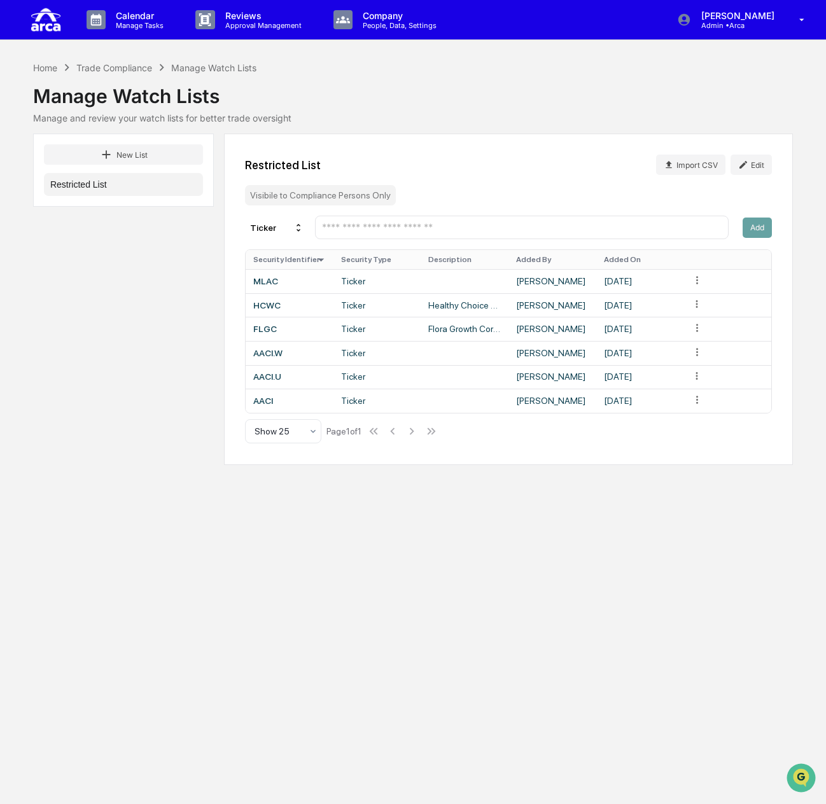
click at [481, 223] on input "text" at bounding box center [522, 227] width 402 height 12
paste input "**"
click at [426, 220] on div "****" at bounding box center [522, 228] width 414 height 24
click at [422, 230] on input "****" at bounding box center [522, 227] width 402 height 12
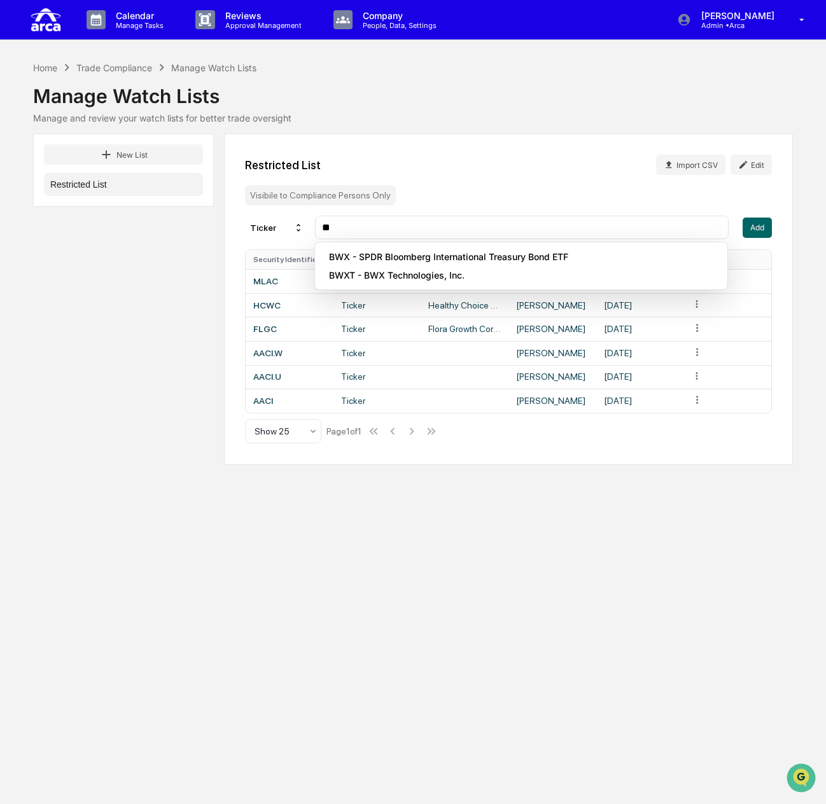
type input "*"
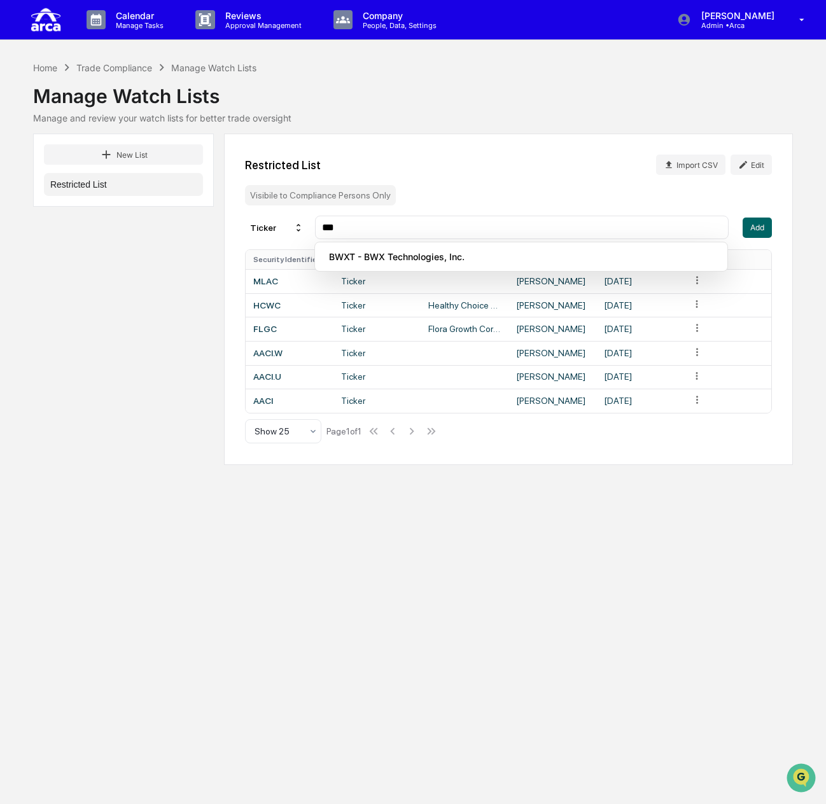
click at [422, 230] on input "**" at bounding box center [522, 227] width 402 height 12
type input "*"
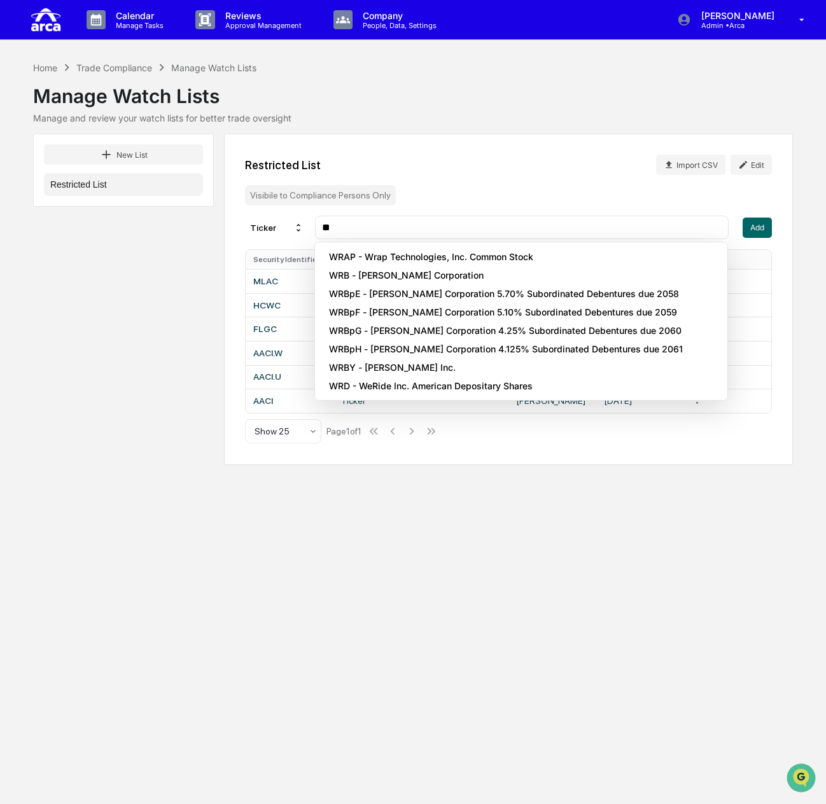
type input "*"
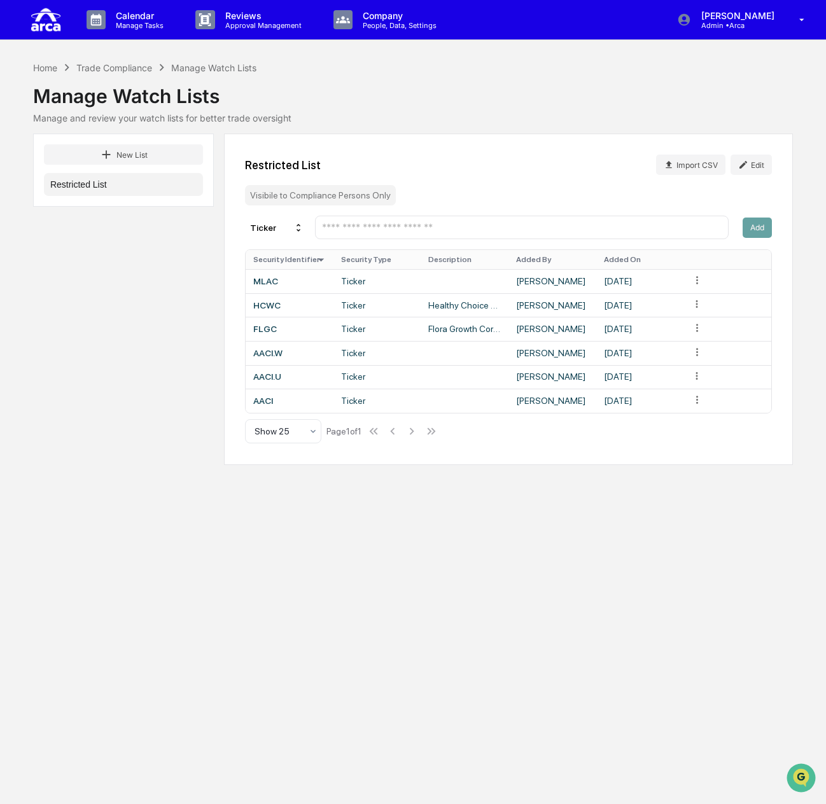
click at [578, 228] on input "text" at bounding box center [522, 227] width 402 height 12
click at [340, 230] on input "text" at bounding box center [522, 227] width 402 height 12
paste input "**"
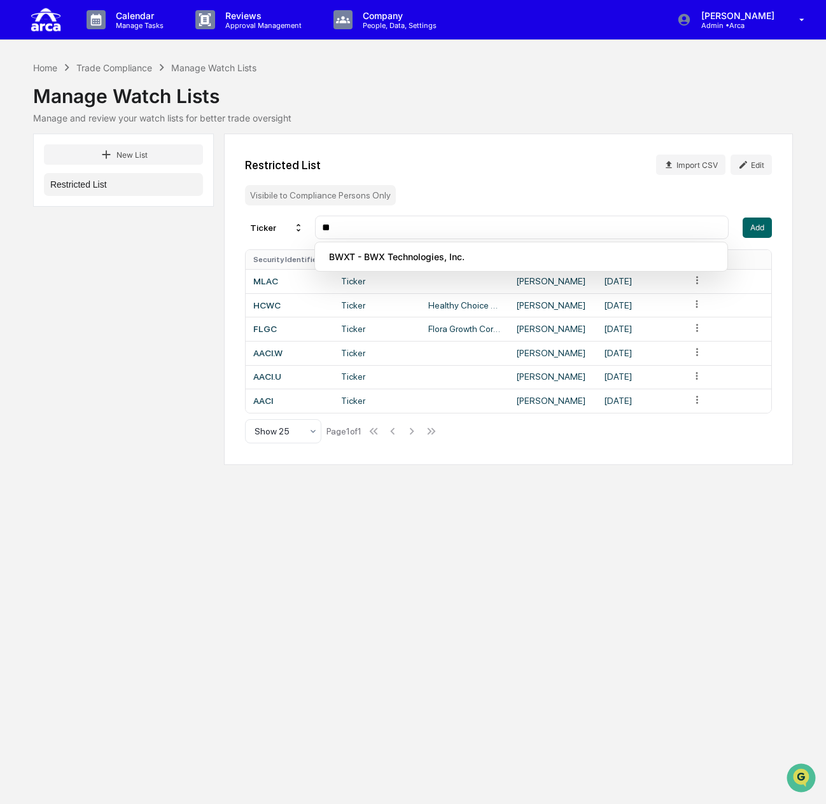
click at [463, 228] on input "**" at bounding box center [522, 227] width 402 height 12
type input "**"
click at [528, 187] on div "Restricted List Import CSV Edit Visibile to Compliance Persons Only Ticker ** A…" at bounding box center [508, 299] width 569 height 331
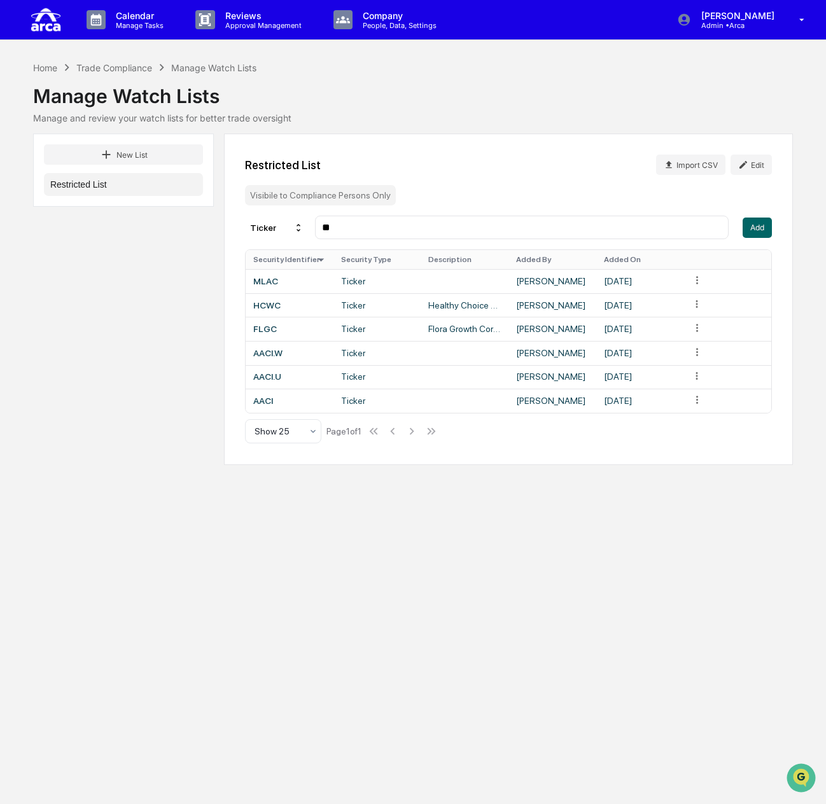
click at [401, 226] on input "**" at bounding box center [522, 227] width 402 height 12
click at [375, 225] on input "**" at bounding box center [522, 227] width 402 height 12
click at [391, 230] on input "**" at bounding box center [522, 227] width 402 height 12
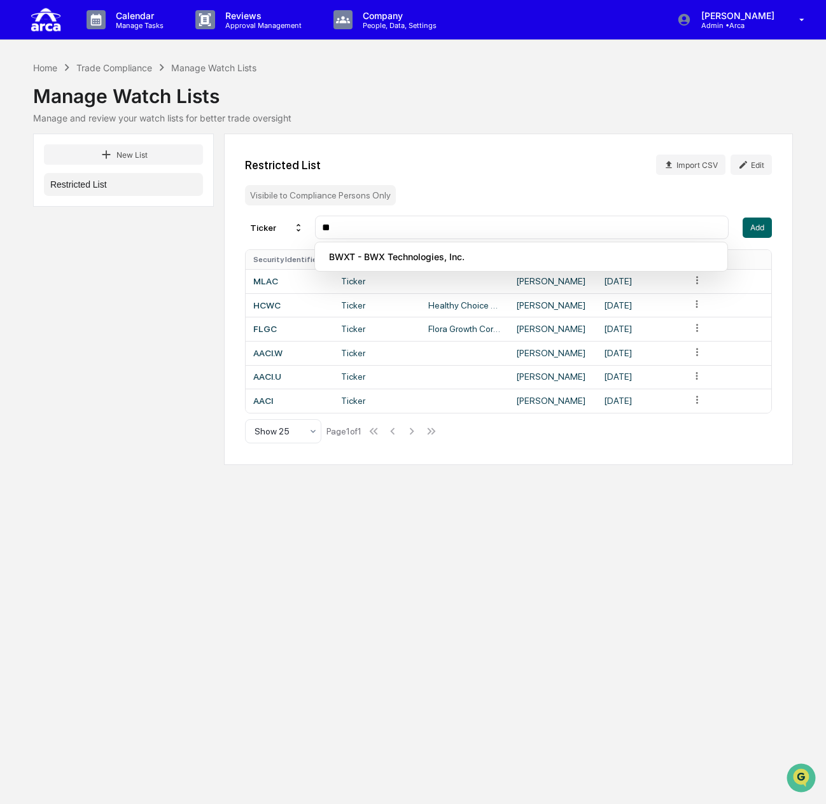
click at [563, 186] on div "Restricted List Import CSV Edit Visibile to Compliance Persons Only Ticker ** A…" at bounding box center [508, 299] width 569 height 331
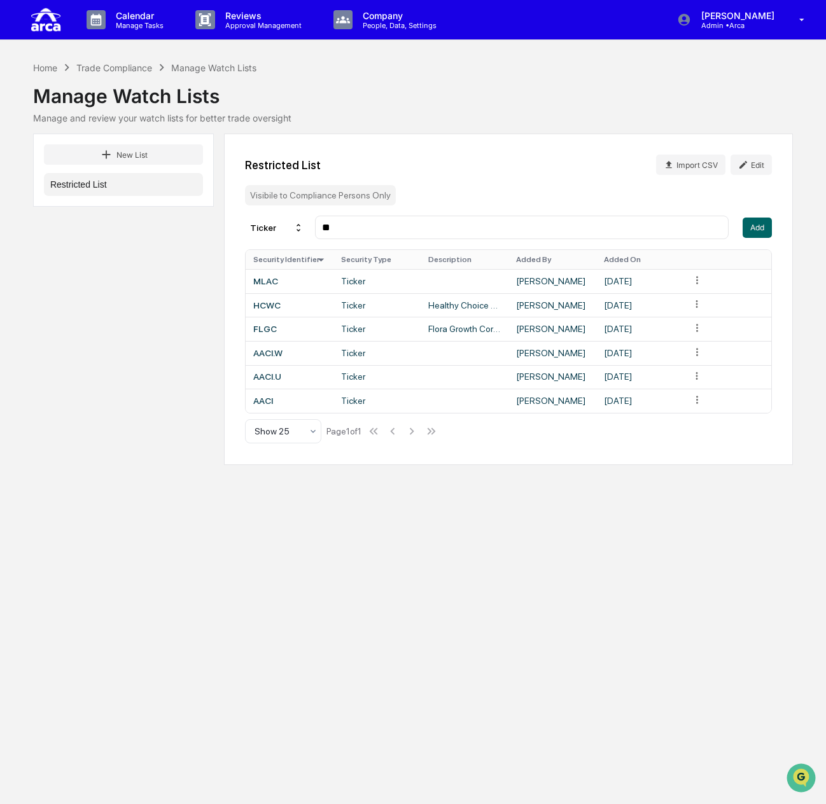
click at [381, 226] on input "**" at bounding box center [522, 227] width 402 height 12
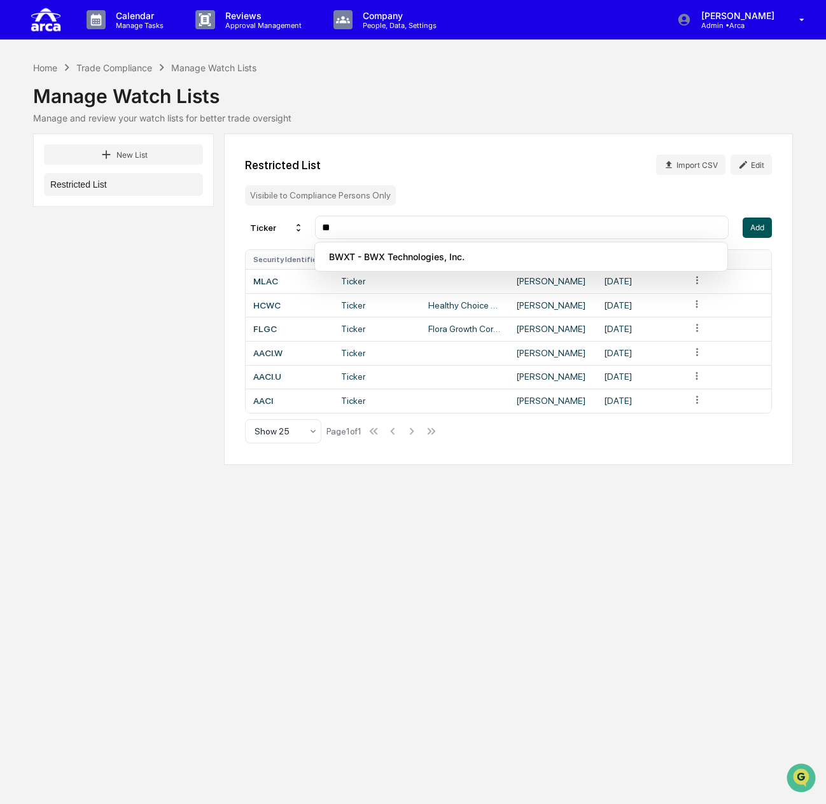
click at [750, 227] on button "Add" at bounding box center [757, 228] width 29 height 20
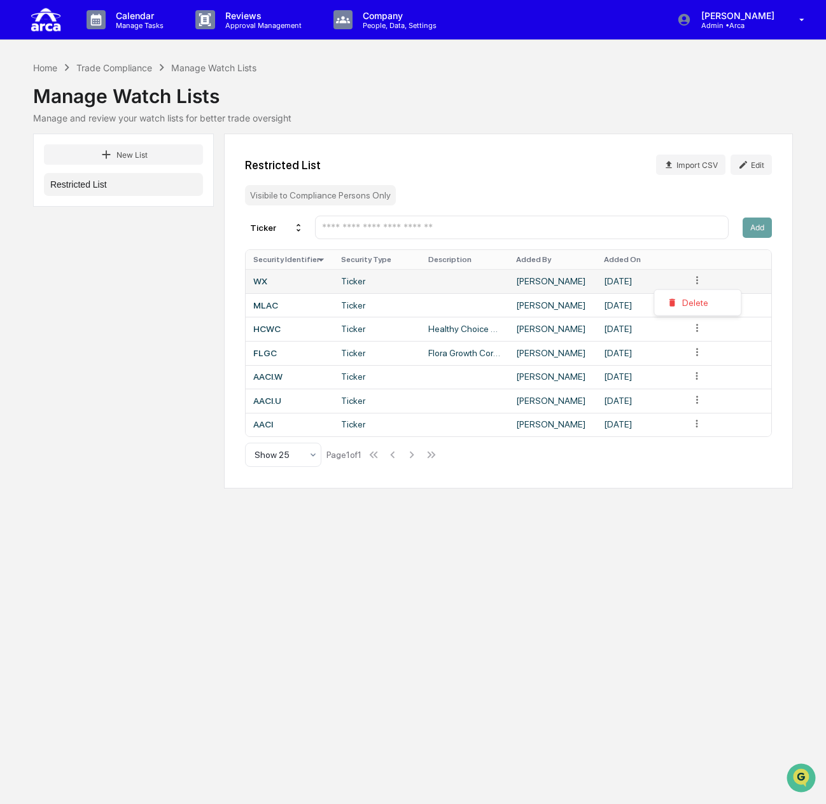
click at [701, 281] on html "Calendar Manage Tasks Reviews Approval Management Company People, Data, Setting…" at bounding box center [413, 402] width 826 height 804
click at [436, 284] on html "Calendar Manage Tasks Reviews Approval Management Company People, Data, Setting…" at bounding box center [413, 402] width 826 height 804
click at [436, 284] on td at bounding box center [465, 281] width 88 height 24
click at [748, 165] on button "Edit" at bounding box center [750, 165] width 41 height 20
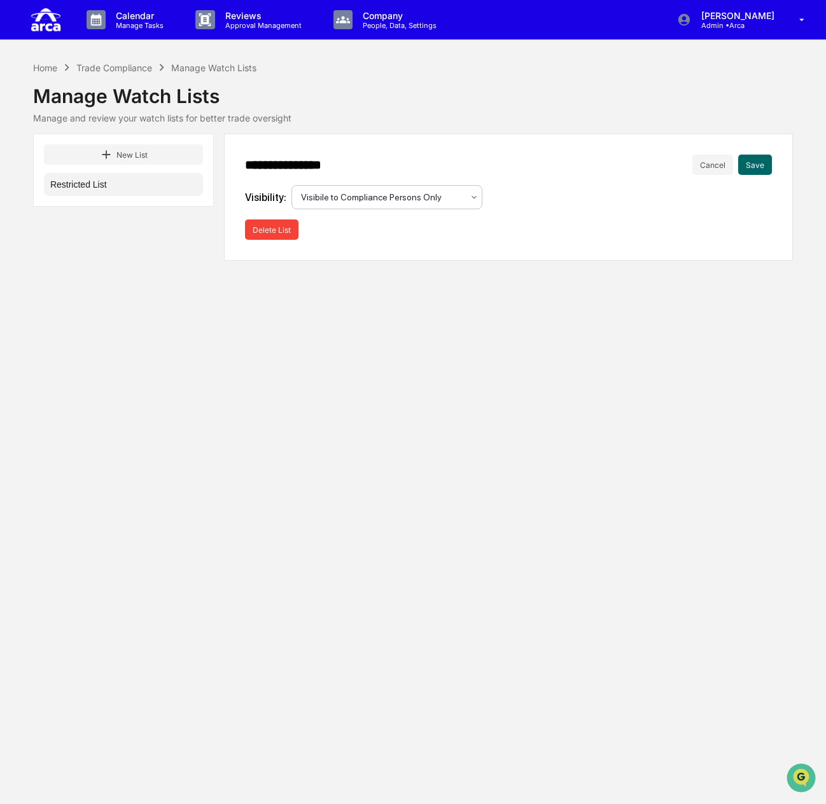
click at [409, 193] on div at bounding box center [382, 197] width 162 height 13
click at [415, 221] on div "Visible to All" at bounding box center [384, 227] width 190 height 25
click at [755, 167] on button "Save" at bounding box center [755, 165] width 34 height 20
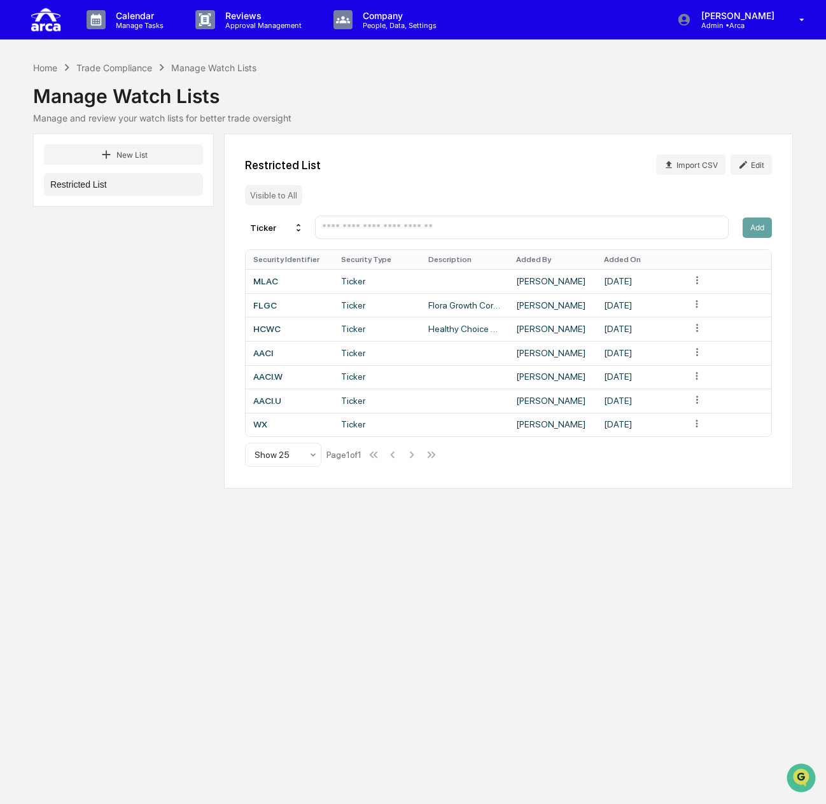
click at [500, 228] on input "text" at bounding box center [522, 227] width 402 height 12
paste input "****"
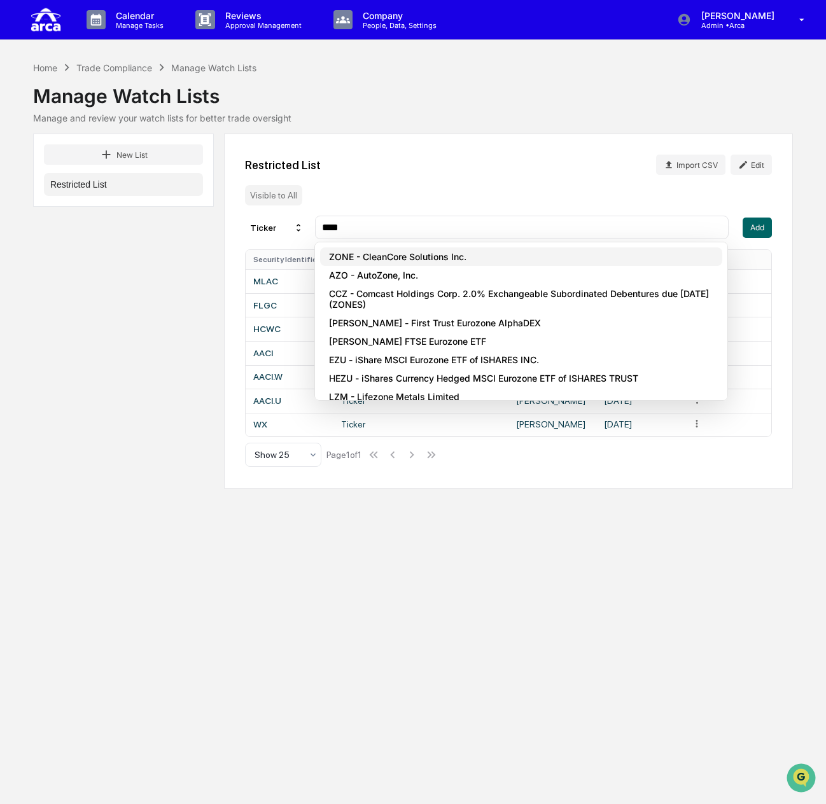
type input "****"
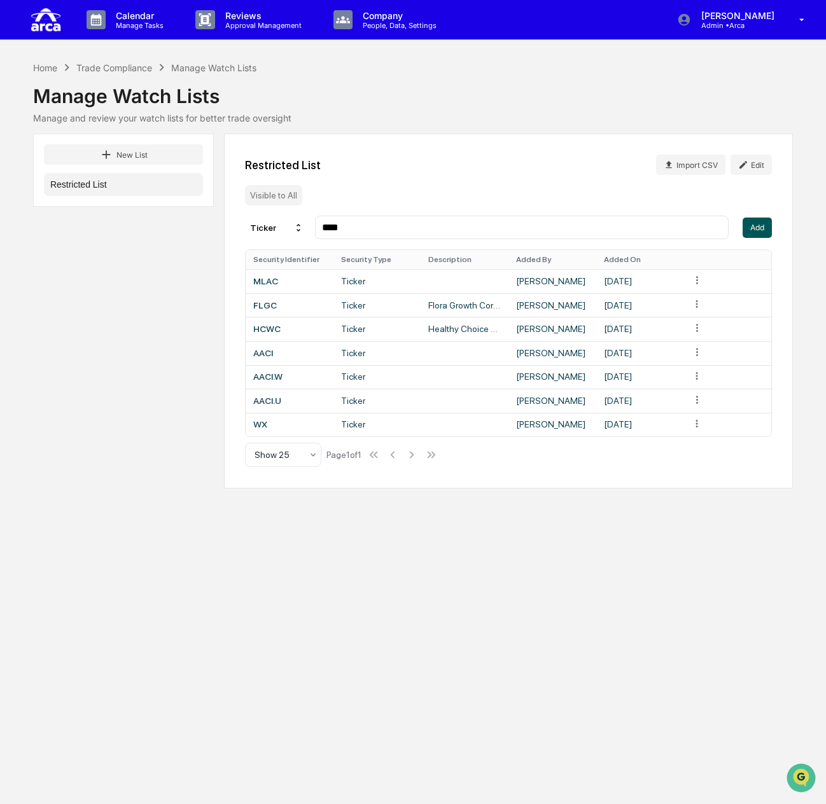
click at [754, 225] on button "Add" at bounding box center [757, 228] width 29 height 20
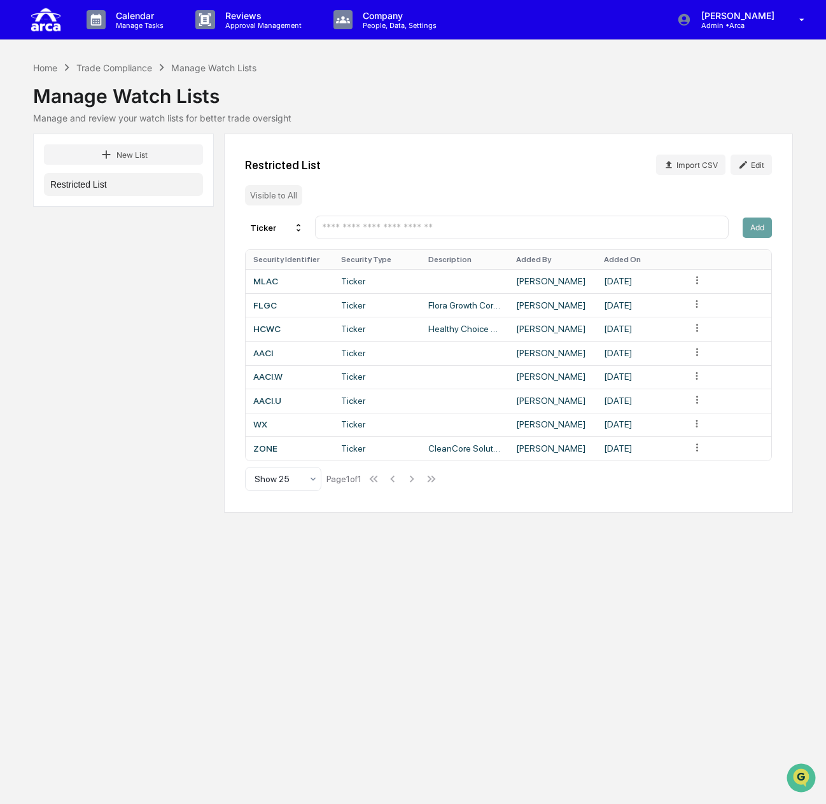
click at [404, 227] on input "text" at bounding box center [522, 227] width 402 height 12
paste input "****"
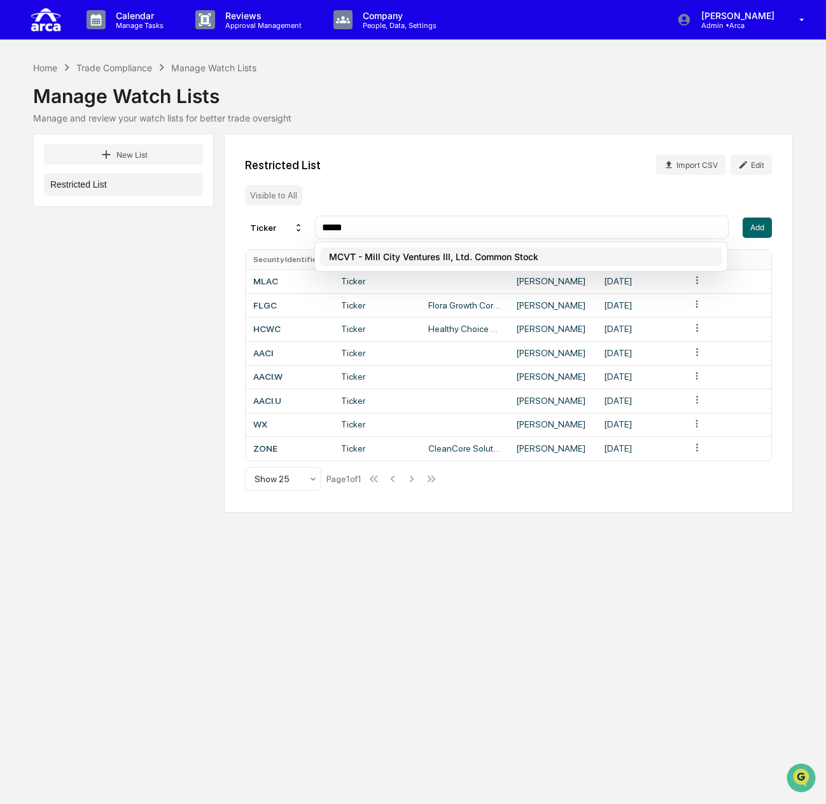
type input "****"
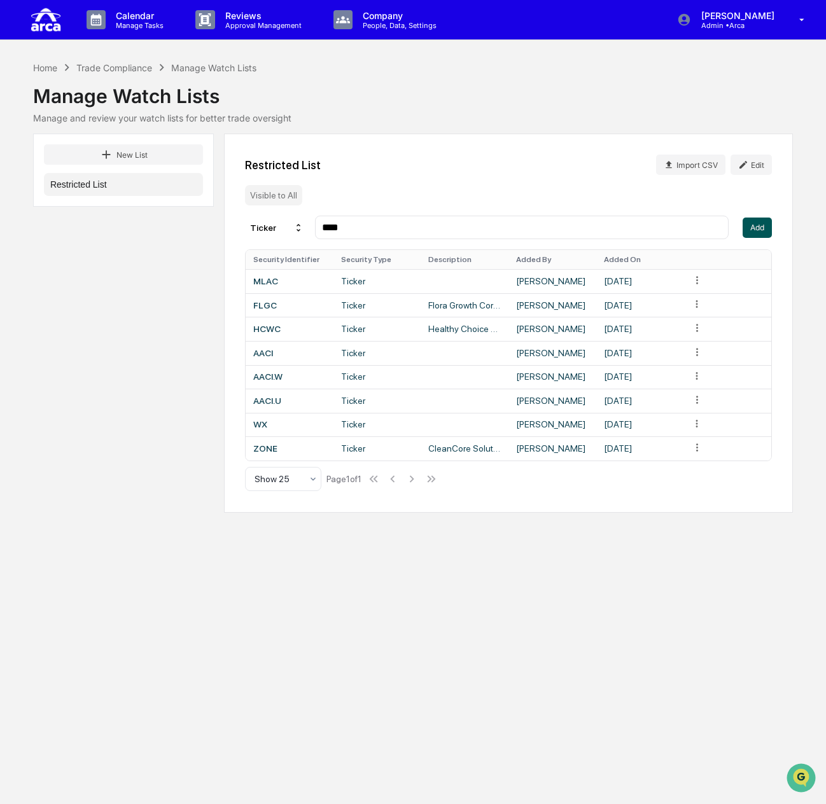
click at [755, 227] on button "Add" at bounding box center [757, 228] width 29 height 20
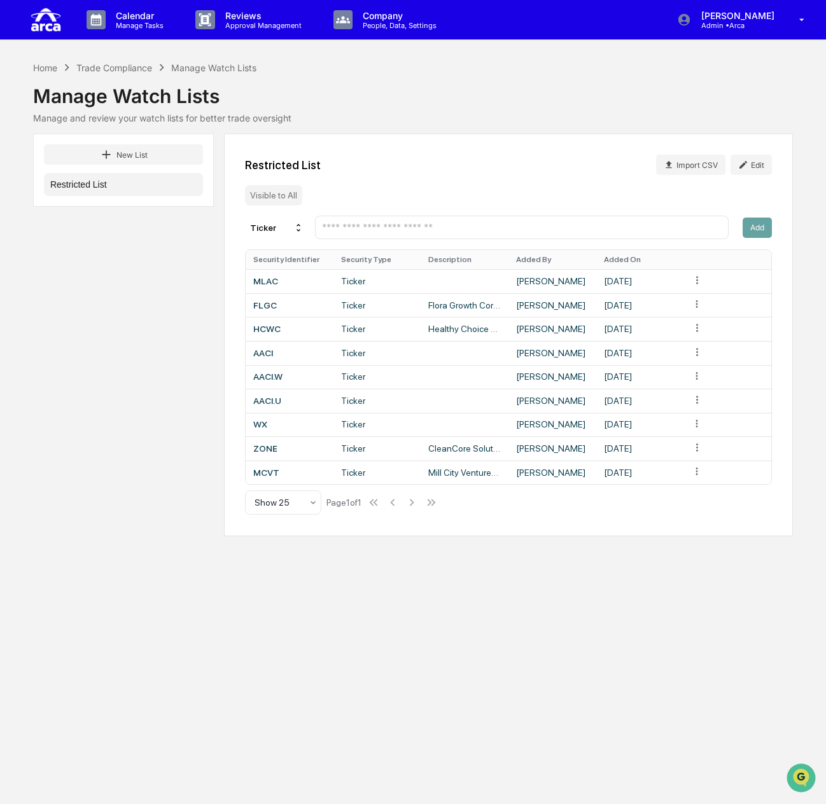
click at [481, 223] on input "text" at bounding box center [522, 227] width 402 height 12
paste input "***"
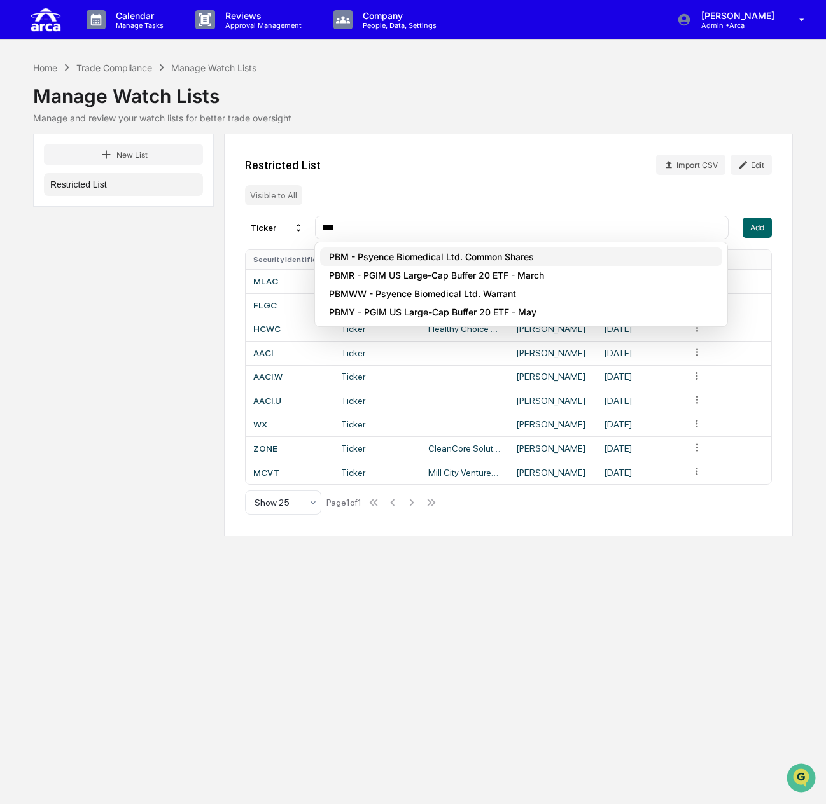
type input "***"
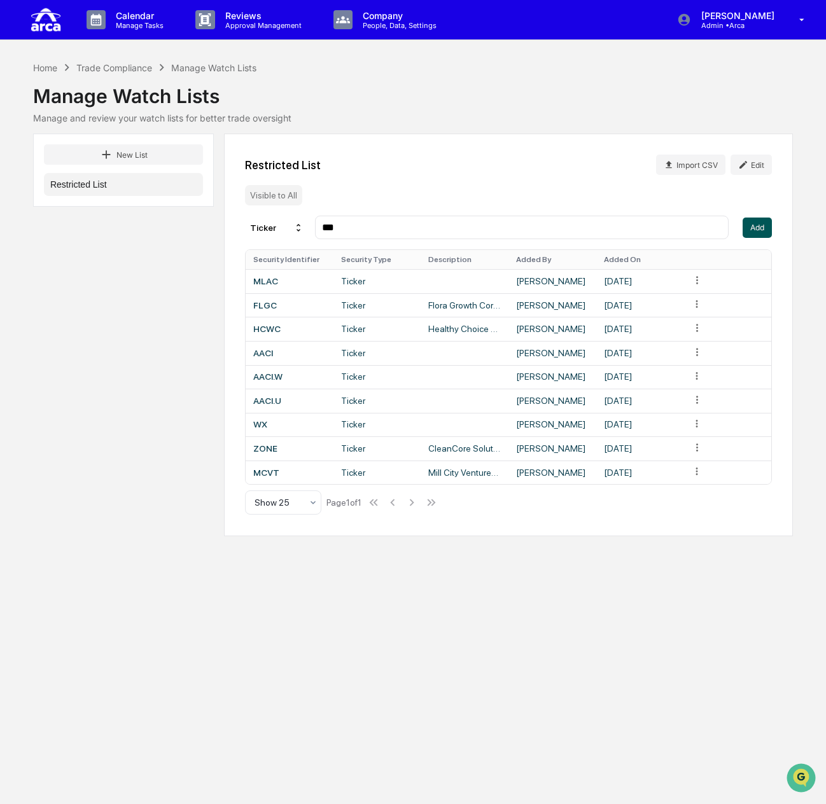
click at [759, 225] on button "Add" at bounding box center [757, 228] width 29 height 20
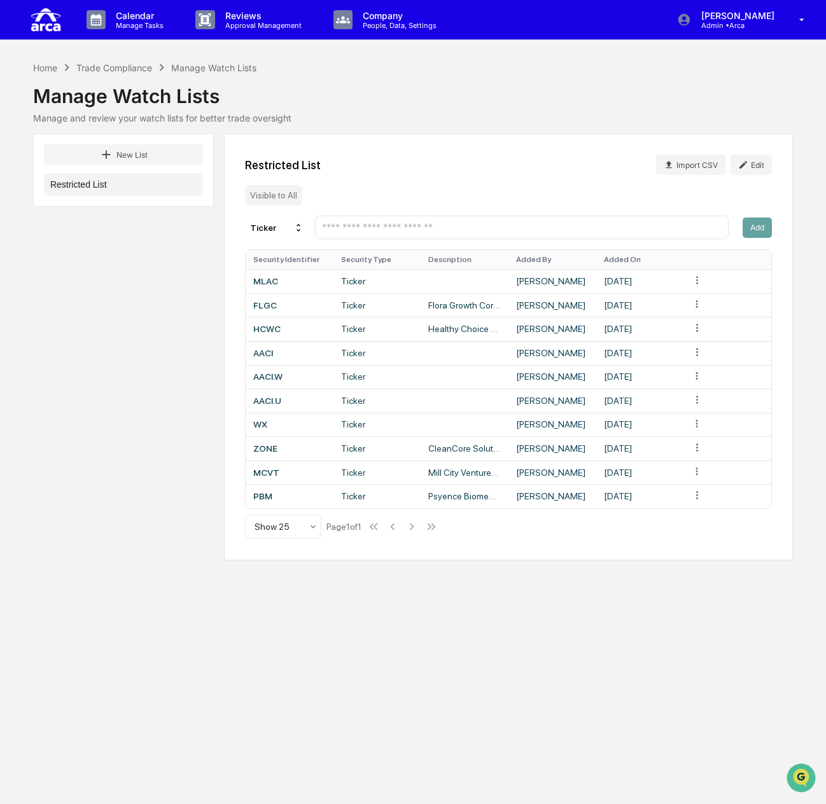
click at [328, 236] on div at bounding box center [522, 228] width 414 height 24
click at [332, 230] on input "text" at bounding box center [522, 227] width 402 height 12
paste input "***"
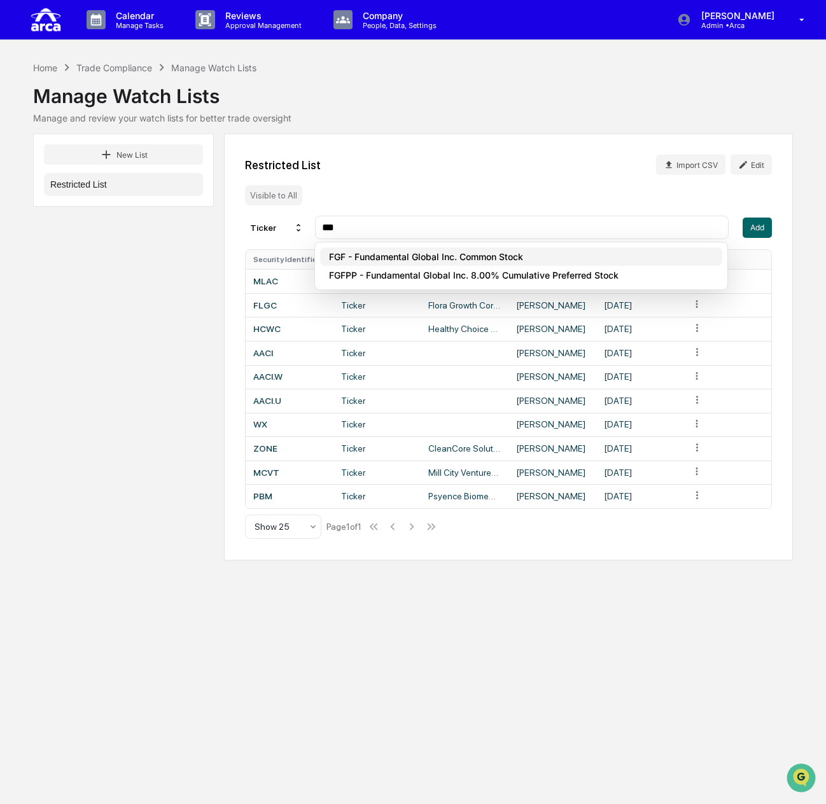
type input "***"
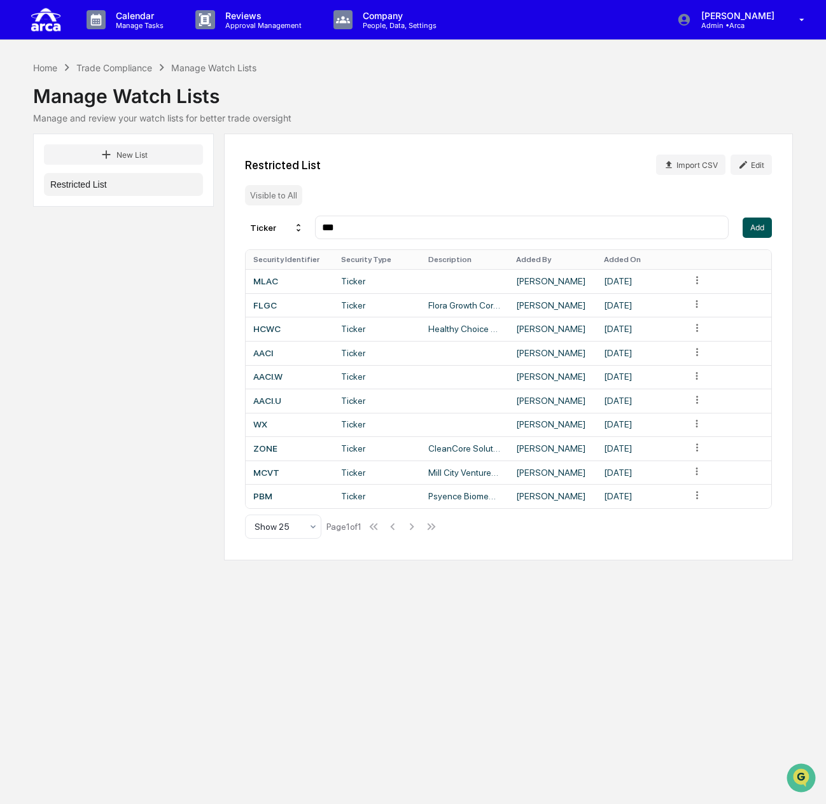
click at [751, 232] on button "Add" at bounding box center [757, 228] width 29 height 20
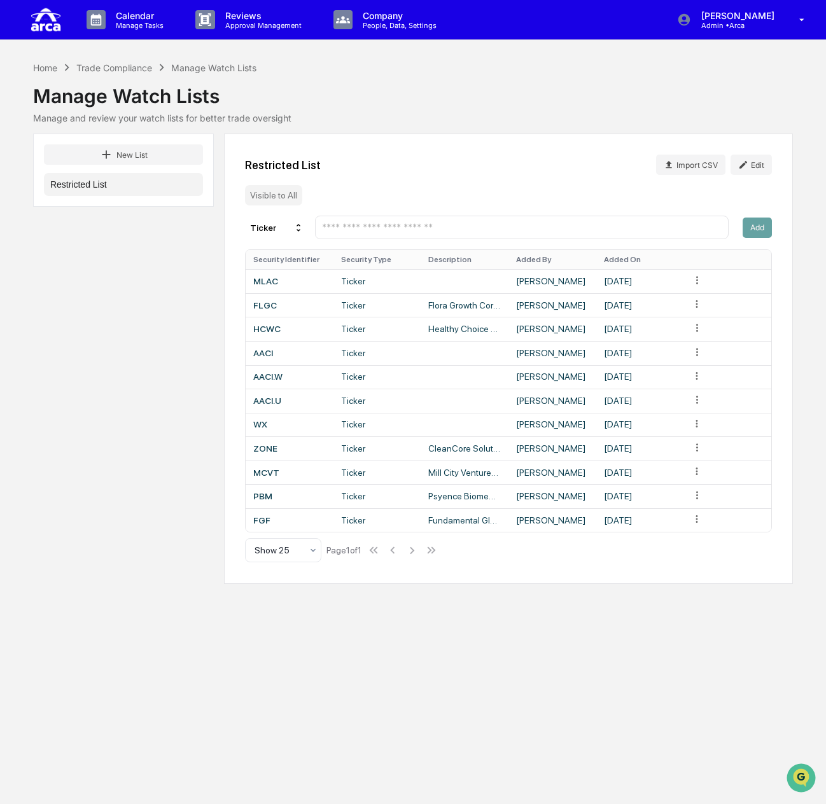
click at [424, 231] on input "text" at bounding box center [522, 227] width 402 height 12
paste input "******"
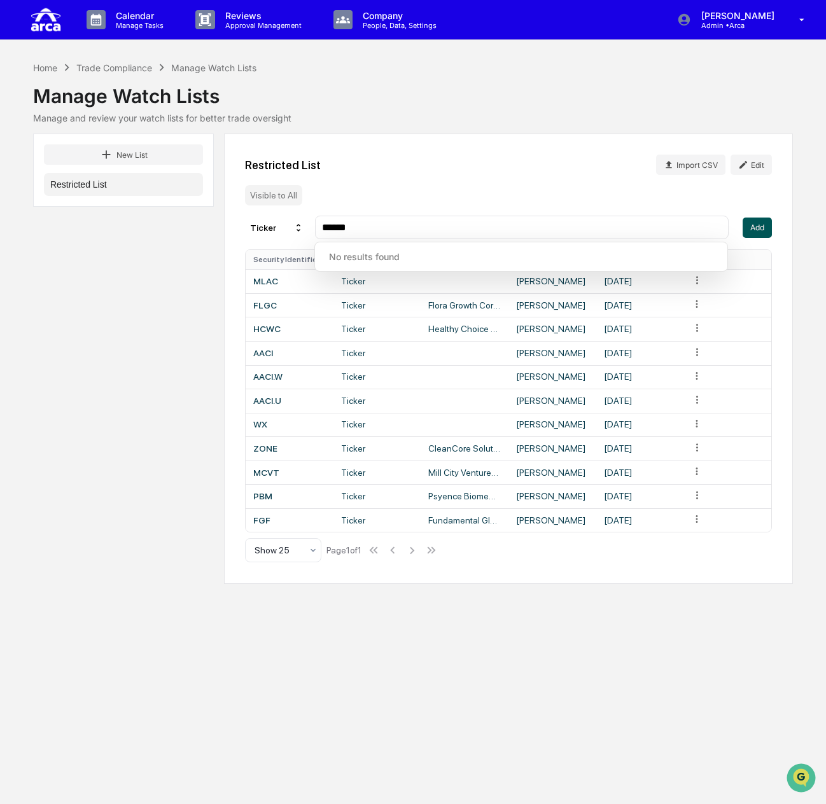
type input "******"
click at [757, 231] on button "Add" at bounding box center [757, 228] width 29 height 20
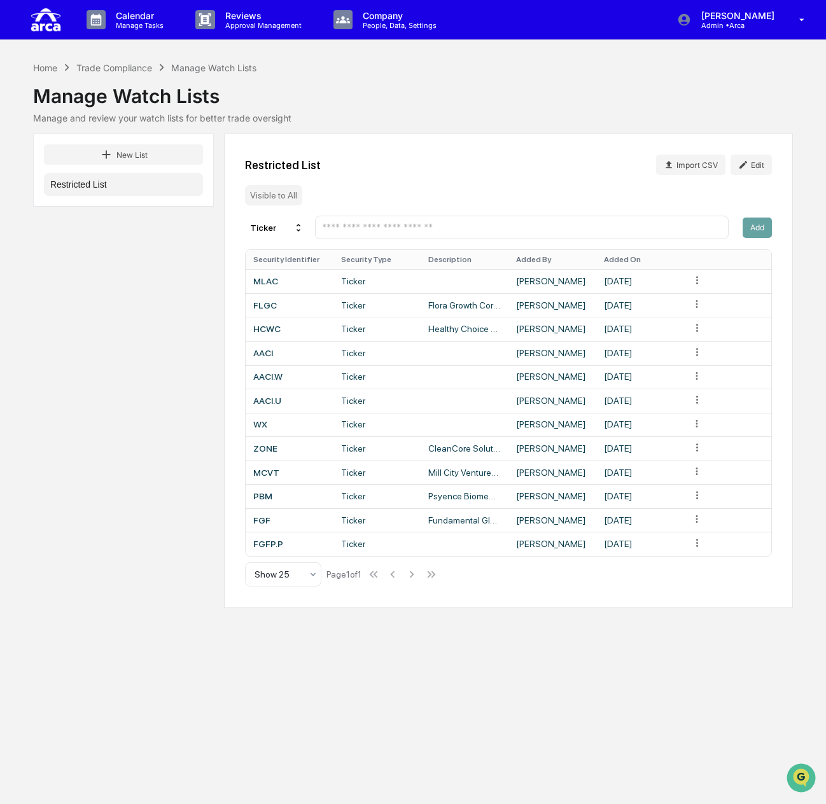
click at [498, 221] on input "text" at bounding box center [522, 227] width 402 height 12
paste input "****"
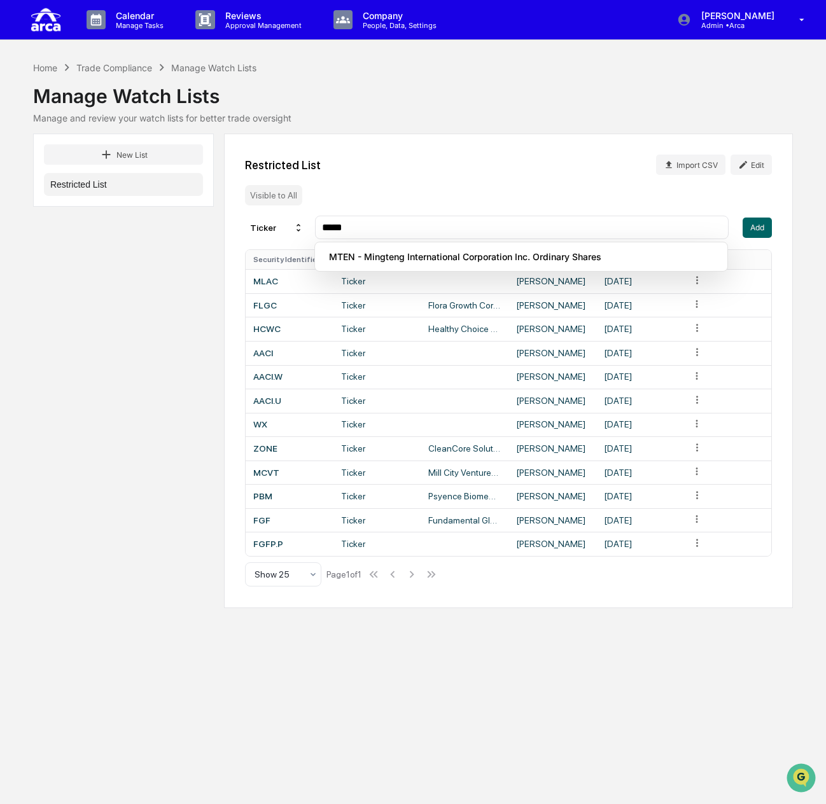
click at [386, 232] on input "****" at bounding box center [522, 227] width 402 height 12
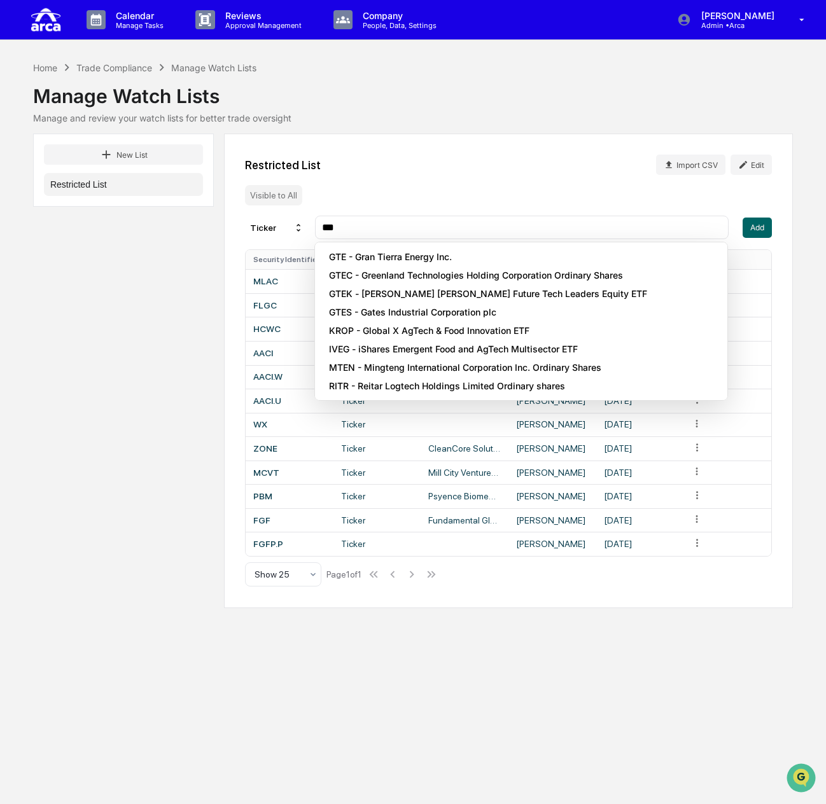
type input "*"
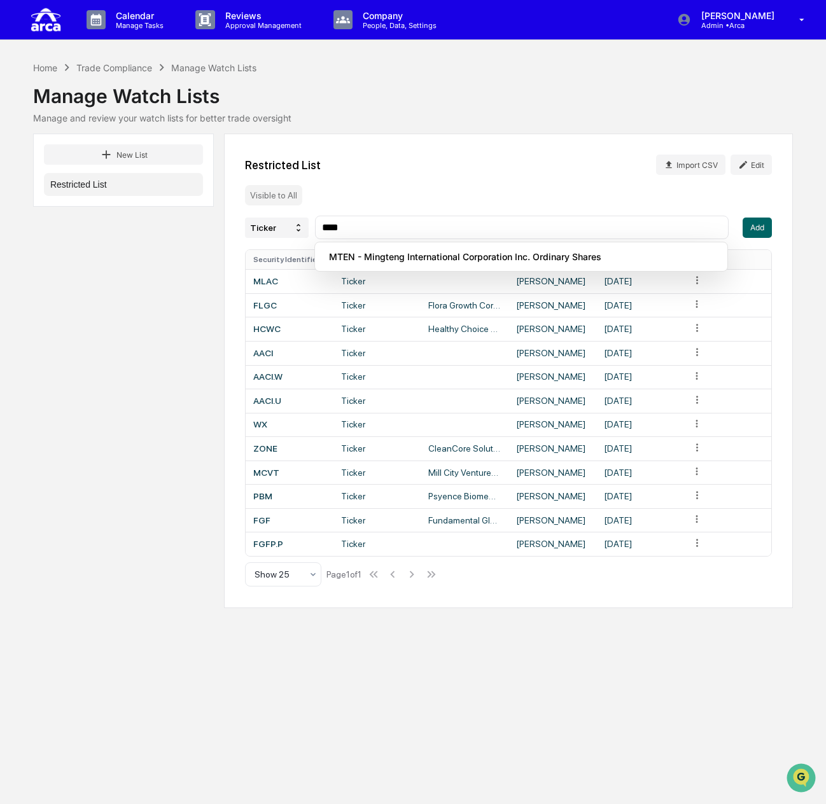
drag, startPoint x: 350, startPoint y: 225, endPoint x: 301, endPoint y: 222, distance: 49.1
click at [301, 222] on div "Ticker ****" at bounding box center [487, 228] width 484 height 24
type input "****"
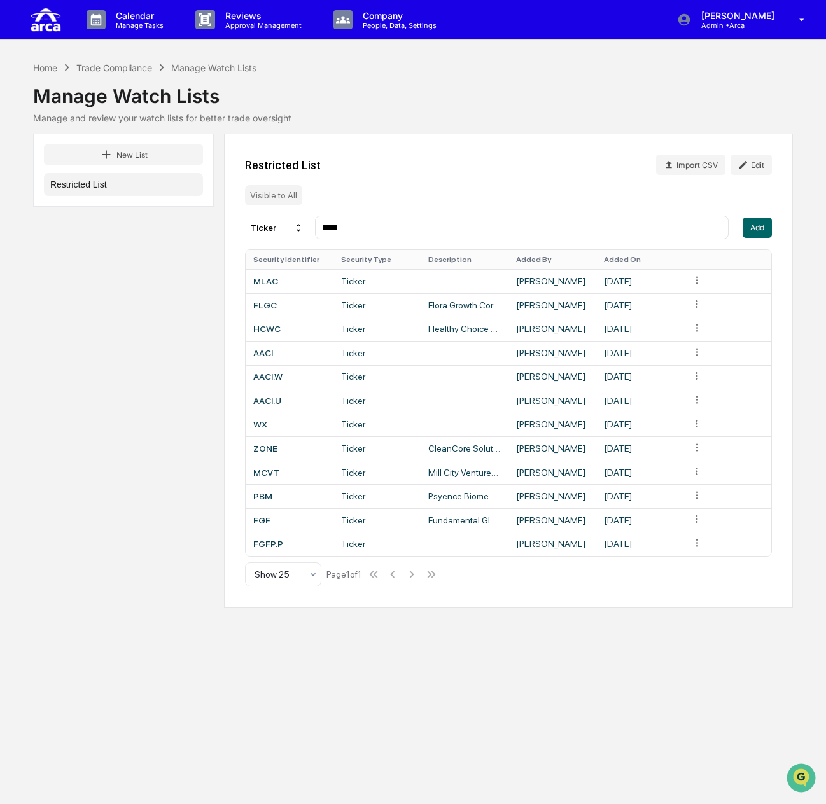
click at [369, 228] on input "****" at bounding box center [522, 227] width 402 height 12
click at [756, 228] on button "Add" at bounding box center [757, 228] width 29 height 20
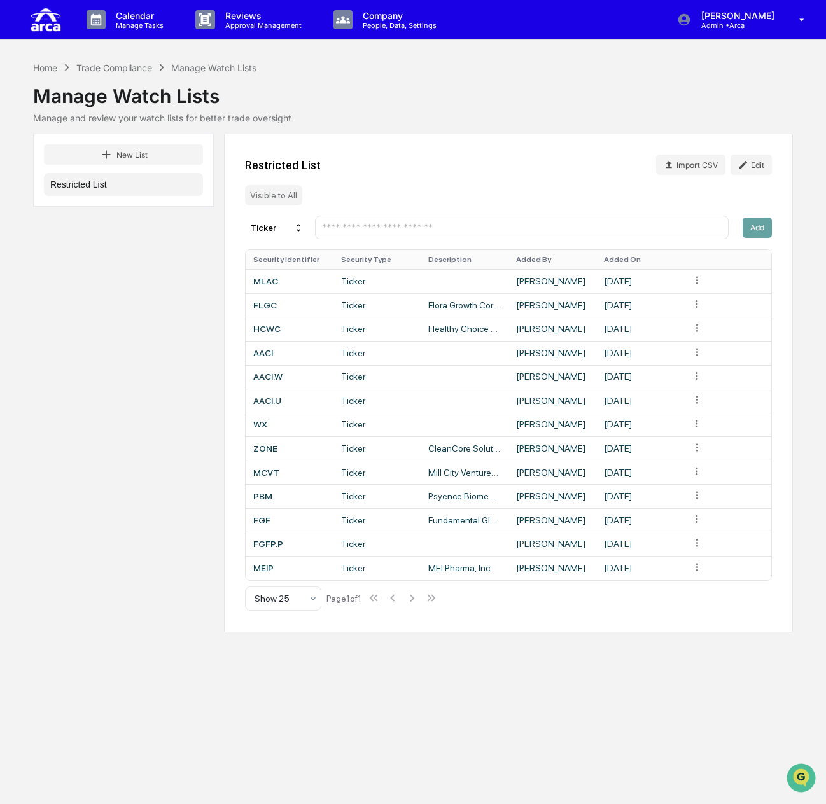
click at [431, 218] on div at bounding box center [522, 228] width 414 height 24
click at [424, 230] on input "text" at bounding box center [522, 227] width 402 height 12
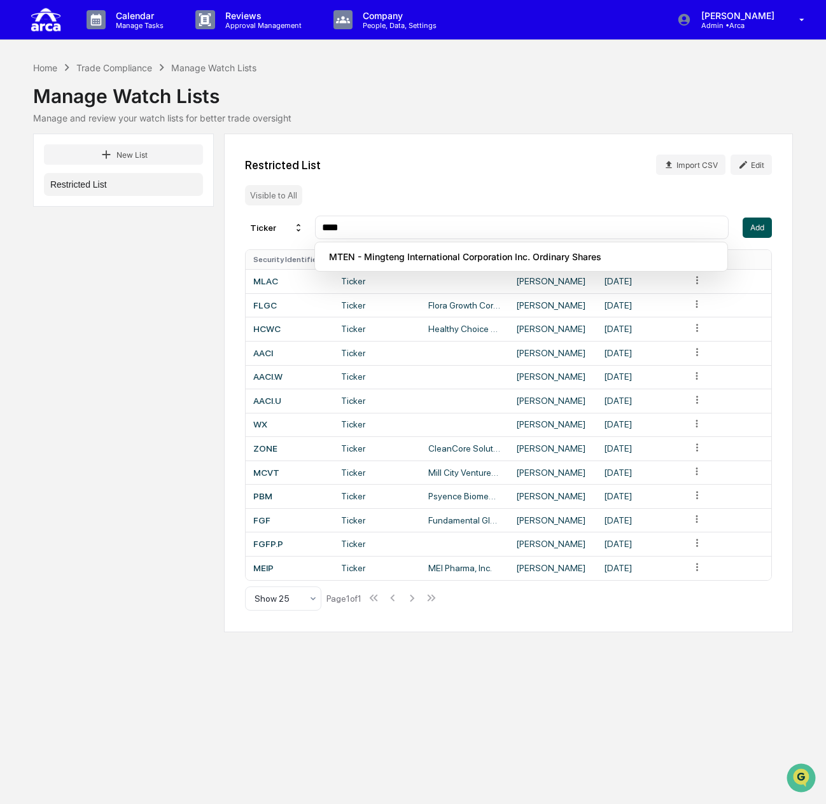
type input "****"
click at [753, 228] on button "Add" at bounding box center [757, 228] width 29 height 20
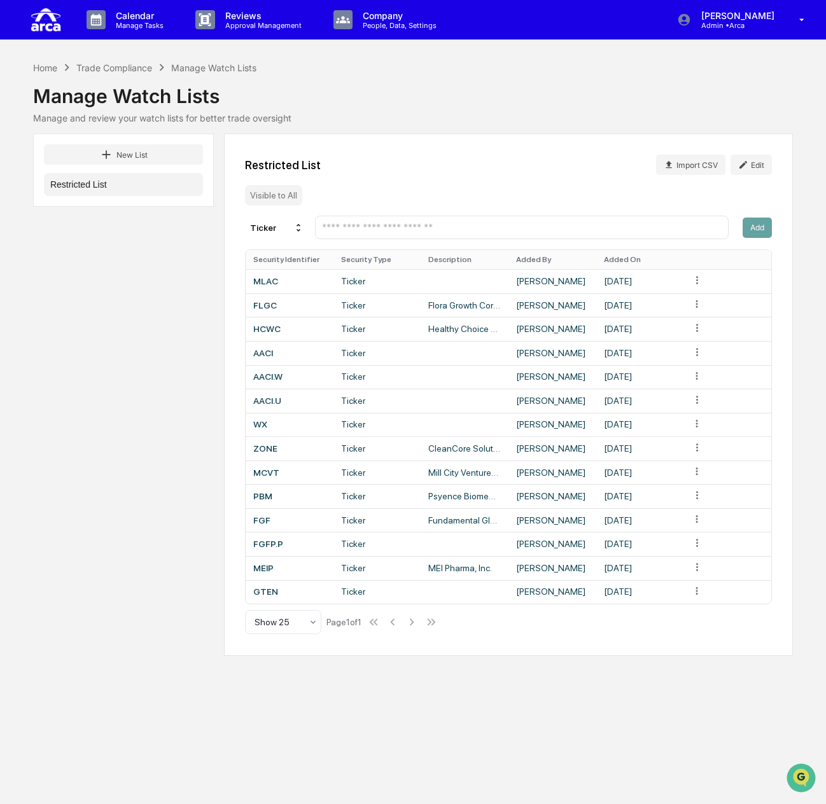
click at [598, 226] on input "text" at bounding box center [522, 227] width 402 height 12
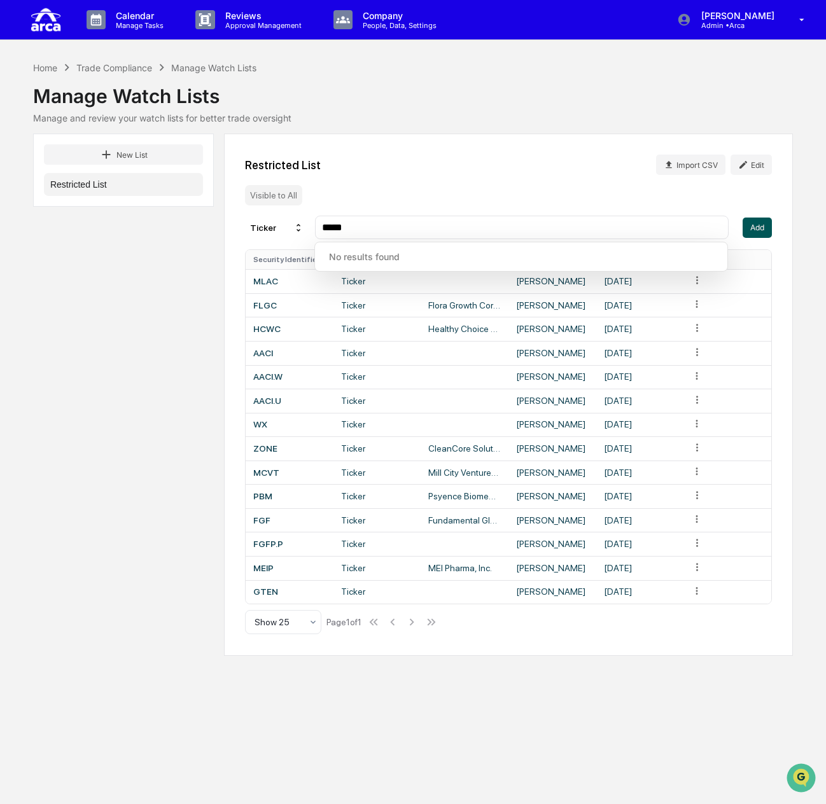
type input "*****"
click at [750, 228] on button "Add" at bounding box center [757, 228] width 29 height 20
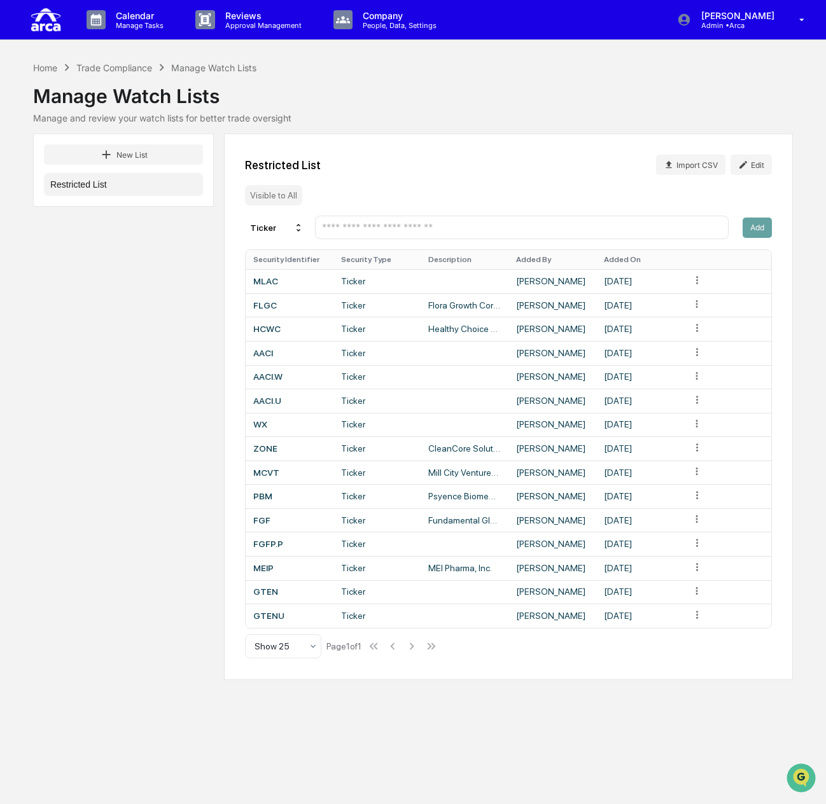
click at [548, 234] on input "text" at bounding box center [522, 227] width 402 height 12
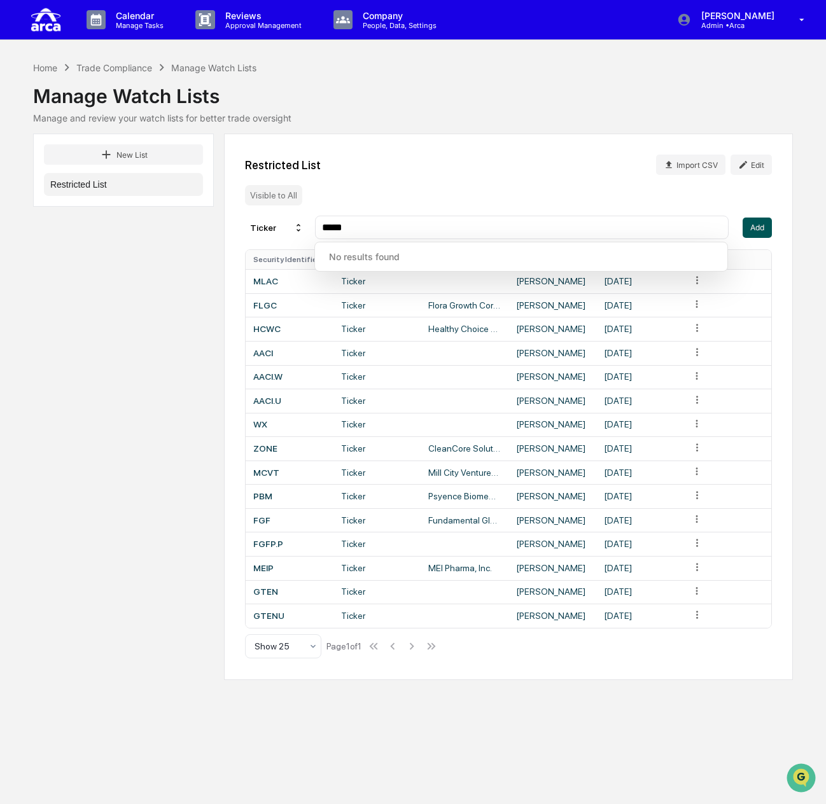
type input "*****"
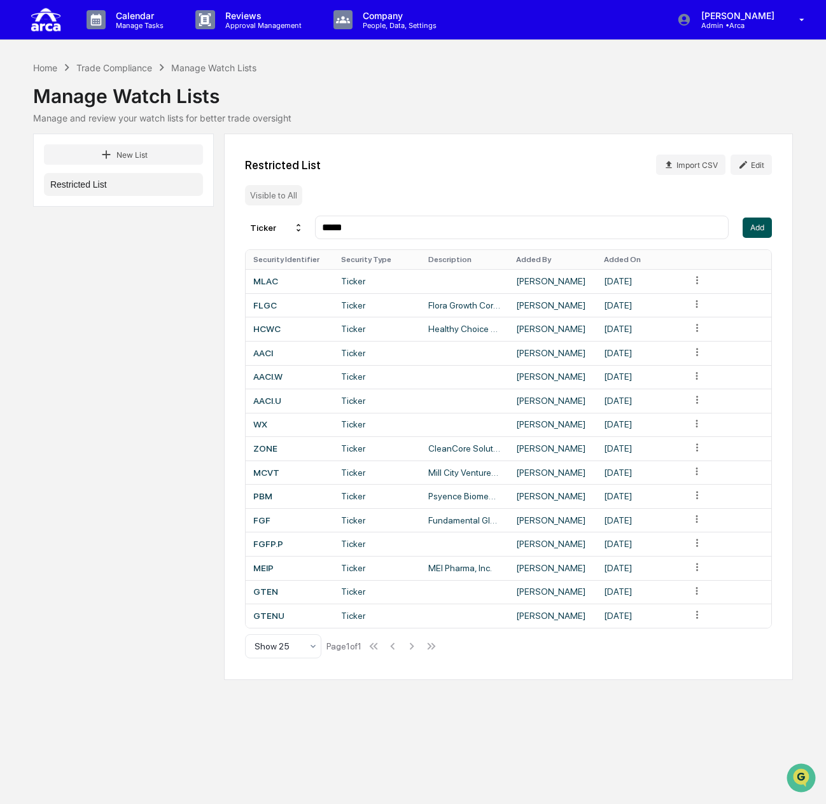
click at [759, 228] on button "Add" at bounding box center [757, 228] width 29 height 20
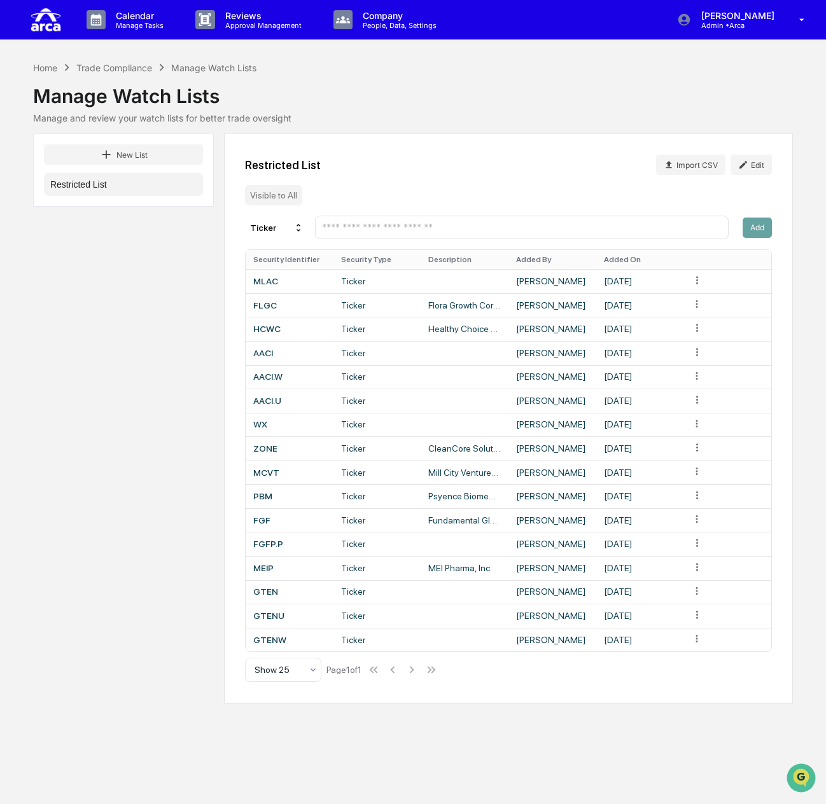
click at [444, 237] on div at bounding box center [522, 228] width 414 height 24
click at [444, 230] on input "text" at bounding box center [522, 227] width 402 height 12
paste input "****"
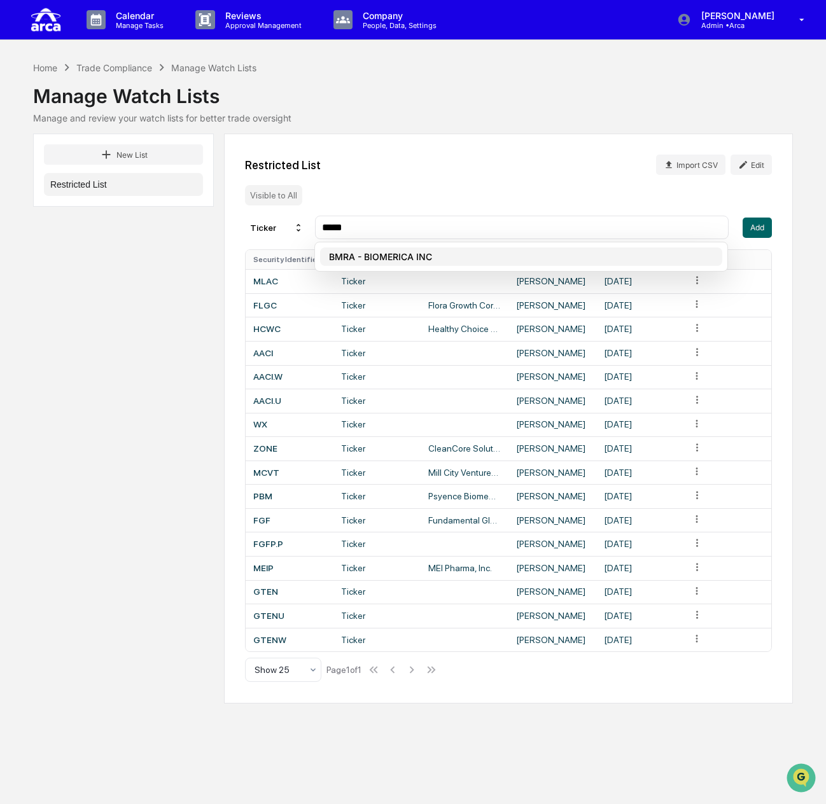
type input "****"
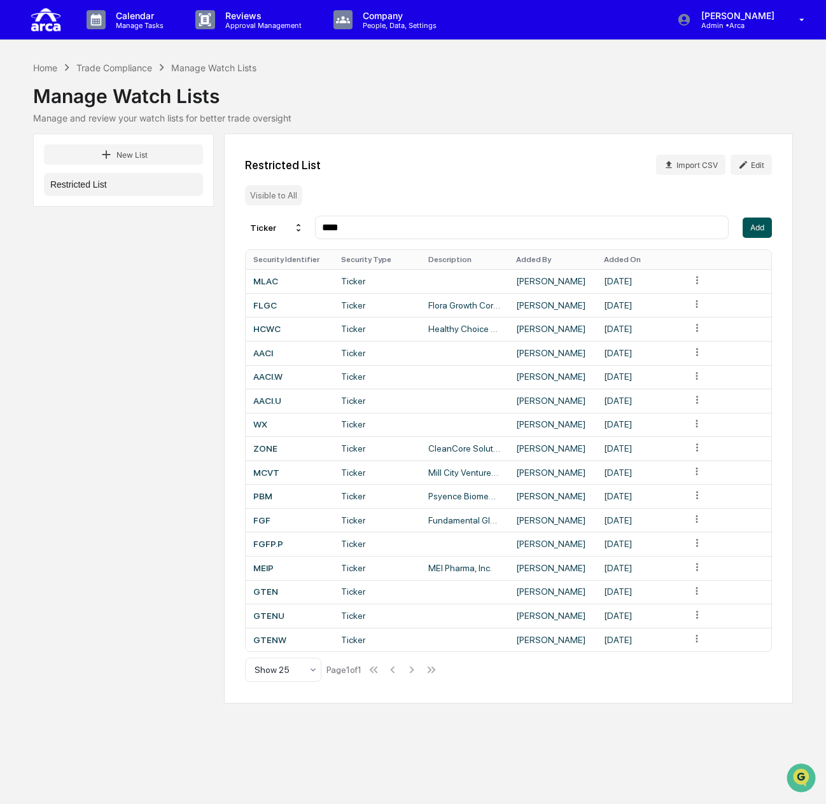
click at [762, 227] on button "Add" at bounding box center [757, 228] width 29 height 20
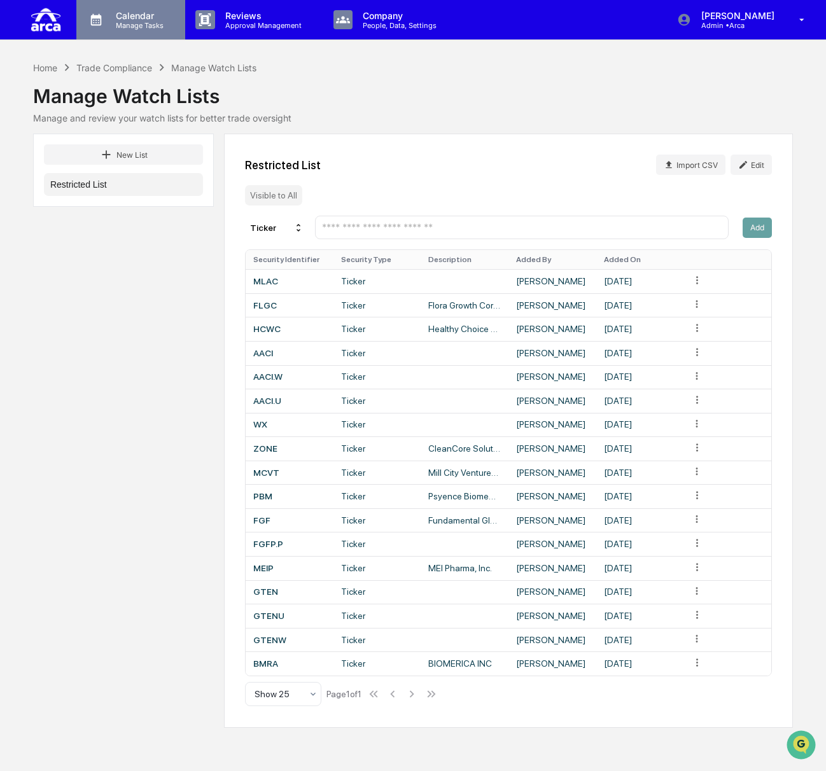
click at [154, 21] on p "Manage Tasks" at bounding box center [138, 25] width 64 height 9
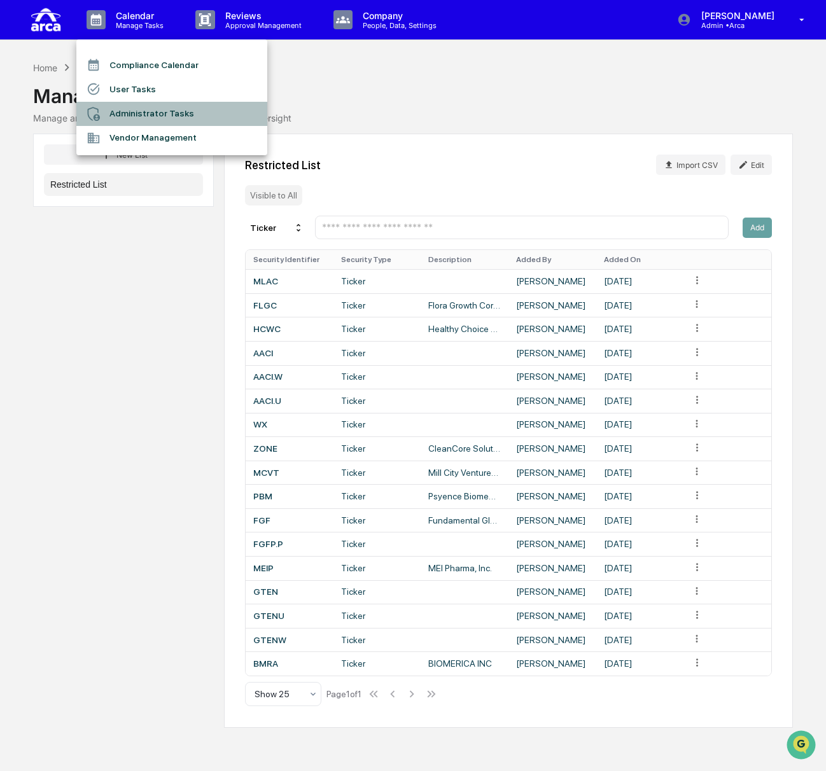
click at [156, 102] on li "Administrator Tasks" at bounding box center [171, 114] width 191 height 24
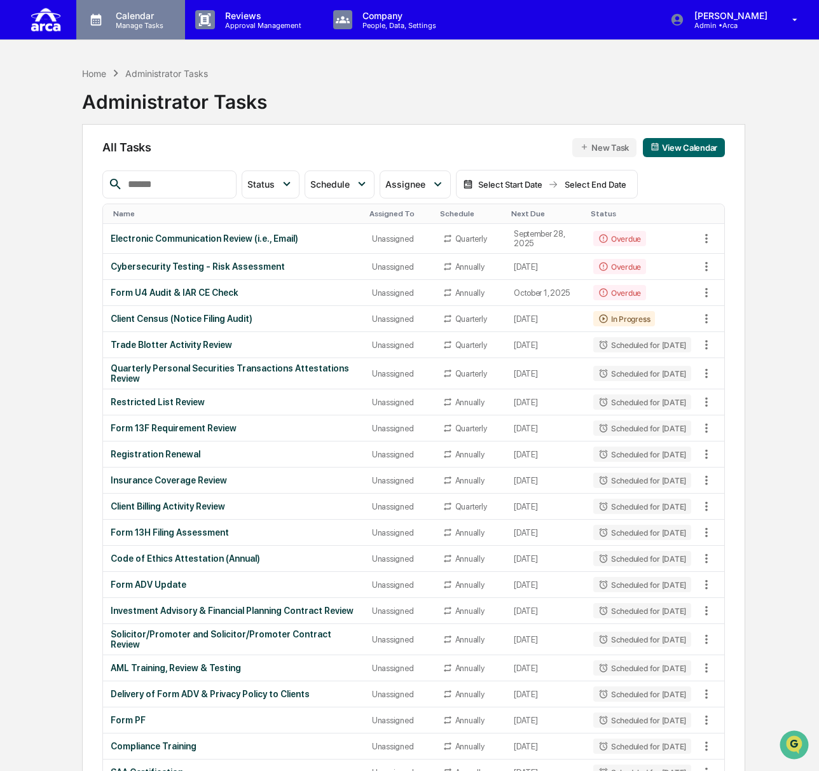
click at [136, 14] on p "Calendar" at bounding box center [138, 15] width 64 height 11
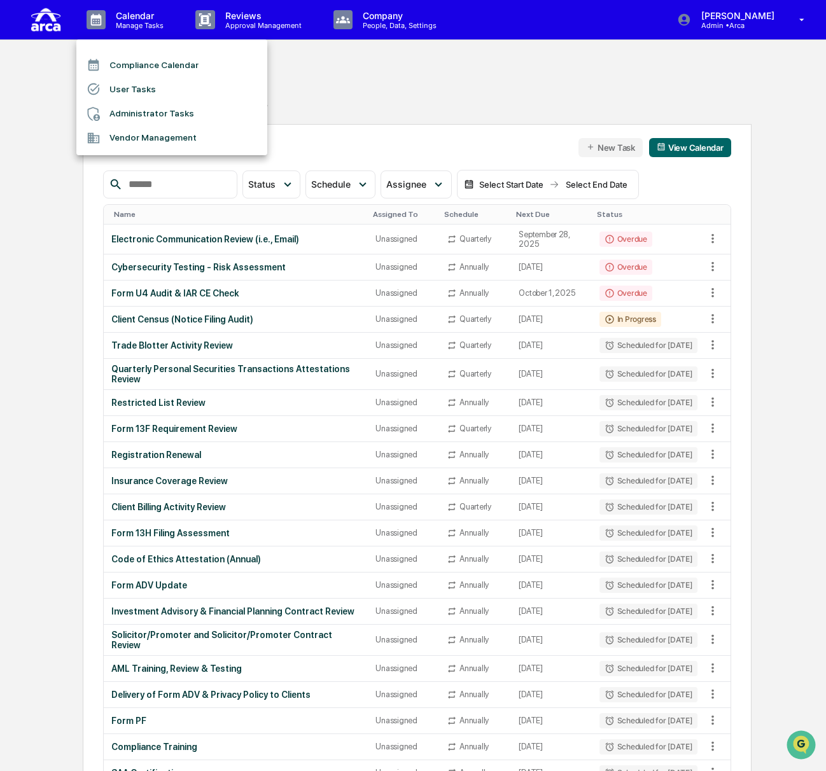
click at [148, 87] on li "User Tasks" at bounding box center [171, 89] width 191 height 24
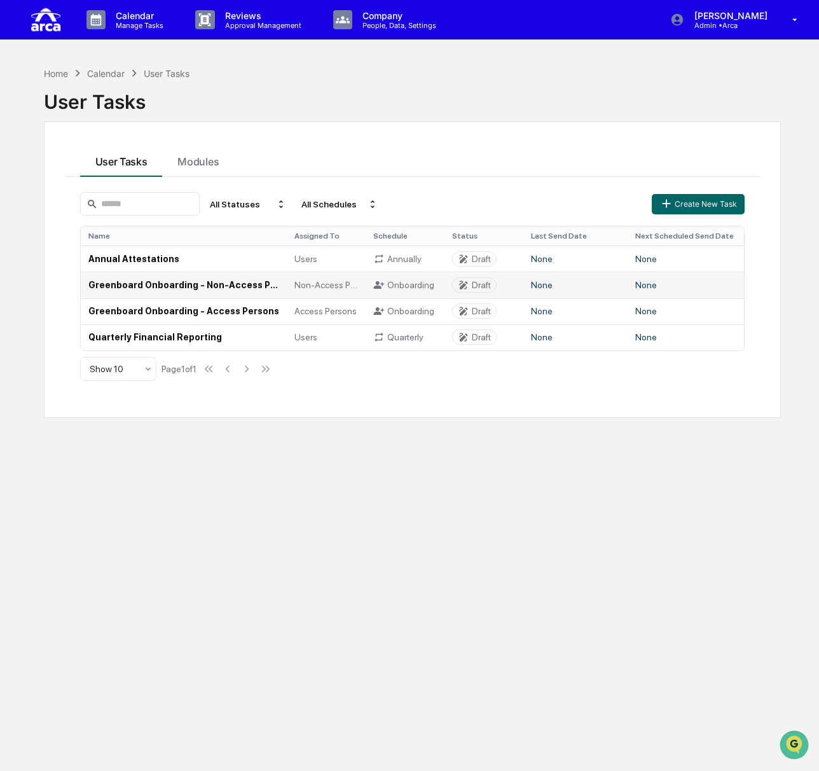
click at [168, 278] on td "Greenboard Onboarding - Non-Access Persons" at bounding box center [184, 285] width 206 height 26
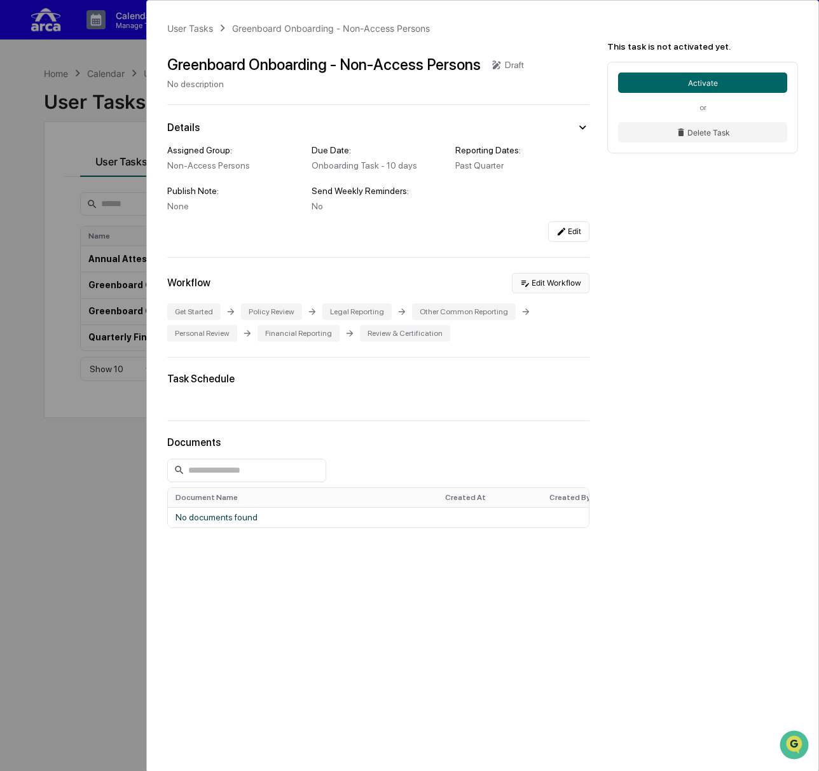
click at [554, 288] on button "Edit Workflow" at bounding box center [551, 283] width 78 height 20
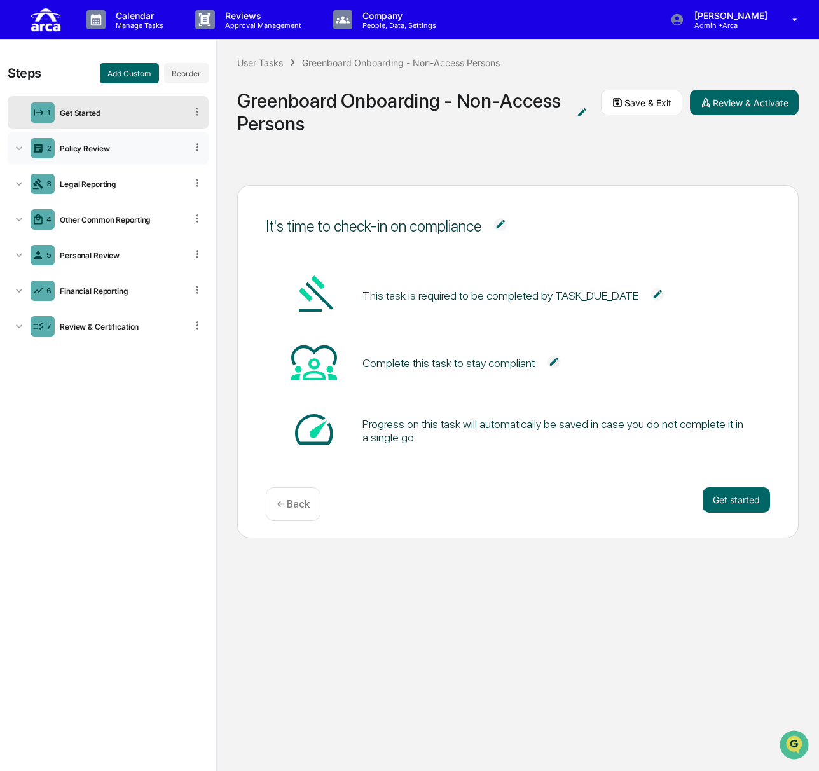
click at [93, 139] on div "2 Policy Review" at bounding box center [108, 148] width 201 height 33
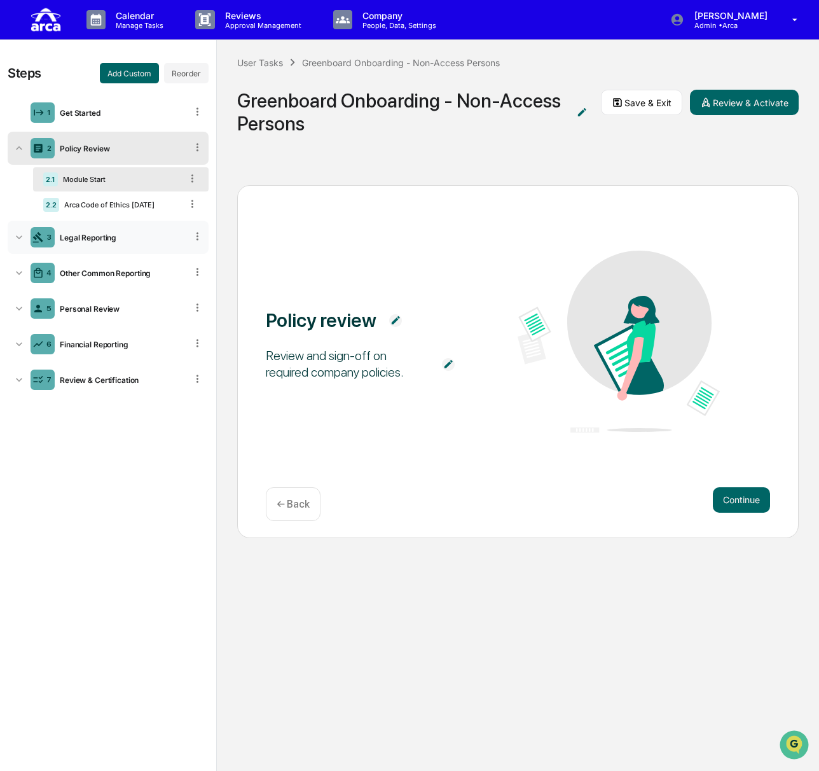
click at [87, 242] on div "3 Legal Reporting" at bounding box center [108, 237] width 201 height 33
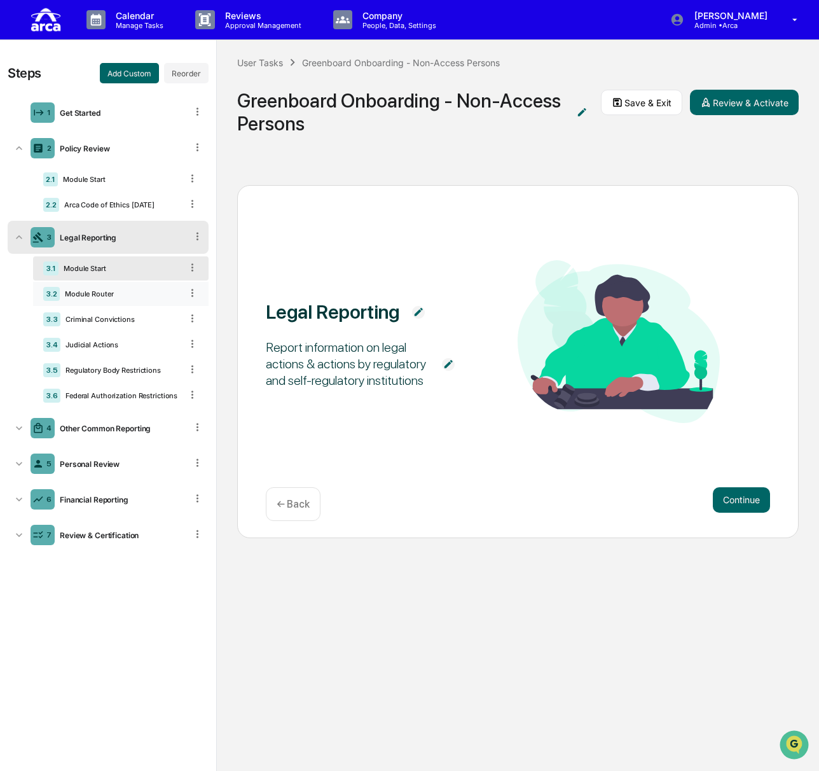
click at [138, 293] on div "Module Router" at bounding box center [121, 293] width 122 height 9
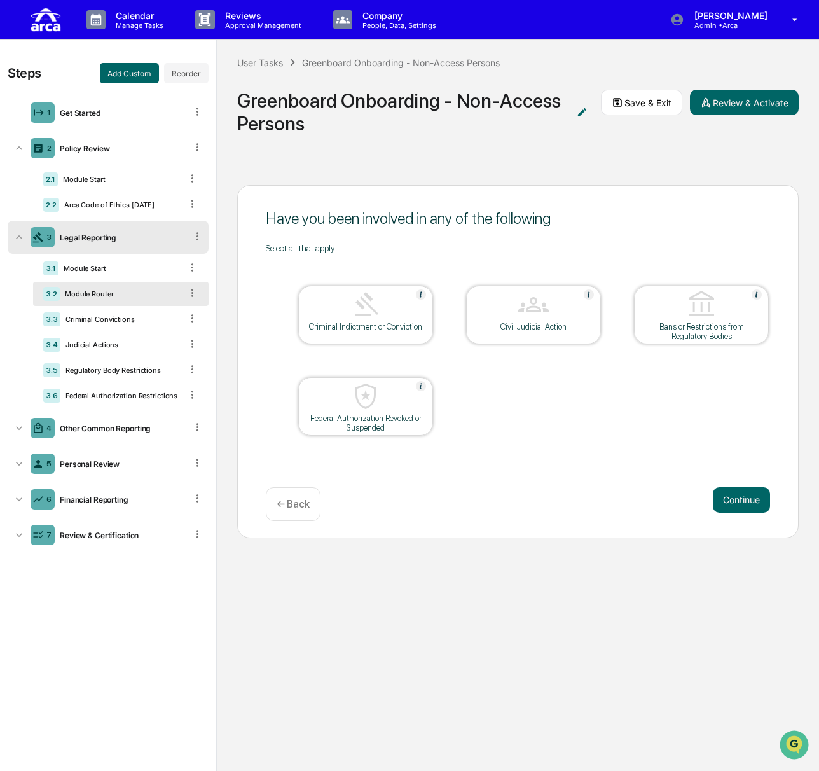
click at [196, 237] on icon at bounding box center [198, 236] width 12 height 12
click at [183, 250] on div "Delete" at bounding box center [183, 254] width 42 height 20
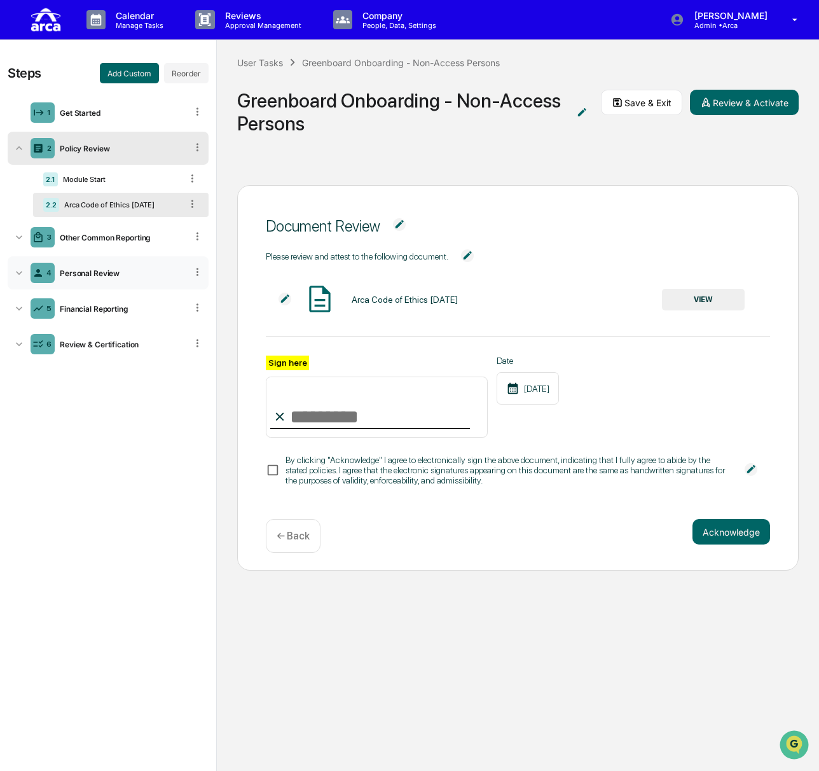
click at [130, 270] on div "Personal Review" at bounding box center [121, 273] width 132 height 10
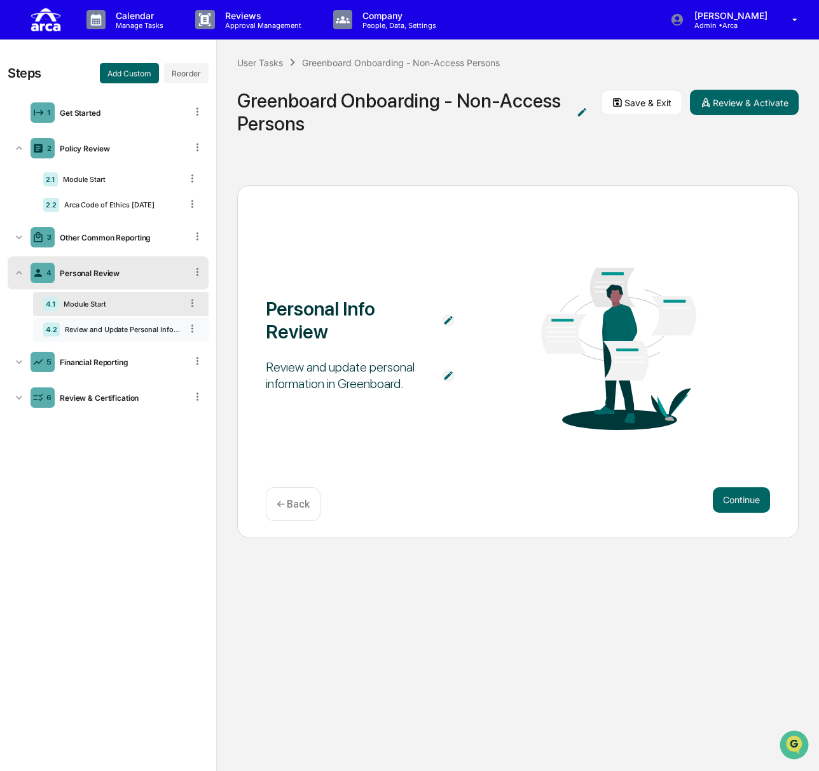
click at [174, 327] on div "Review and Update Personal Information" at bounding box center [121, 329] width 122 height 9
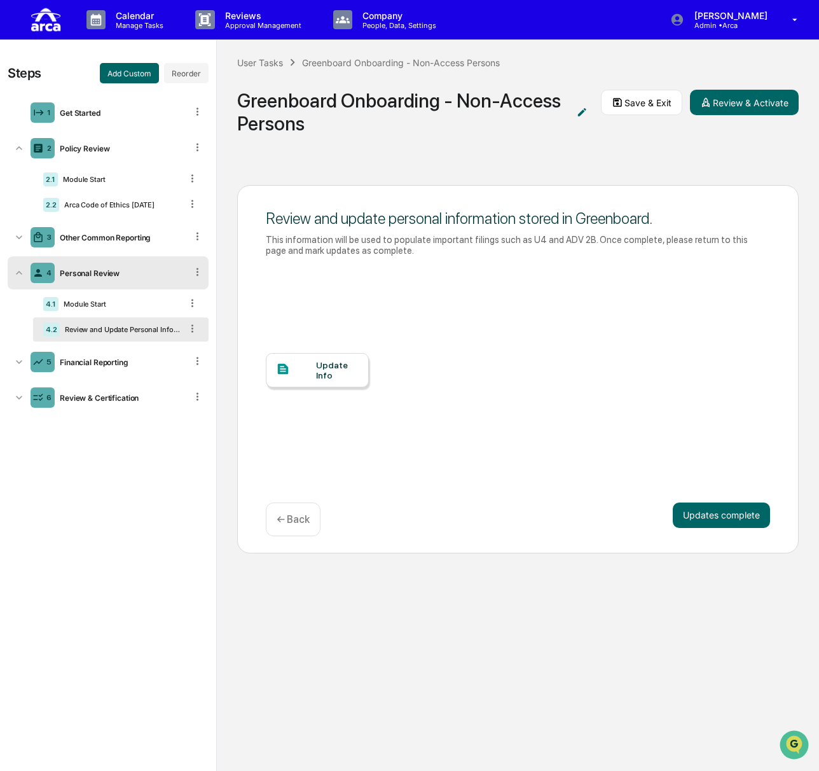
click at [197, 272] on icon at bounding box center [198, 272] width 2 height 8
click at [173, 293] on div "Delete" at bounding box center [183, 290] width 42 height 20
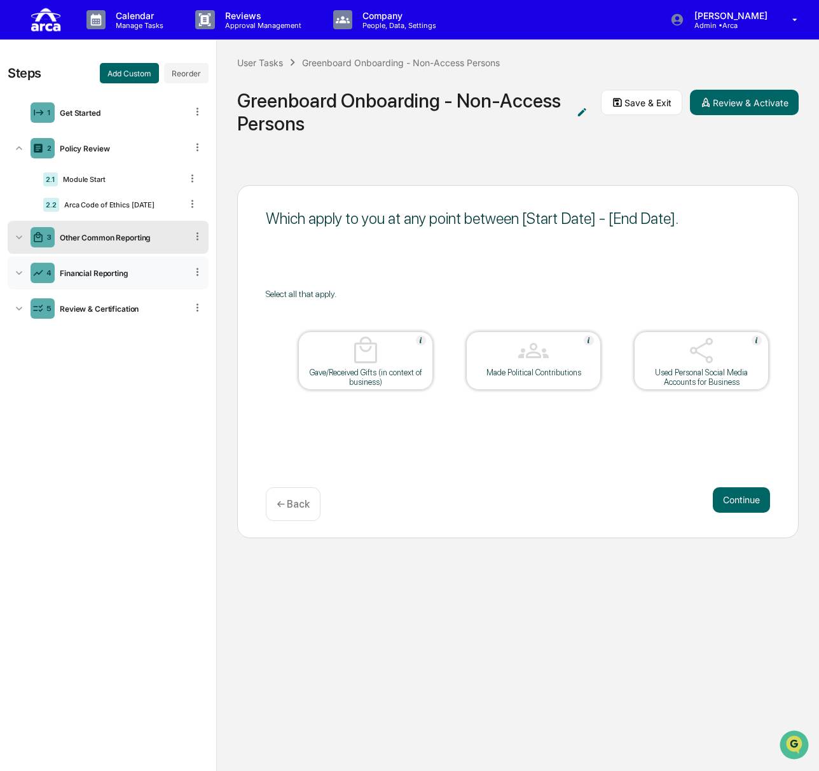
click at [116, 273] on div "Financial Reporting" at bounding box center [121, 273] width 132 height 10
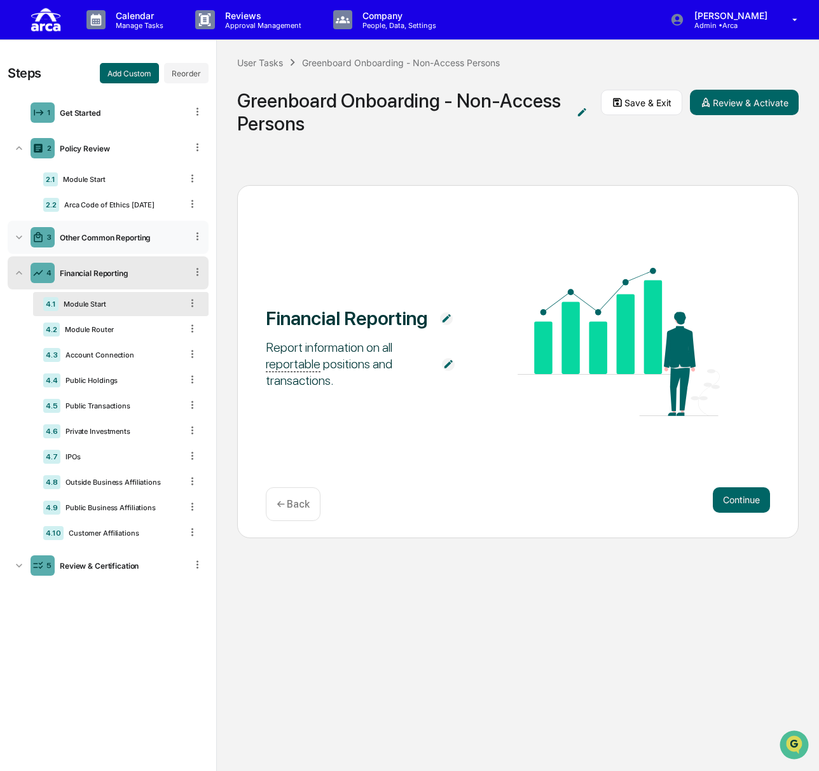
click at [149, 242] on div "3 Other Common Reporting" at bounding box center [108, 237] width 201 height 33
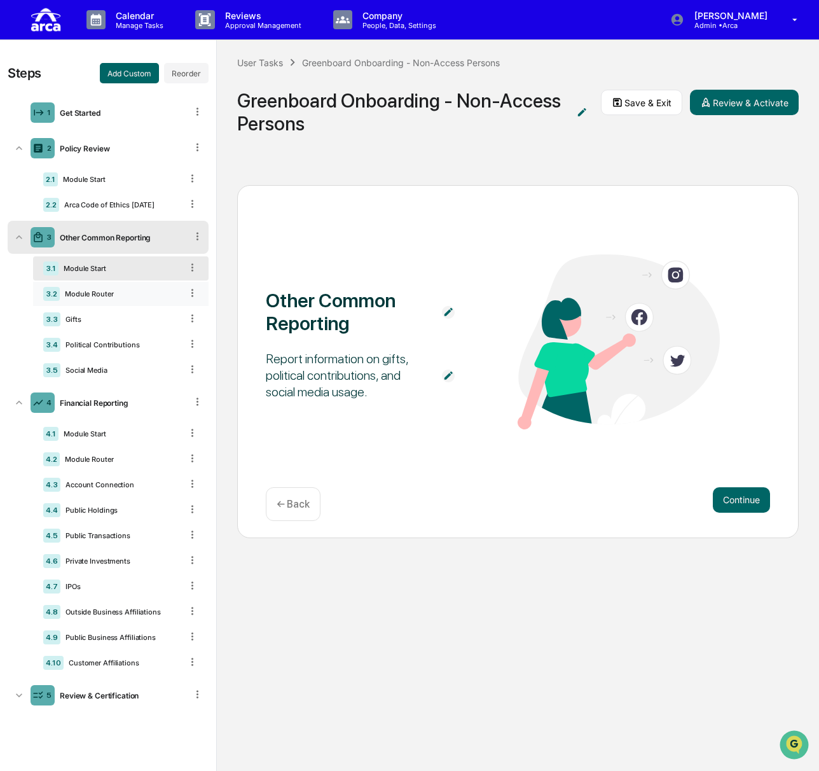
click at [101, 300] on div "3.2 Module Router" at bounding box center [121, 294] width 176 height 24
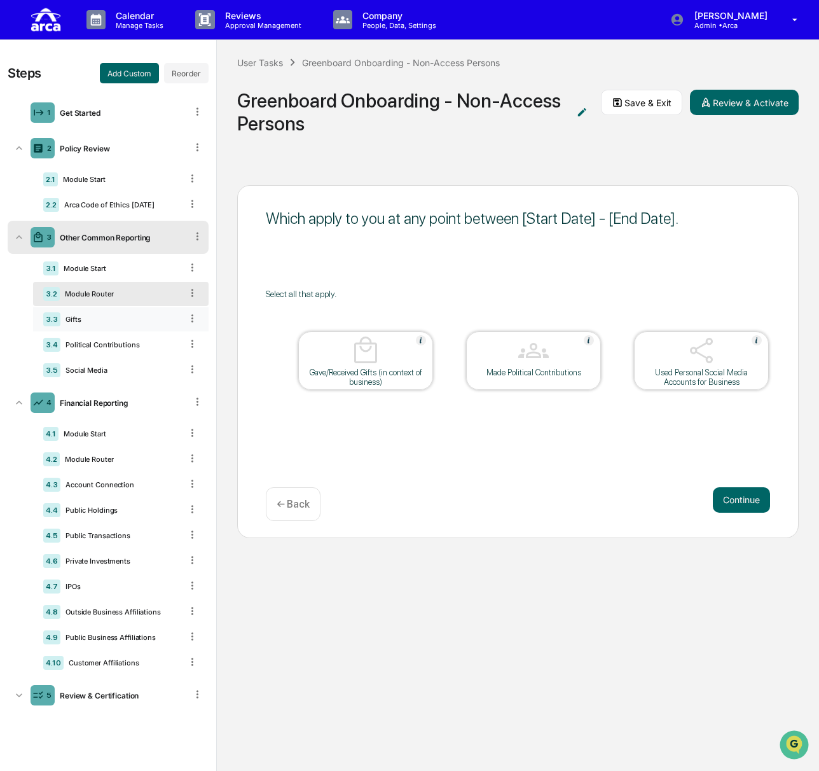
click at [95, 314] on div "3.3 Gifts" at bounding box center [121, 319] width 176 height 24
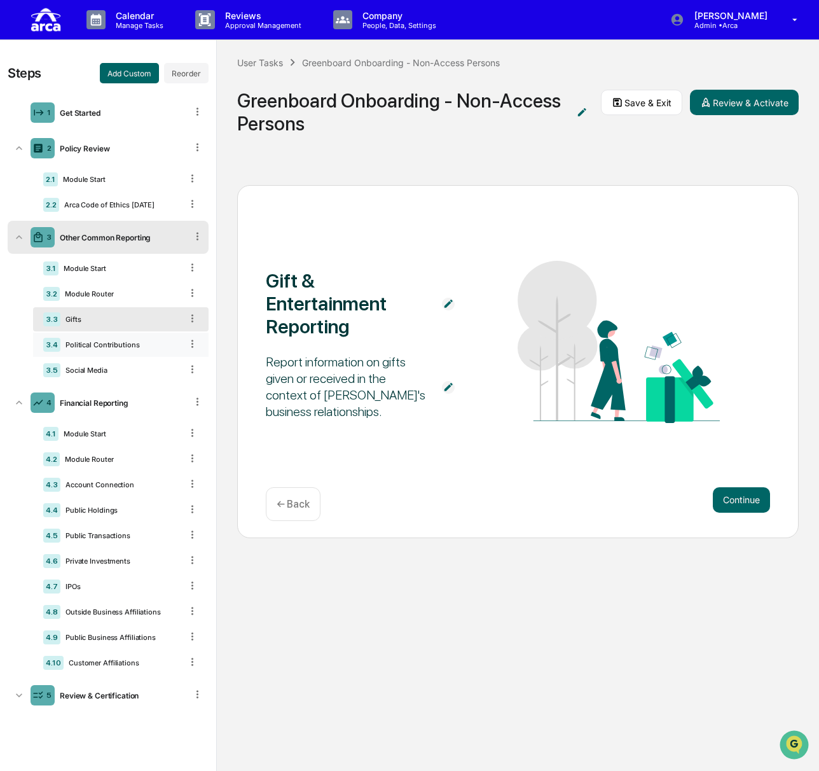
click at [117, 354] on div "3.4 Political Contributions" at bounding box center [121, 345] width 176 height 24
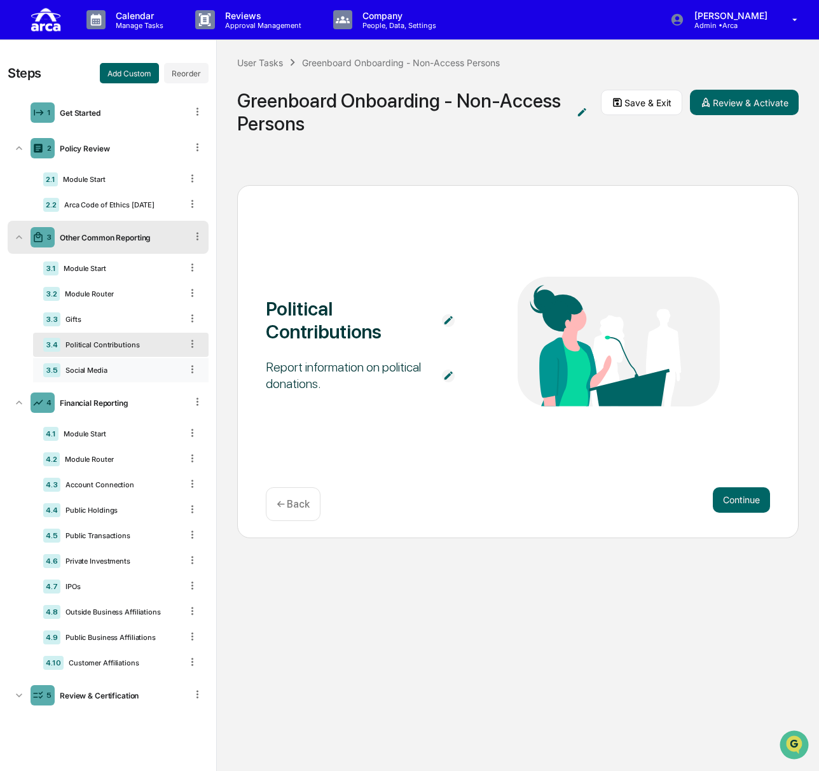
click at [115, 368] on div "Social Media" at bounding box center [120, 370] width 121 height 9
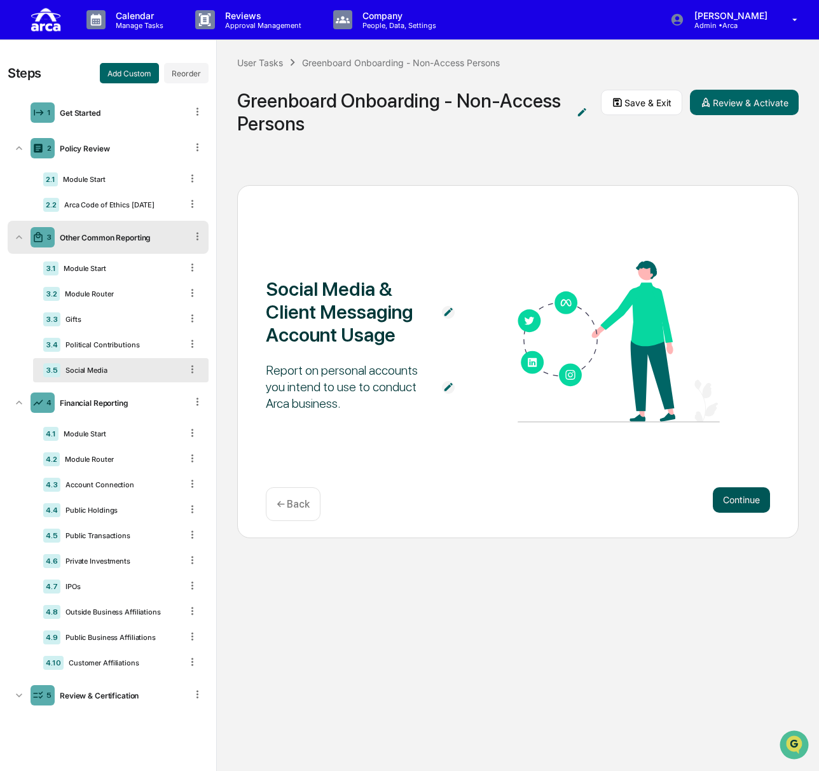
click at [750, 498] on button "Continue" at bounding box center [741, 499] width 57 height 25
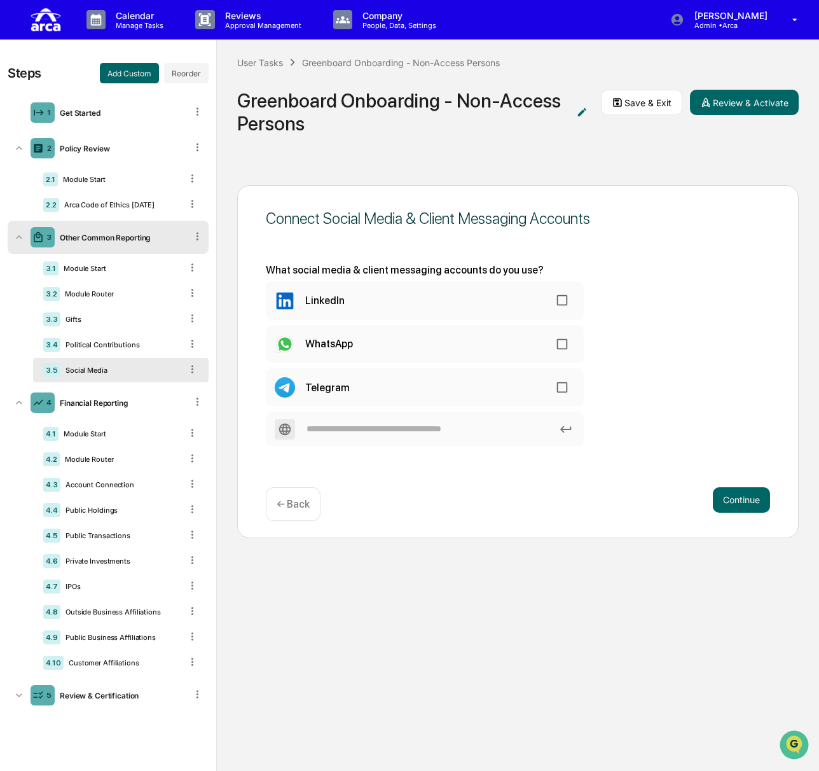
click at [195, 240] on icon at bounding box center [198, 236] width 12 height 12
click at [137, 233] on div "Other Common Reporting" at bounding box center [121, 238] width 132 height 10
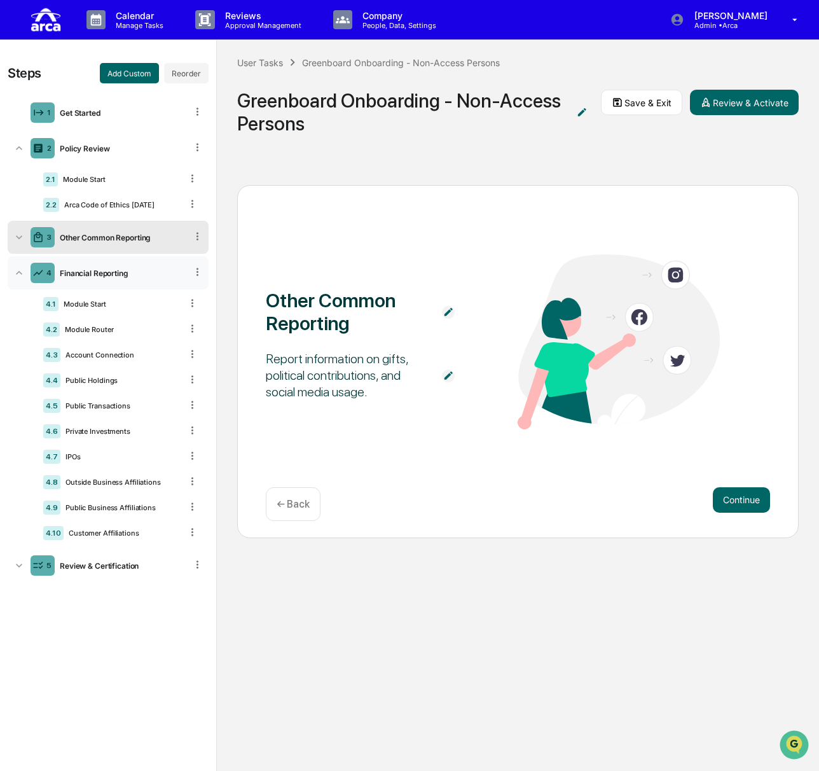
click at [90, 275] on div "Financial Reporting" at bounding box center [121, 273] width 132 height 10
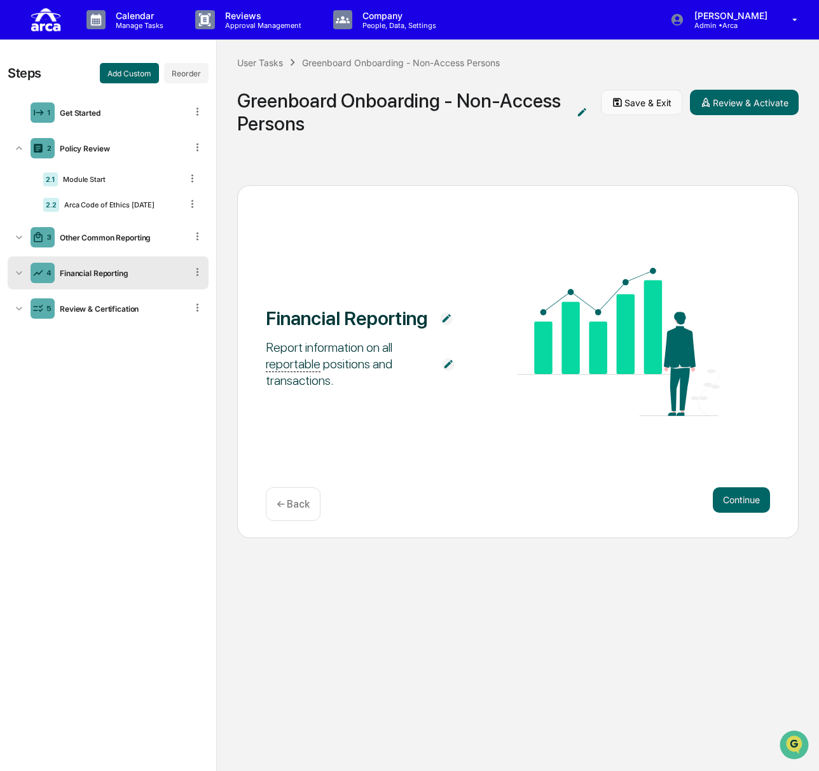
click at [638, 104] on button "Save & Exit" at bounding box center [641, 102] width 81 height 25
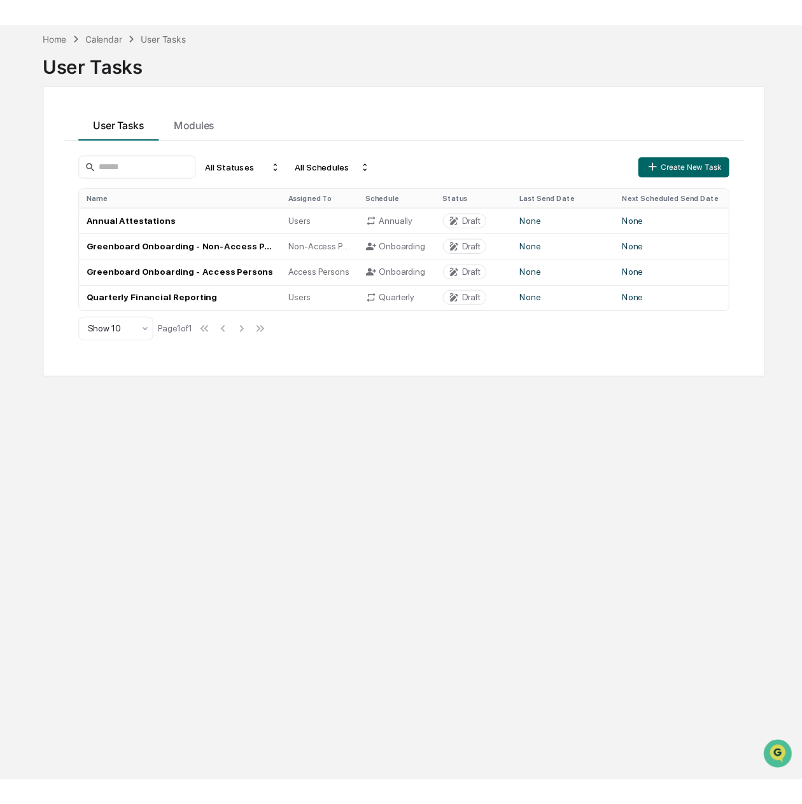
scroll to position [60, 0]
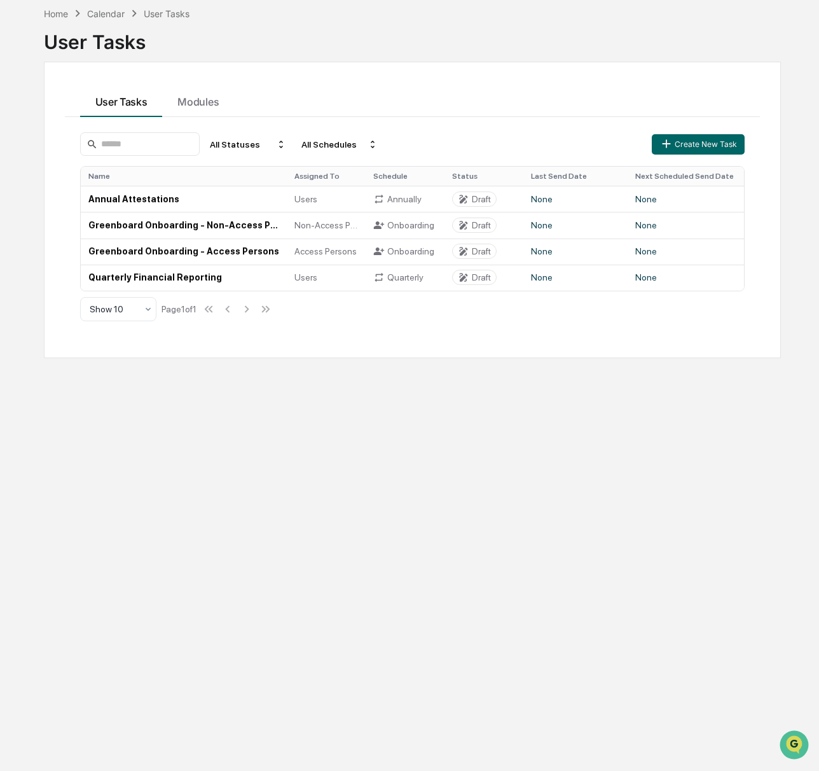
click at [330, 415] on div "Home Calendar User Tasks User Tasks User Tasks Modules All Statuses All Schedul…" at bounding box center [413, 386] width 776 height 771
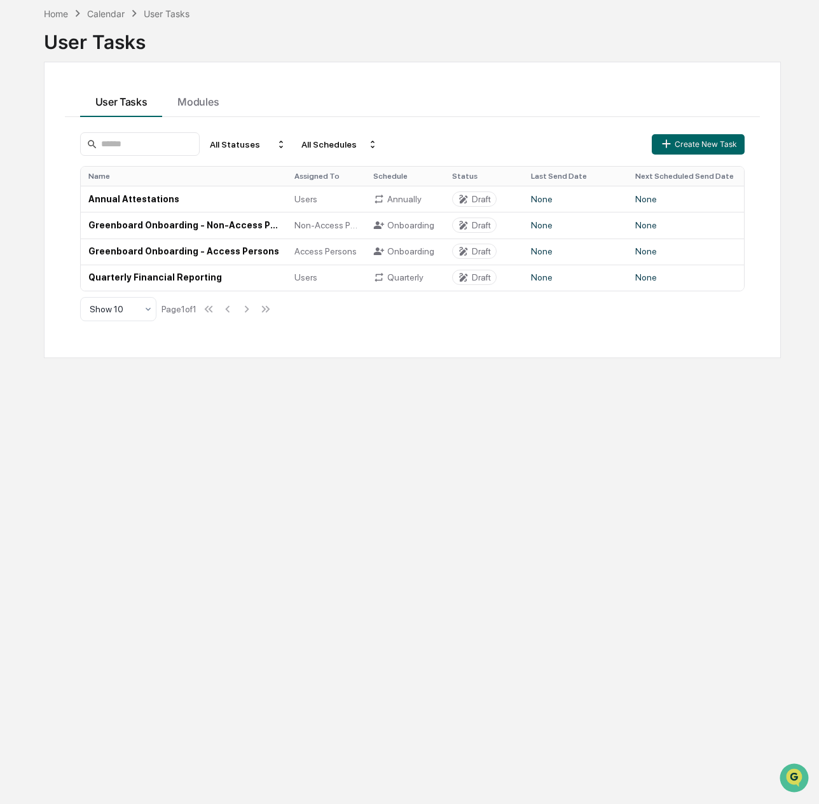
click at [625, 25] on div "User Tasks" at bounding box center [412, 36] width 737 height 33
click at [685, 29] on div "User Tasks" at bounding box center [412, 36] width 737 height 33
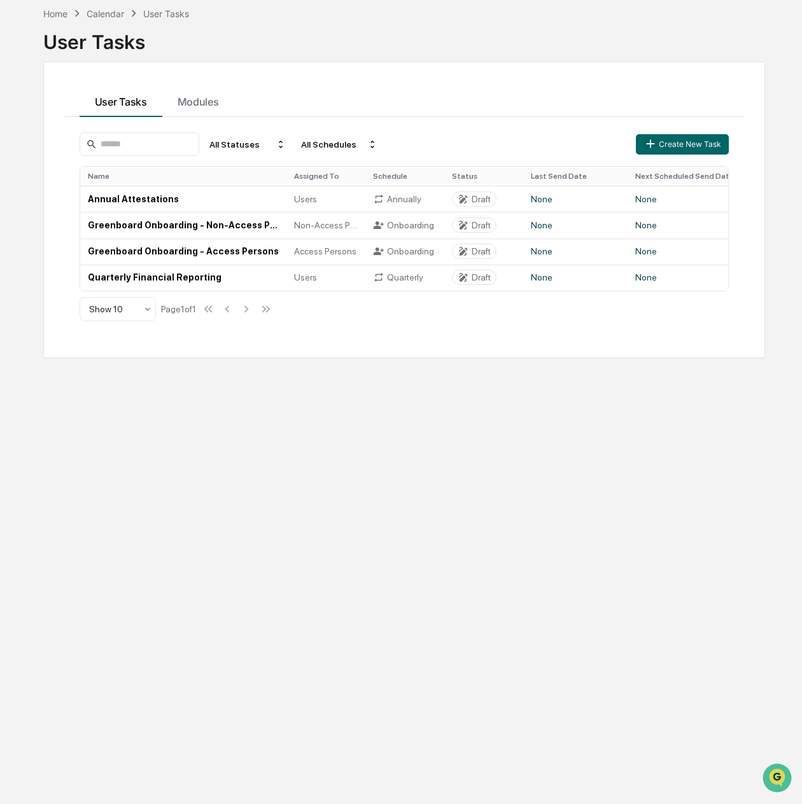
click at [475, 33] on div "User Tasks" at bounding box center [404, 36] width 722 height 33
click at [787, 372] on div "Home Calendar User Tasks User Tasks User Tasks Modules All Statuses All Schedul…" at bounding box center [401, 403] width 802 height 804
click at [415, 429] on div "Home Calendar User Tasks User Tasks User Tasks Modules All Statuses All Schedul…" at bounding box center [404, 403] width 760 height 804
